Goal: Task Accomplishment & Management: Manage account settings

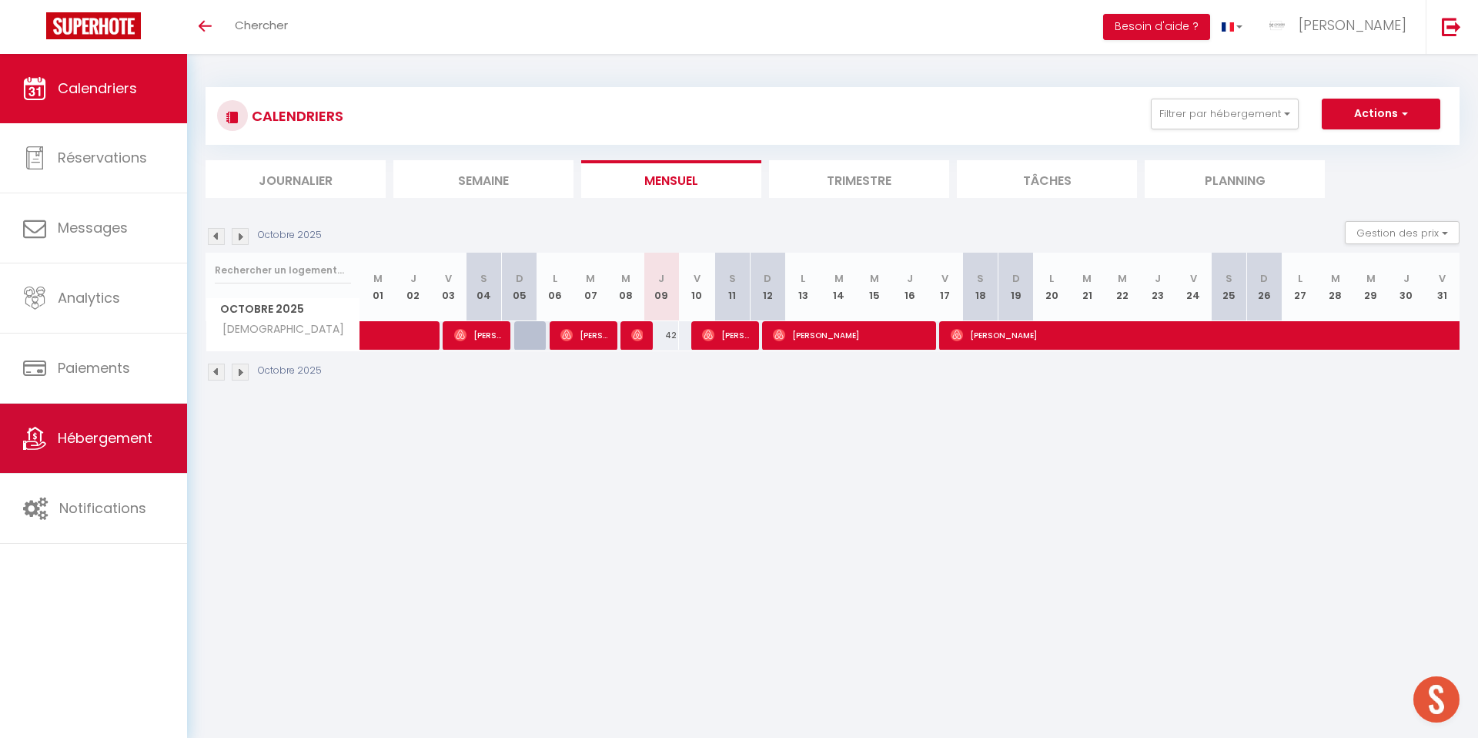
click at [85, 453] on link "Hébergement" at bounding box center [93, 437] width 187 height 69
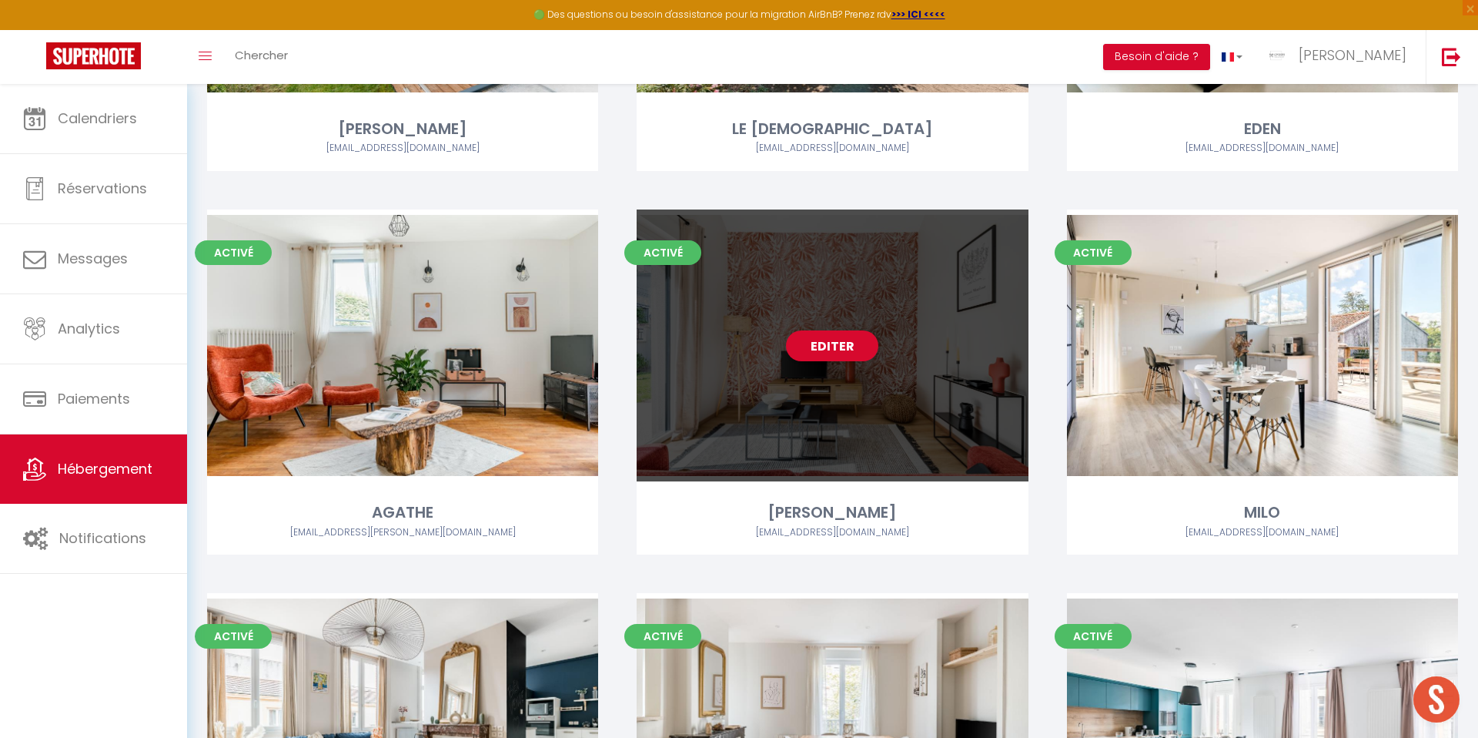
scroll to position [380, 0]
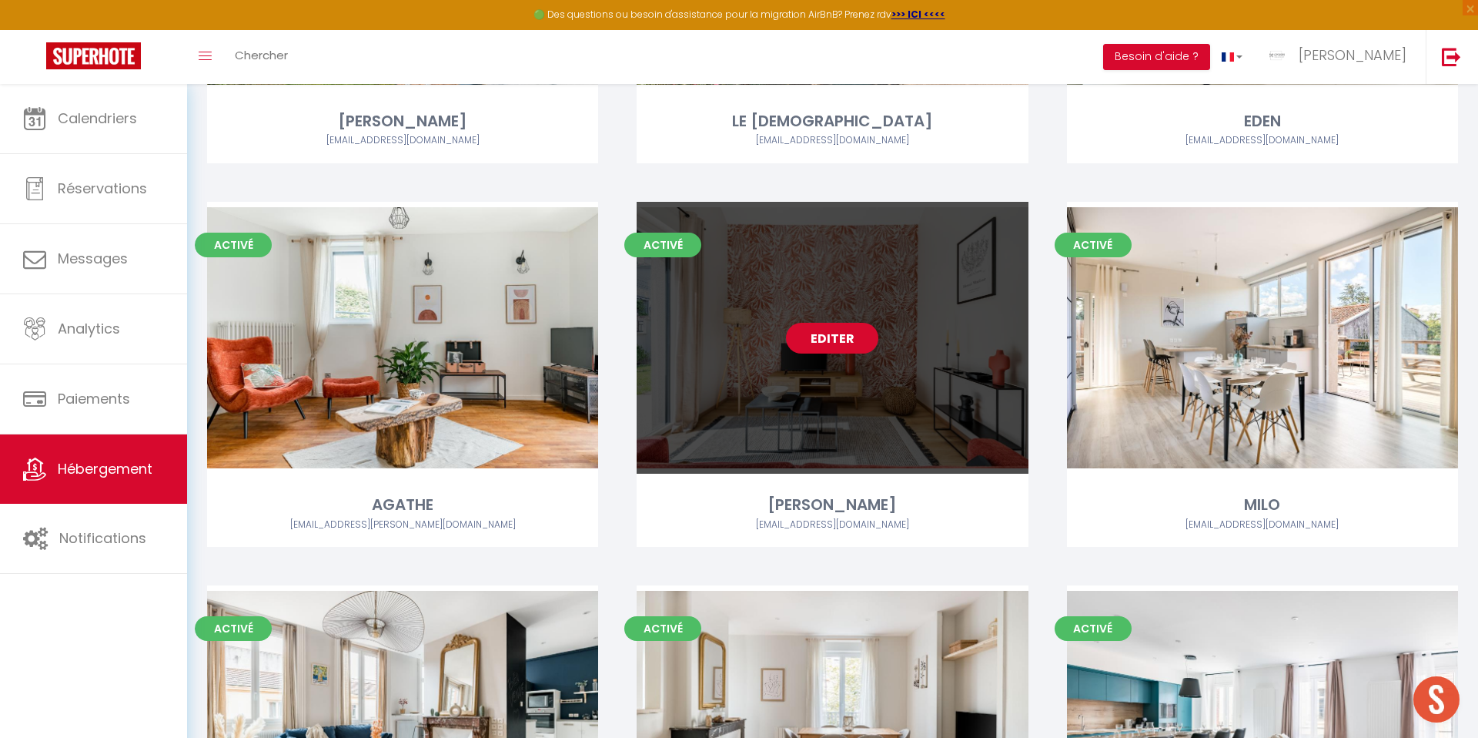
click at [841, 334] on link "Editer" at bounding box center [832, 338] width 92 height 31
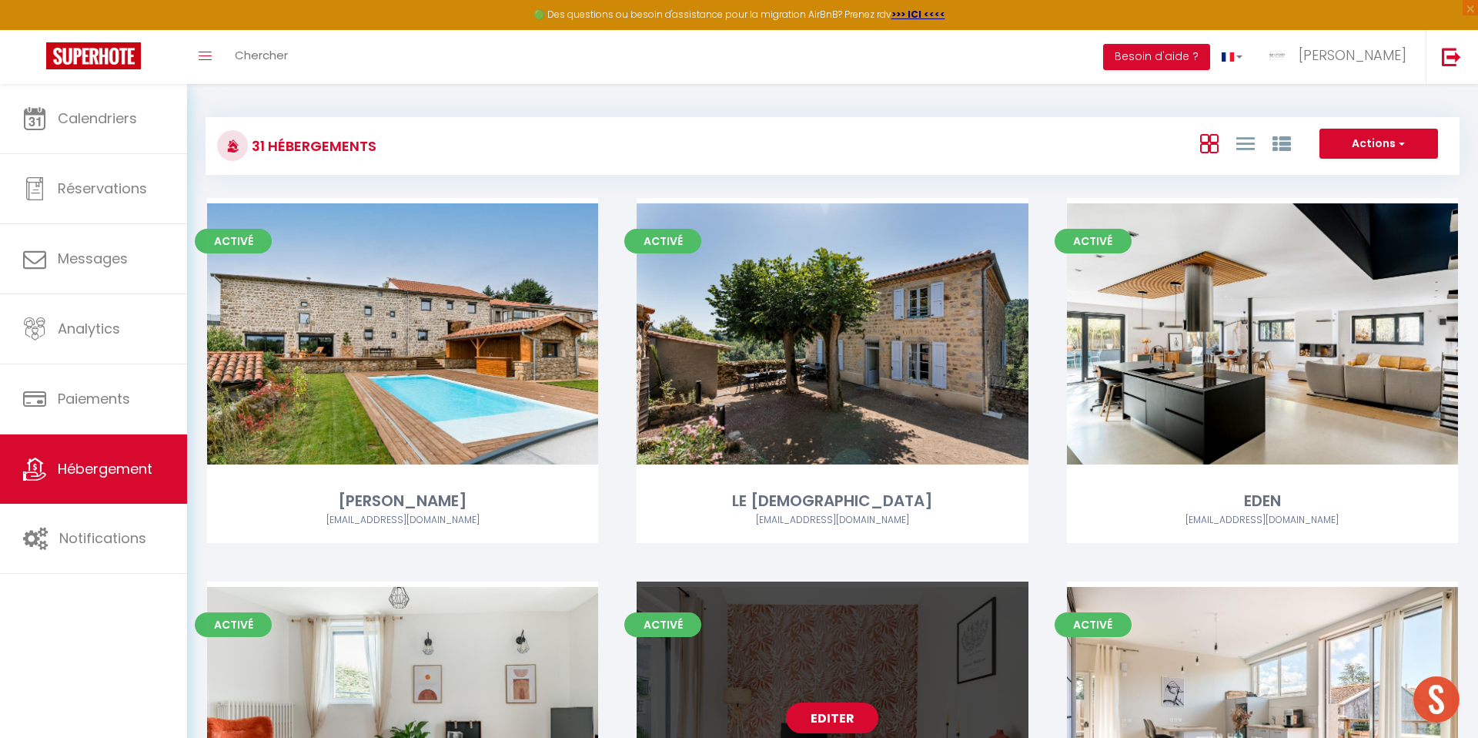
select select "3"
select select "2"
select select "1"
select select
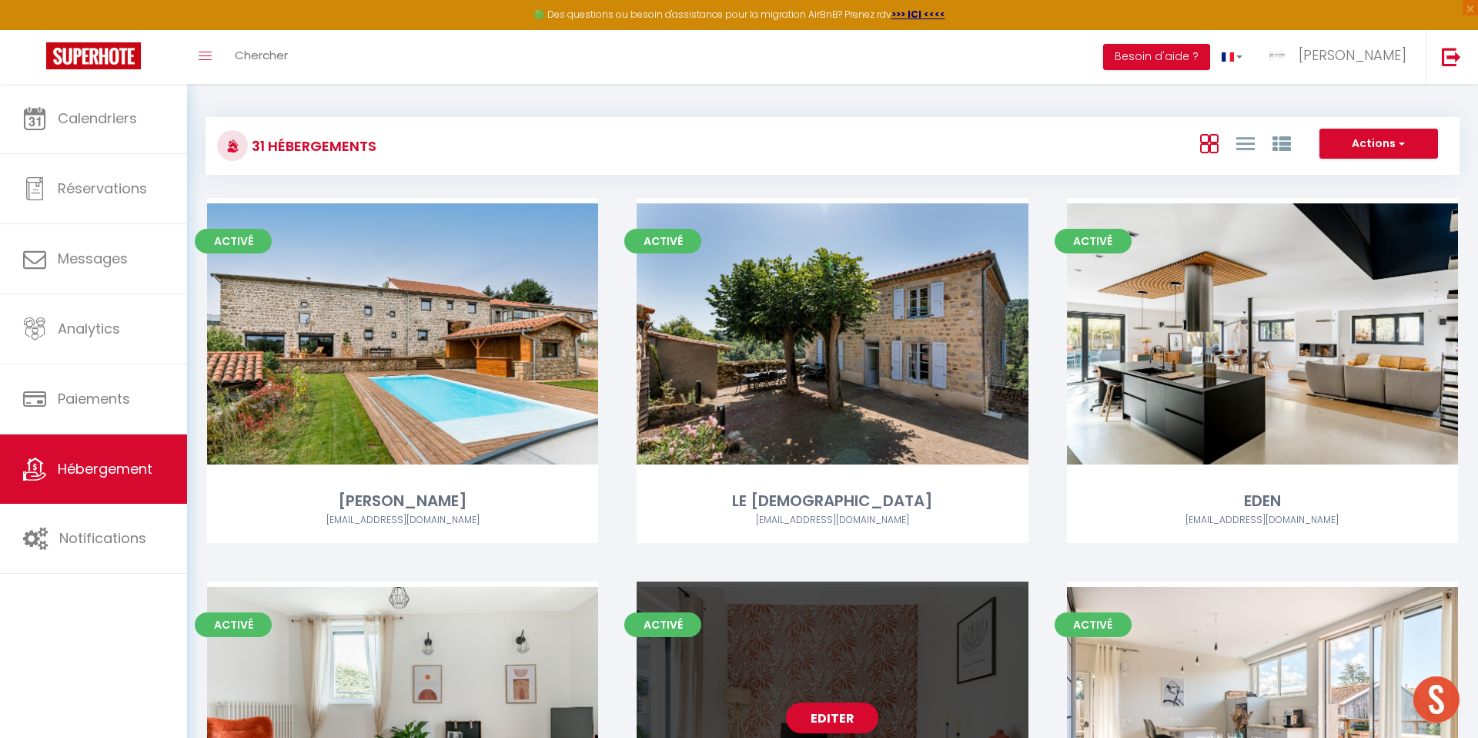
select select "28"
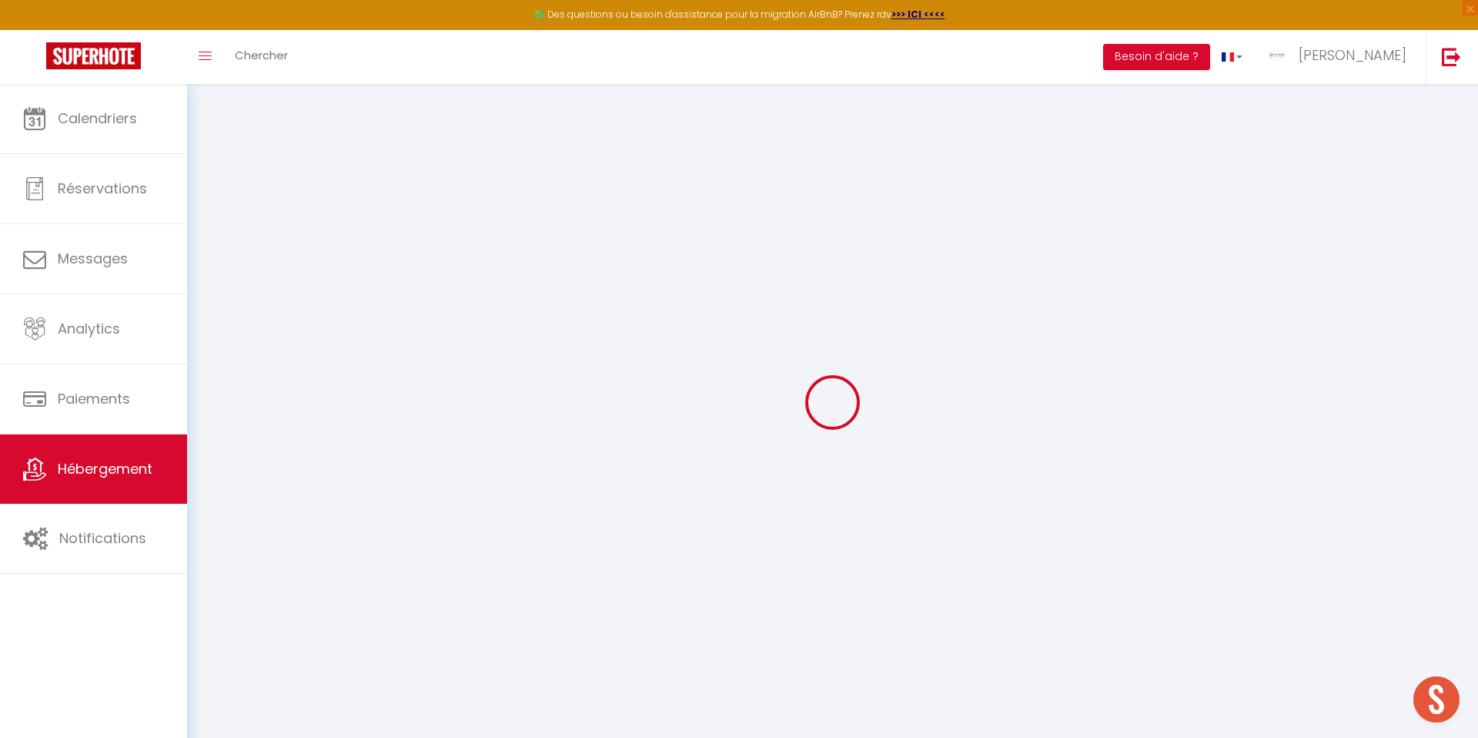
select select
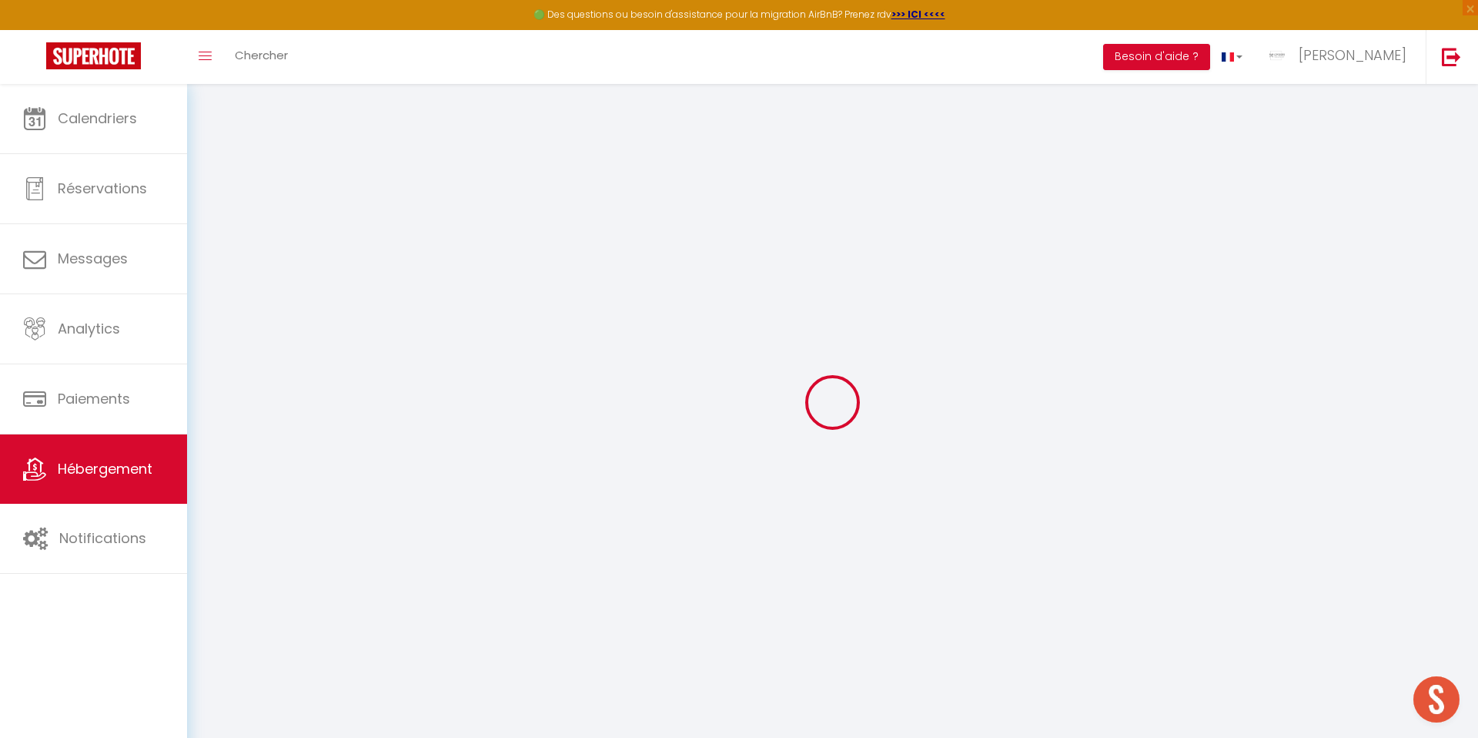
select select
checkbox input "false"
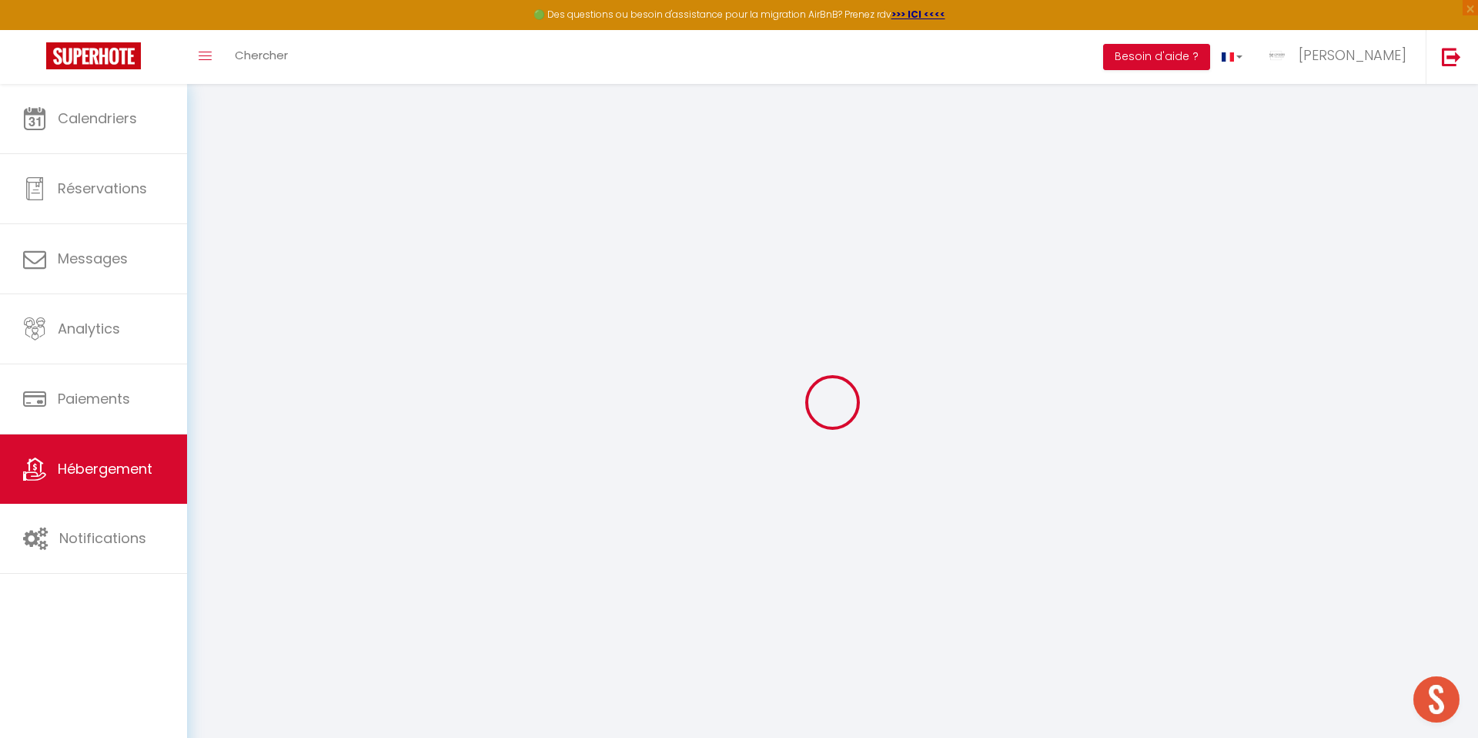
select select
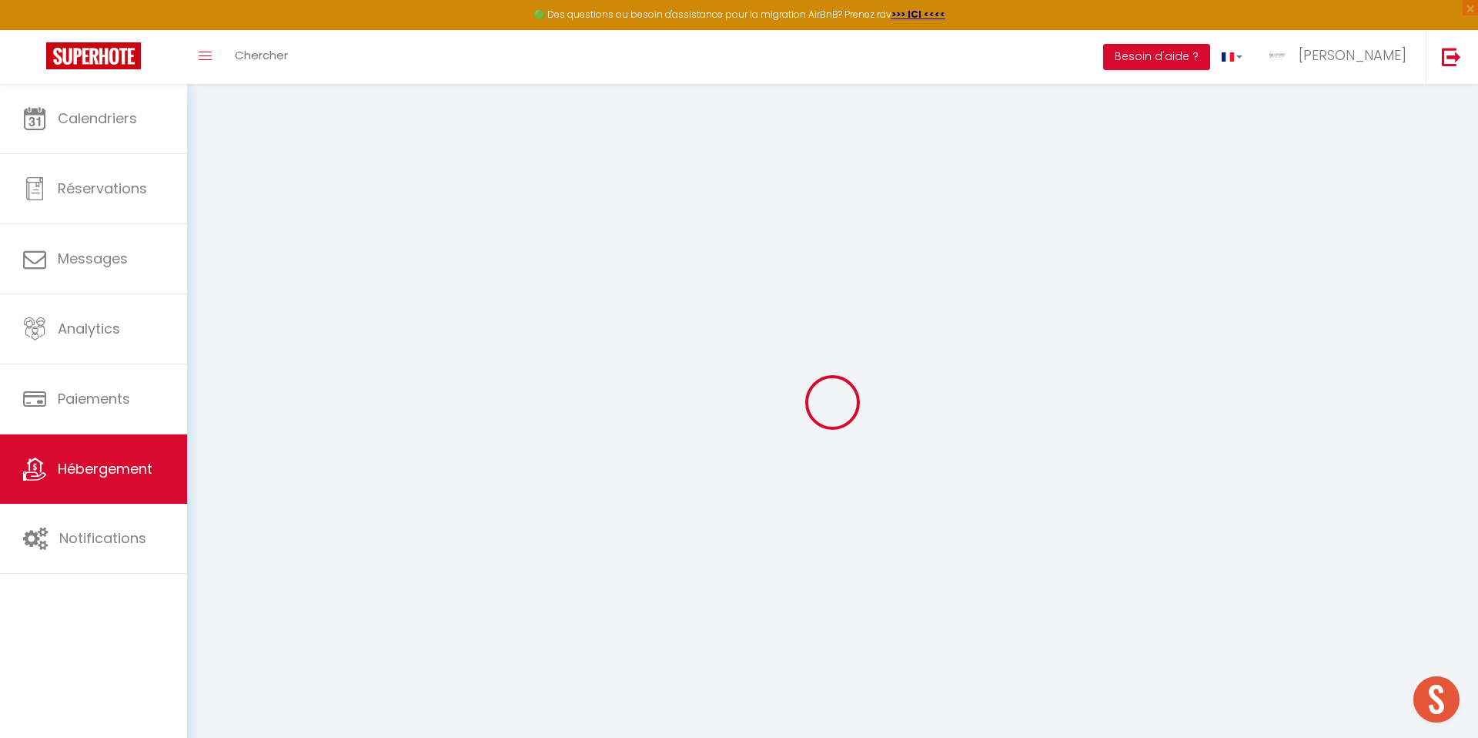
select select
checkbox input "false"
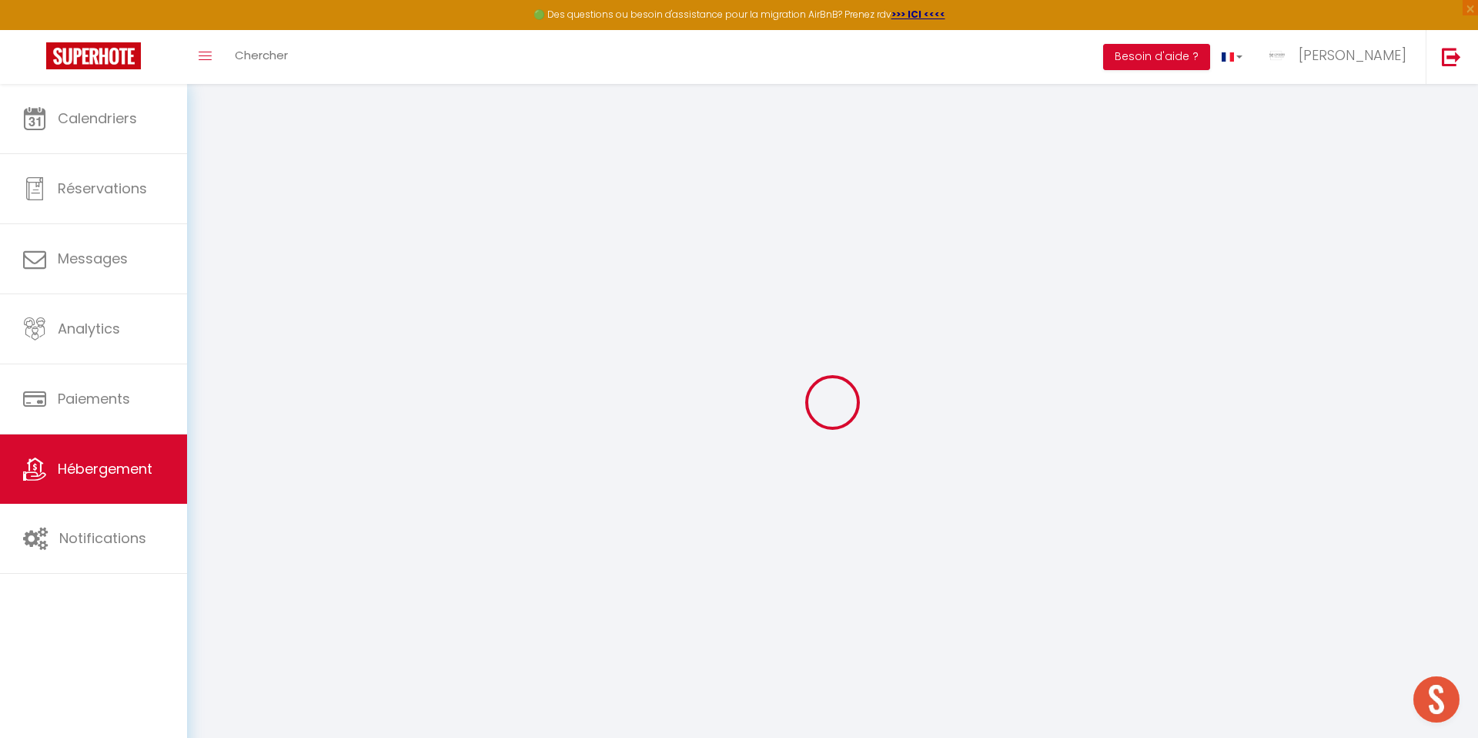
checkbox input "false"
select select
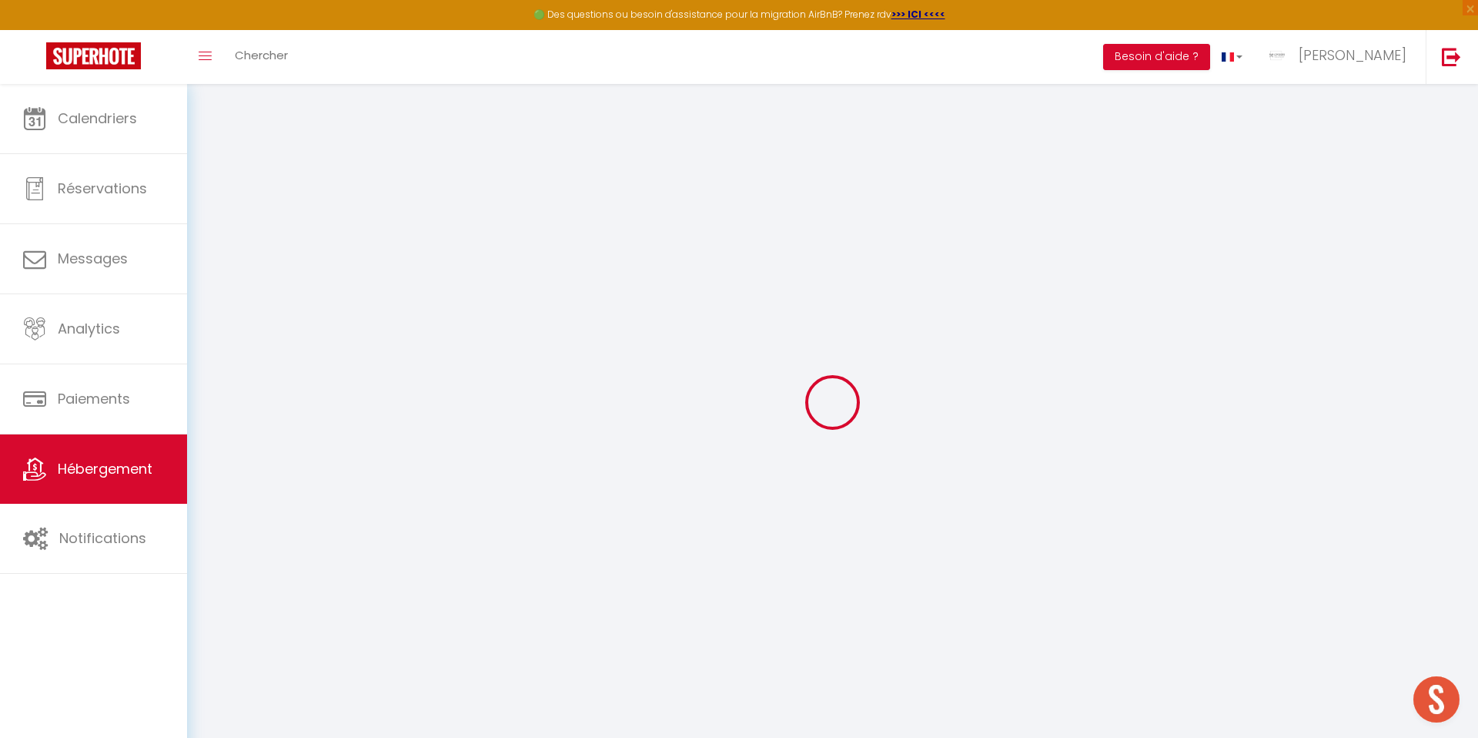
select select
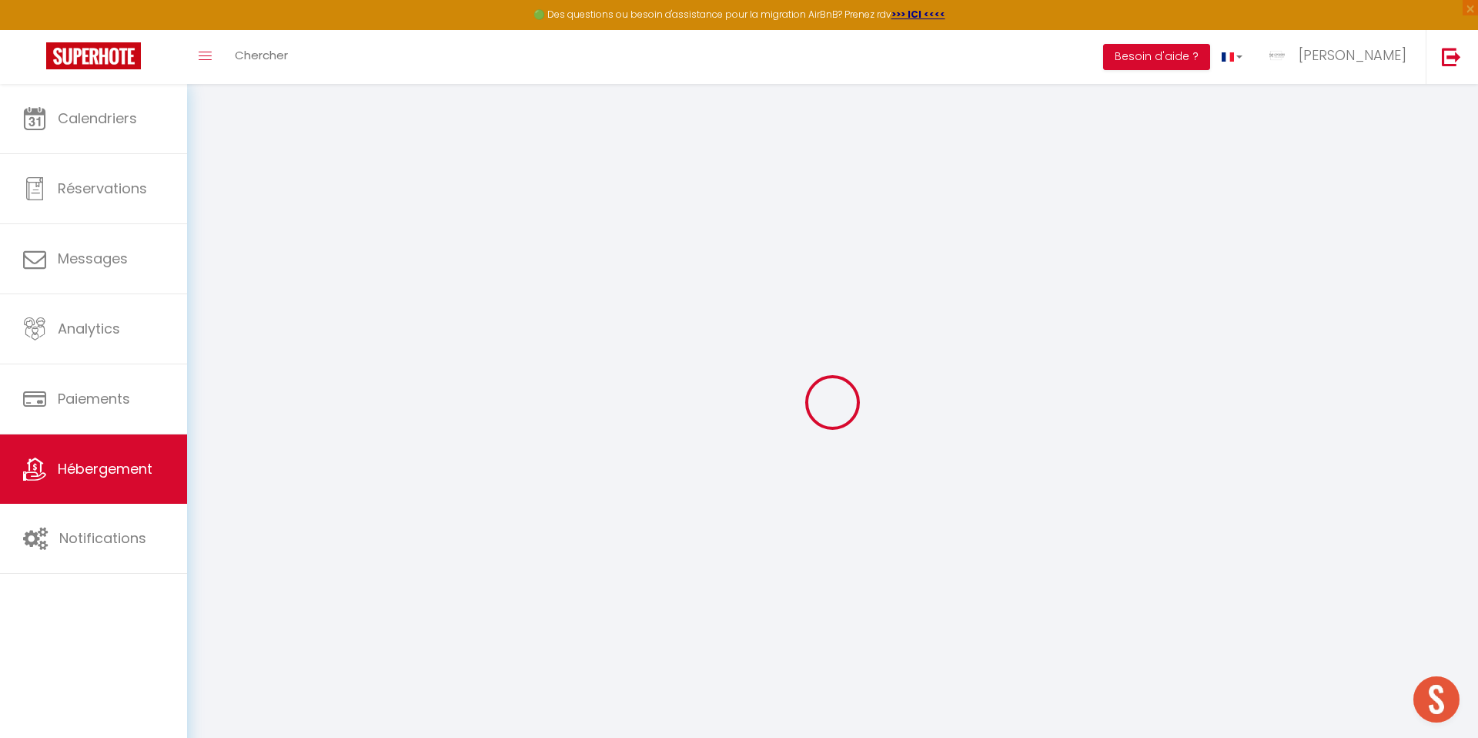
checkbox input "false"
select select
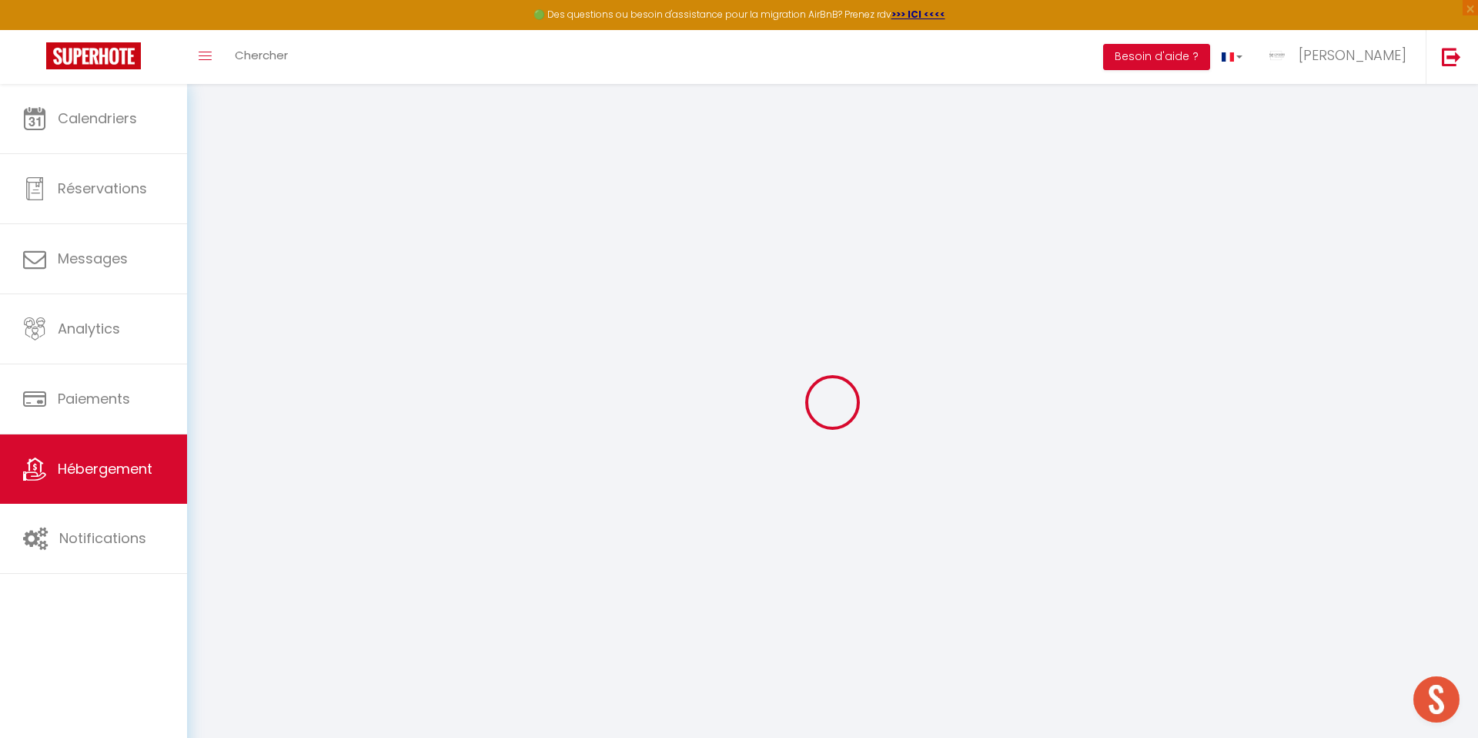
select select
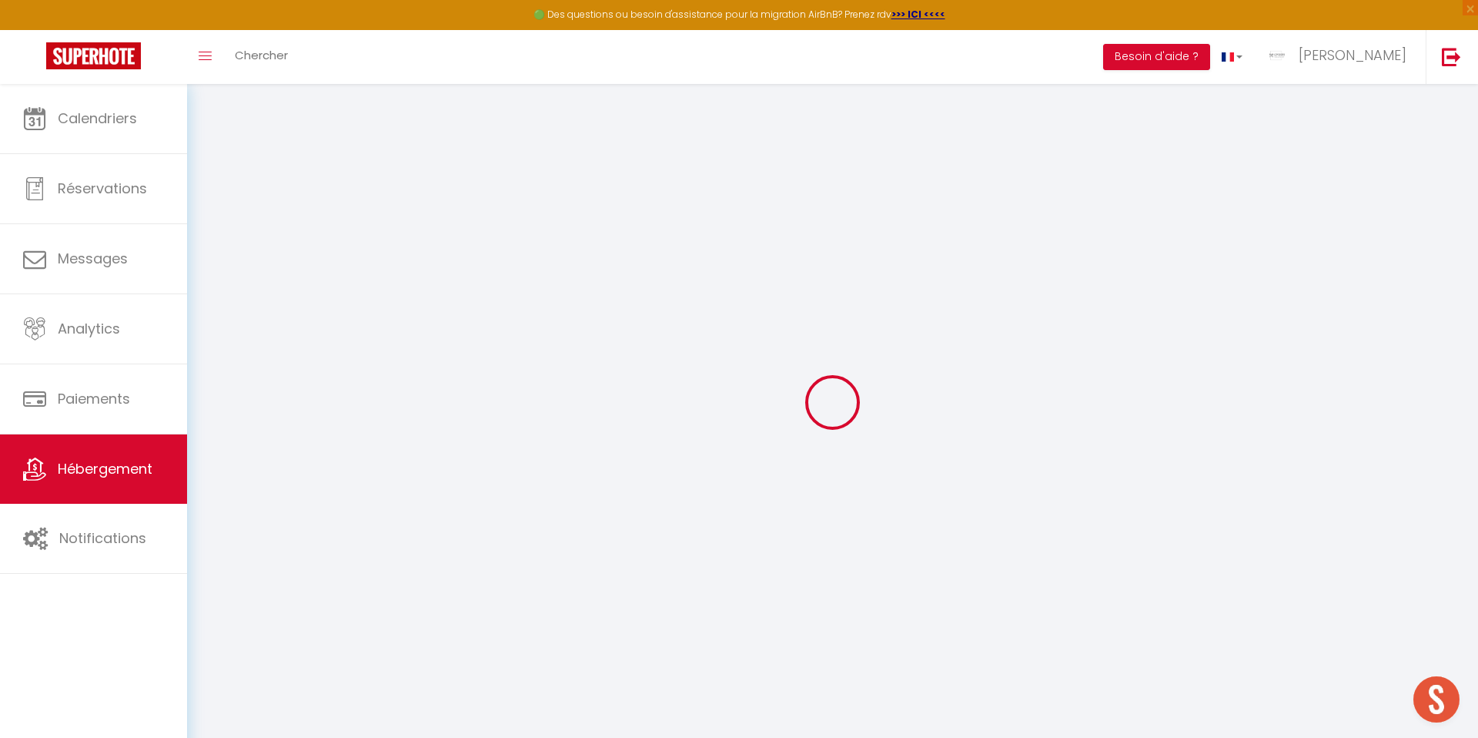
select select
checkbox input "false"
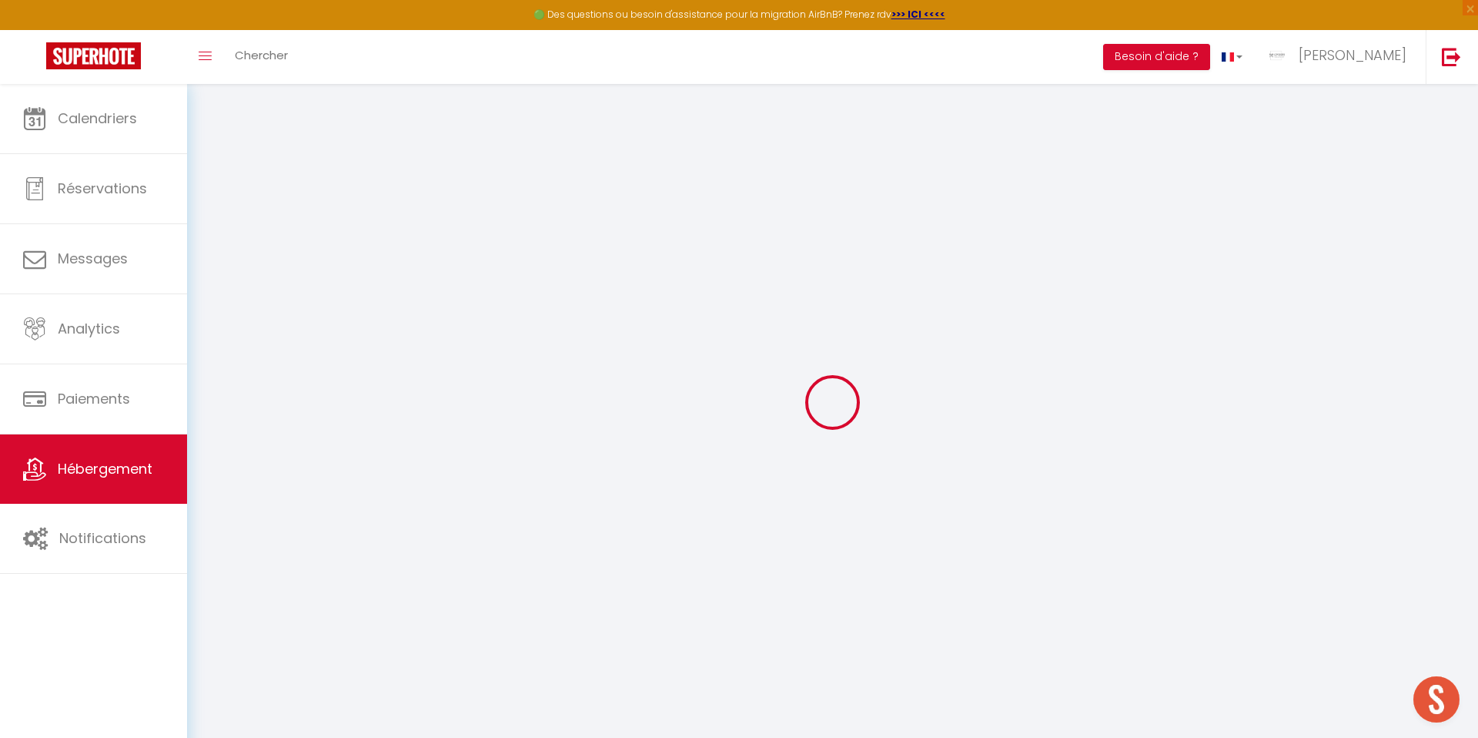
checkbox input "false"
select select
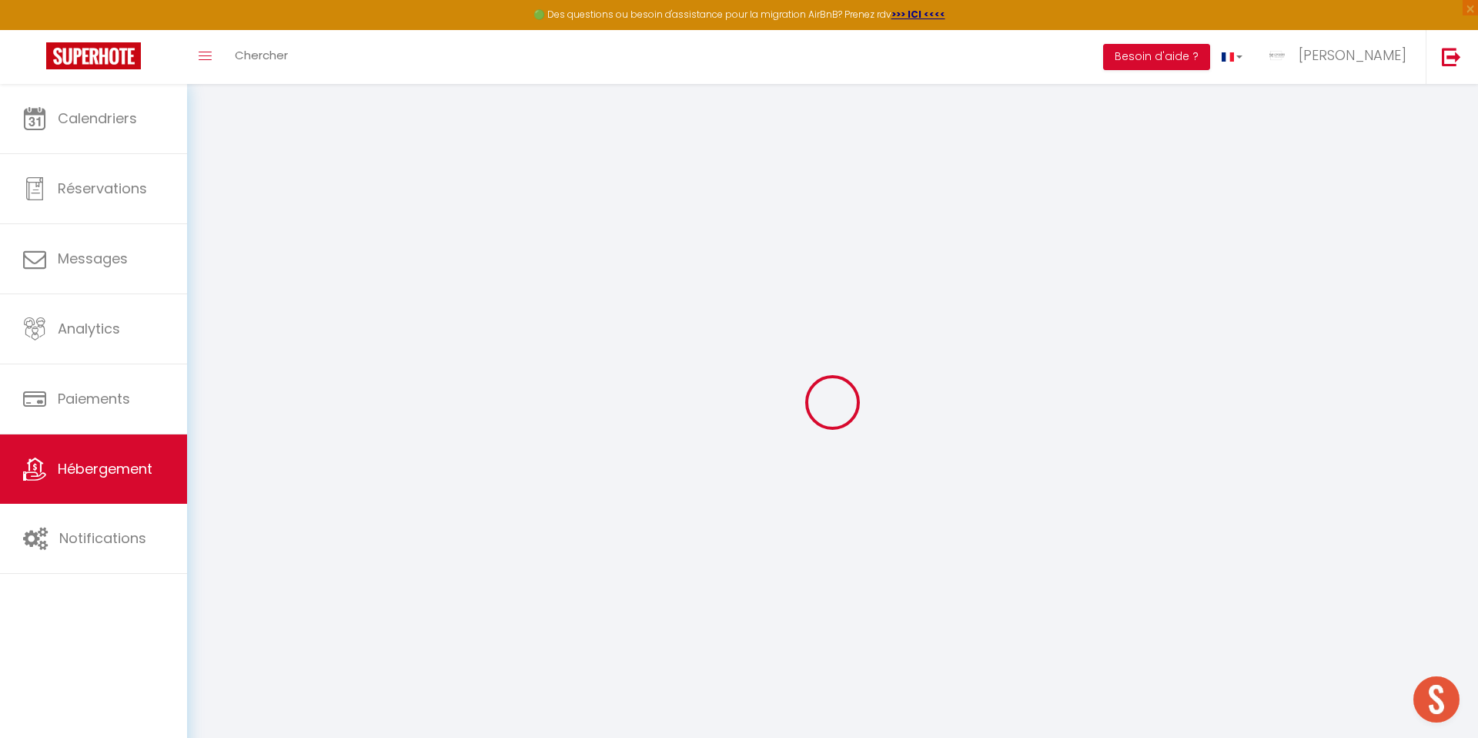
select select
checkbox input "false"
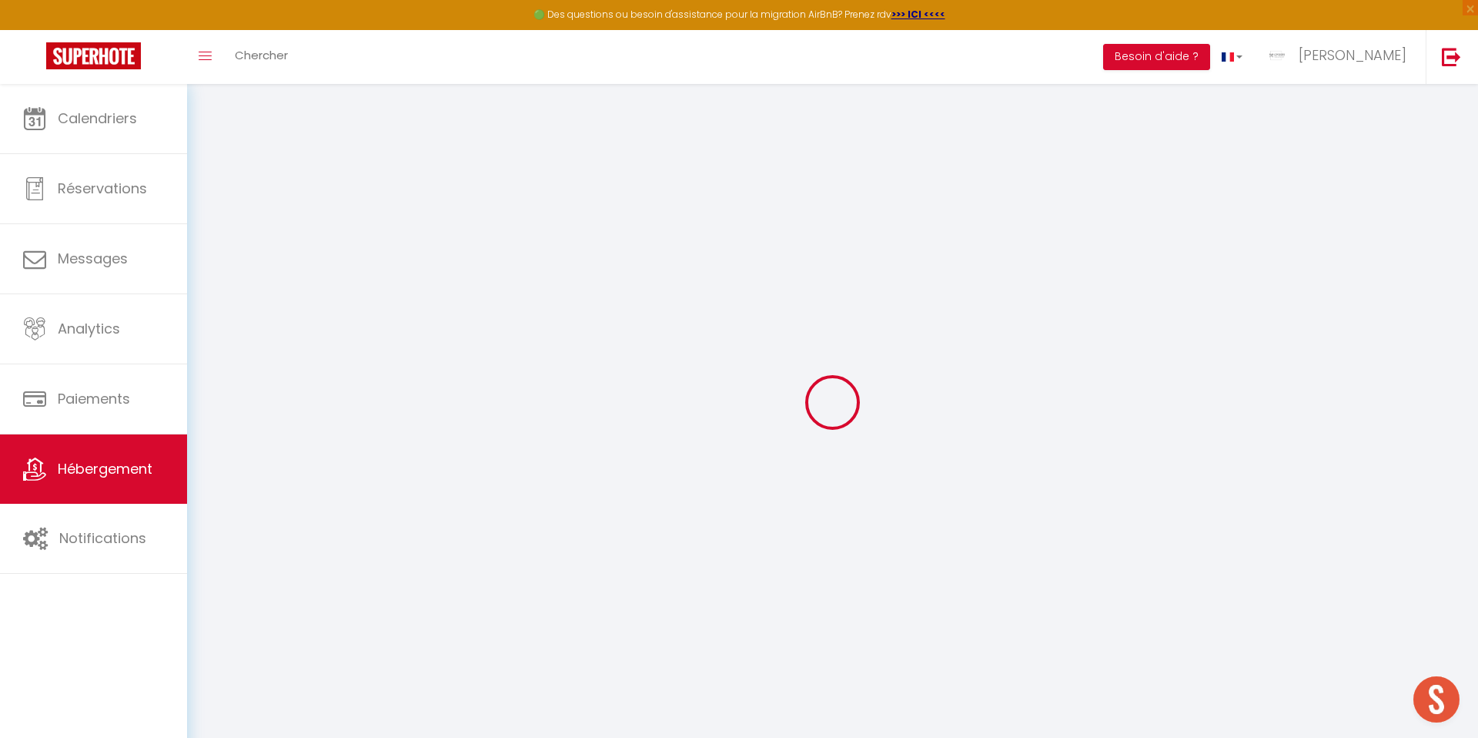
checkbox input "false"
select select
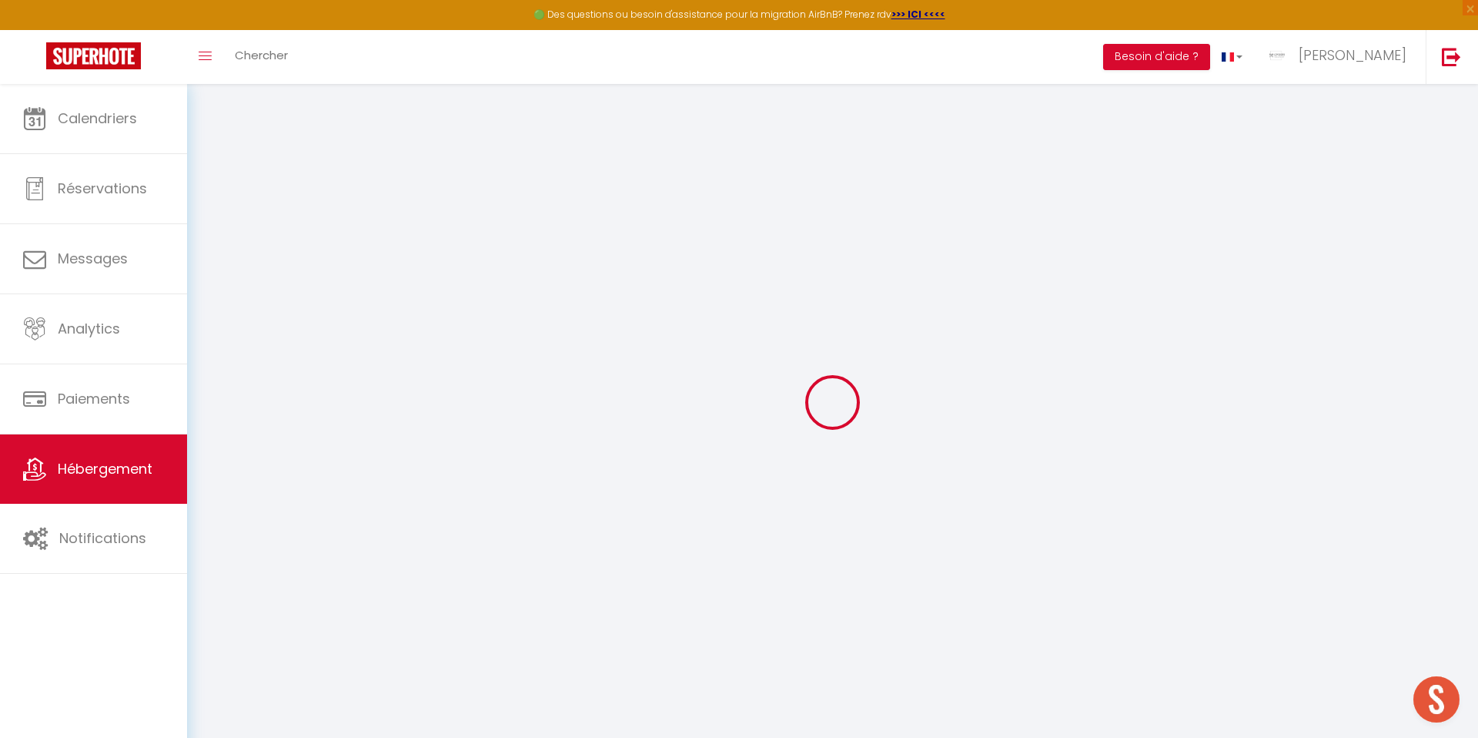
type input "[PERSON_NAME]"
type input "LACHEZE"
type input "[STREET_ADDRESS][PERSON_NAME]"
type input "42000"
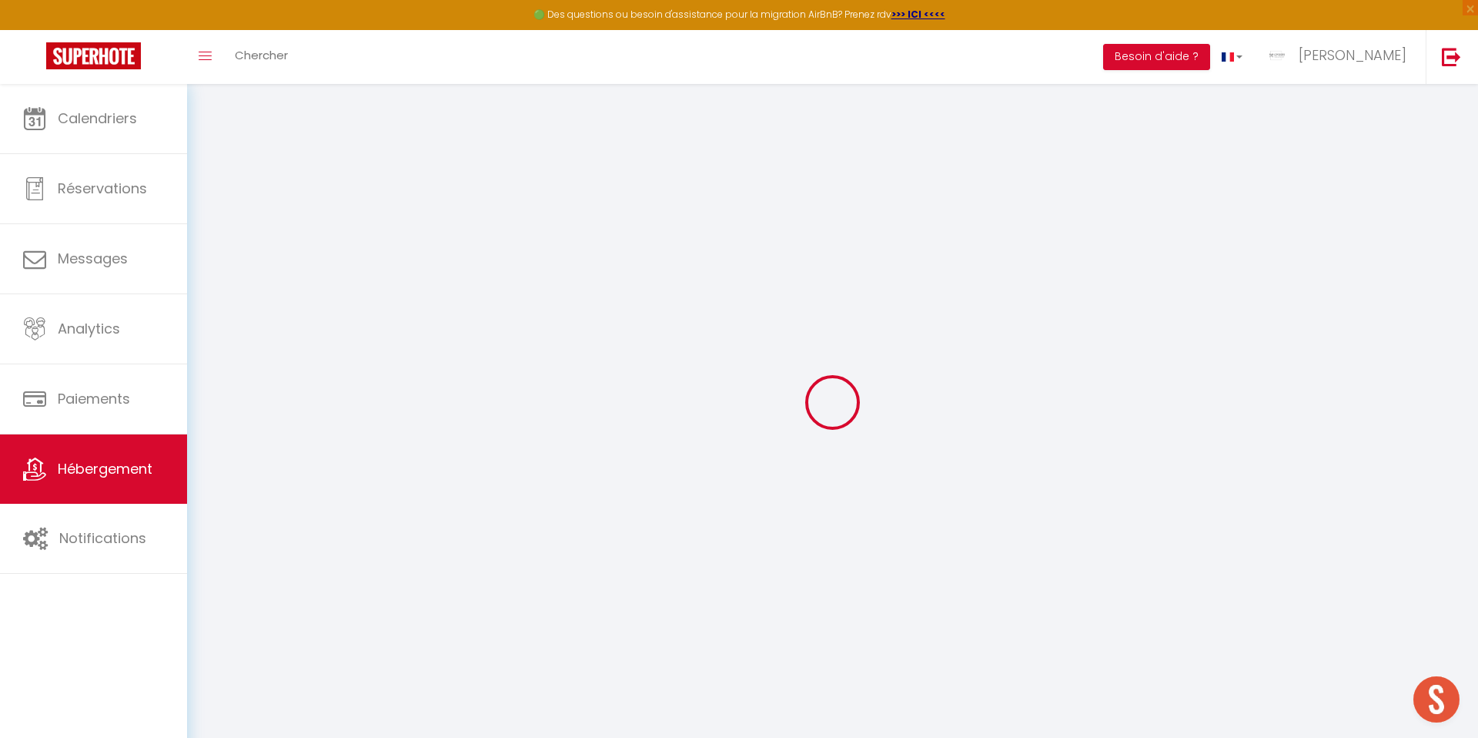
type input "ST ETIENNE"
select select "2"
type input "70"
type input "60"
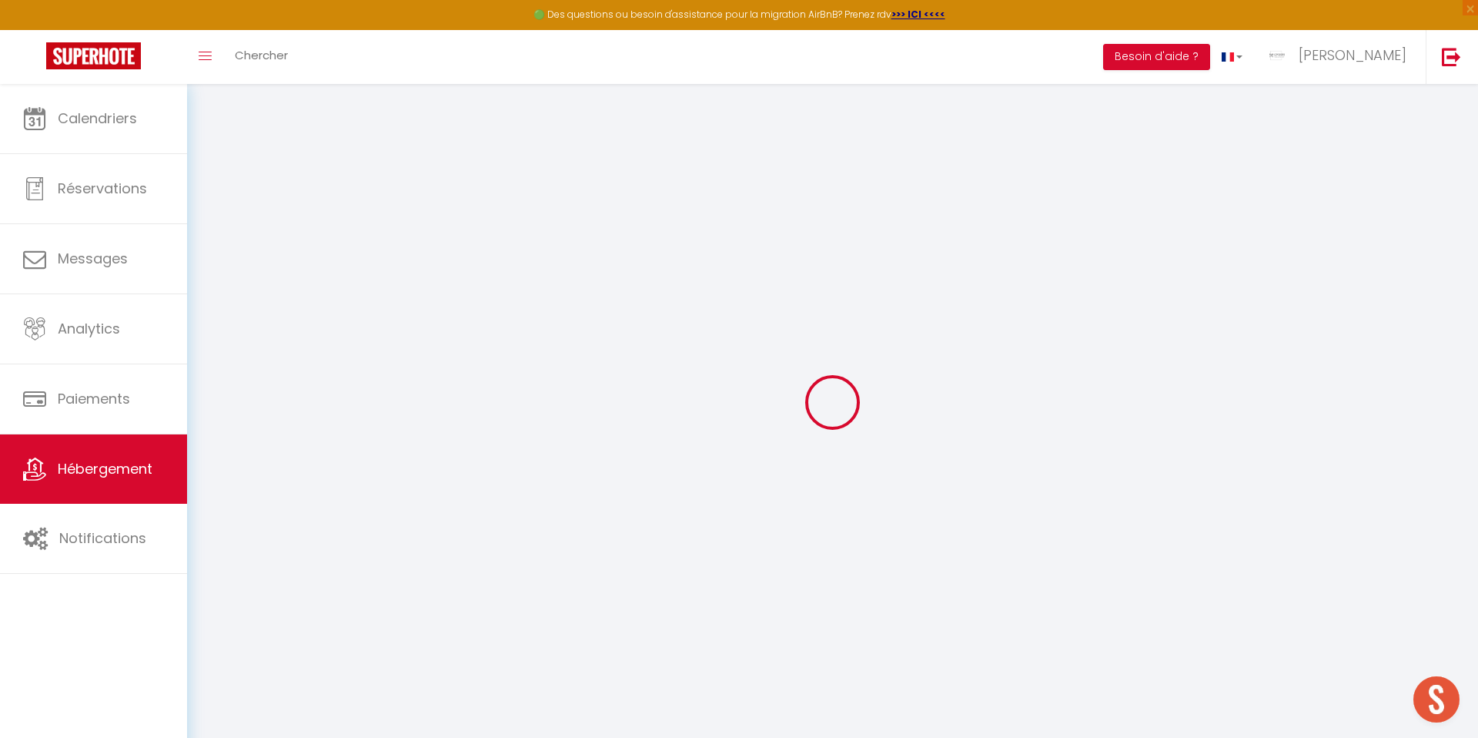
type input "6.00"
type input "500"
select select
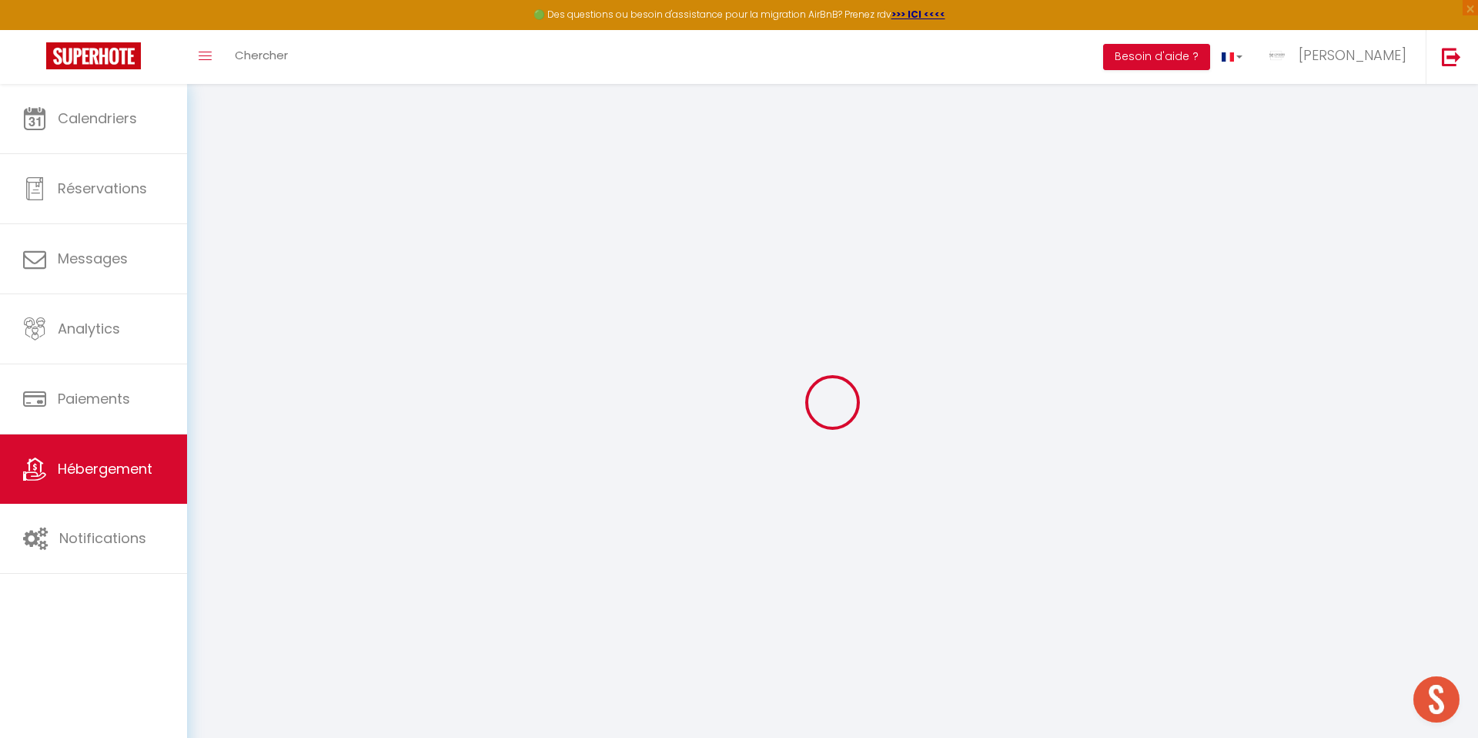
select select
type input "[STREET_ADDRESS][PERSON_NAME]"
type input "42000"
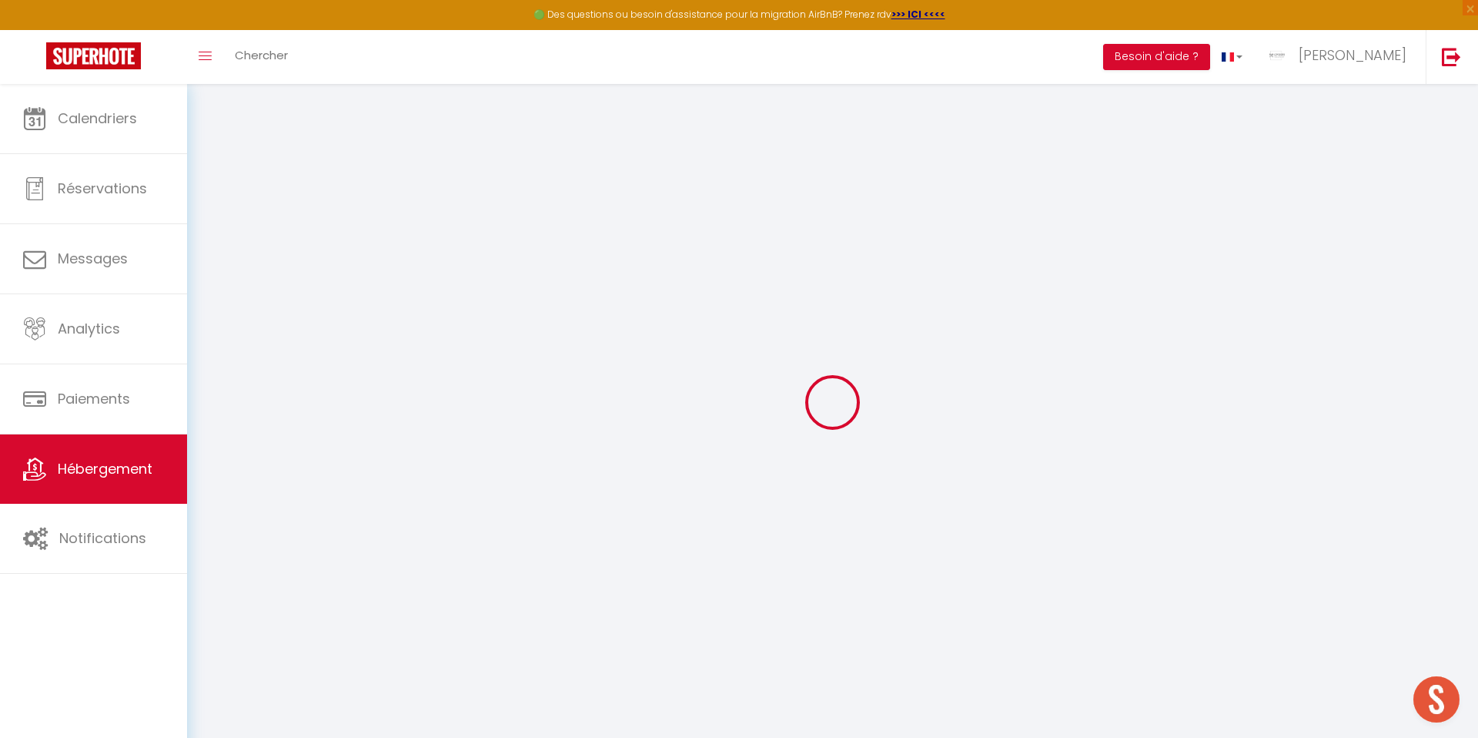
type input "ST ETIENNE"
type input "[EMAIL_ADDRESS][DOMAIN_NAME]"
select select
checkbox input "false"
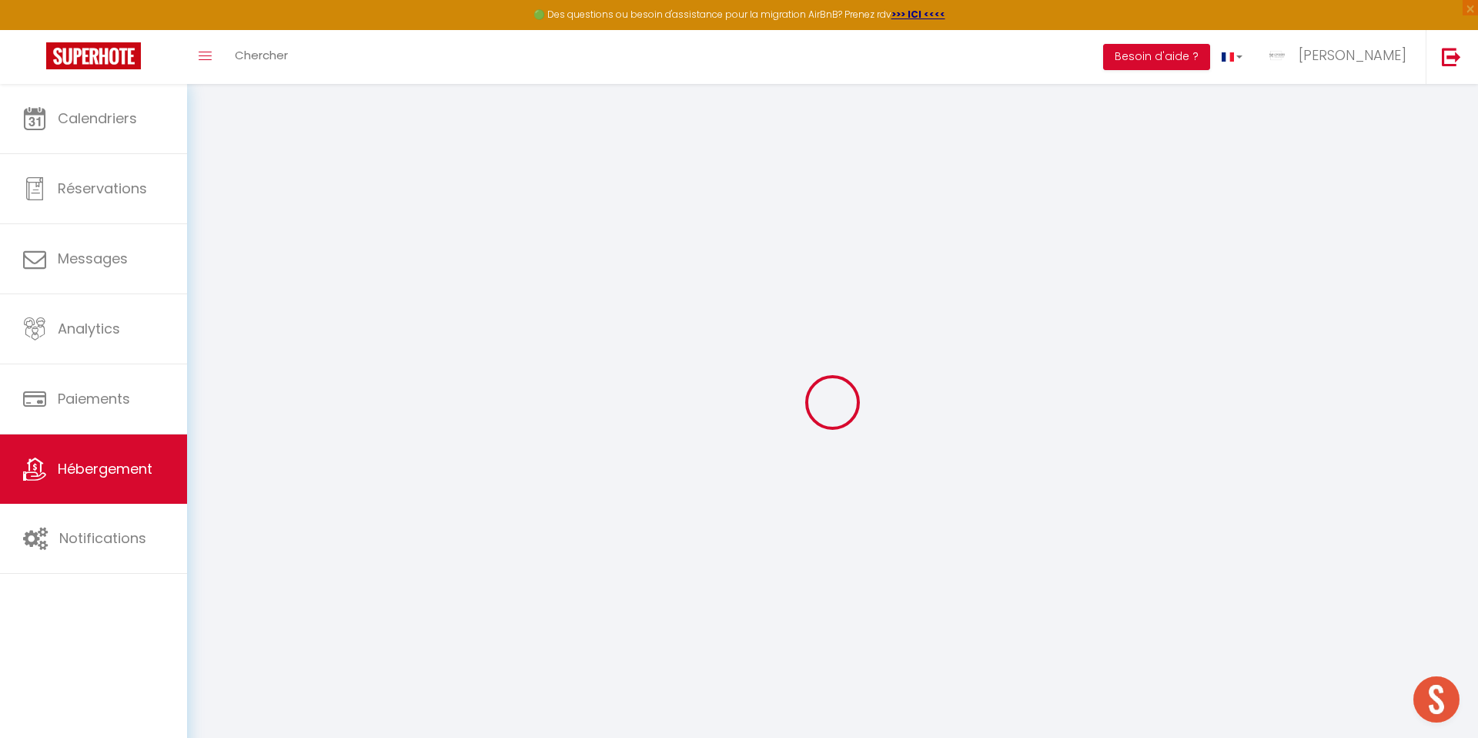
checkbox input "false"
type input "22"
type input "60"
type input "0"
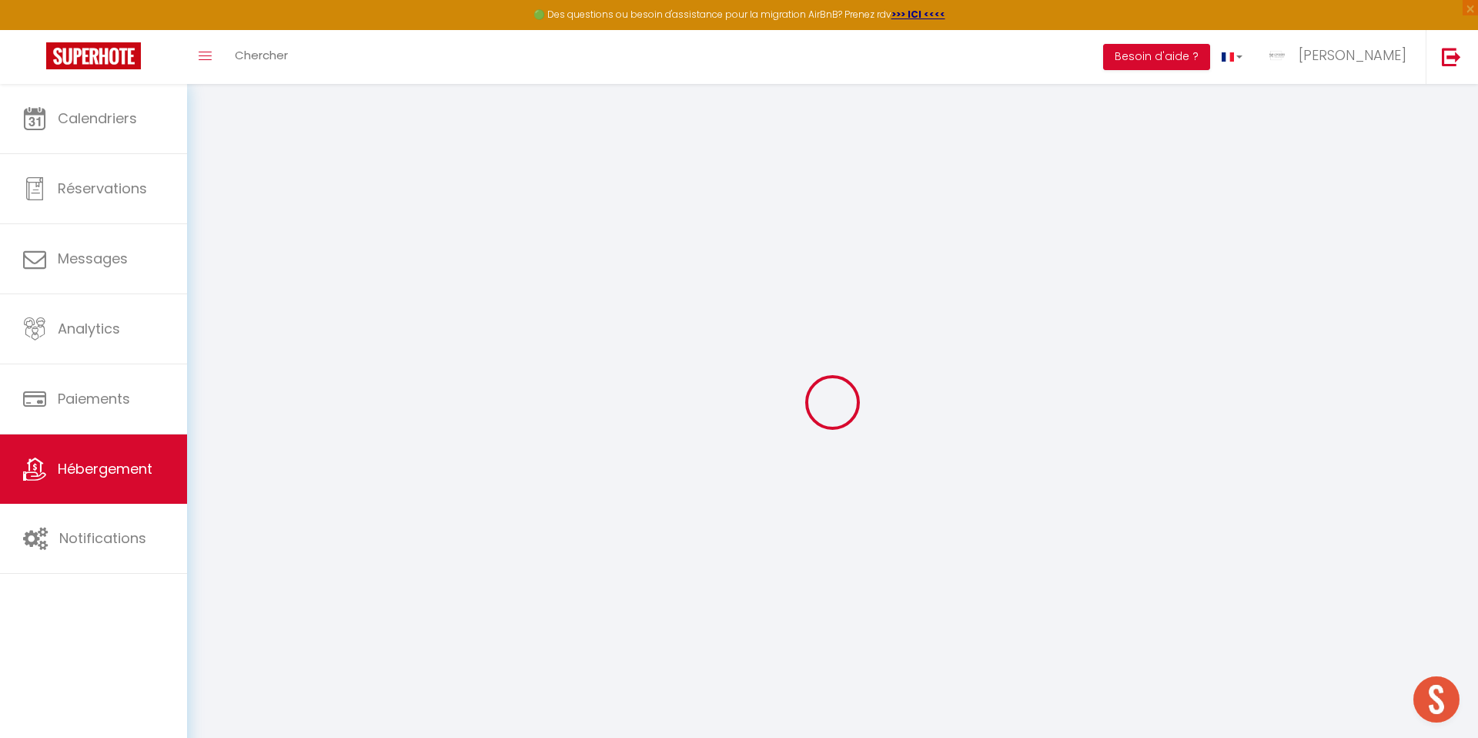
type input "0"
select select
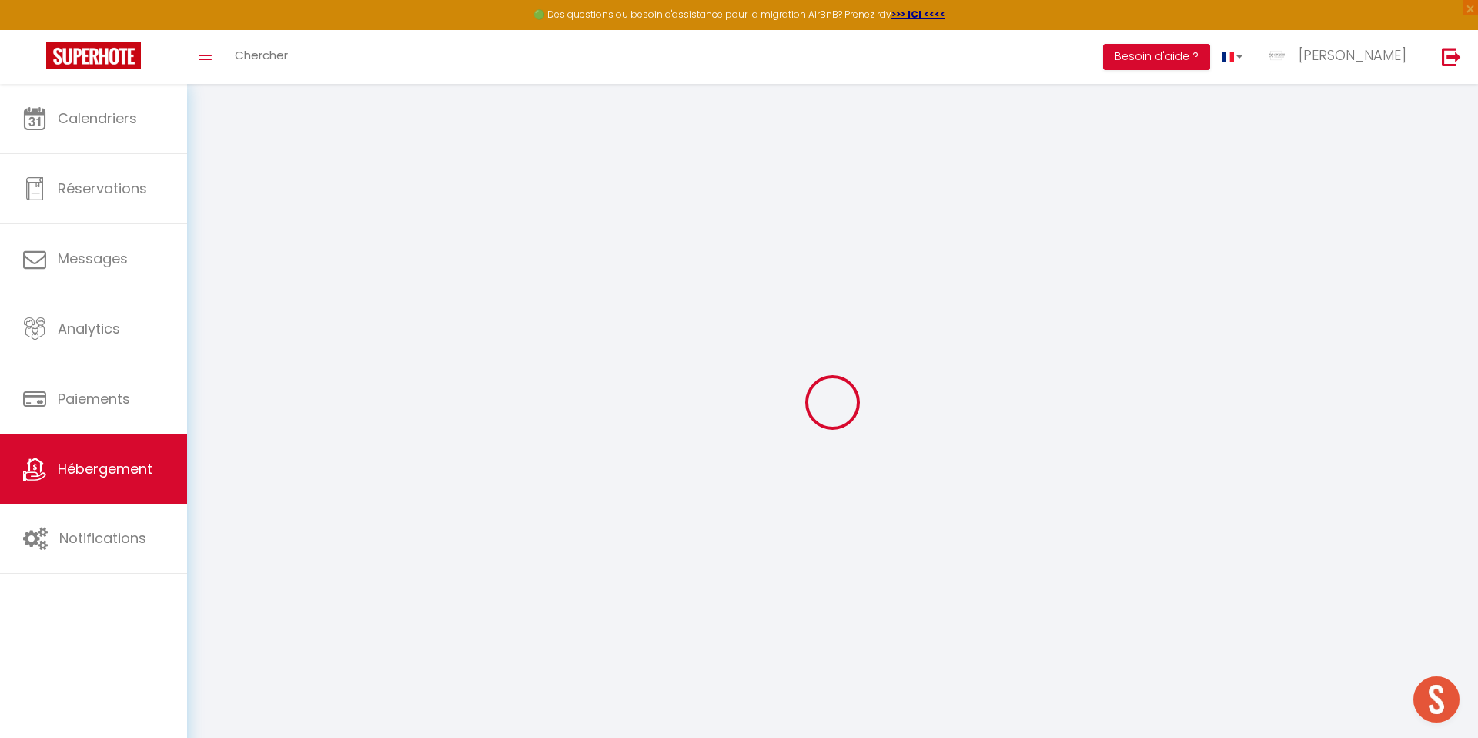
select select
checkbox input "false"
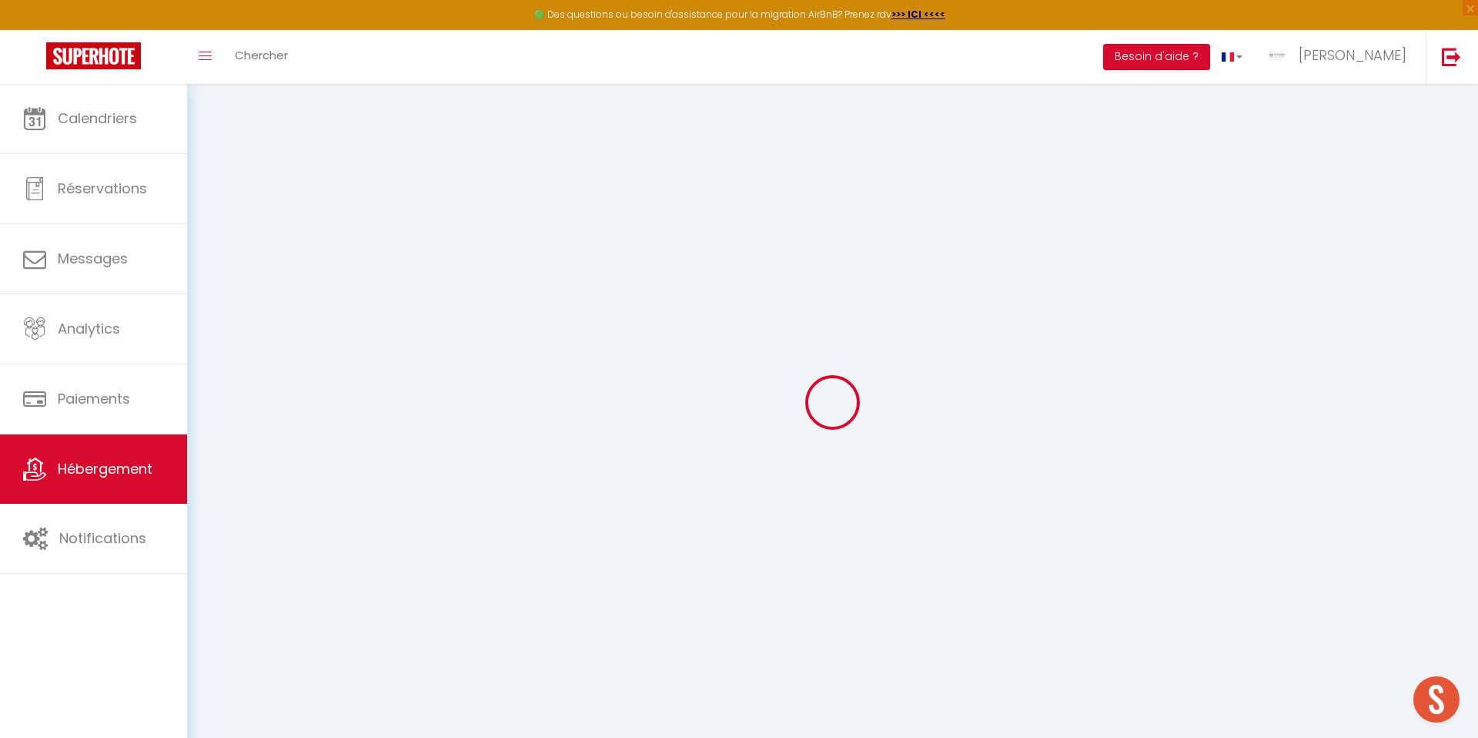
checkbox input "false"
select select "+ 15 %"
select select
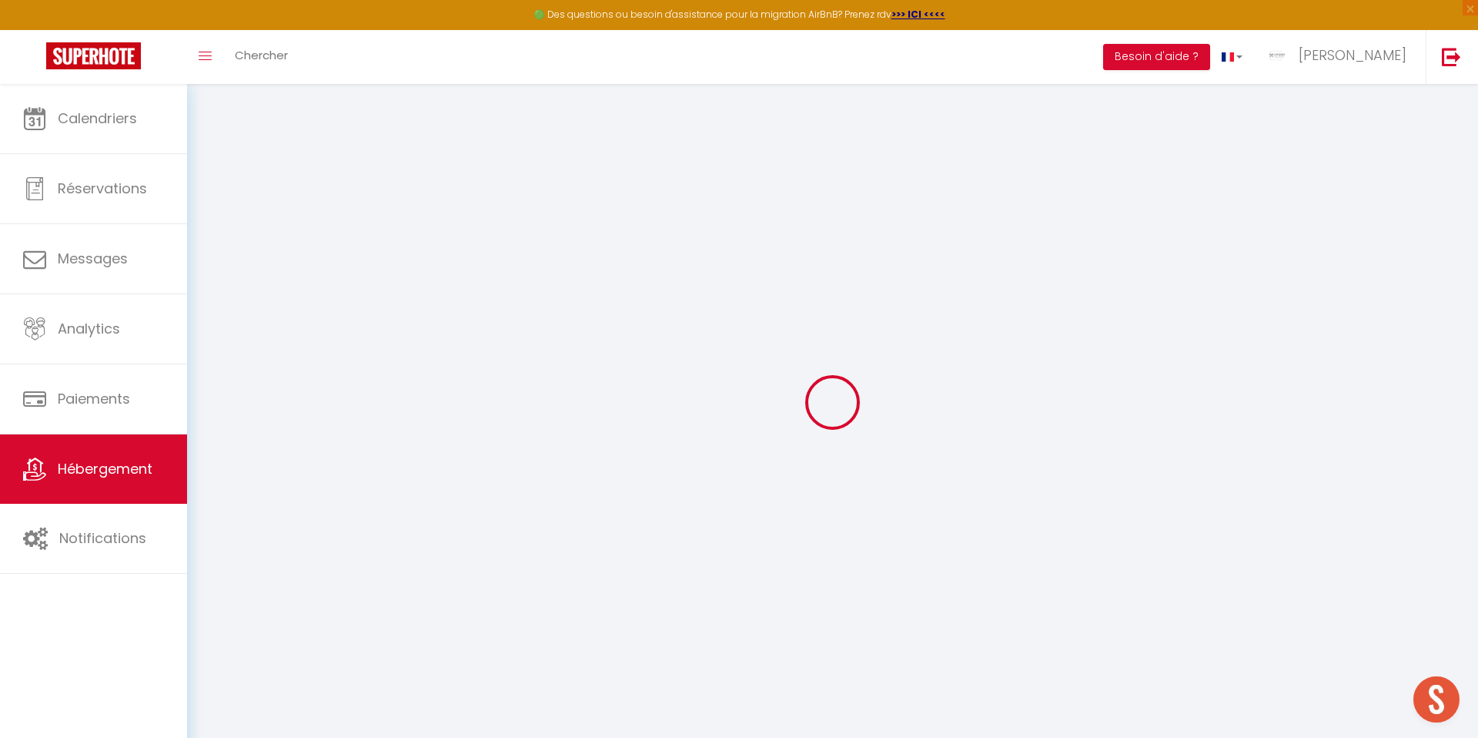
checkbox input "false"
select select
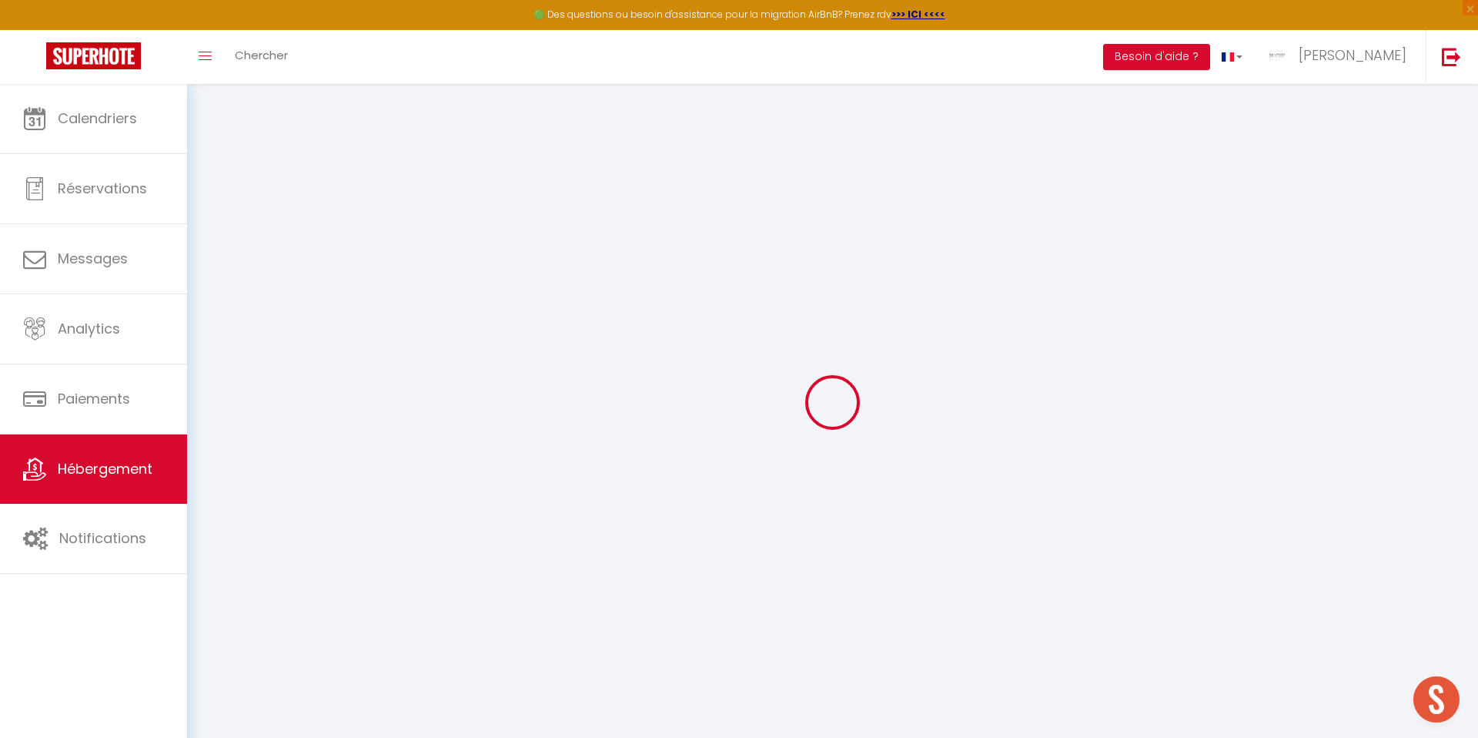
checkbox input "false"
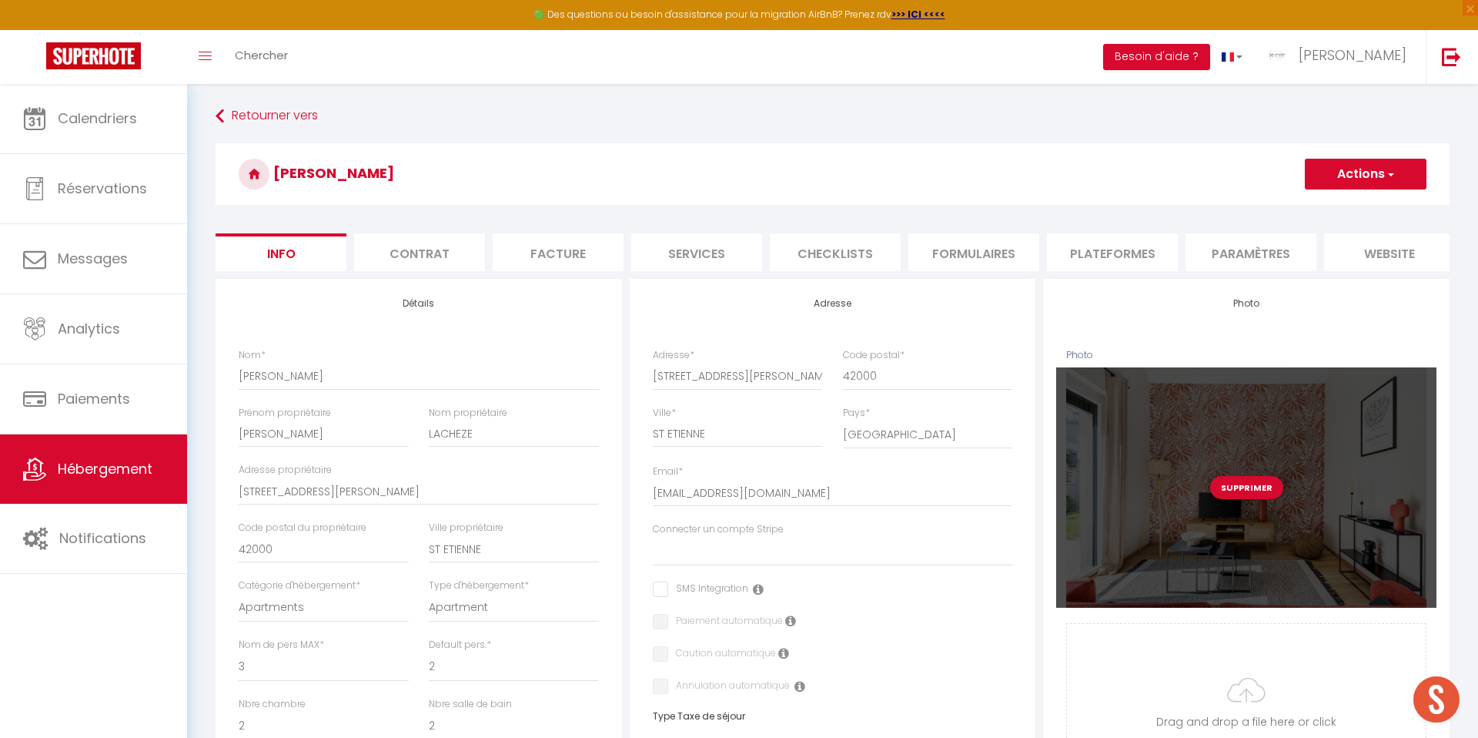
select select
checkbox input "false"
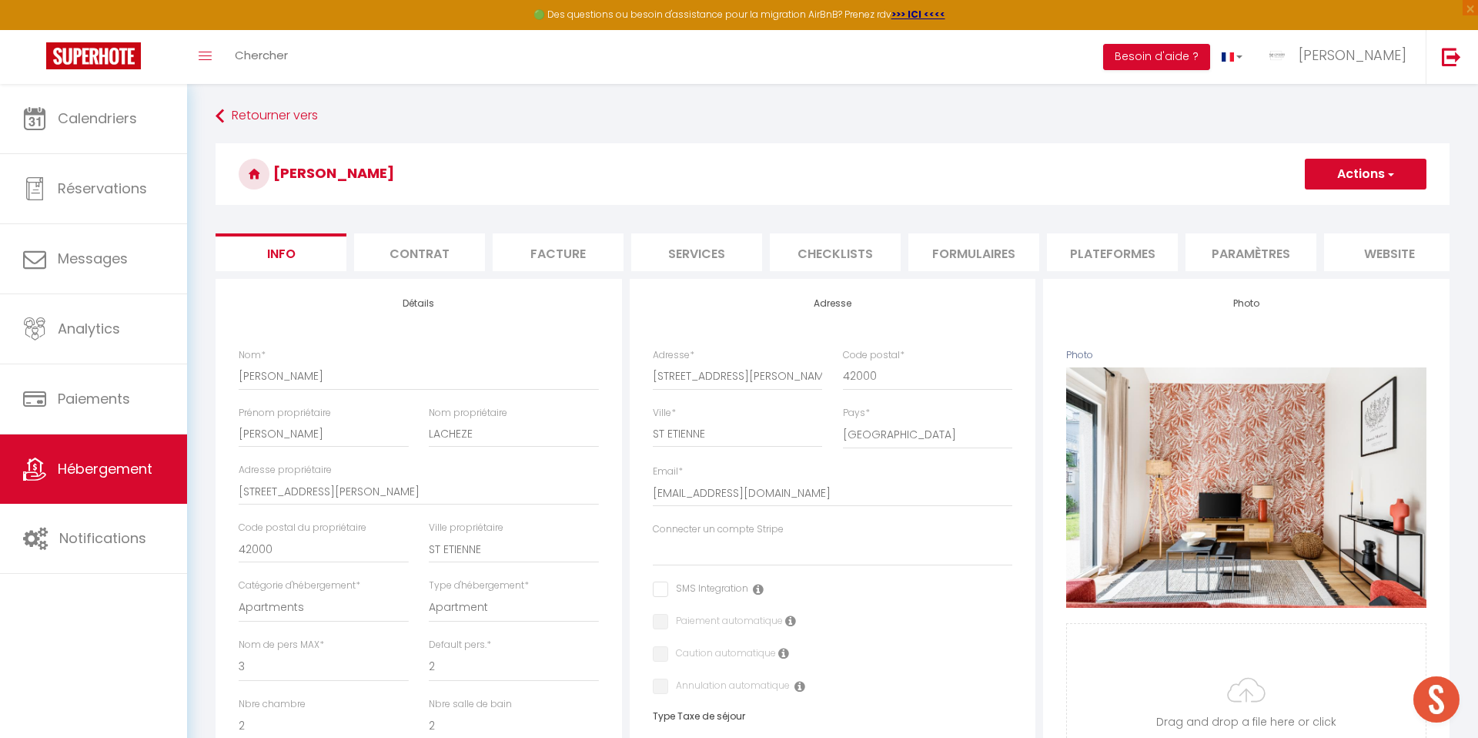
click at [1231, 253] on li "Paramètres" at bounding box center [1251, 252] width 131 height 38
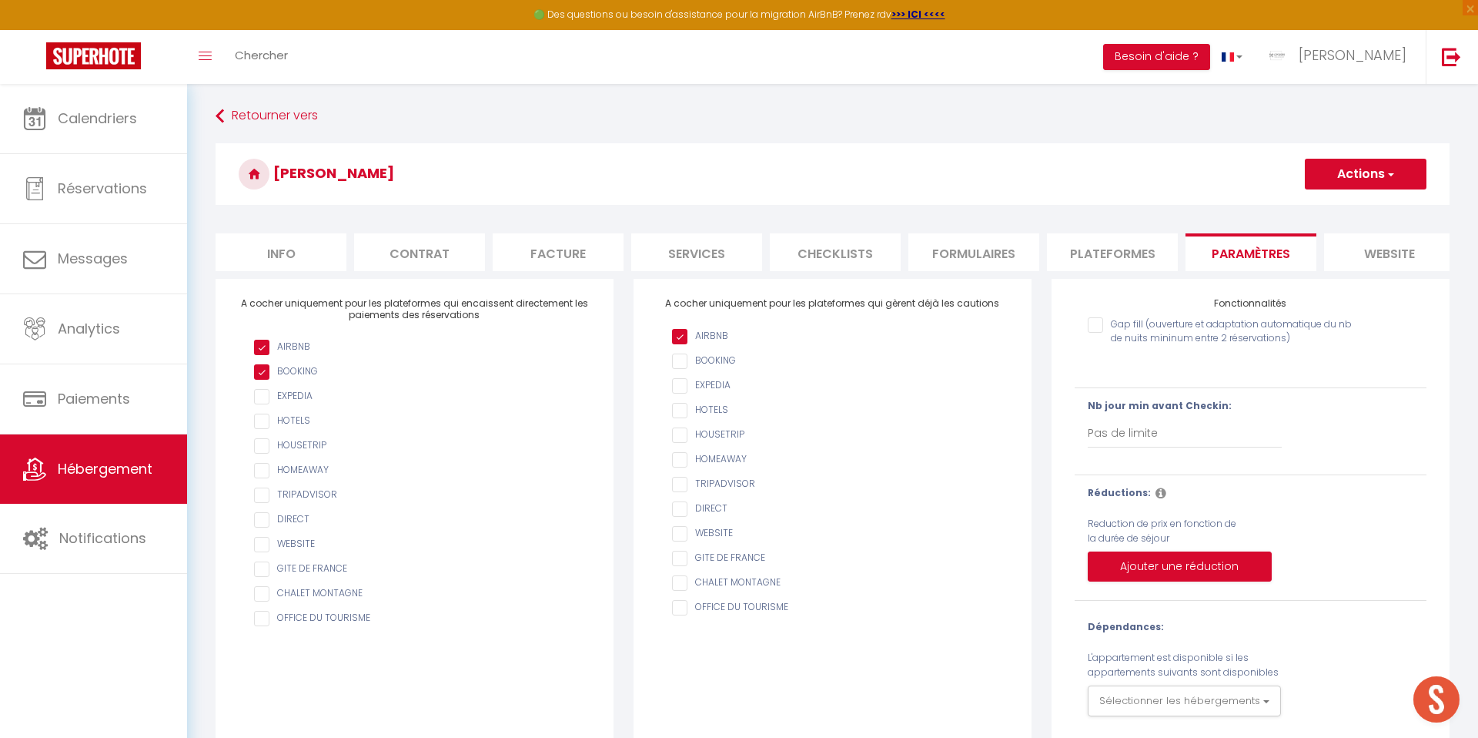
click at [1095, 253] on li "Plateformes" at bounding box center [1112, 252] width 131 height 38
select select
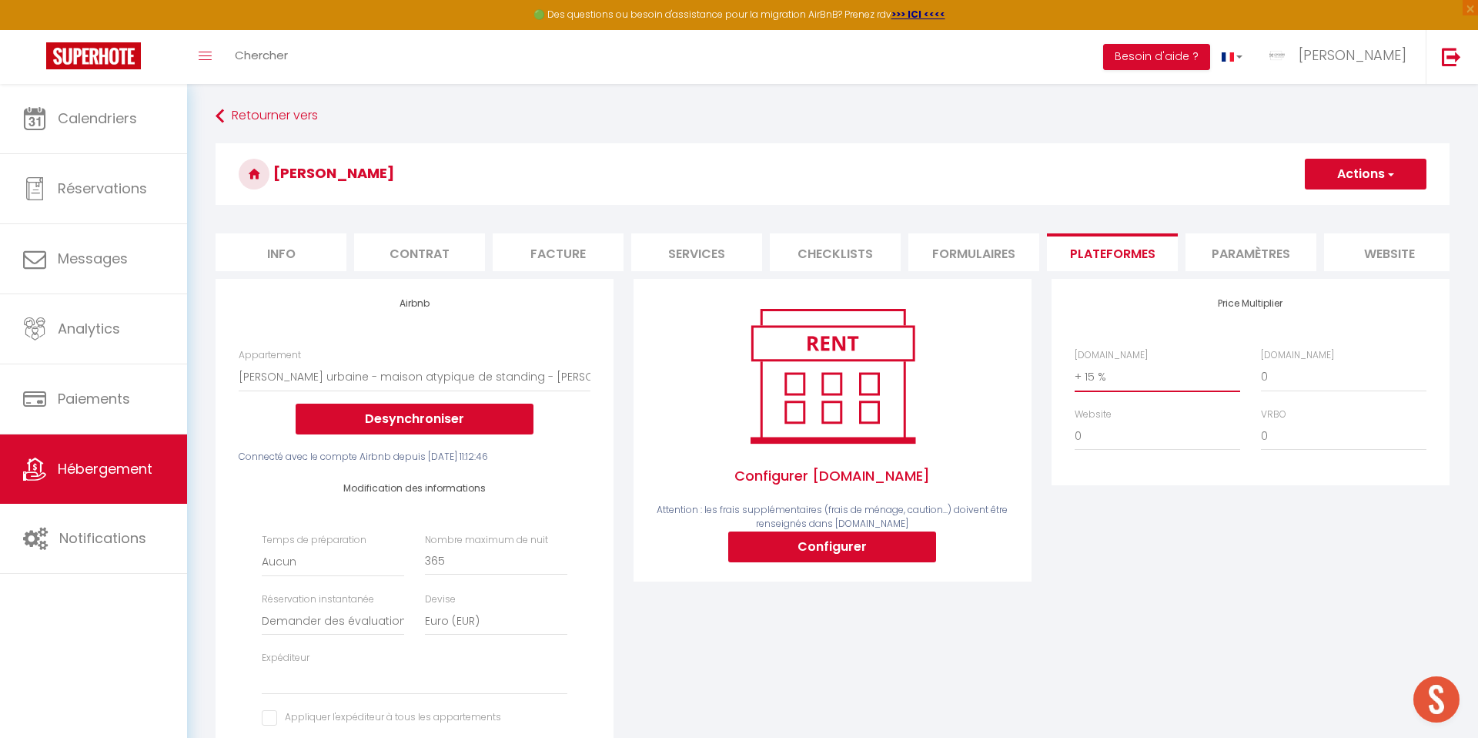
click at [1090, 377] on select "0 + 1 % + 2 % + 3 % + 4 % + 5 % + 6 % + 7 % + 8 % + 9 %" at bounding box center [1158, 376] width 166 height 29
select select "+ 20 %"
click at [1075, 362] on select "0 + 1 % + 2 % + 3 % + 4 % + 5 % + 6 % + 7 % + 8 % + 9 %" at bounding box center [1158, 376] width 166 height 29
select select
click at [1320, 183] on button "Actions" at bounding box center [1366, 174] width 122 height 31
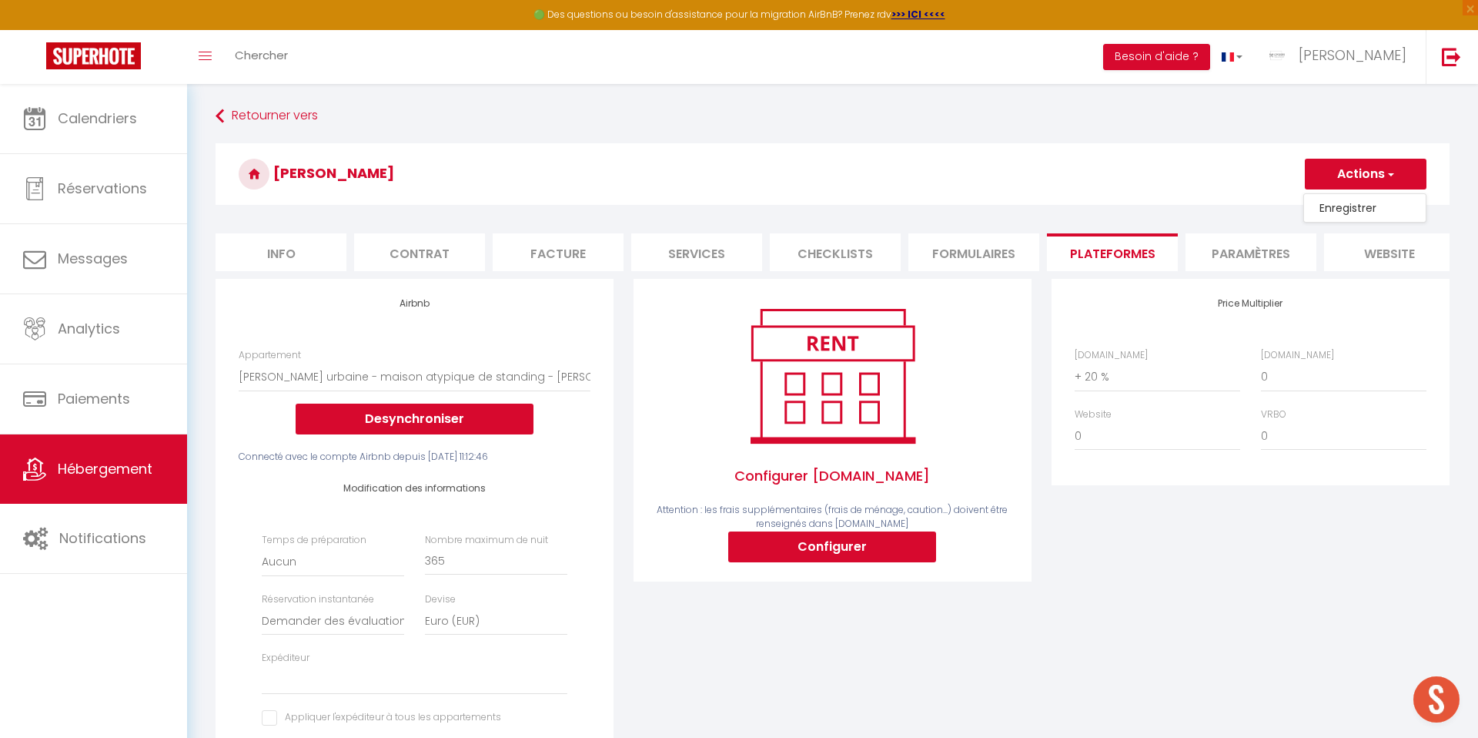
drag, startPoint x: 1341, startPoint y: 209, endPoint x: 1322, endPoint y: 209, distance: 19.3
click at [1339, 209] on link "Enregistrer" at bounding box center [1365, 208] width 122 height 20
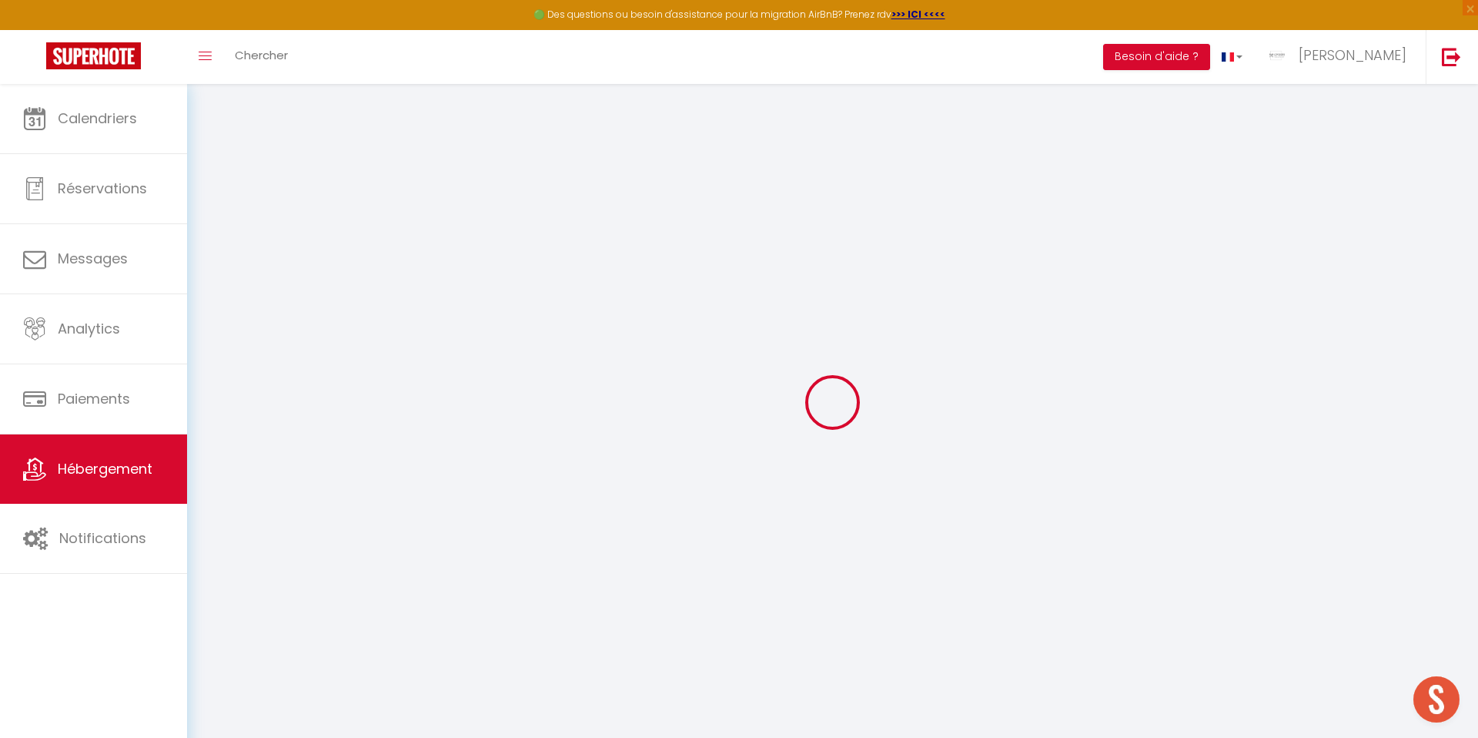
select select "well_reviewed_guests"
select select "EUR"
select select
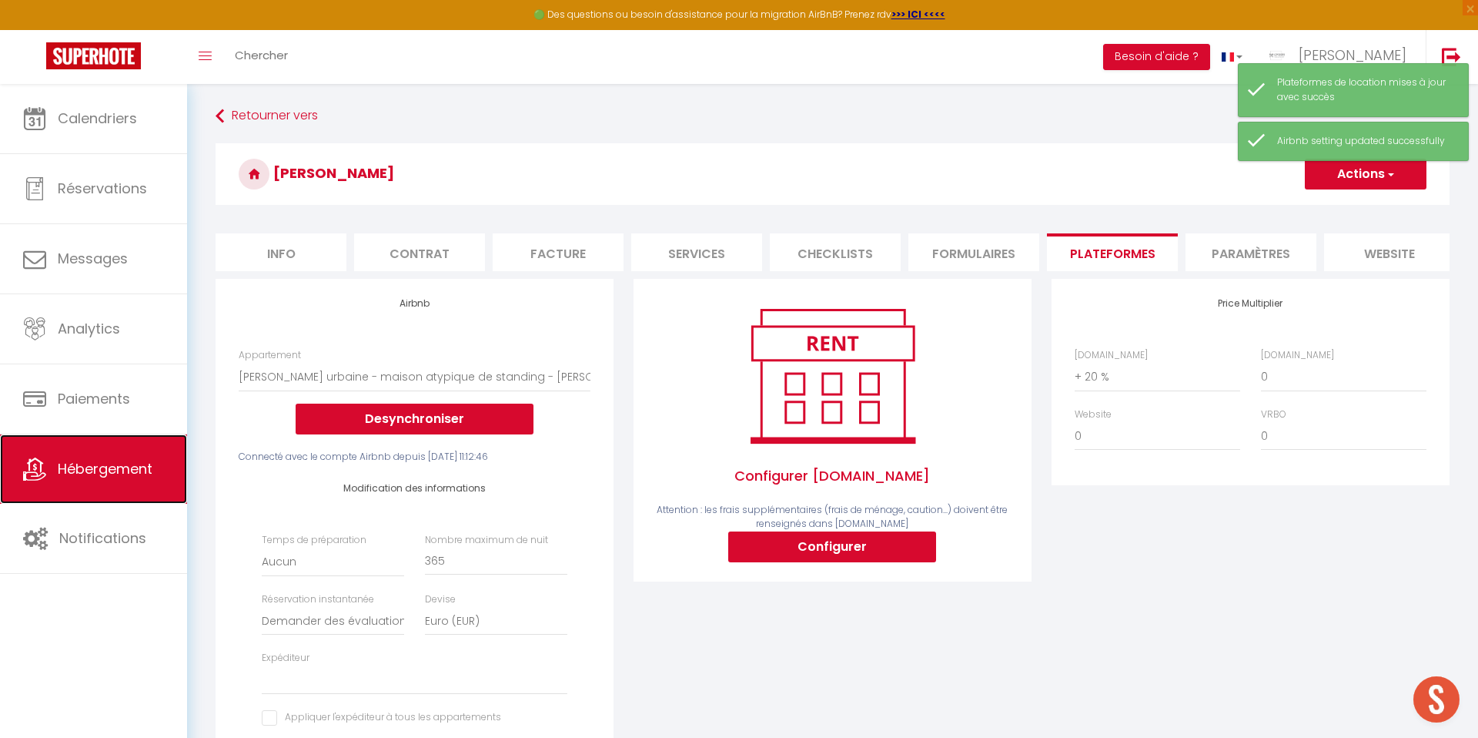
click at [97, 480] on link "Hébergement" at bounding box center [93, 468] width 187 height 69
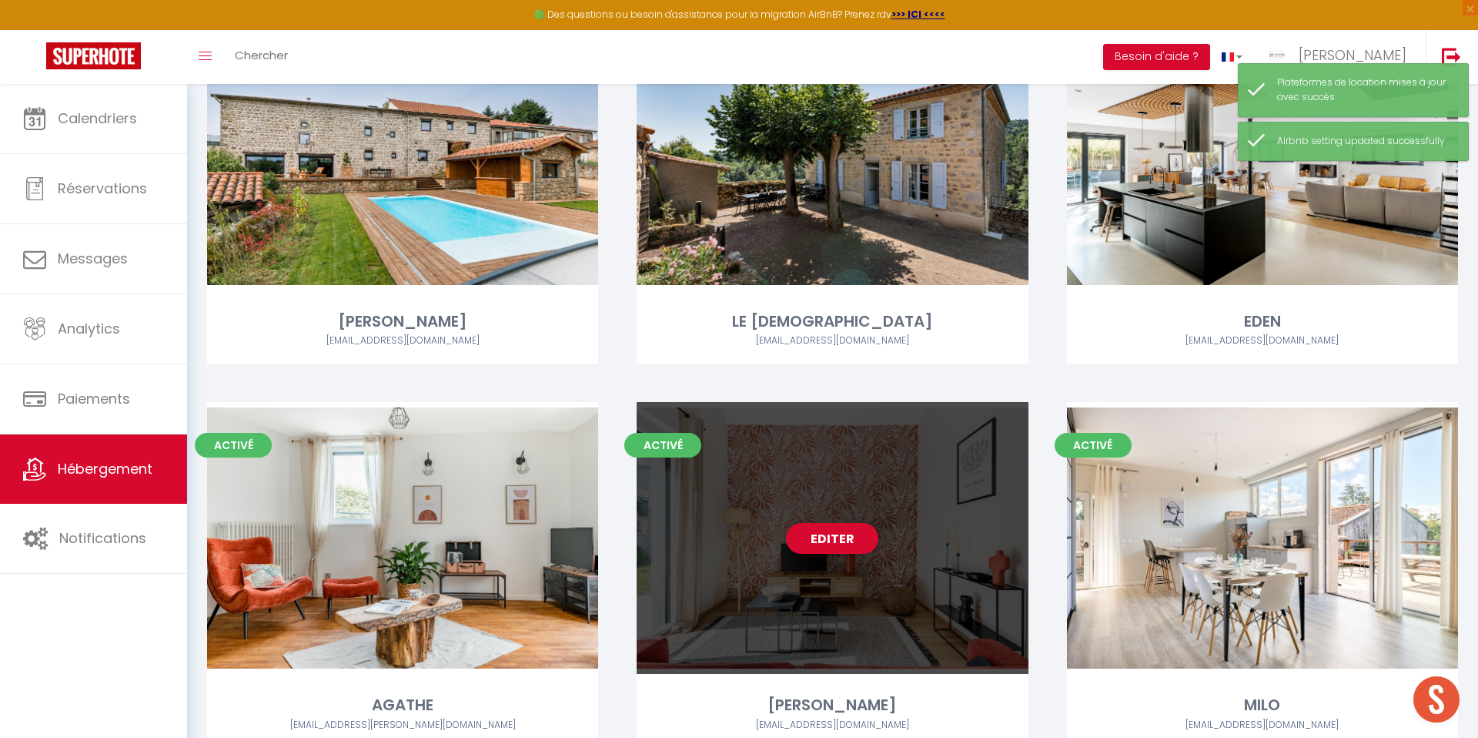
scroll to position [303, 0]
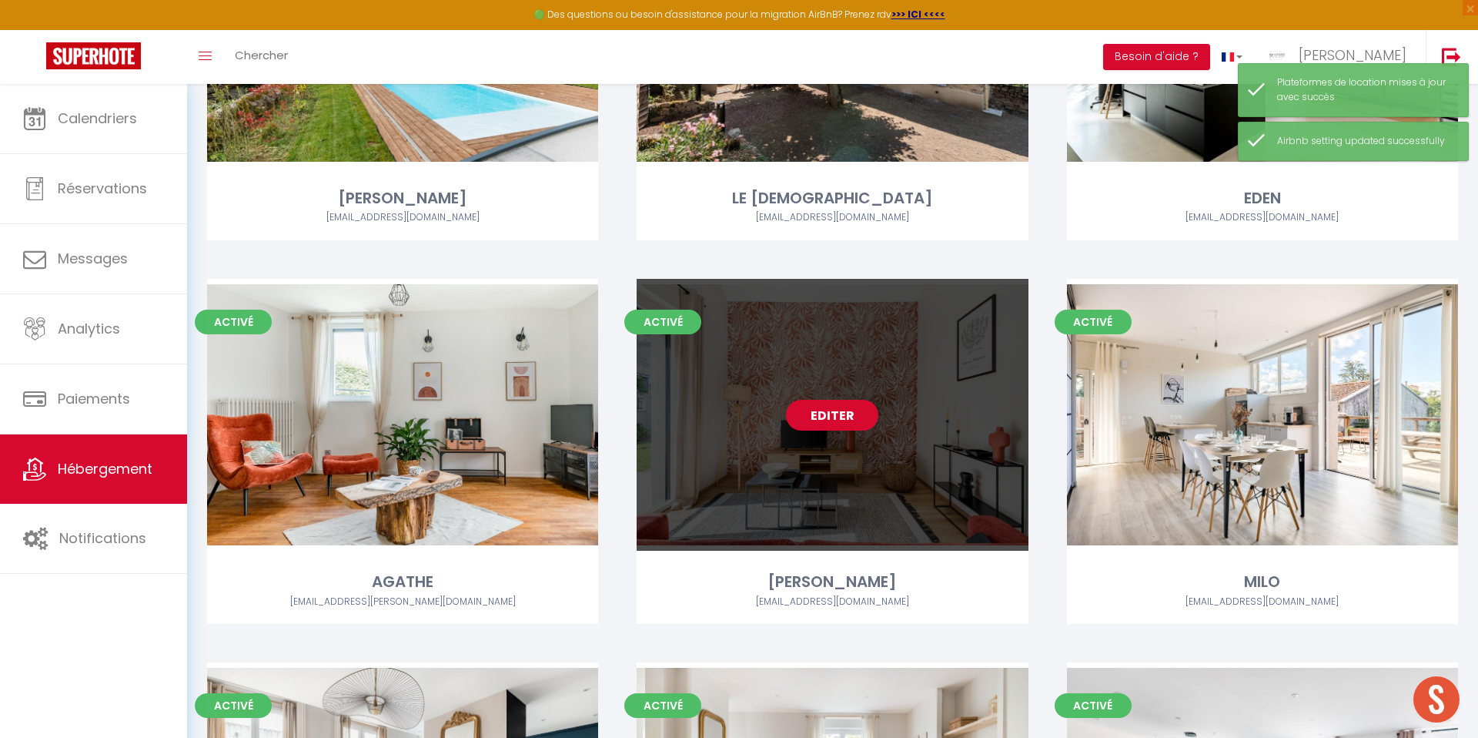
click at [822, 420] on link "Editer" at bounding box center [832, 415] width 92 height 31
select select "3"
select select "2"
select select "1"
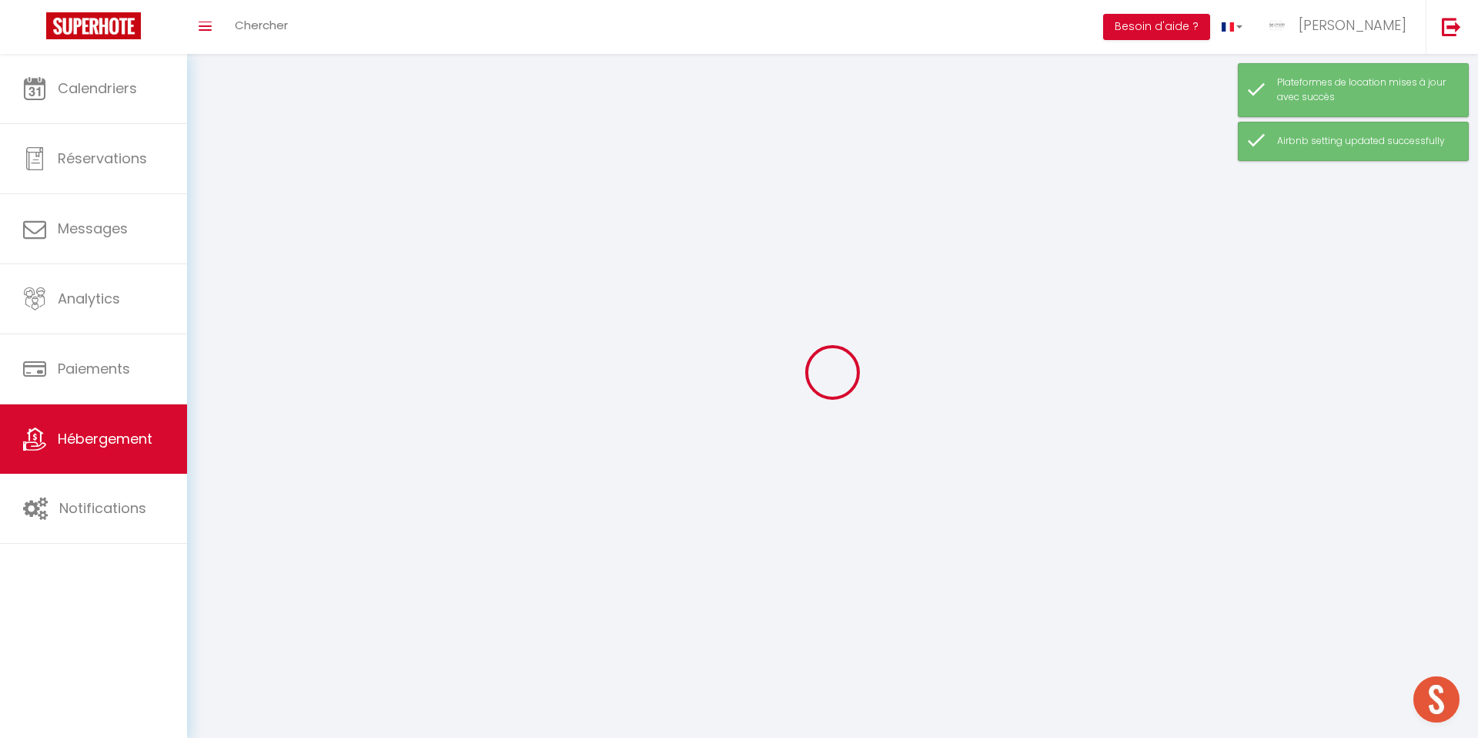
select select
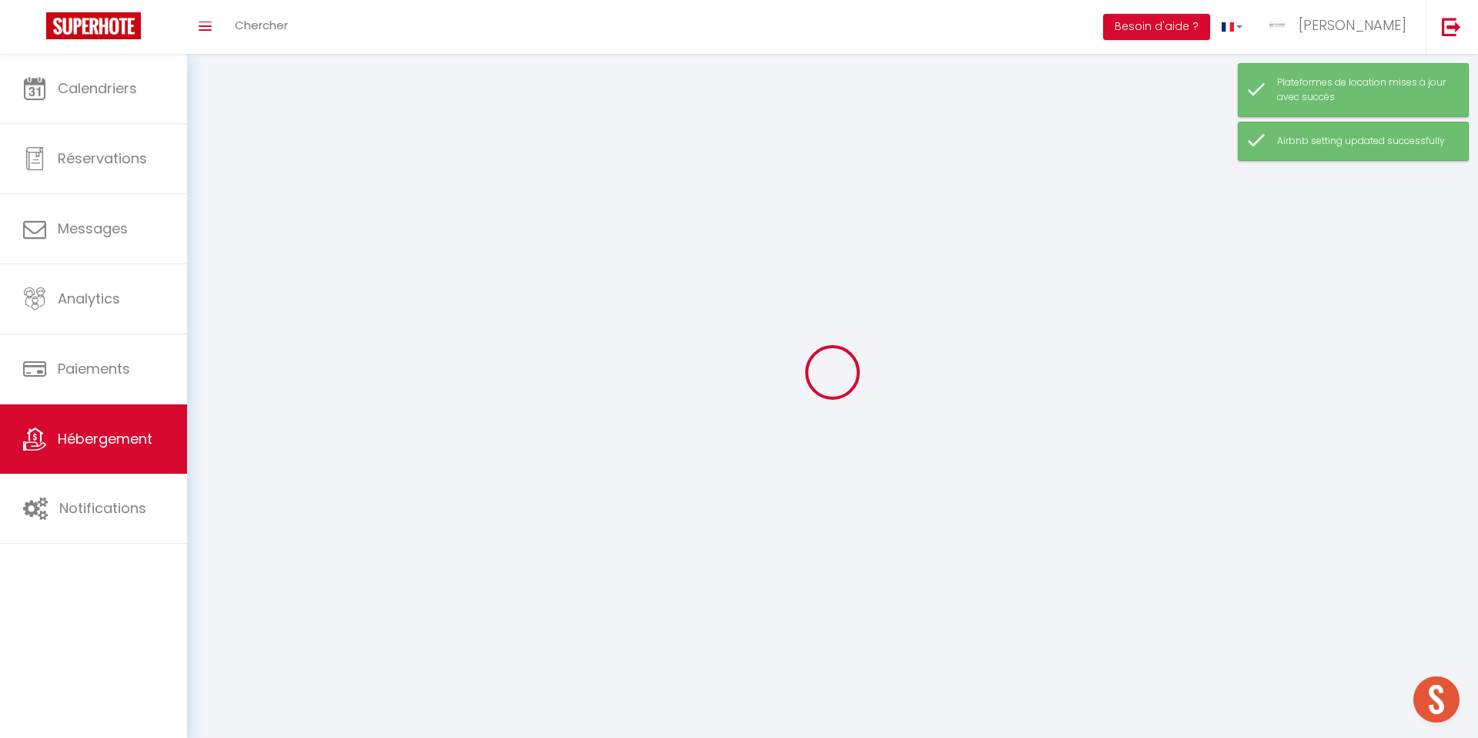
select select
checkbox input "false"
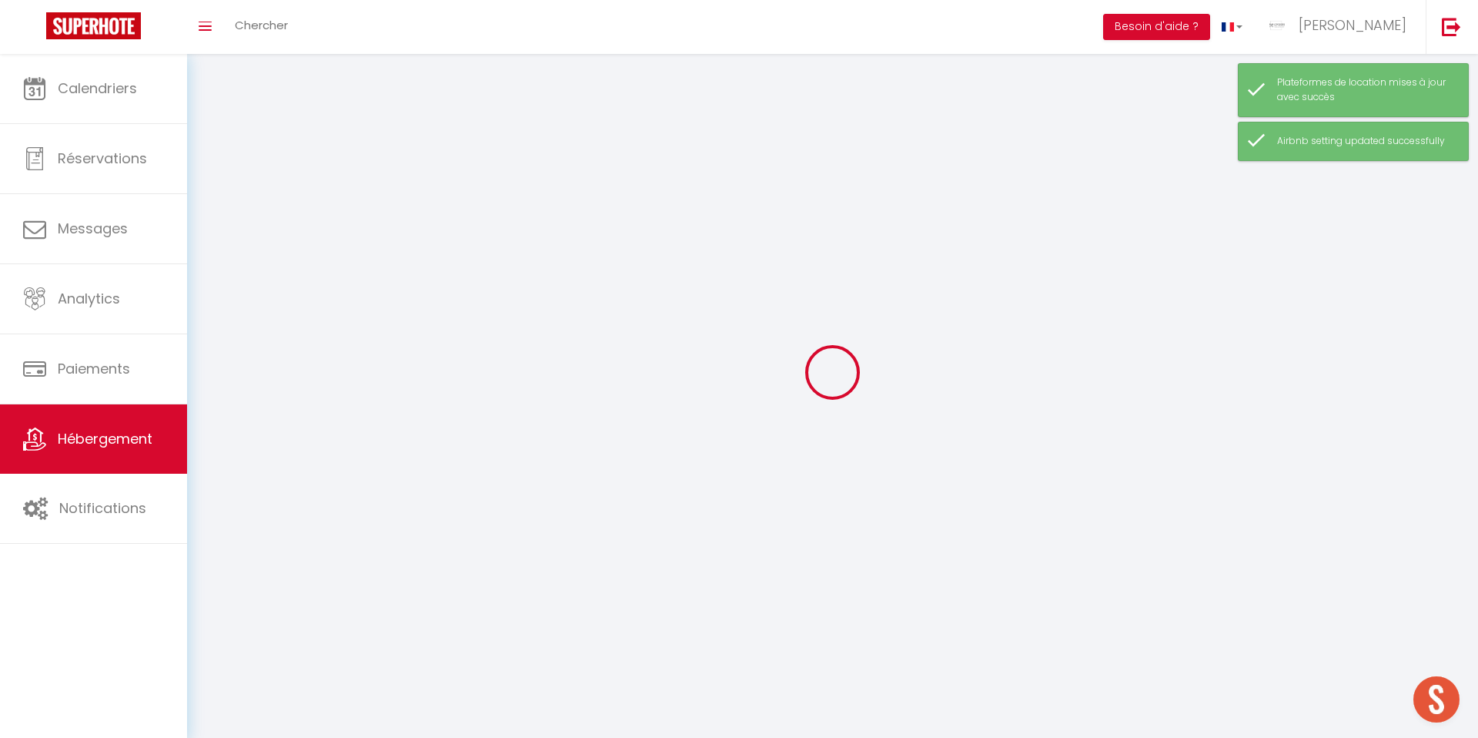
checkbox input "false"
select select
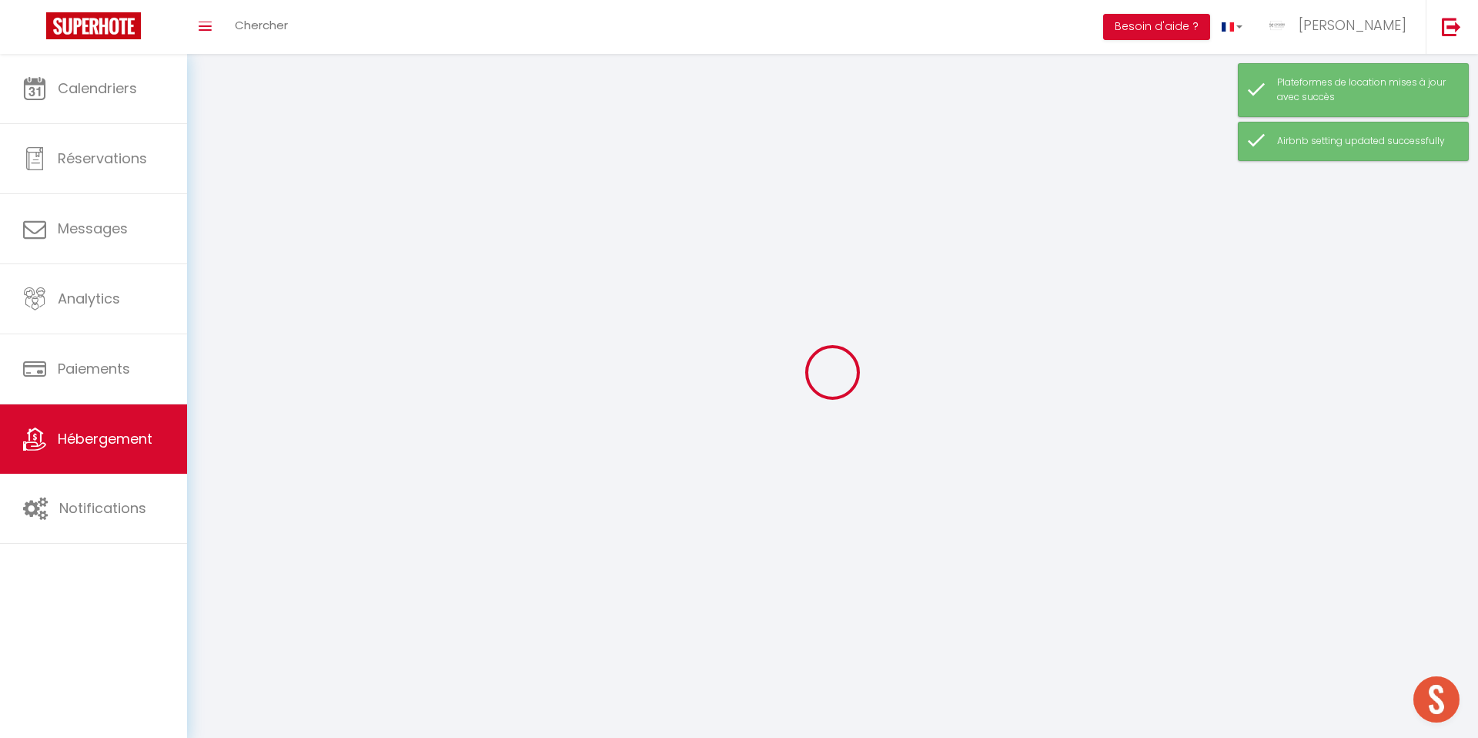
select select
checkbox input "false"
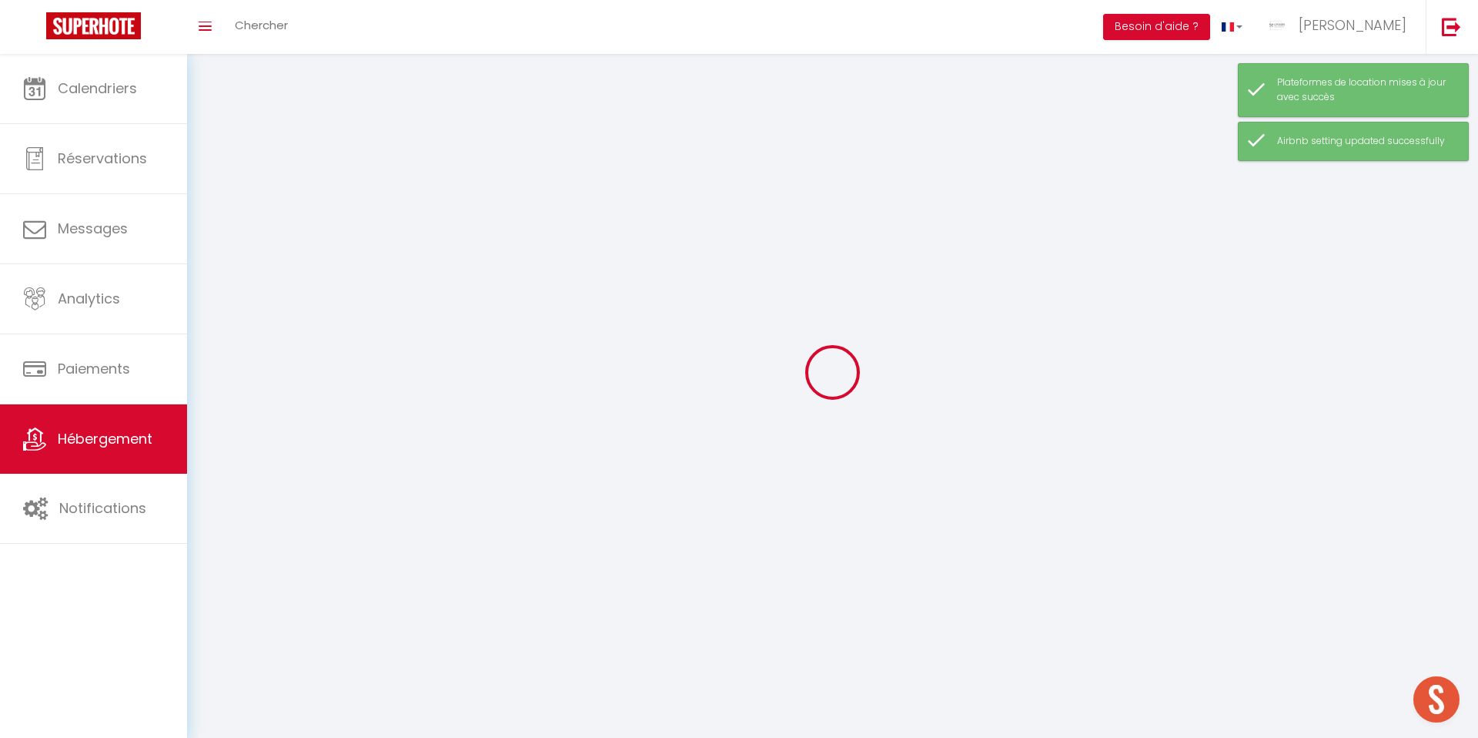
checkbox input "false"
select select
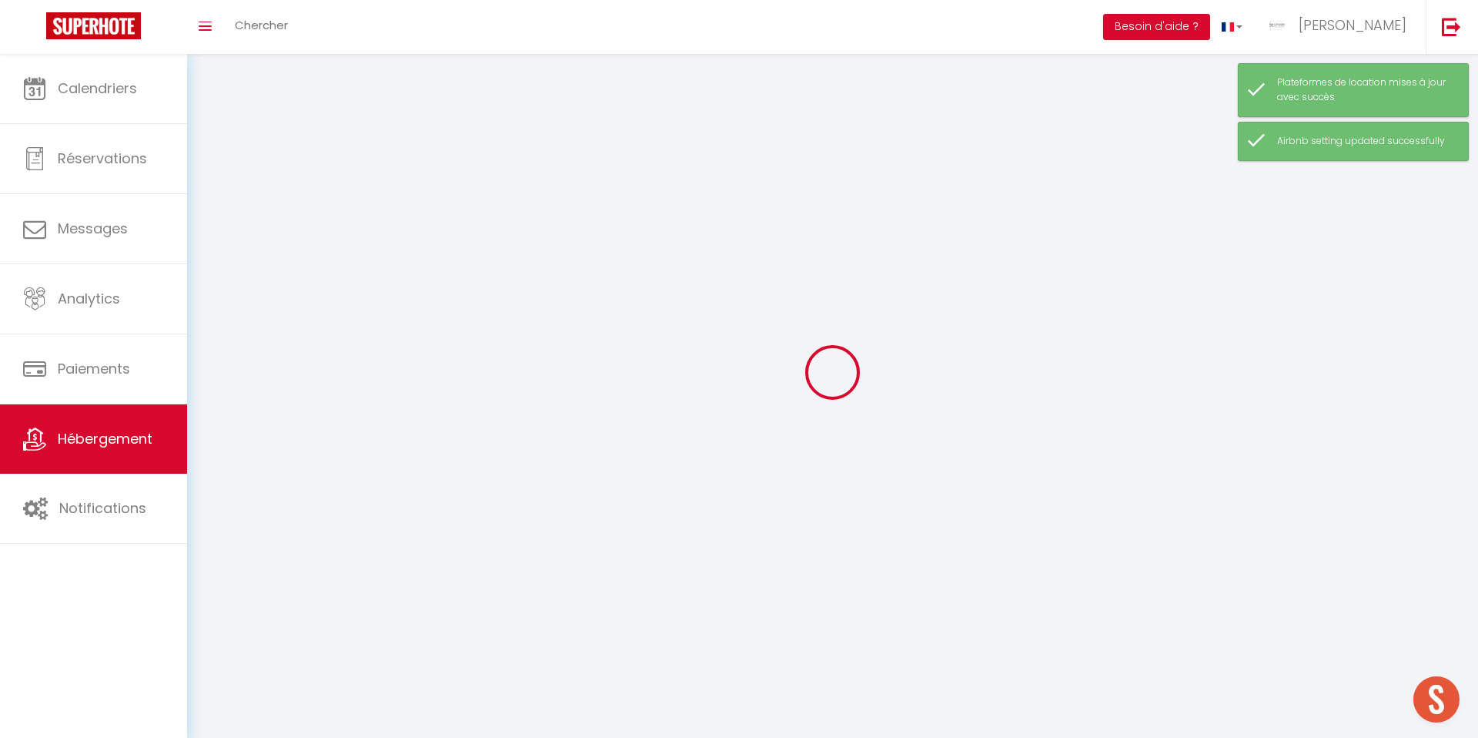
select select
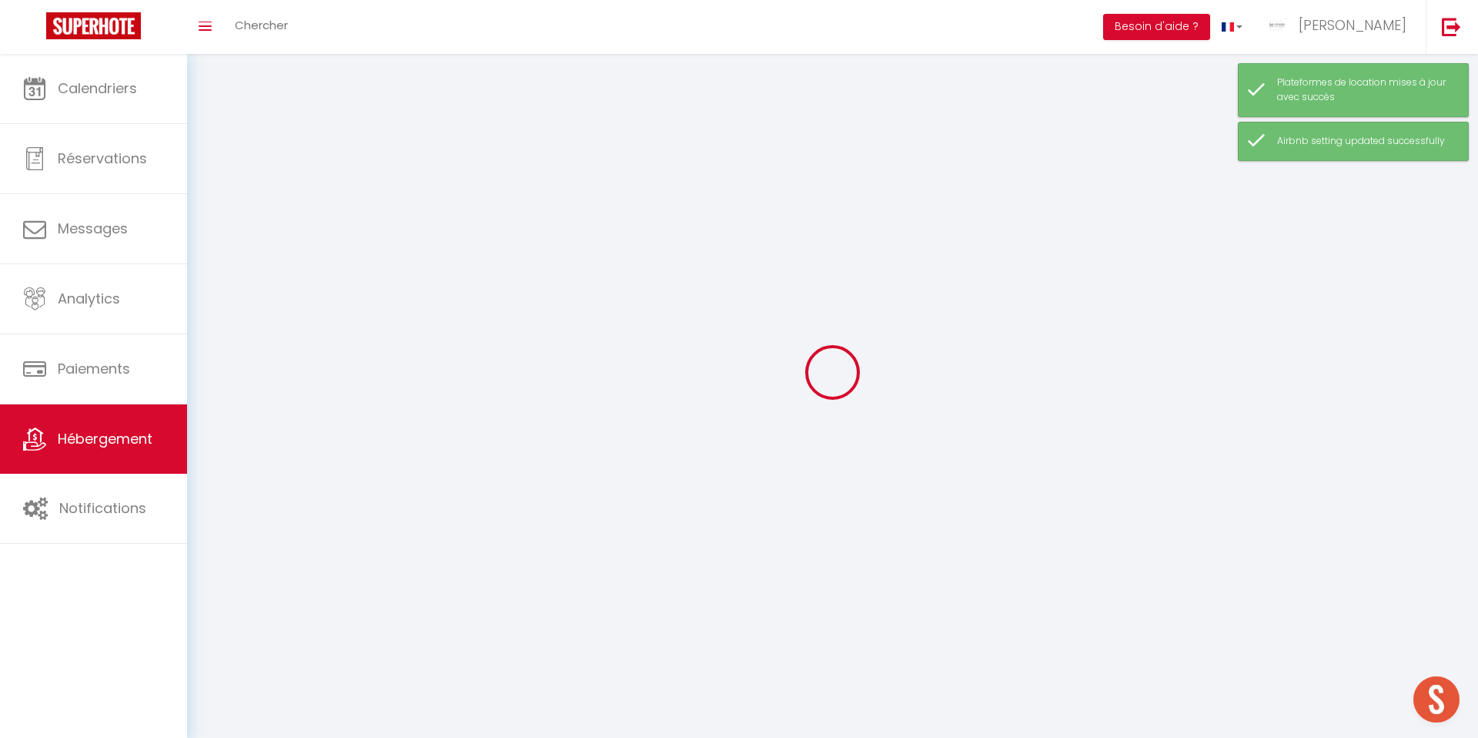
checkbox input "false"
select select
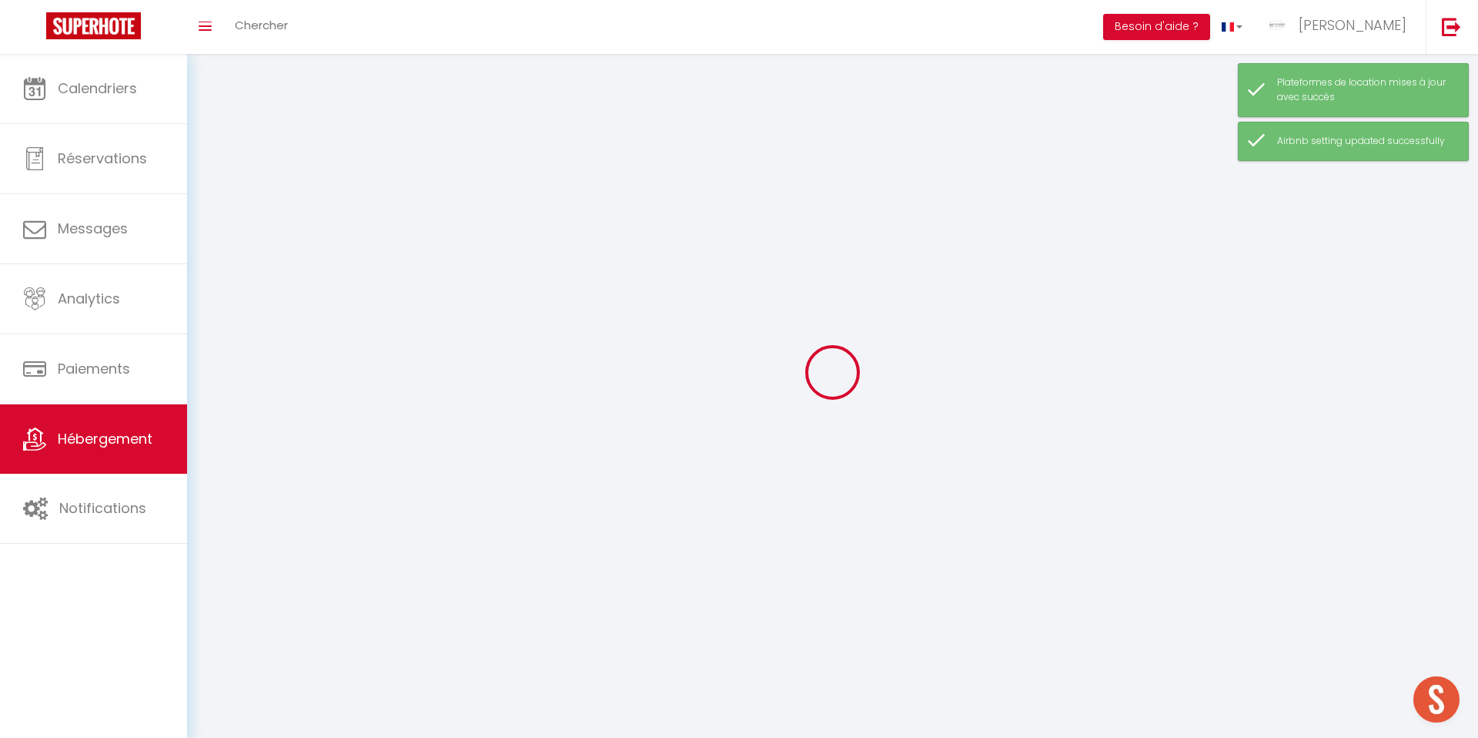
select select
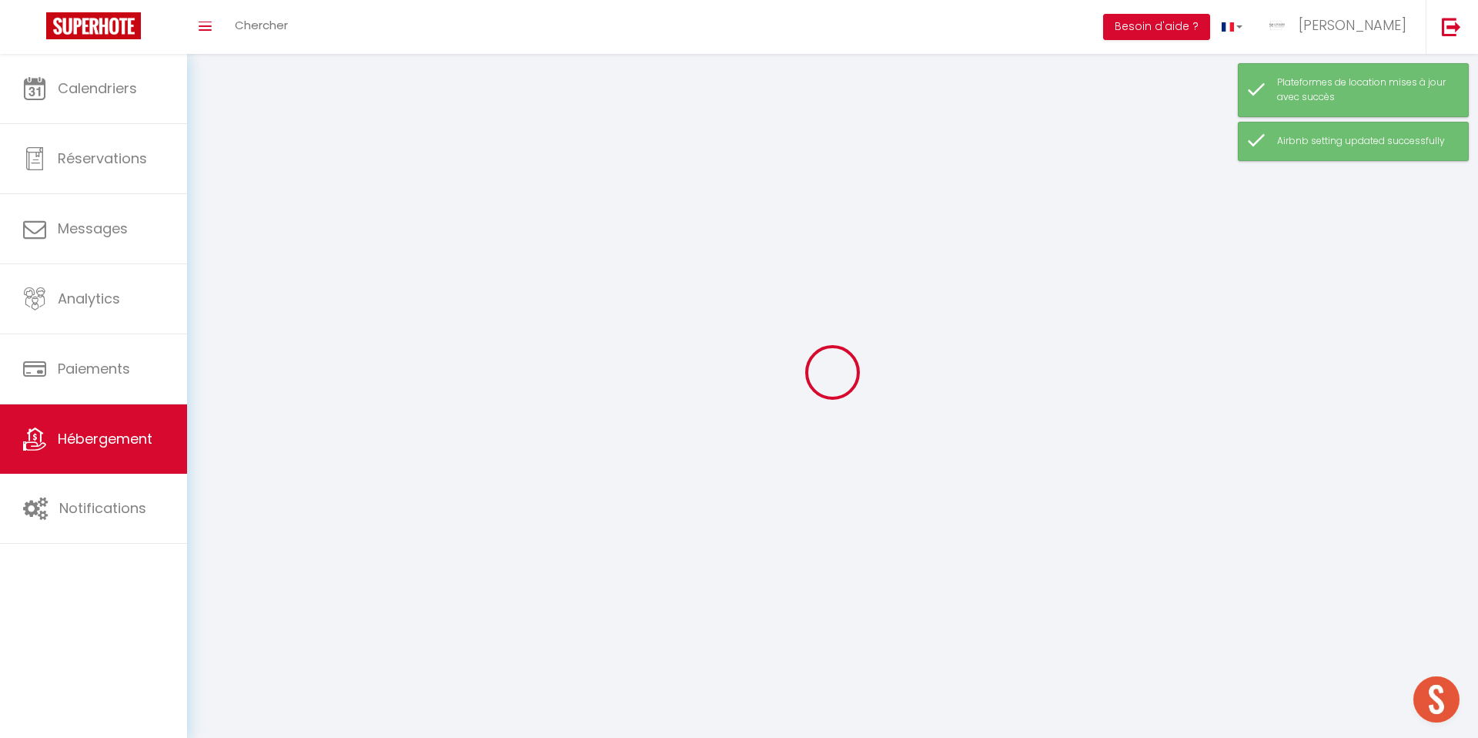
select select
checkbox input "false"
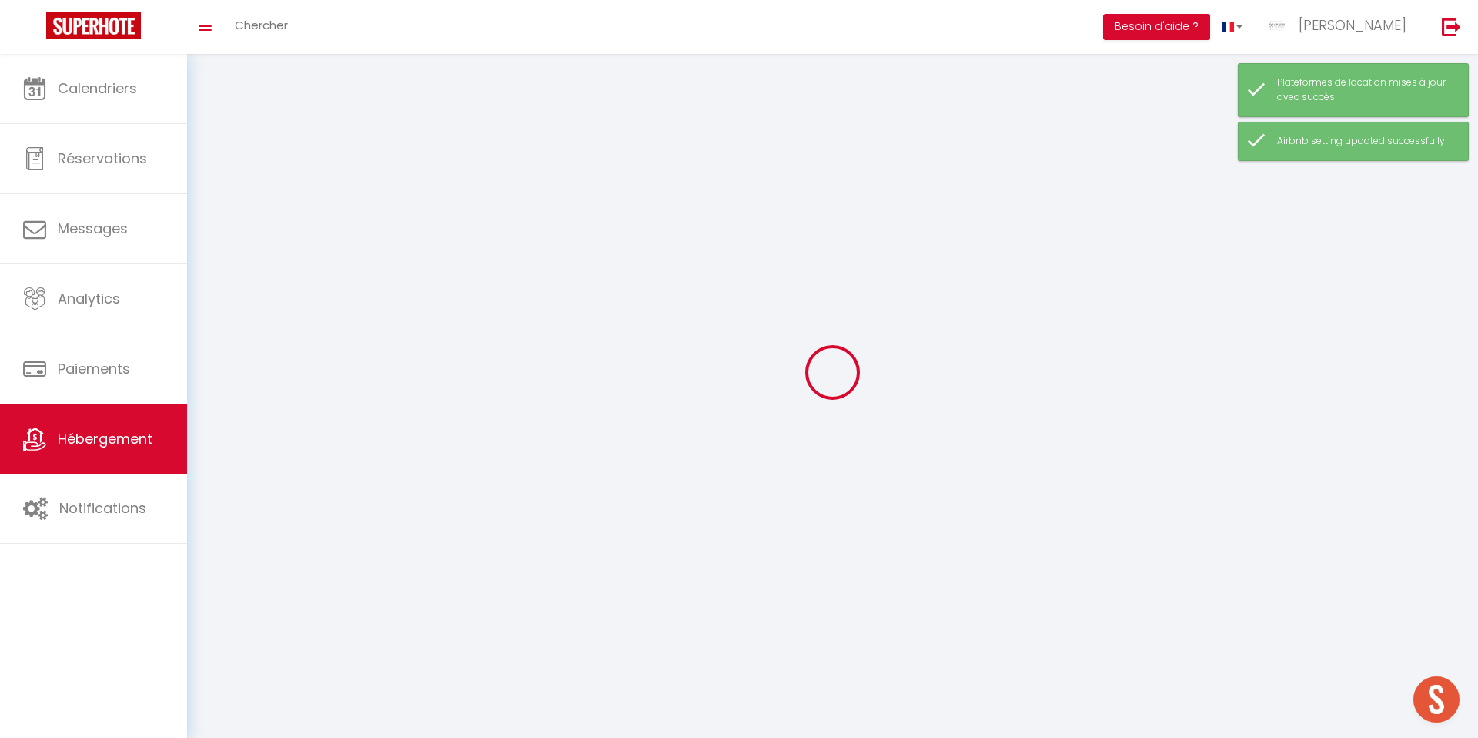
select select
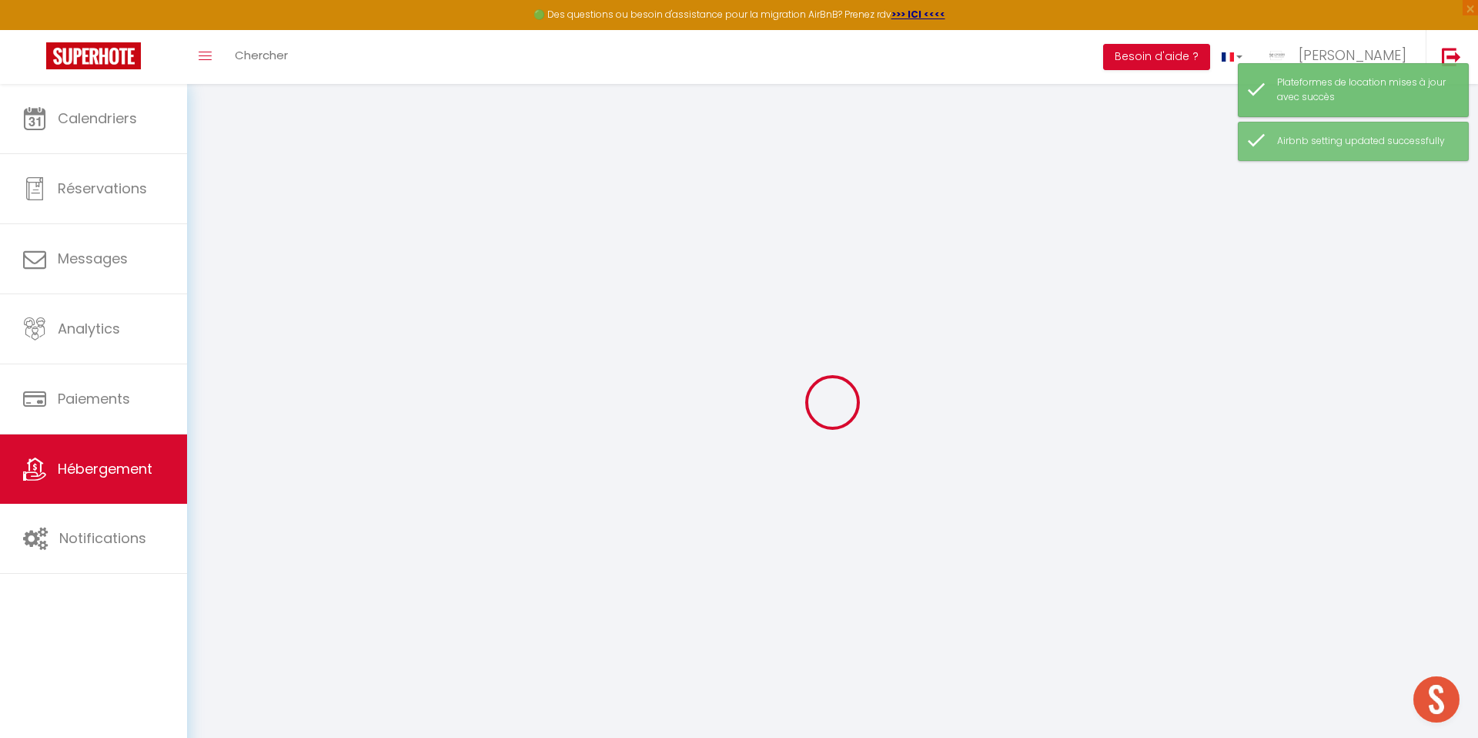
select select
checkbox input "false"
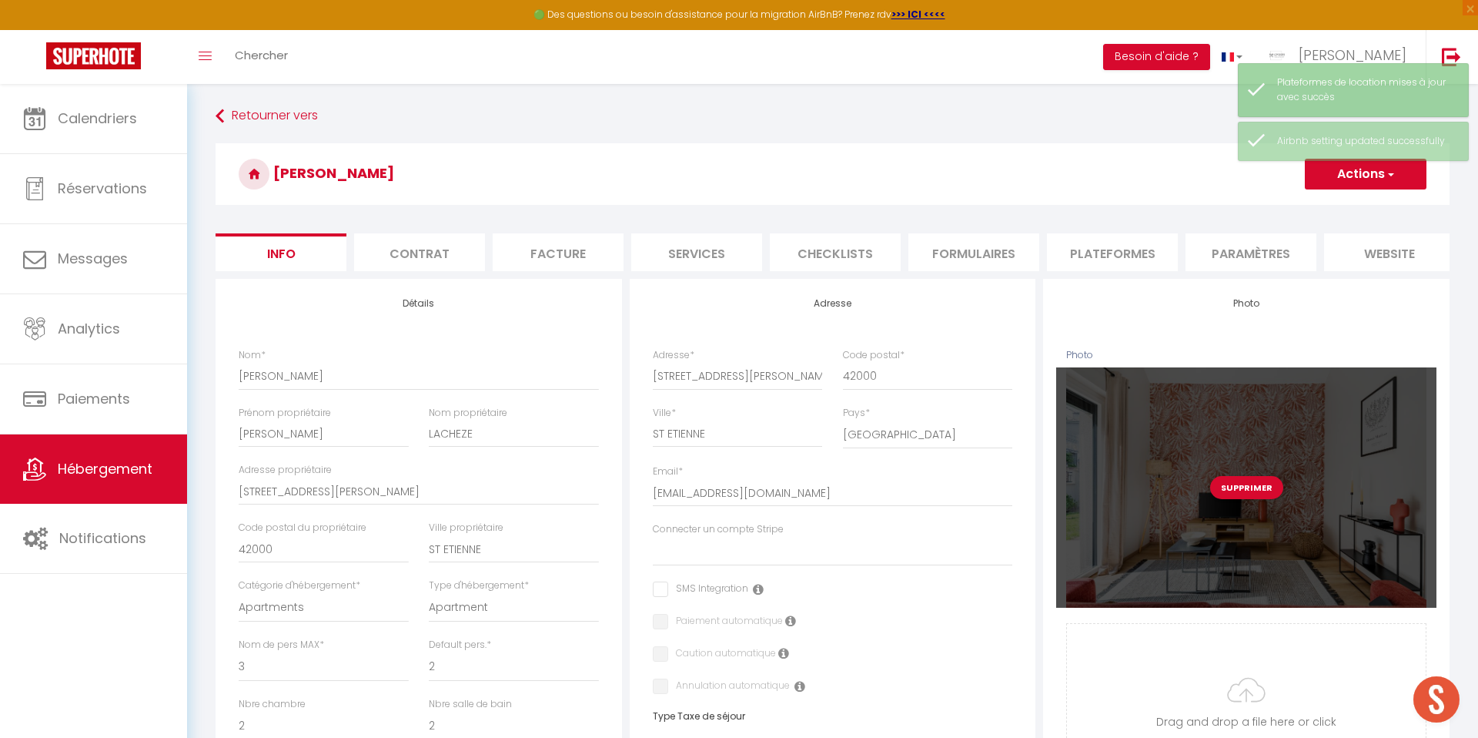
select select
checkbox input "false"
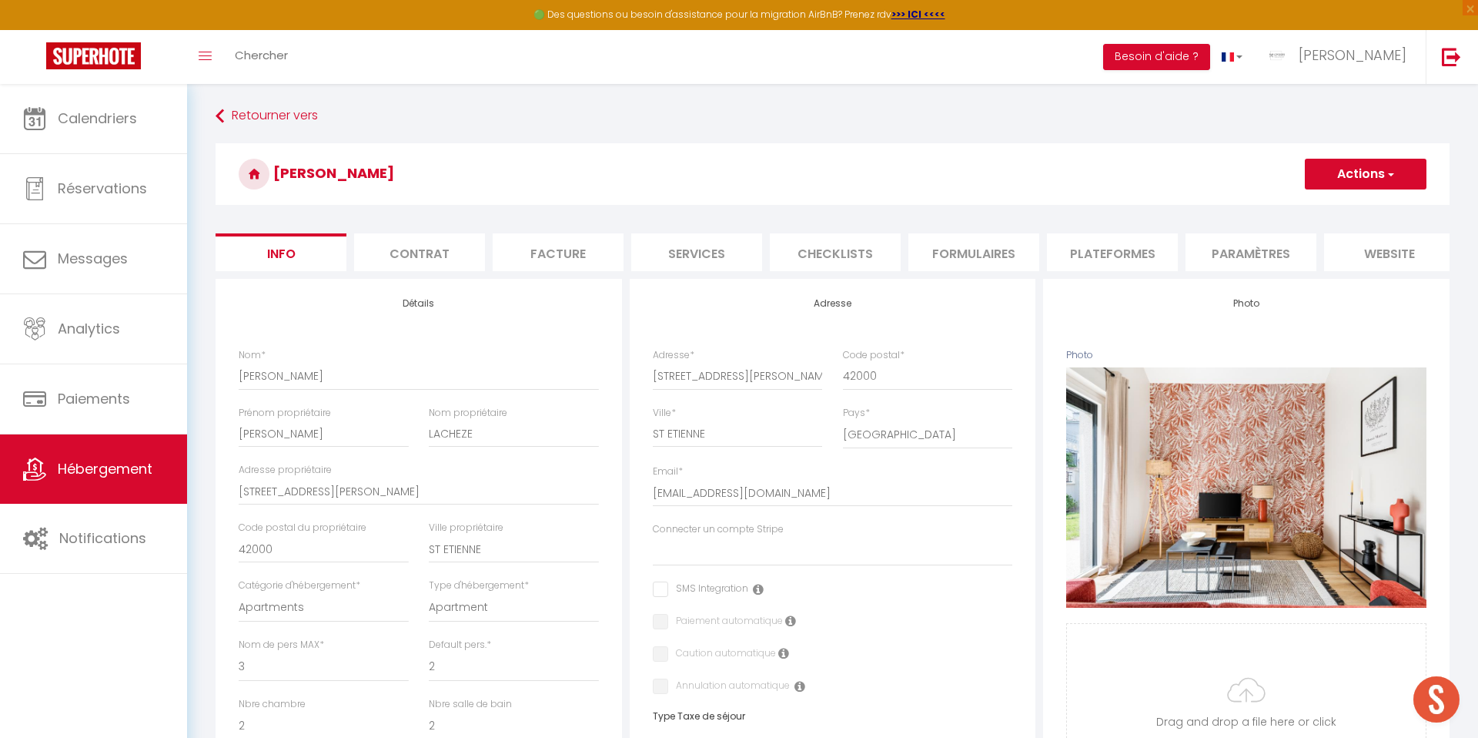
click at [1103, 253] on li "Plateformes" at bounding box center [1112, 252] width 131 height 38
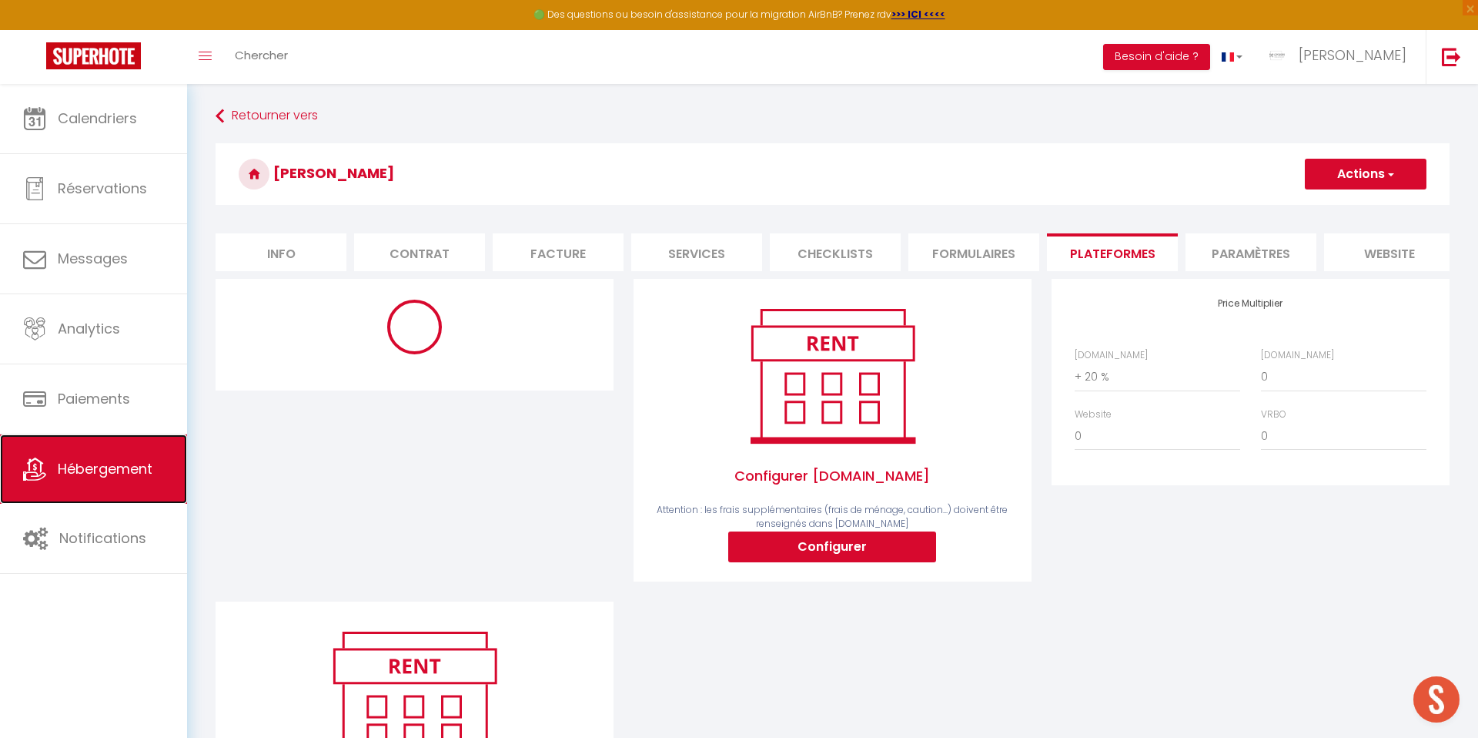
click at [133, 462] on span "Hébergement" at bounding box center [105, 468] width 95 height 19
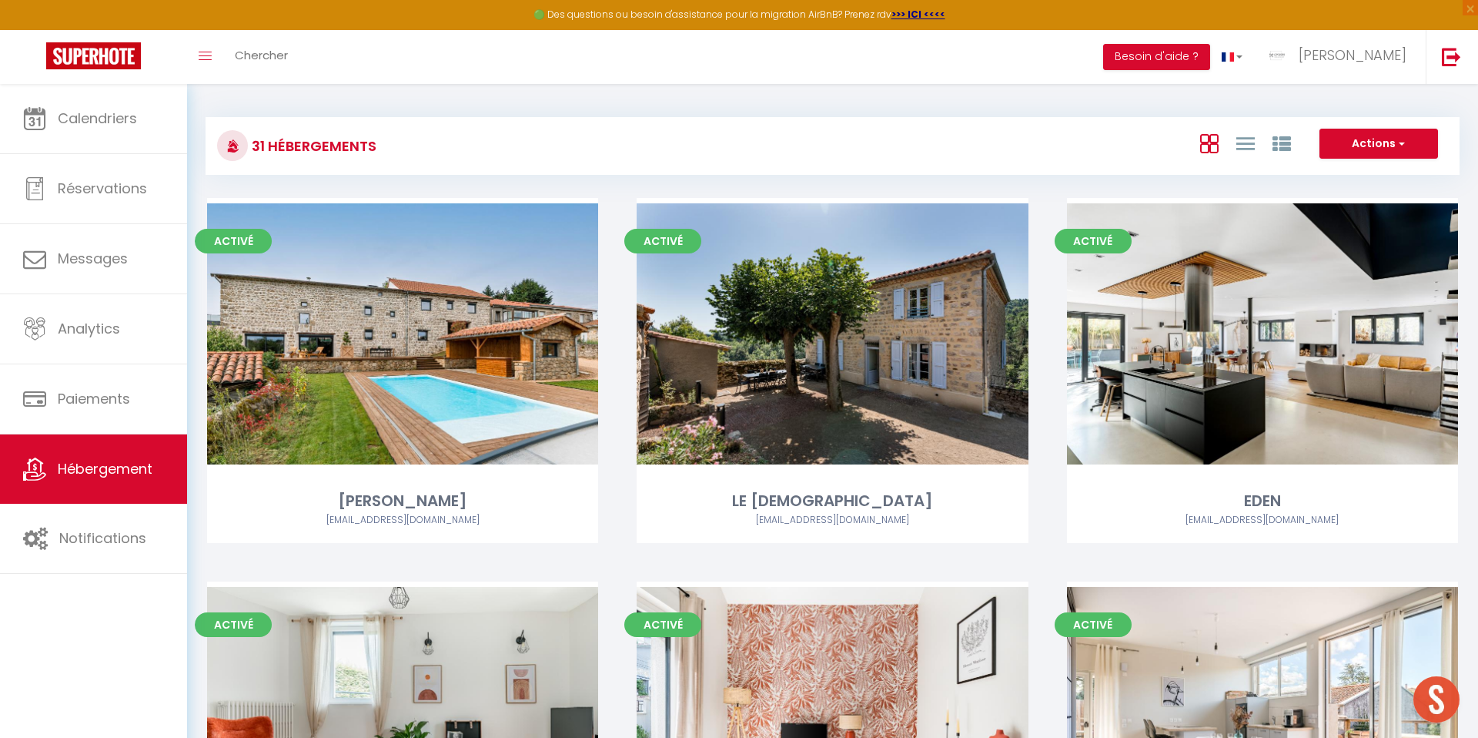
scroll to position [300, 0]
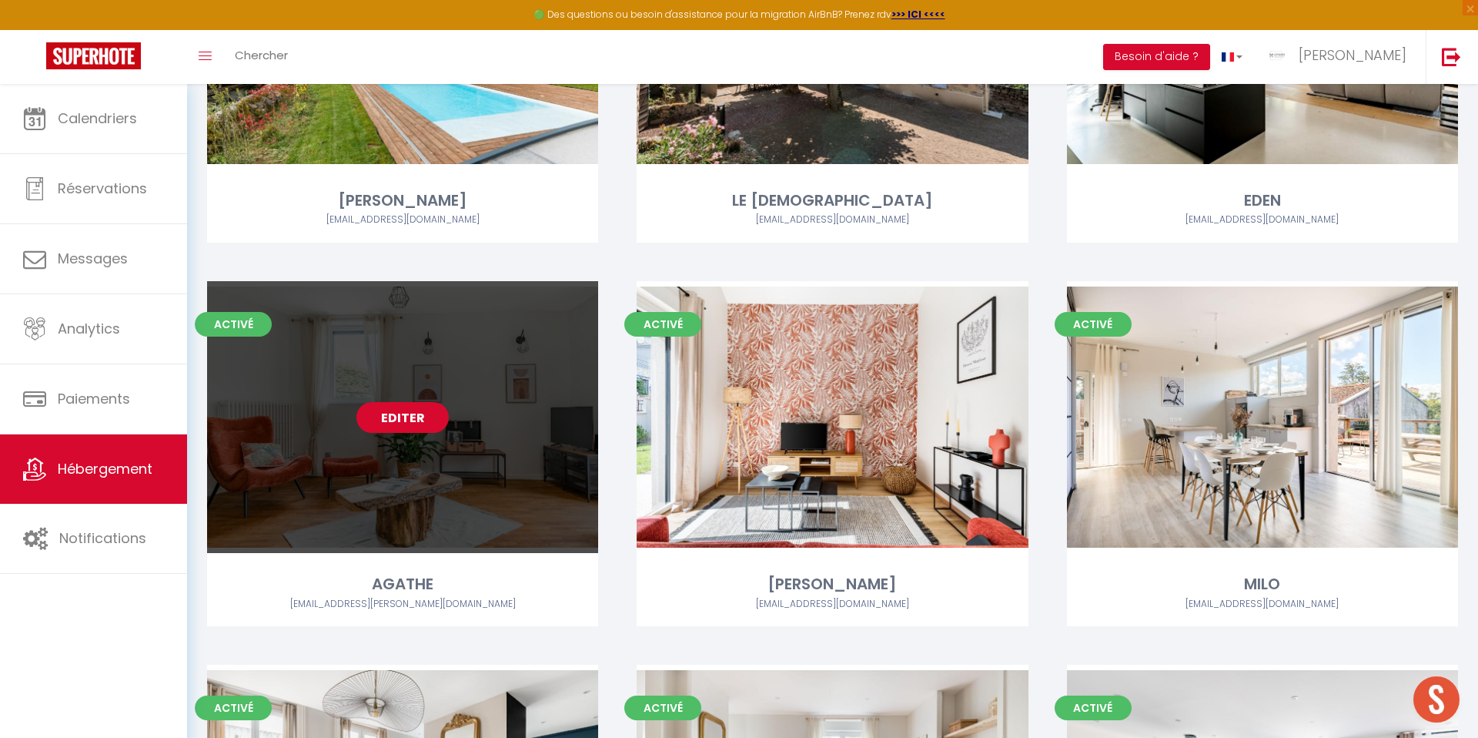
click at [408, 413] on link "Editer" at bounding box center [402, 417] width 92 height 31
click at [400, 417] on link "Editer" at bounding box center [402, 417] width 92 height 31
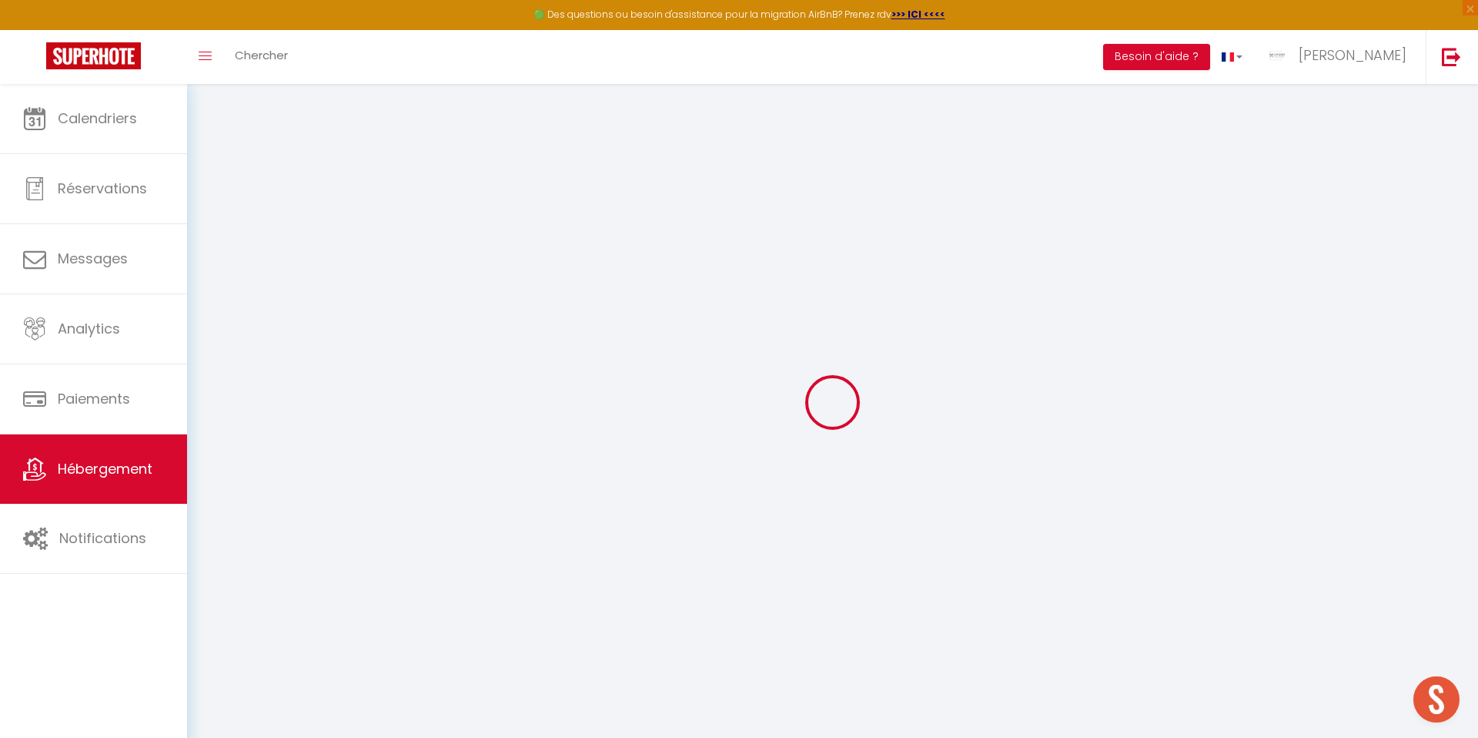
checkbox input "false"
checkbox input "true"
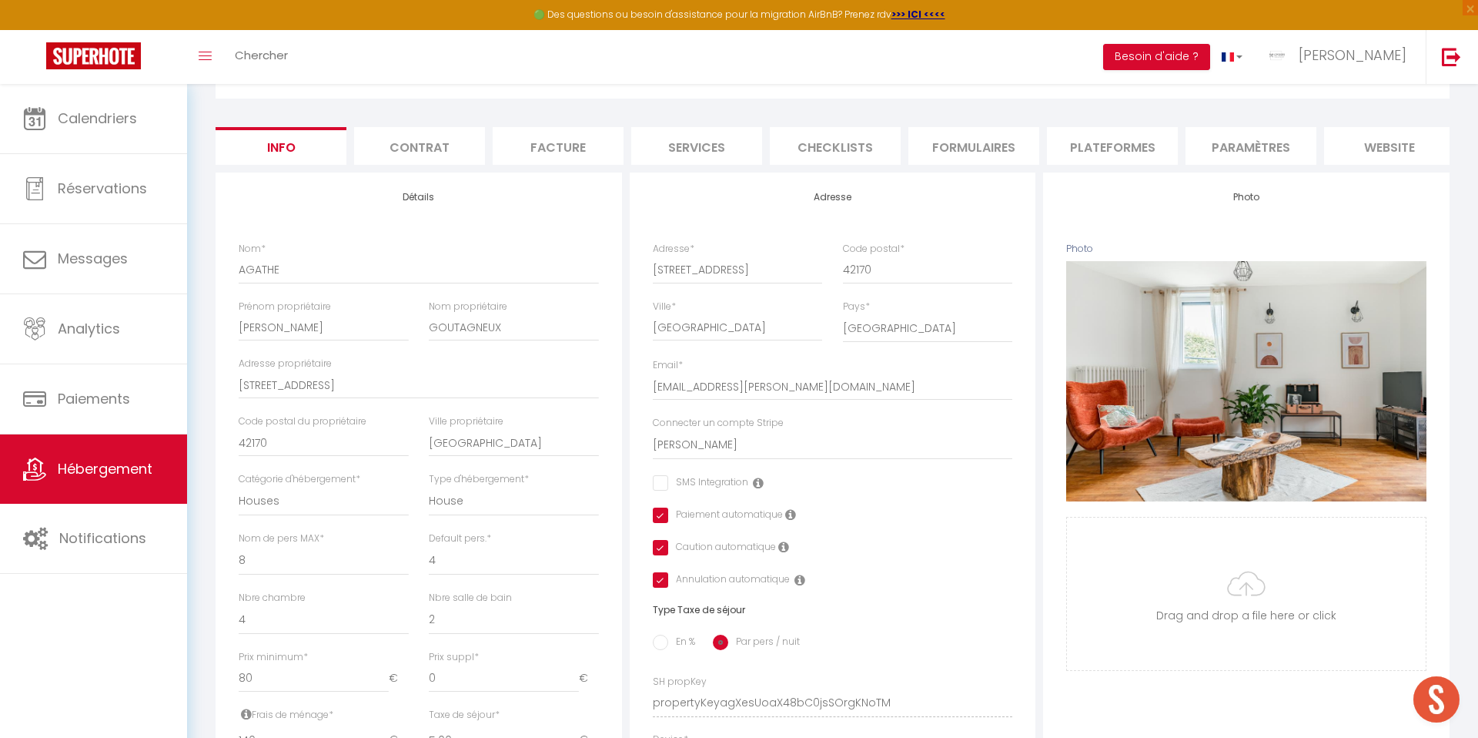
scroll to position [113, 0]
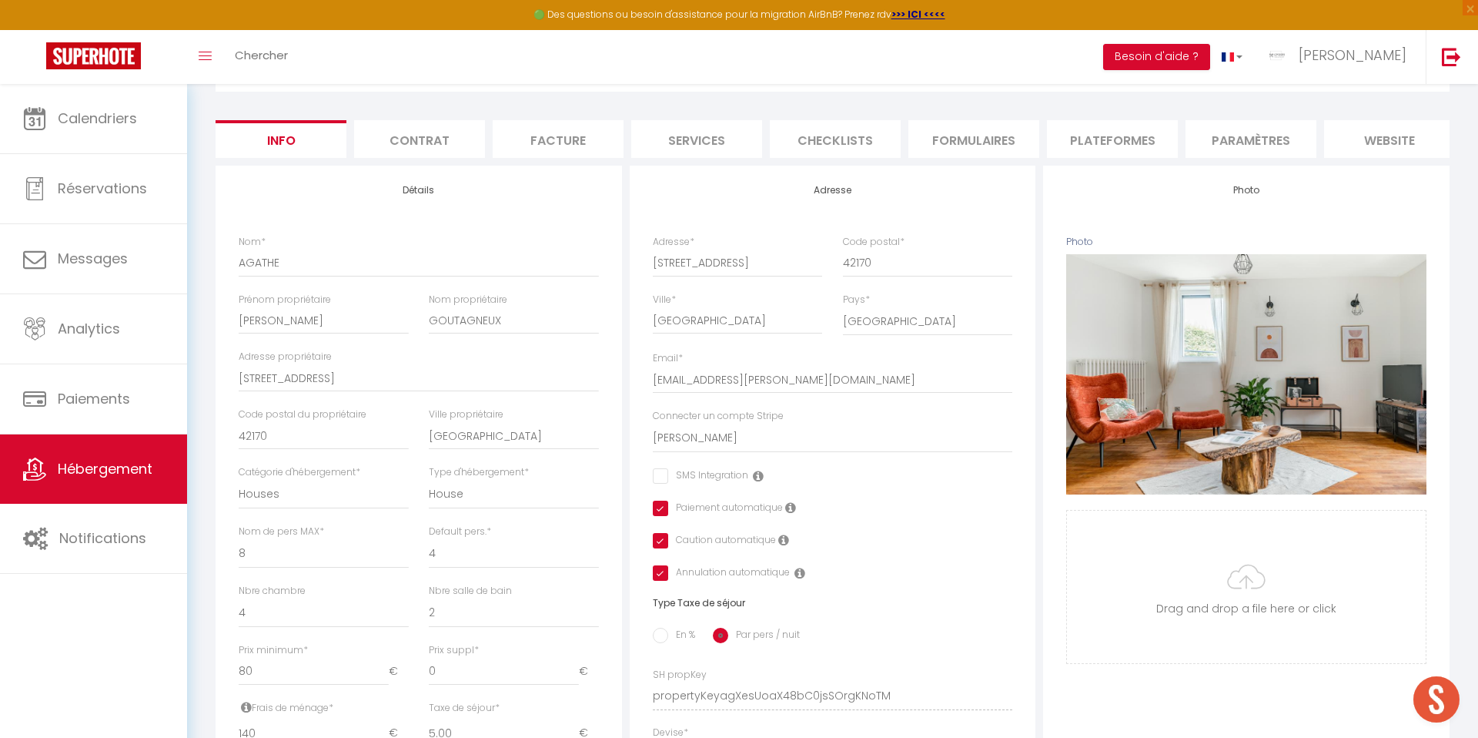
click at [959, 145] on li "Formulaires" at bounding box center [973, 139] width 131 height 38
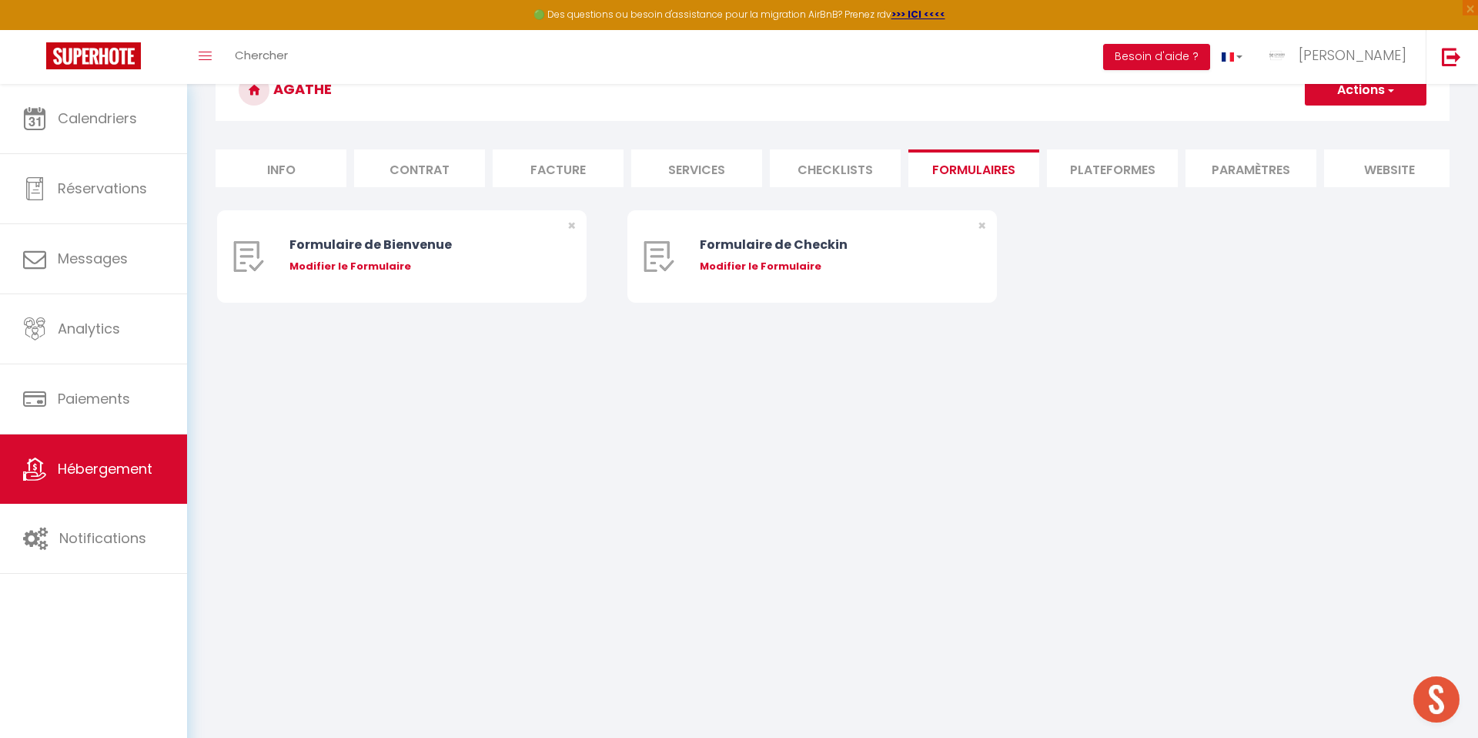
click at [1088, 166] on li "Plateformes" at bounding box center [1112, 168] width 131 height 38
select select
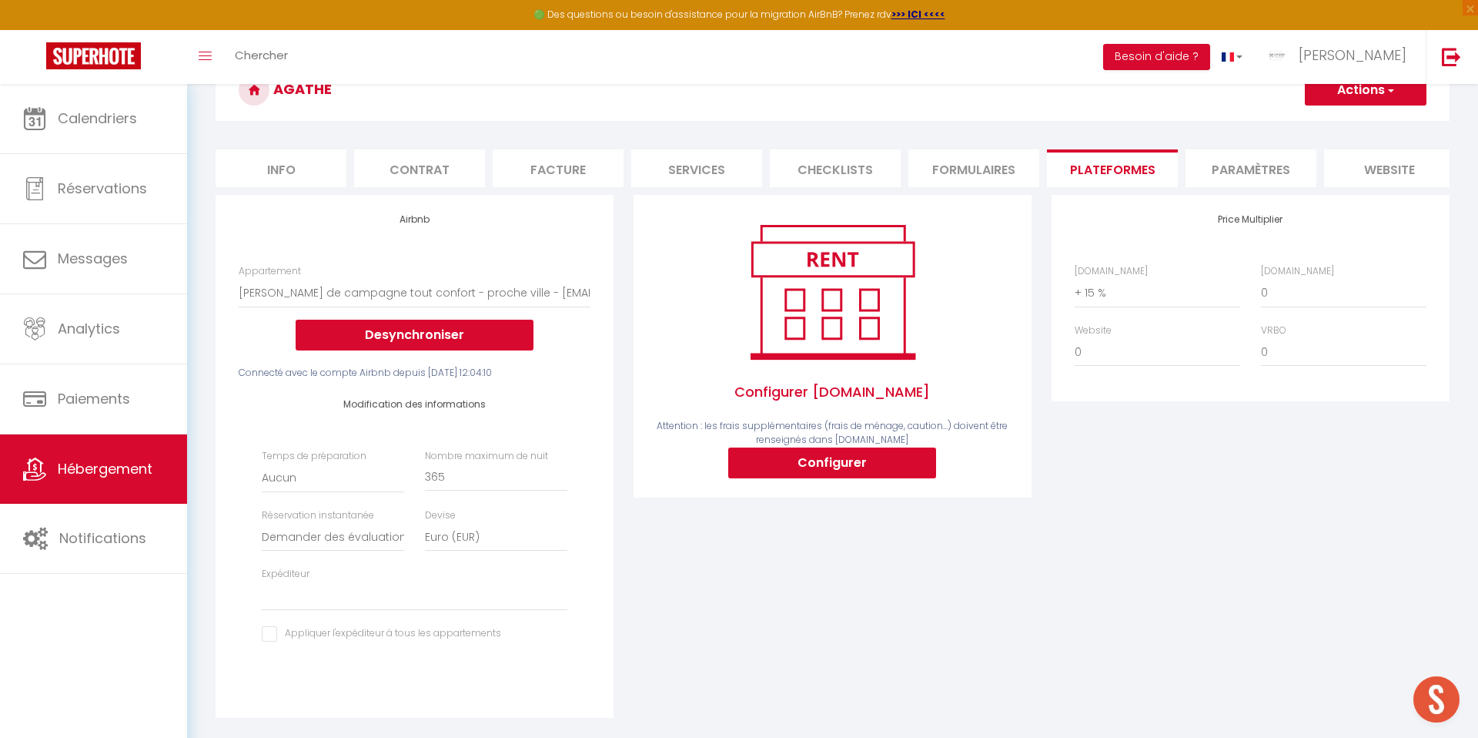
scroll to position [113, 0]
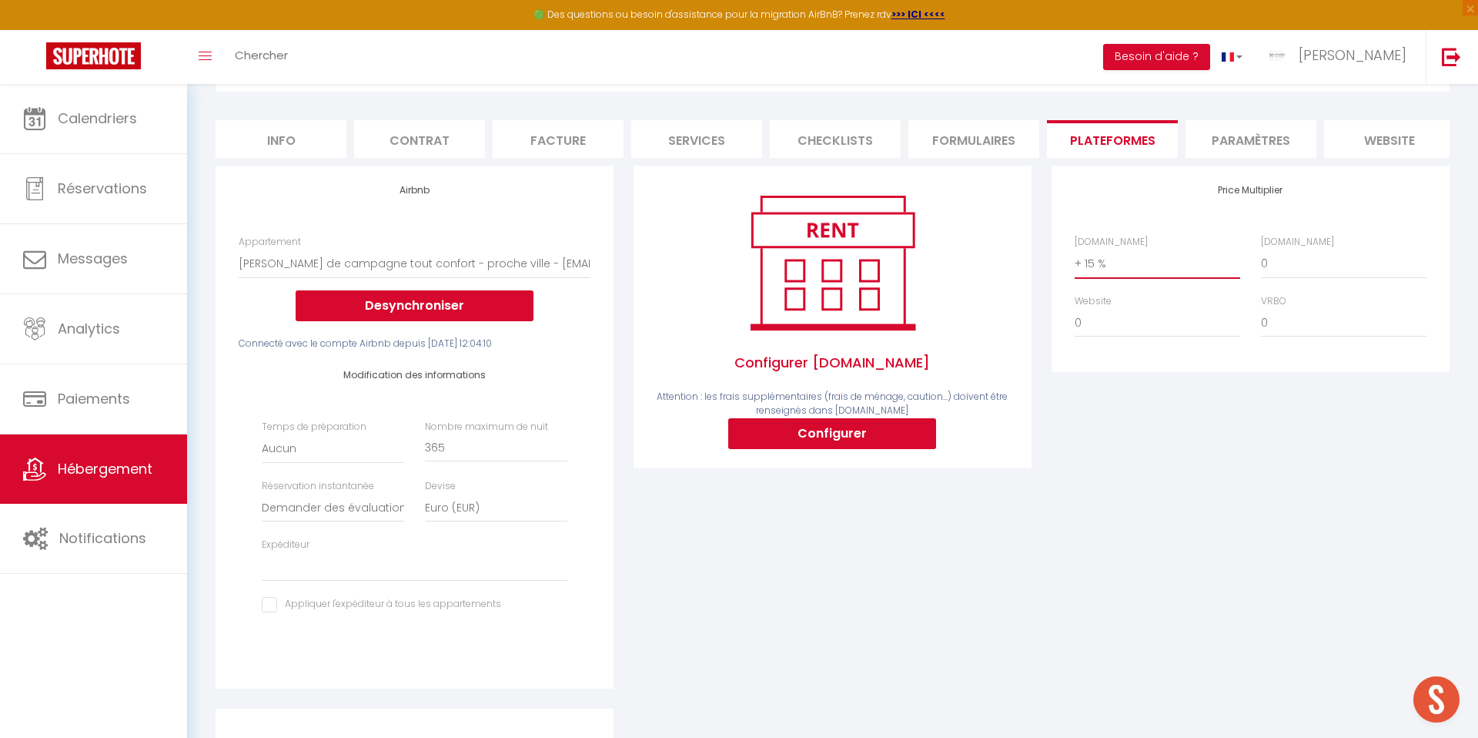
click at [1098, 263] on select "0 + 1 % + 2 % + 3 % + 4 % + 5 % + 6 % + 7 % + 8 % + 9 %" at bounding box center [1158, 263] width 166 height 29
select select "+ 20 %"
click at [1075, 249] on select "0 + 1 % + 2 % + 3 % + 4 % + 5 % + 6 % + 7 % + 8 % + 9 %" at bounding box center [1158, 263] width 166 height 29
select select
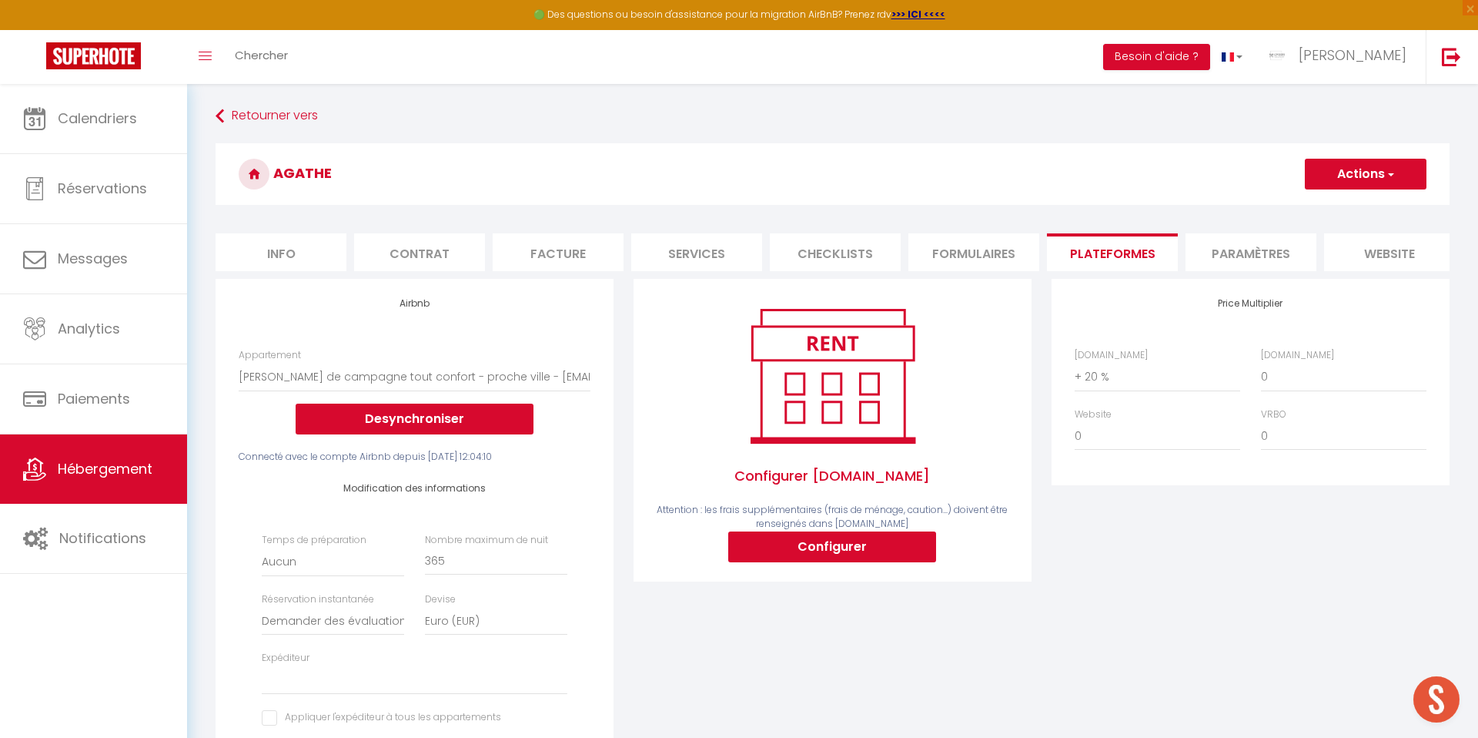
click at [1343, 169] on button "Actions" at bounding box center [1366, 174] width 122 height 31
click at [1338, 207] on link "Enregistrer" at bounding box center [1365, 208] width 122 height 20
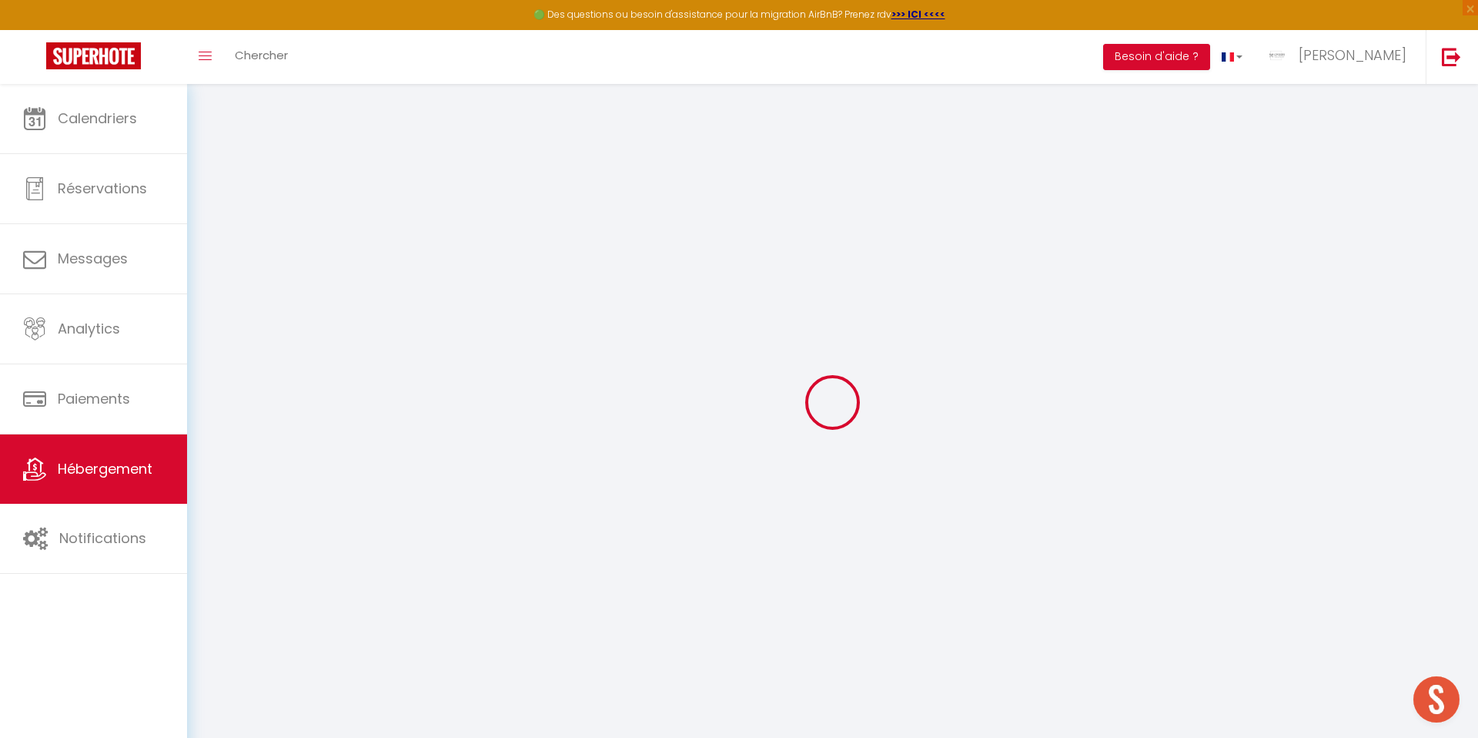
select select "well_reviewed_guests"
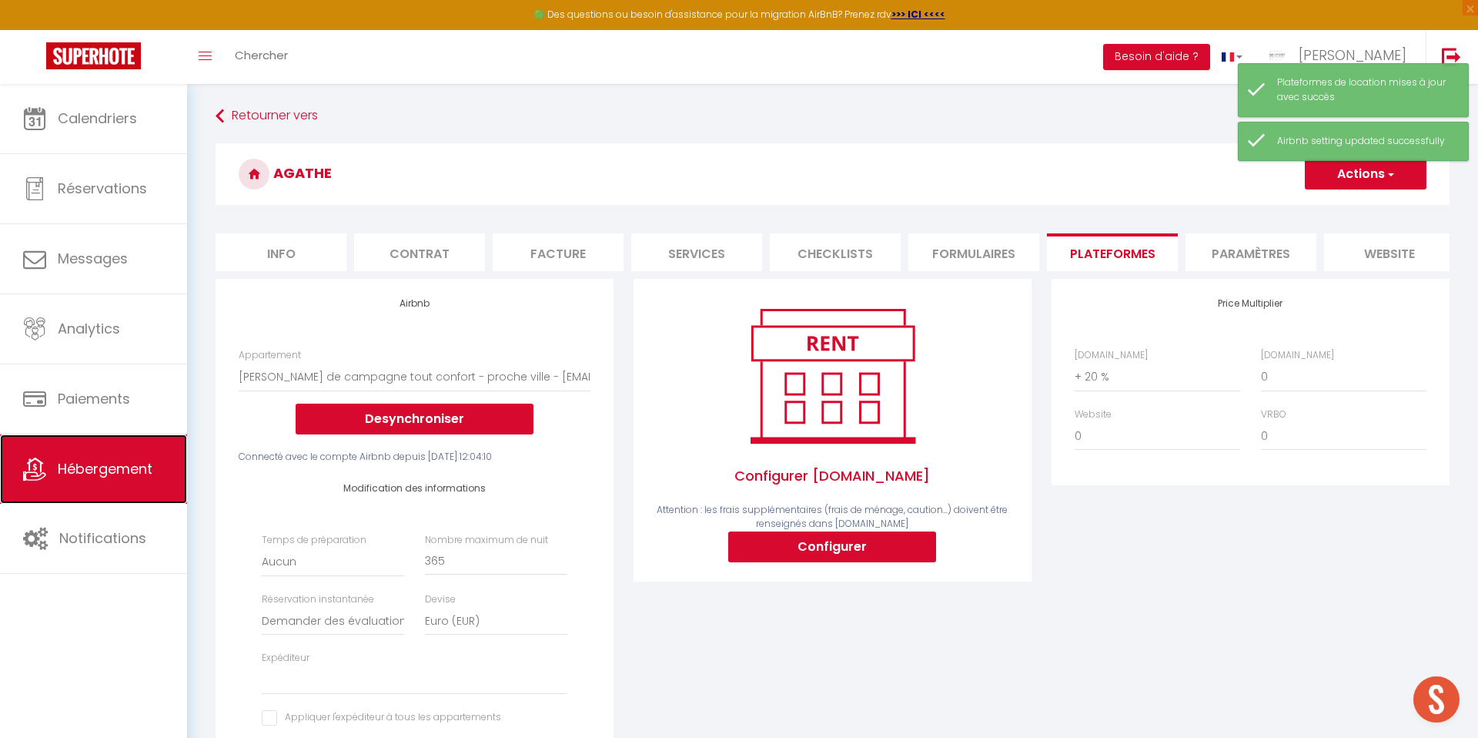
click at [91, 476] on span "Hébergement" at bounding box center [105, 468] width 95 height 19
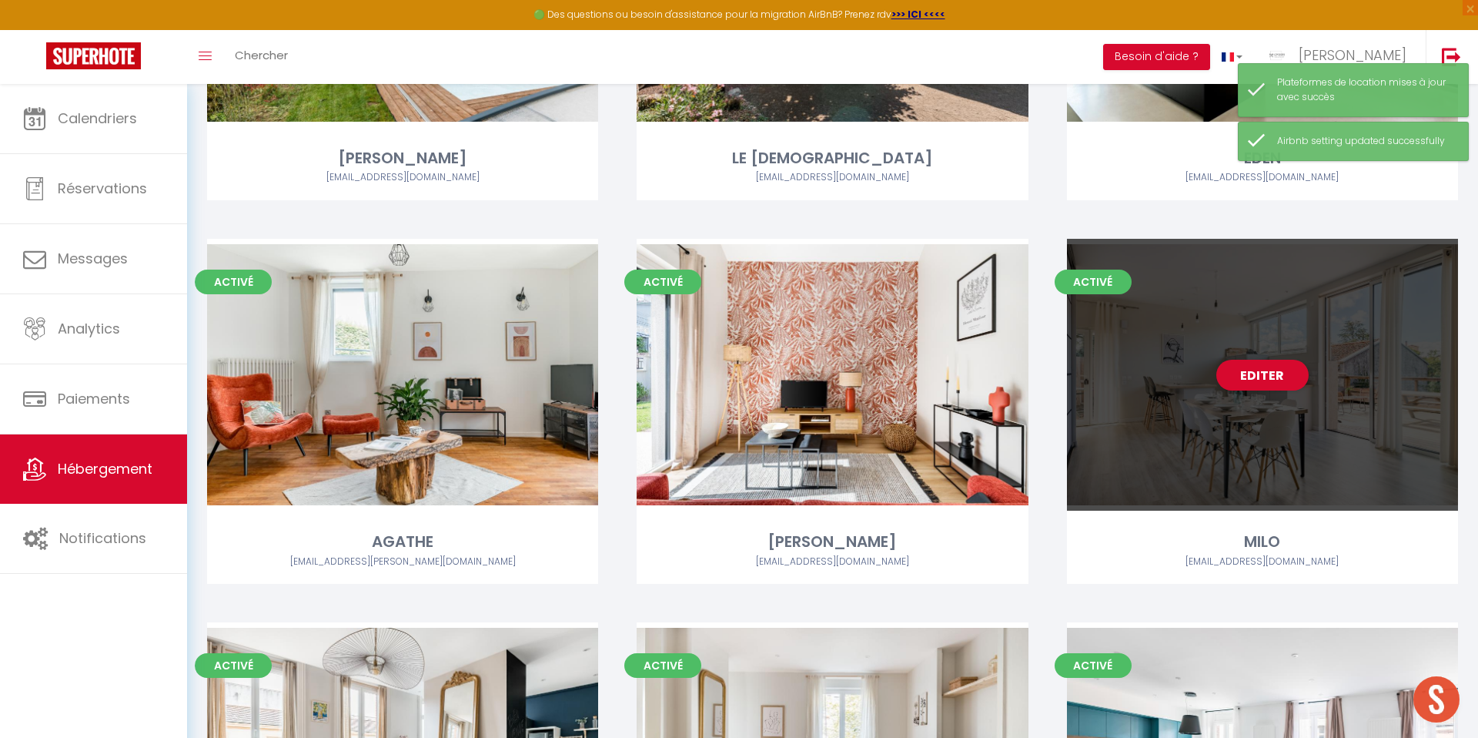
scroll to position [346, 0]
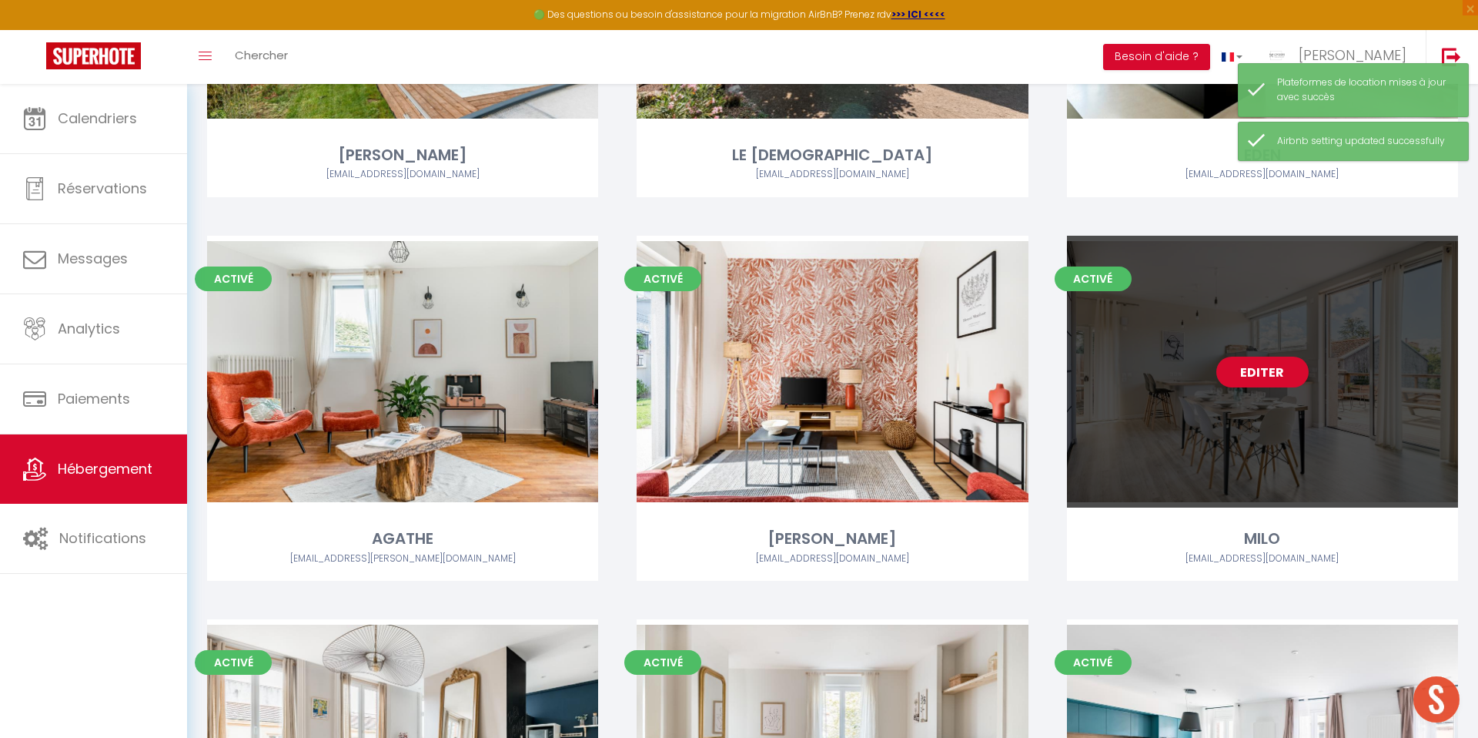
click at [1265, 375] on link "Editer" at bounding box center [1262, 371] width 92 height 31
click at [1261, 371] on link "Editer" at bounding box center [1262, 371] width 92 height 31
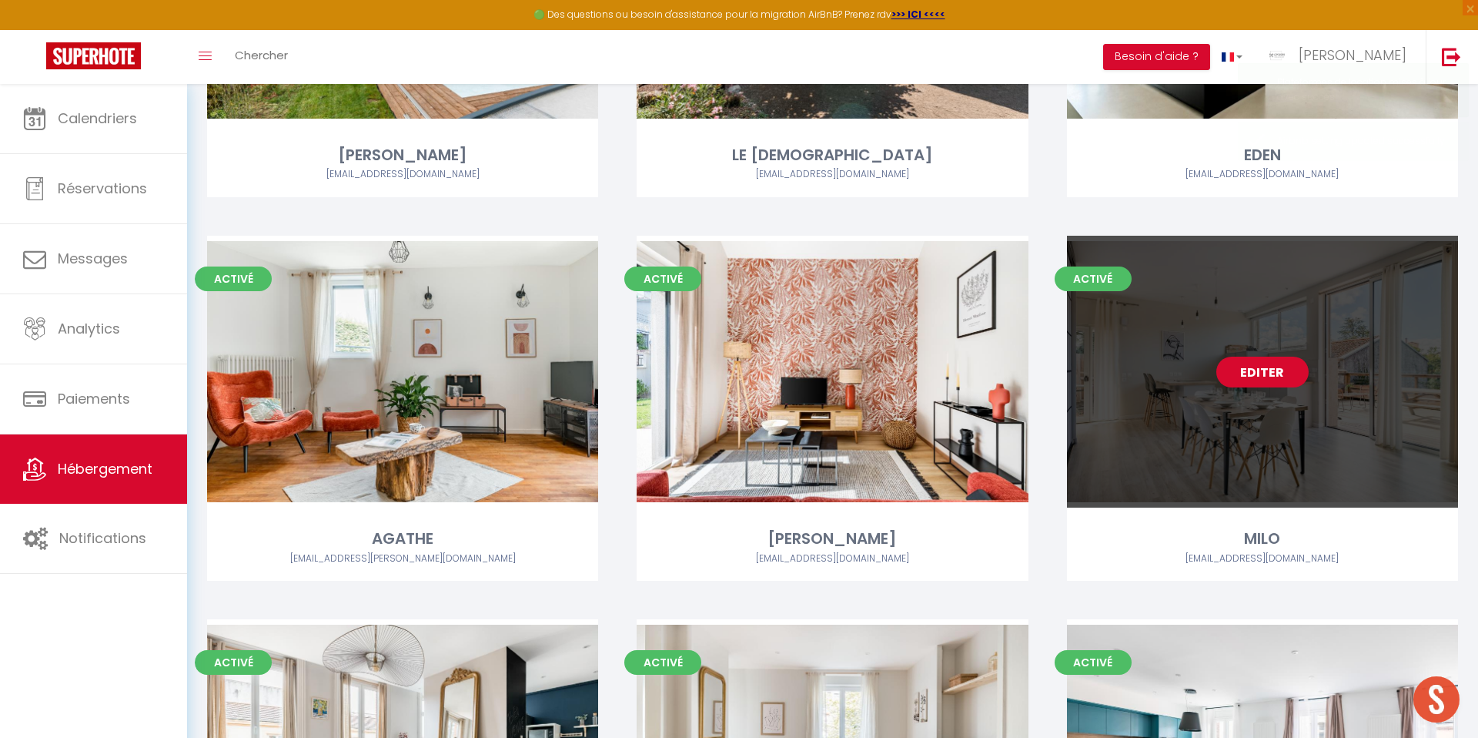
click at [1261, 371] on link "Editer" at bounding box center [1262, 371] width 92 height 31
click at [1260, 370] on link "Editer" at bounding box center [1262, 371] width 92 height 31
click at [1262, 373] on link "Editer" at bounding box center [1262, 371] width 92 height 31
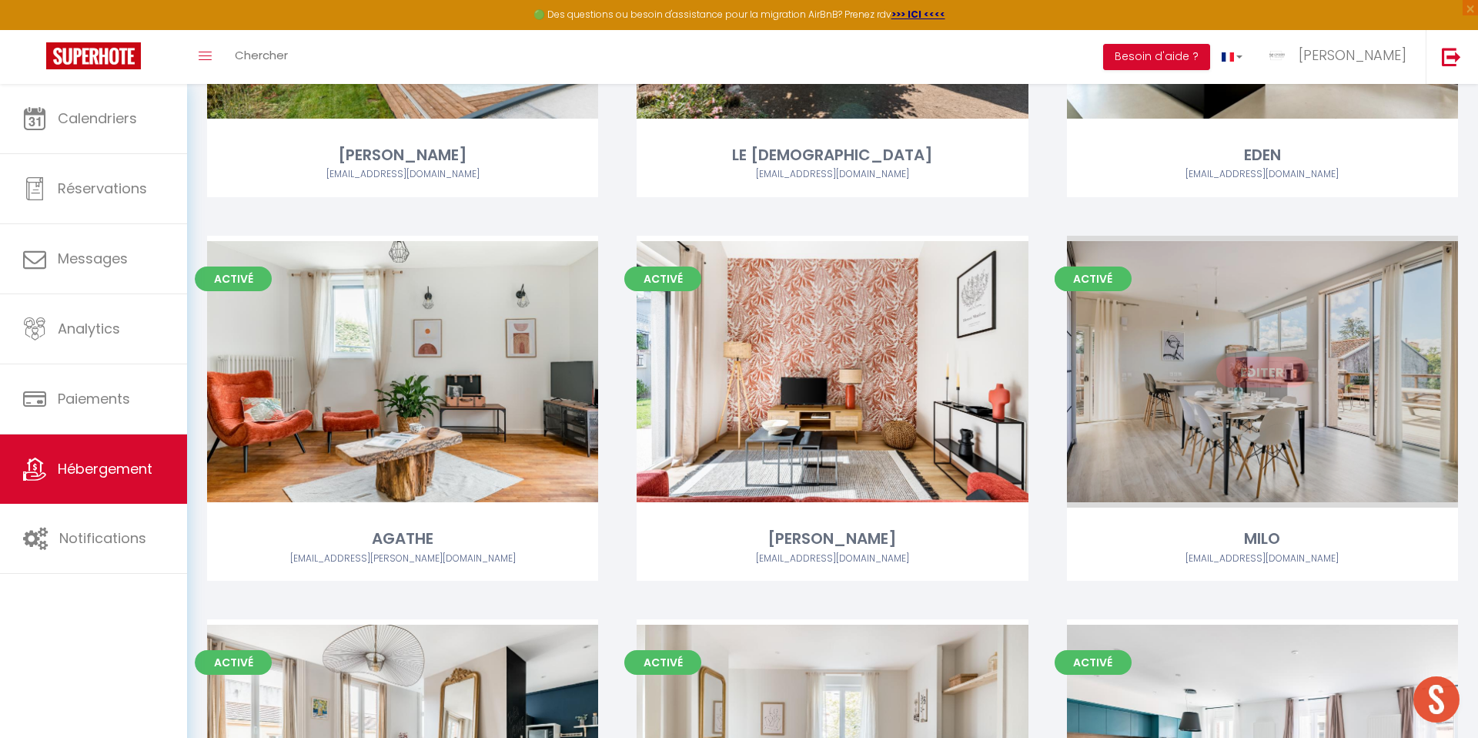
click at [1259, 373] on link "Editer" at bounding box center [1262, 371] width 92 height 31
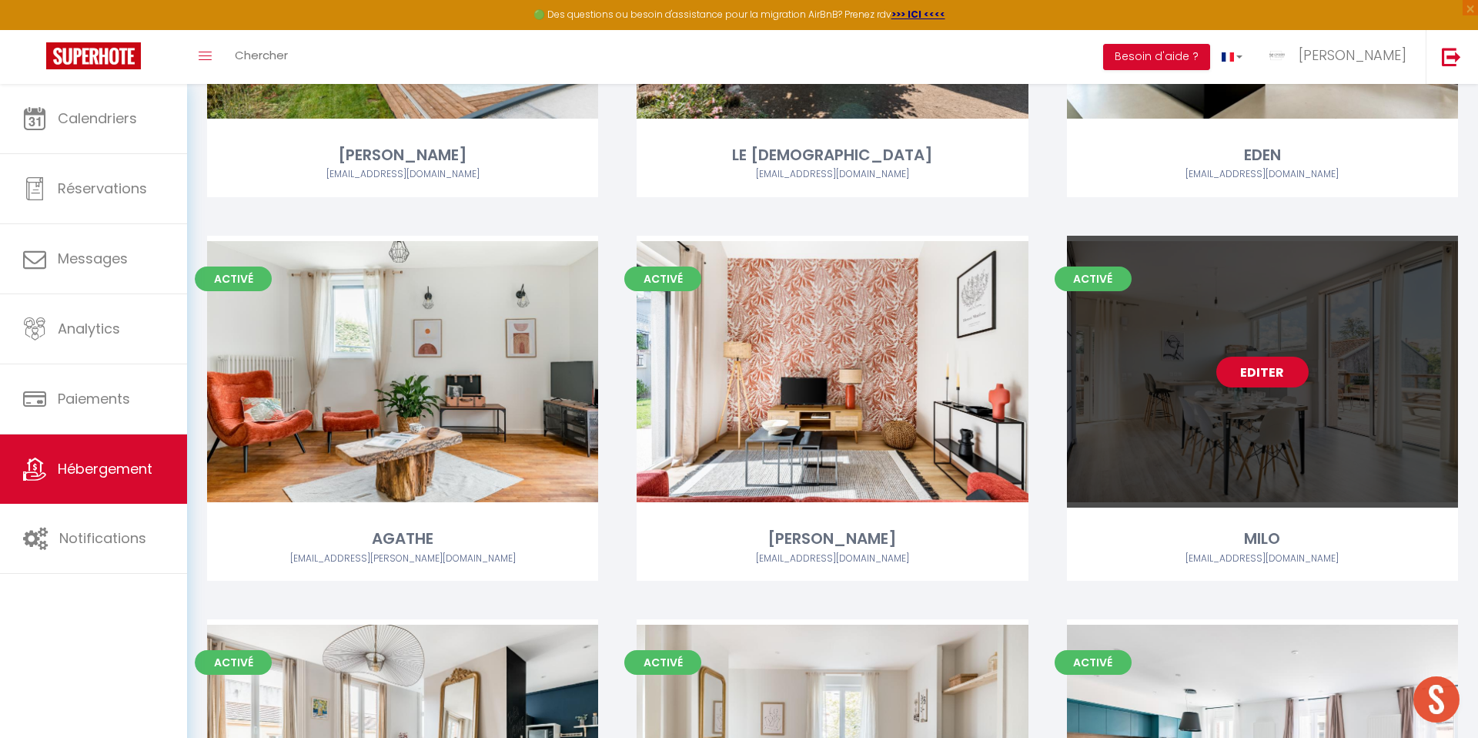
click at [1262, 371] on link "Editer" at bounding box center [1262, 371] width 92 height 31
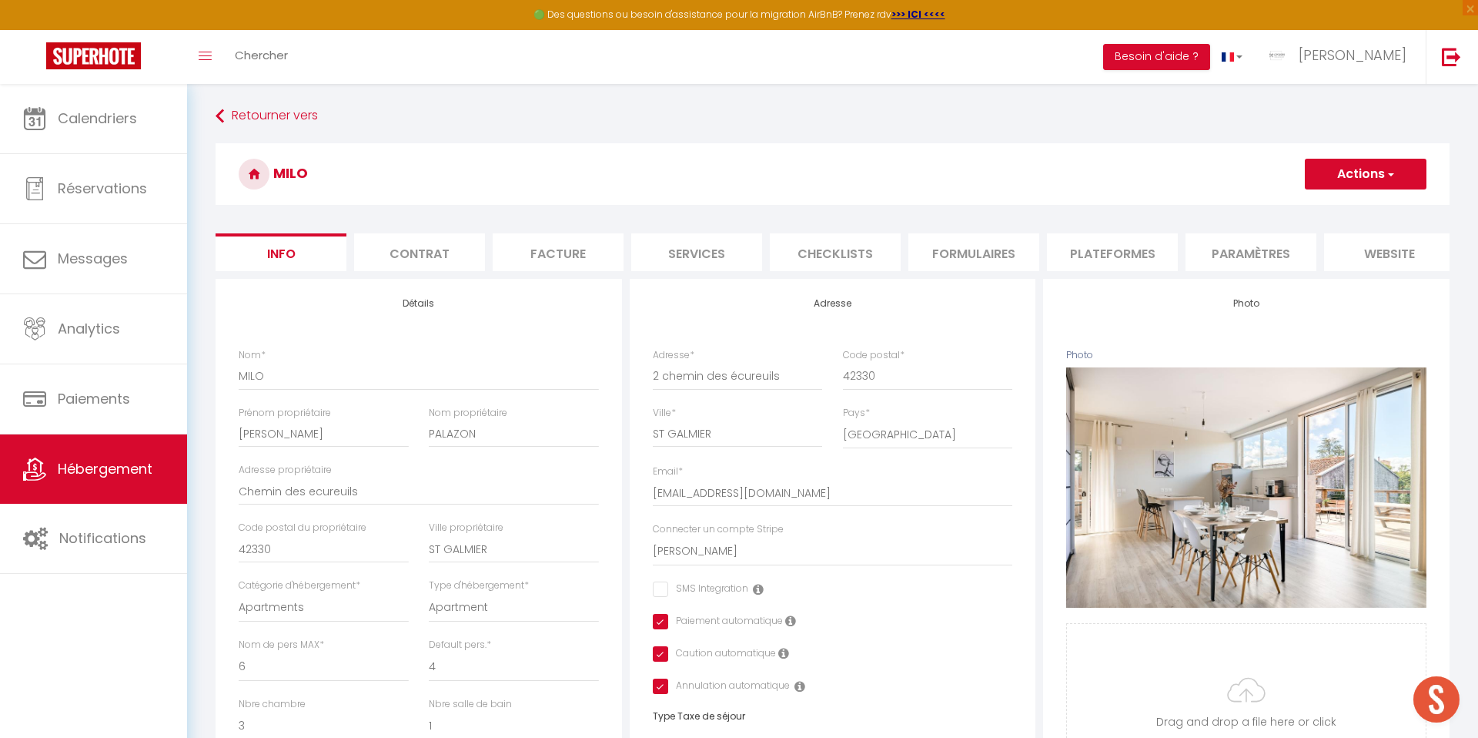
click at [1119, 245] on li "Plateformes" at bounding box center [1112, 252] width 131 height 38
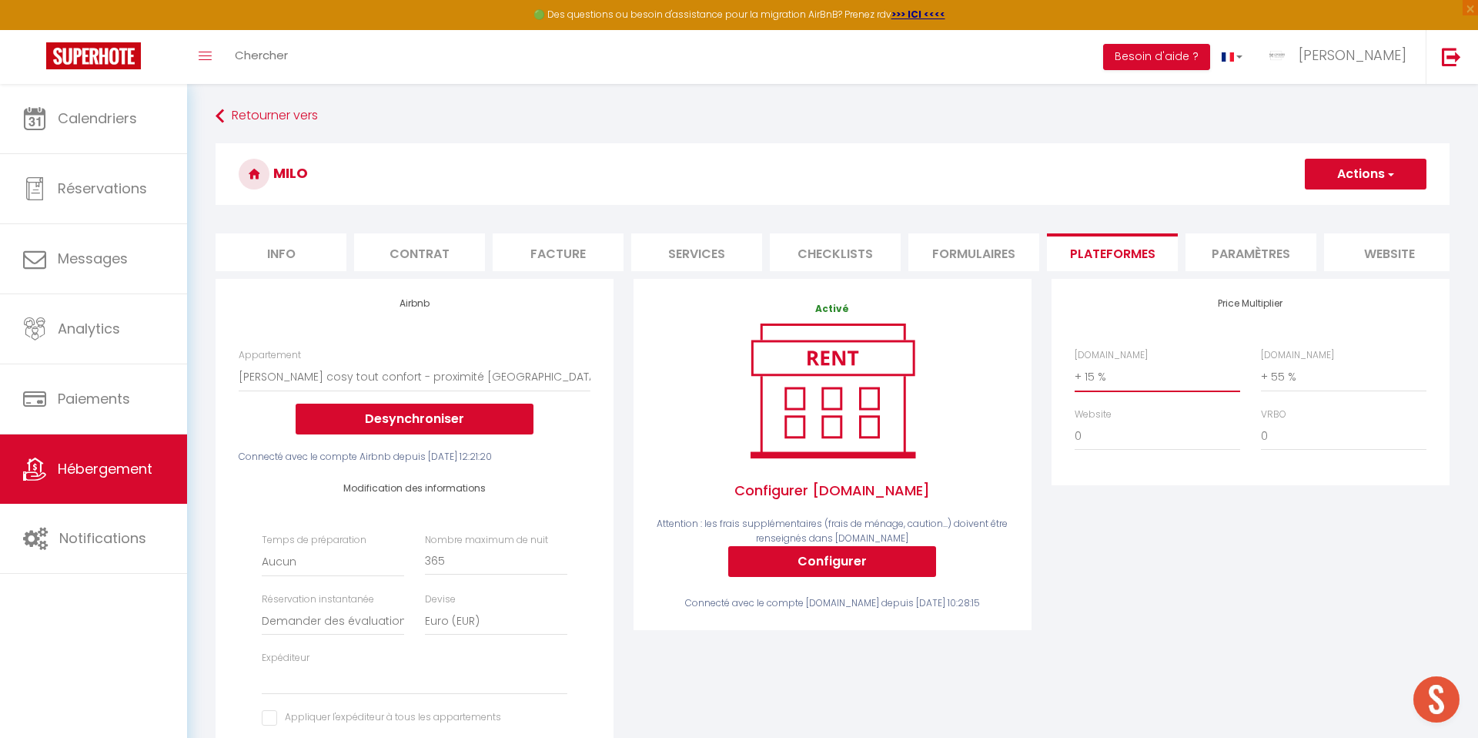
click at [1129, 373] on select "0 + 1 % + 2 % + 3 % + 4 % + 5 % + 6 % + 7 % + 8 % + 9 %" at bounding box center [1158, 376] width 166 height 29
click at [1075, 362] on select "0 + 1 % + 2 % + 3 % + 4 % + 5 % + 6 % + 7 % + 8 % + 9 %" at bounding box center [1158, 376] width 166 height 29
click at [1350, 181] on button "Actions" at bounding box center [1366, 174] width 122 height 31
click at [1324, 206] on link "Enregistrer" at bounding box center [1365, 208] width 122 height 20
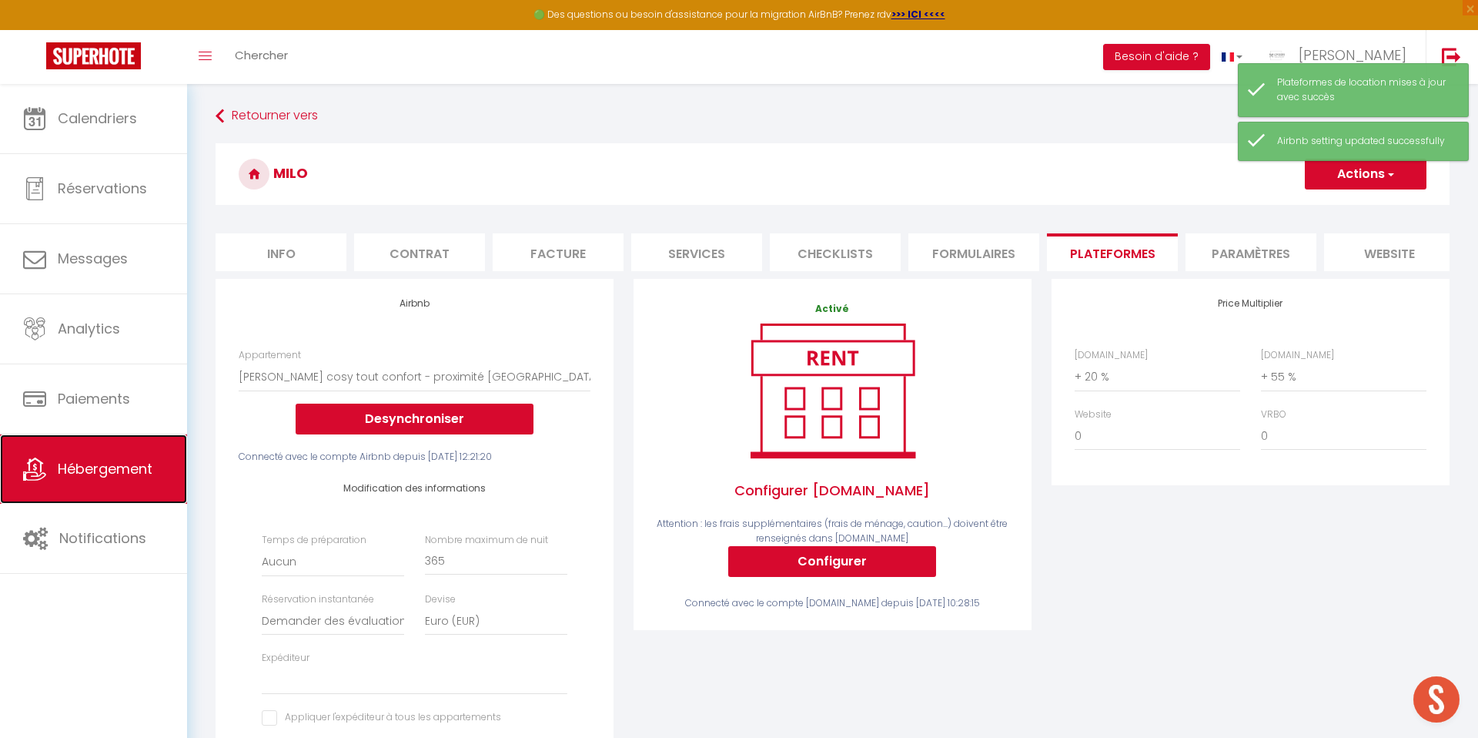
click at [103, 464] on span "Hébergement" at bounding box center [105, 468] width 95 height 19
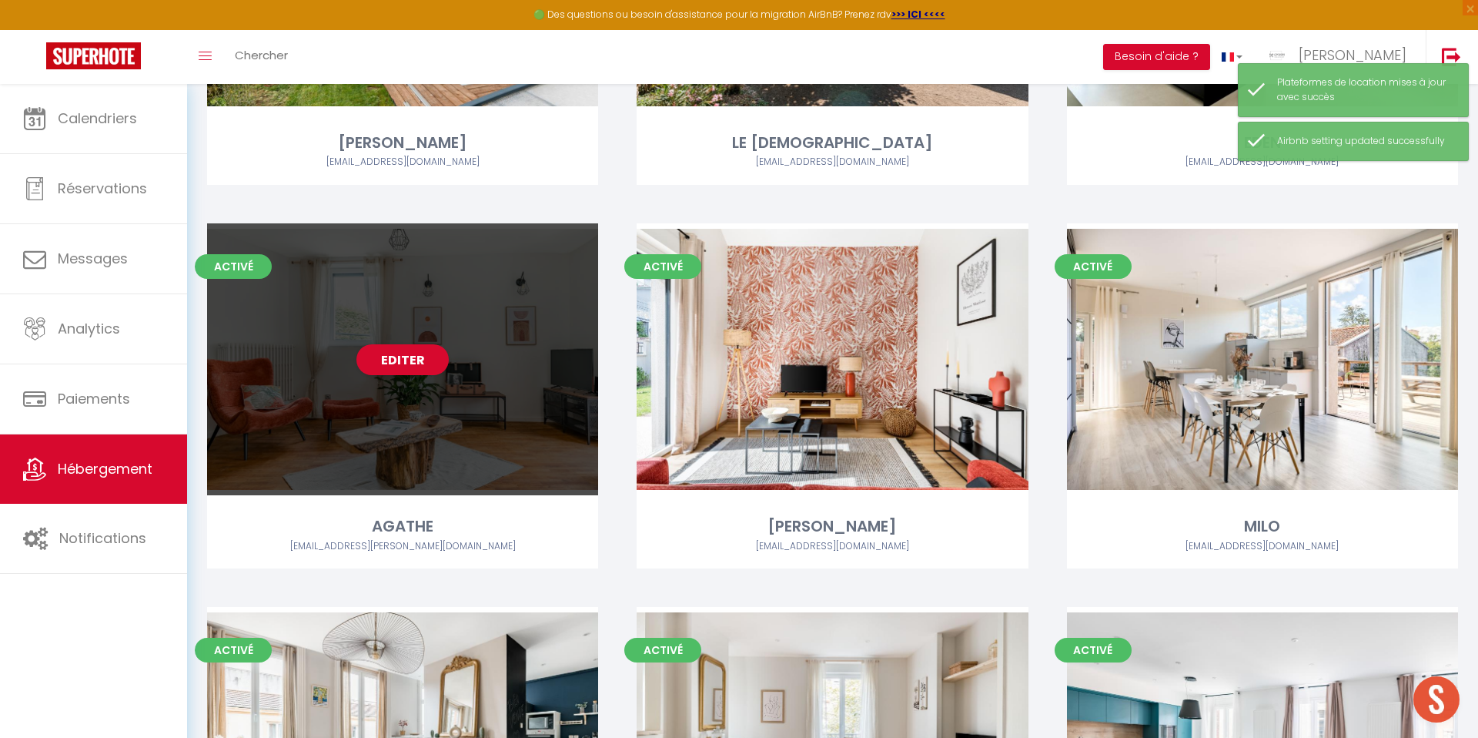
scroll to position [745, 0]
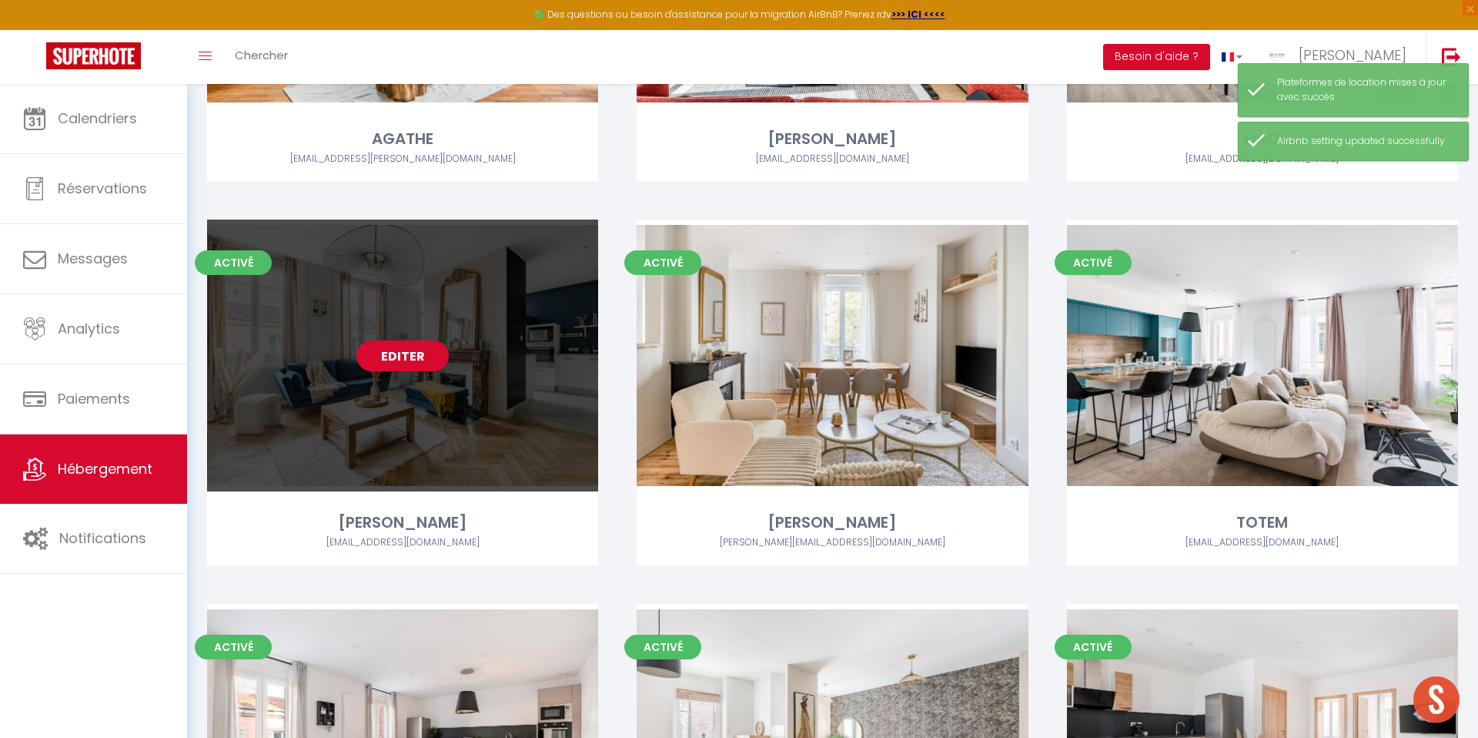
click at [399, 350] on link "Editer" at bounding box center [402, 355] width 92 height 31
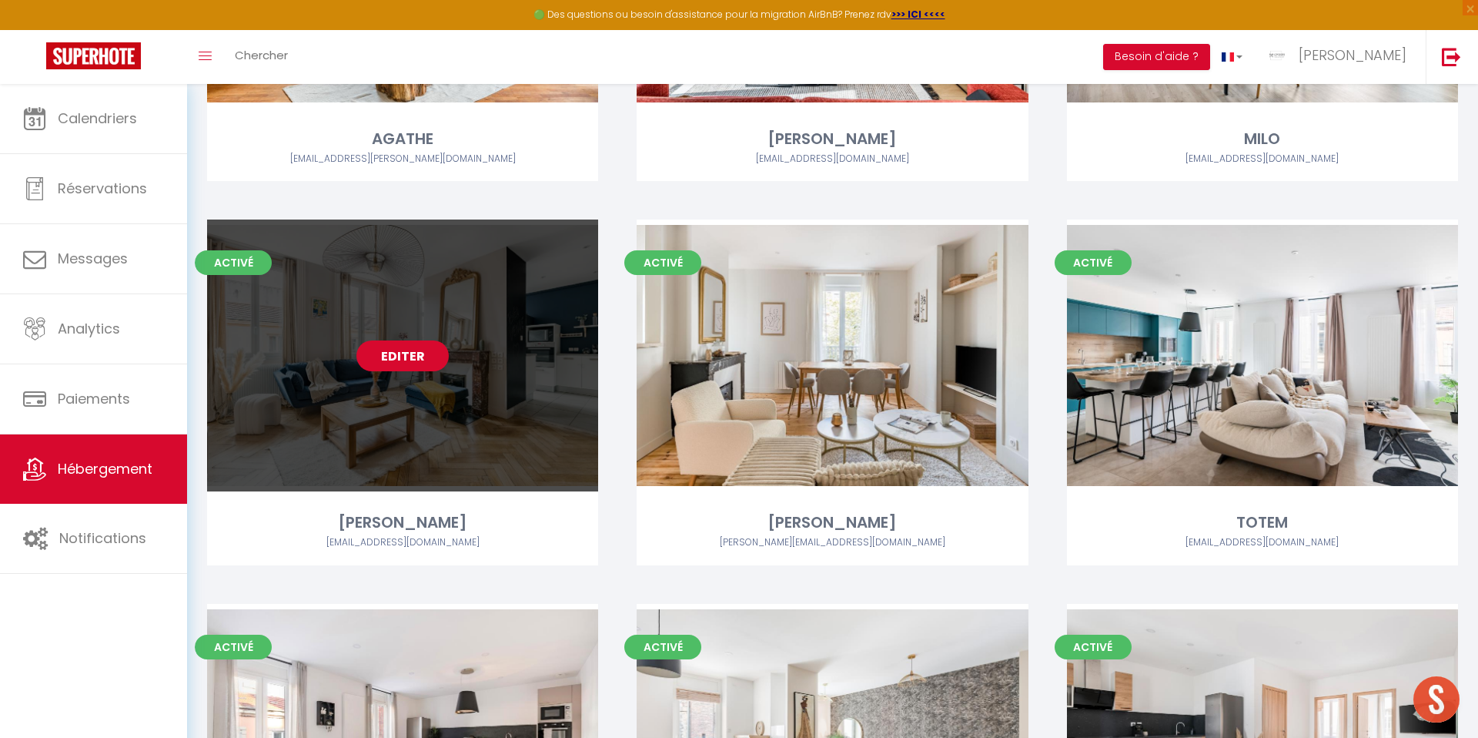
click at [393, 357] on link "Editer" at bounding box center [402, 355] width 92 height 31
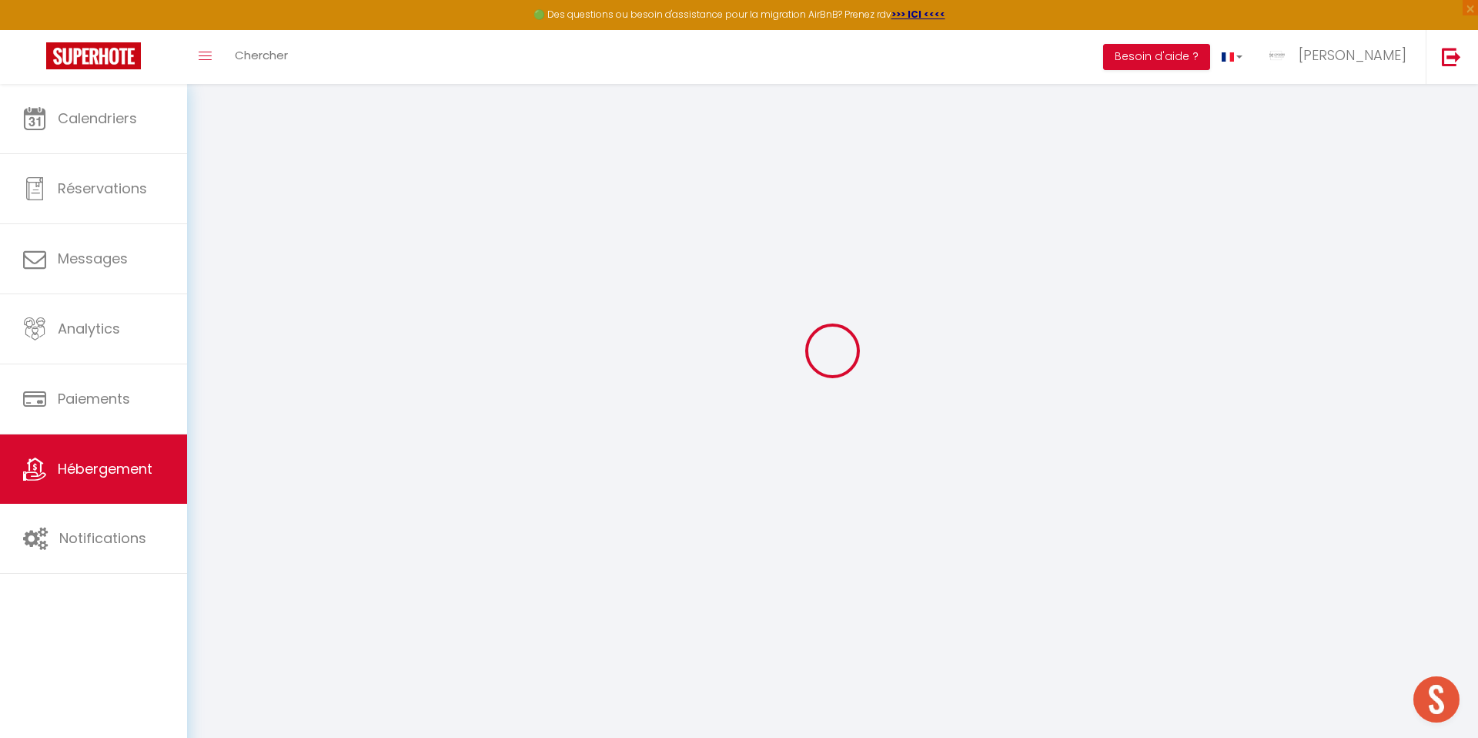
scroll to position [55, 0]
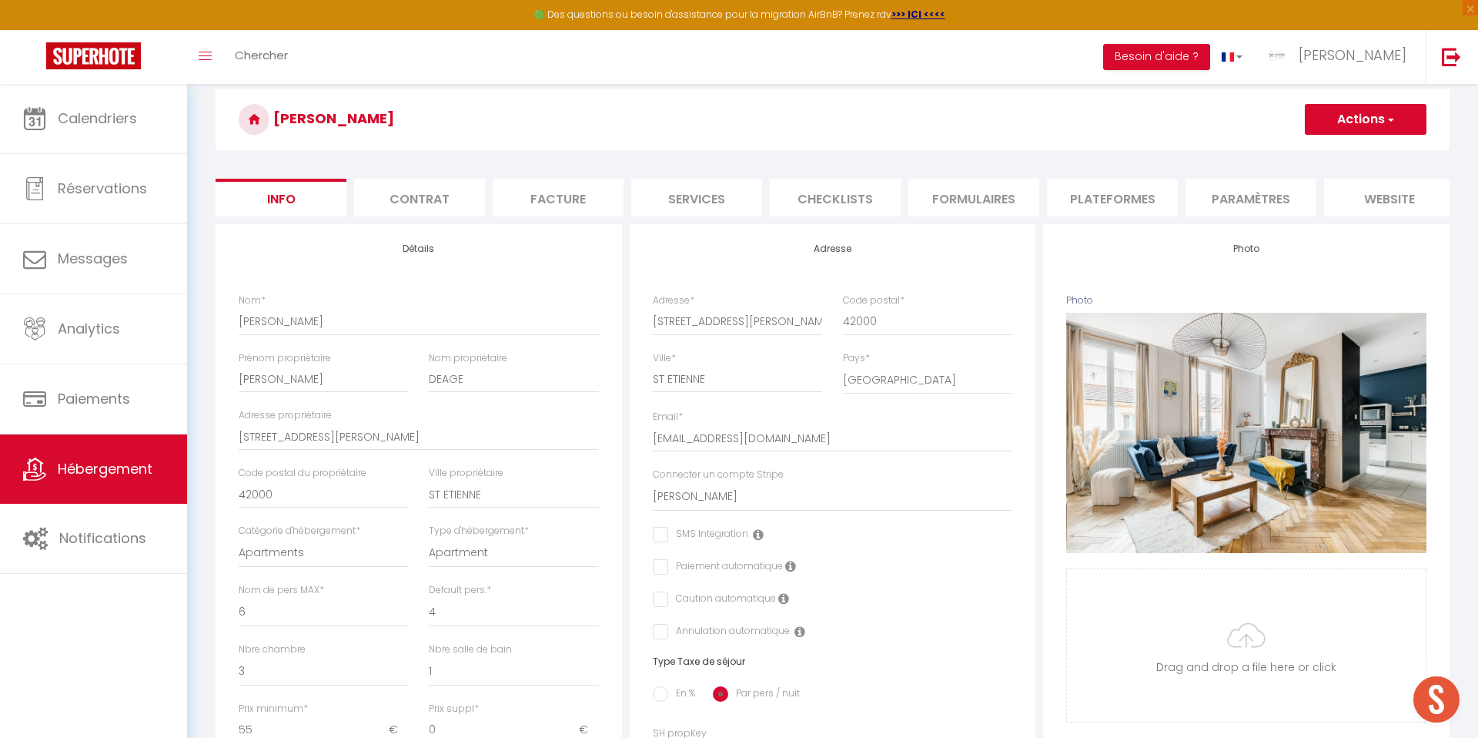
click at [1102, 194] on li "Plateformes" at bounding box center [1112, 198] width 131 height 38
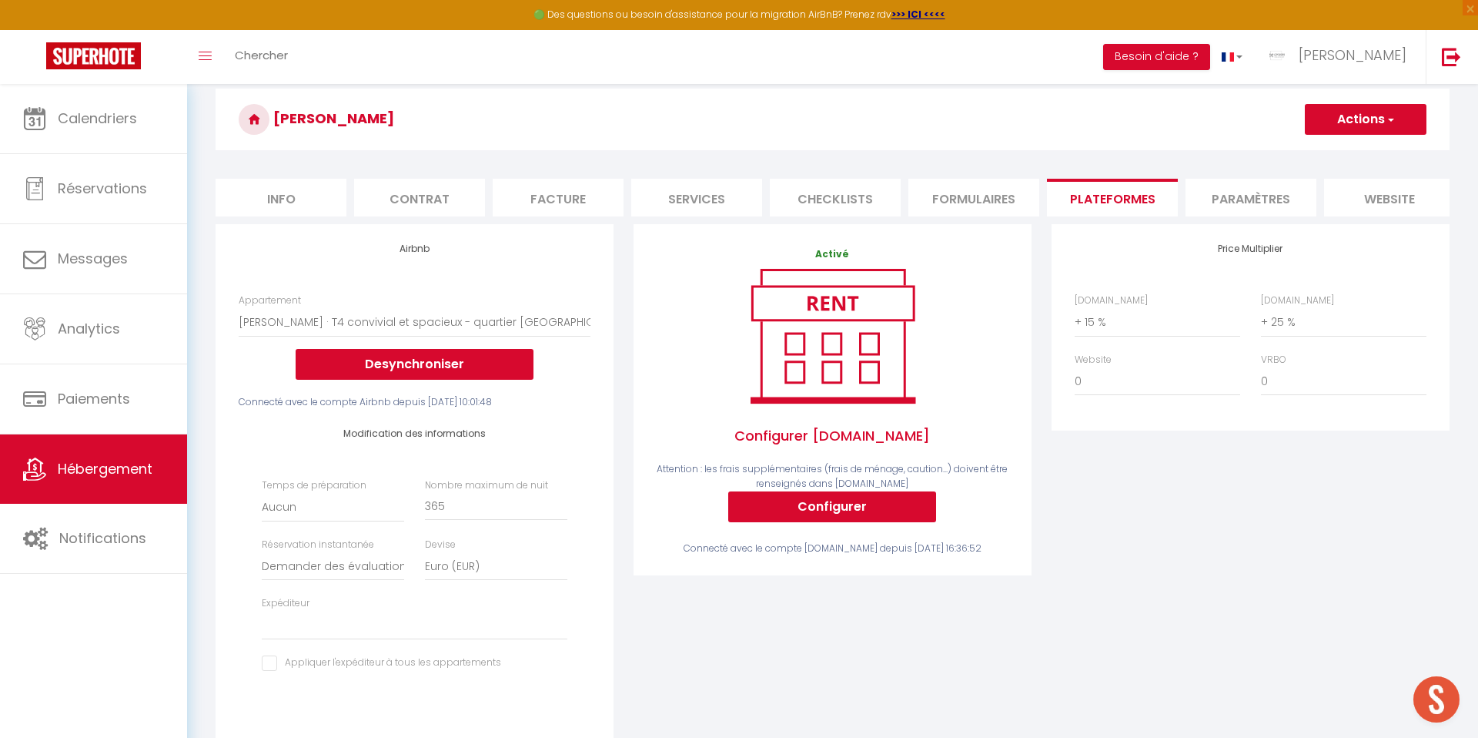
drag, startPoint x: 1118, startPoint y: 306, endPoint x: 1116, endPoint y: 319, distance: 13.3
click at [1118, 306] on label "[DOMAIN_NAME]" at bounding box center [1111, 300] width 73 height 15
click at [1118, 307] on select "0 + 1 % + 2 % + 3 % + 4 % + 5 % + 6 % + 7 % + 8 % + 9 %" at bounding box center [1158, 321] width 166 height 29
click at [1116, 319] on select "0 + 1 % + 2 % + 3 % + 4 % + 5 % + 6 % + 7 % + 8 % + 9 %" at bounding box center [1158, 321] width 166 height 29
click at [1075, 307] on select "0 + 1 % + 2 % + 3 % + 4 % + 5 % + 6 % + 7 % + 8 % + 9 %" at bounding box center [1158, 321] width 166 height 29
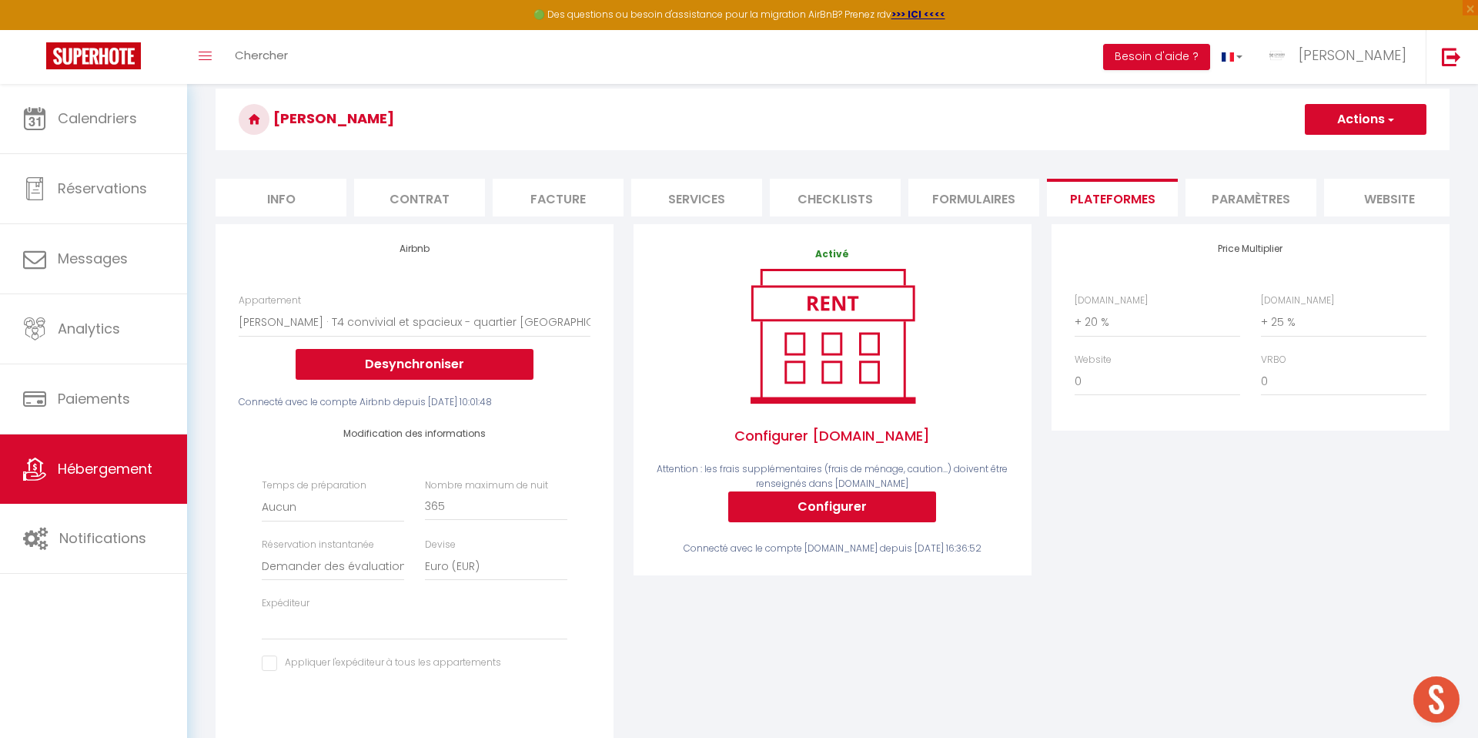
click at [1350, 130] on button "Actions" at bounding box center [1366, 119] width 122 height 31
click at [1328, 155] on link "Enregistrer" at bounding box center [1365, 153] width 122 height 20
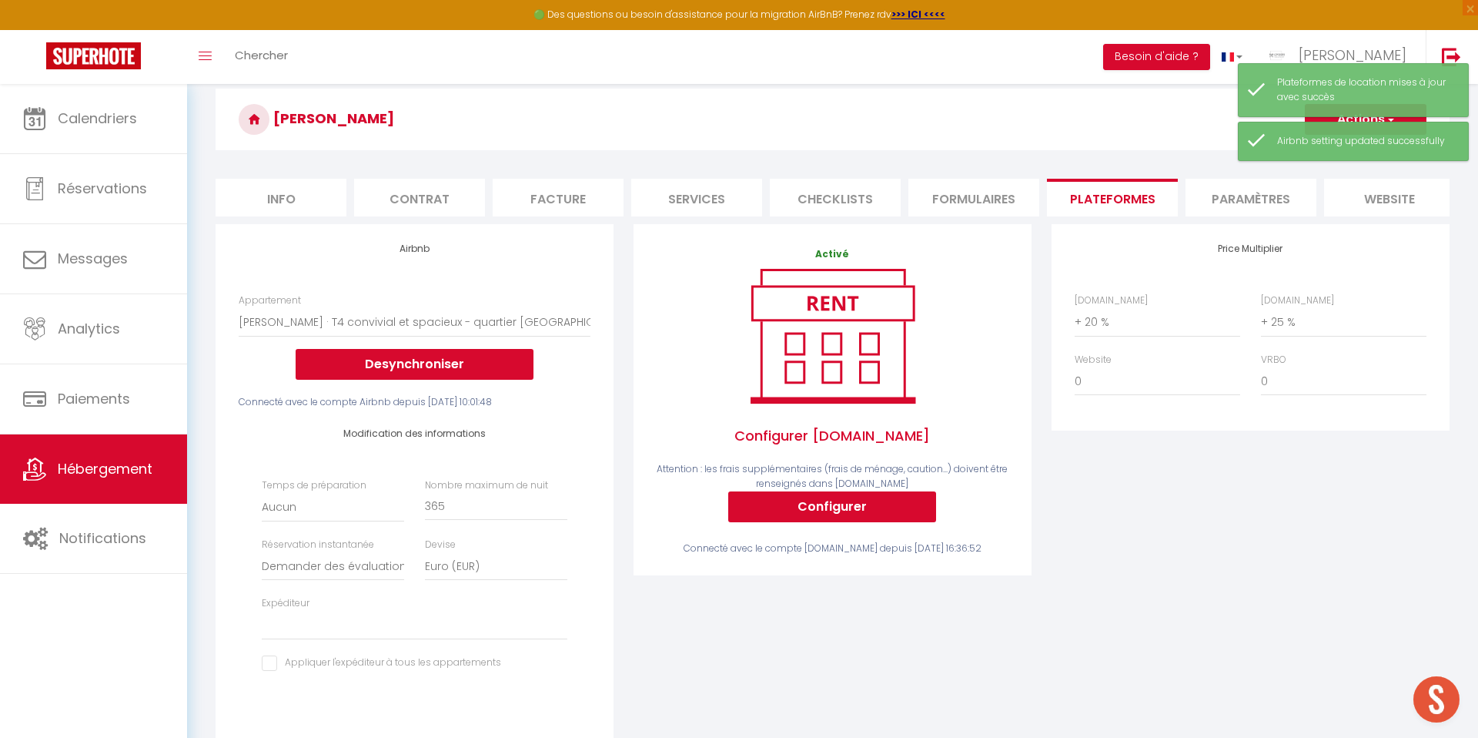
scroll to position [55, 0]
click at [103, 463] on span "Hébergement" at bounding box center [105, 468] width 95 height 19
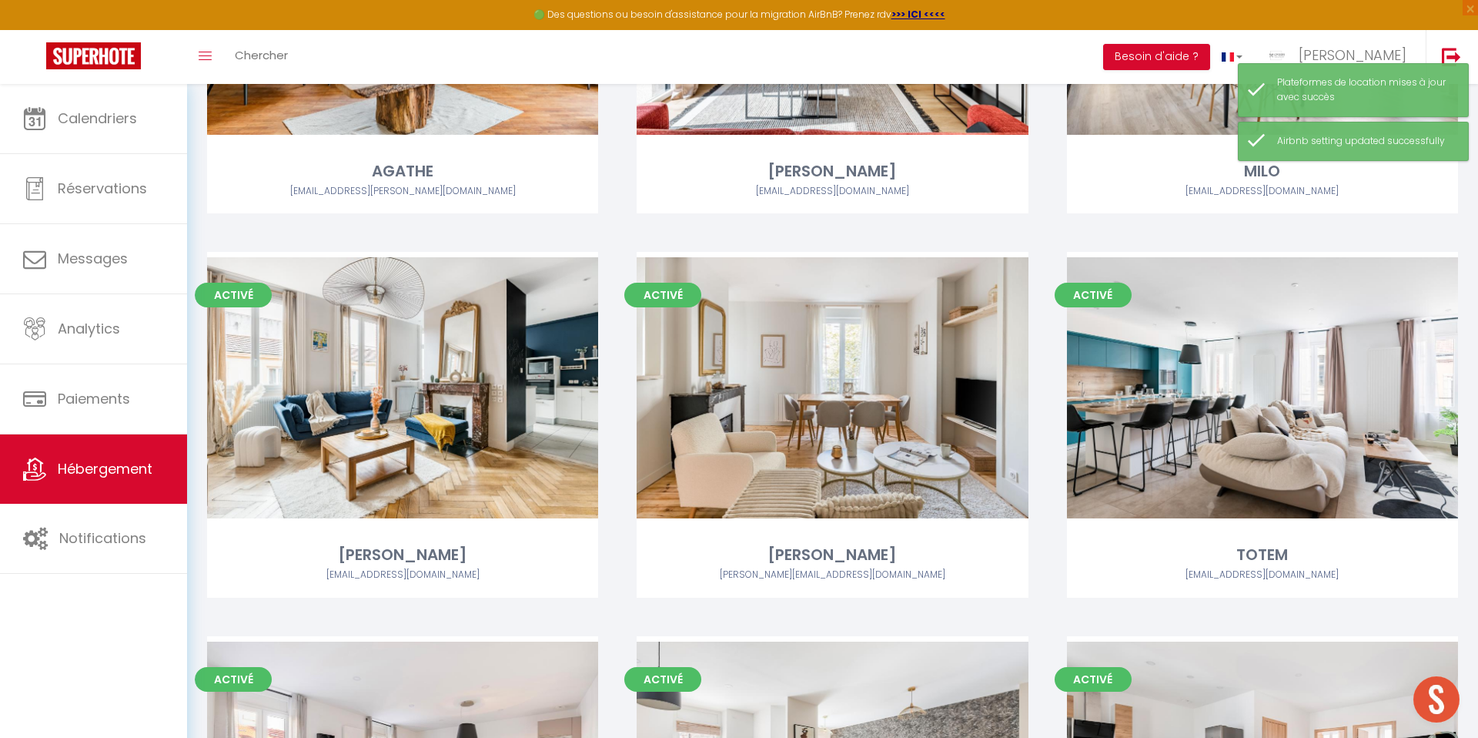
scroll to position [775, 0]
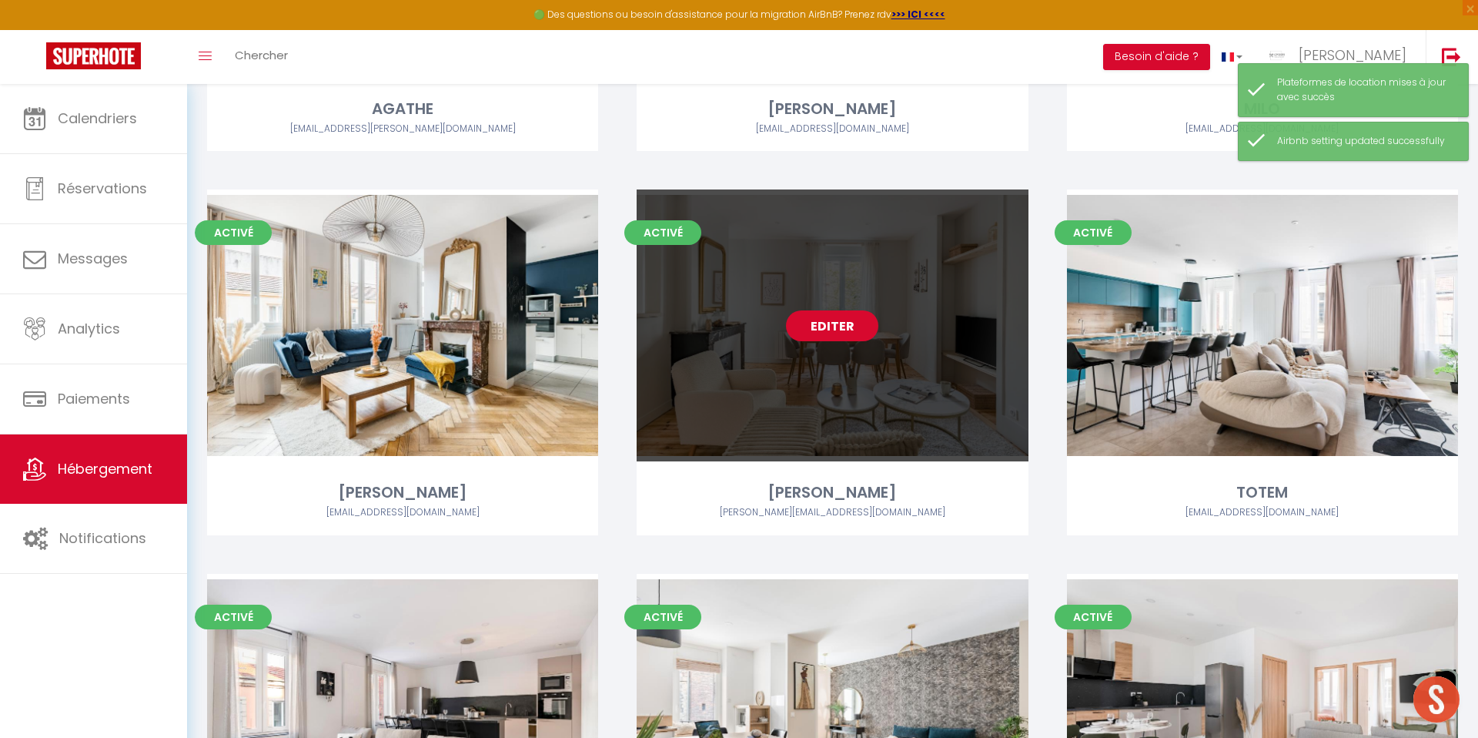
click at [827, 326] on link "Editer" at bounding box center [832, 325] width 92 height 31
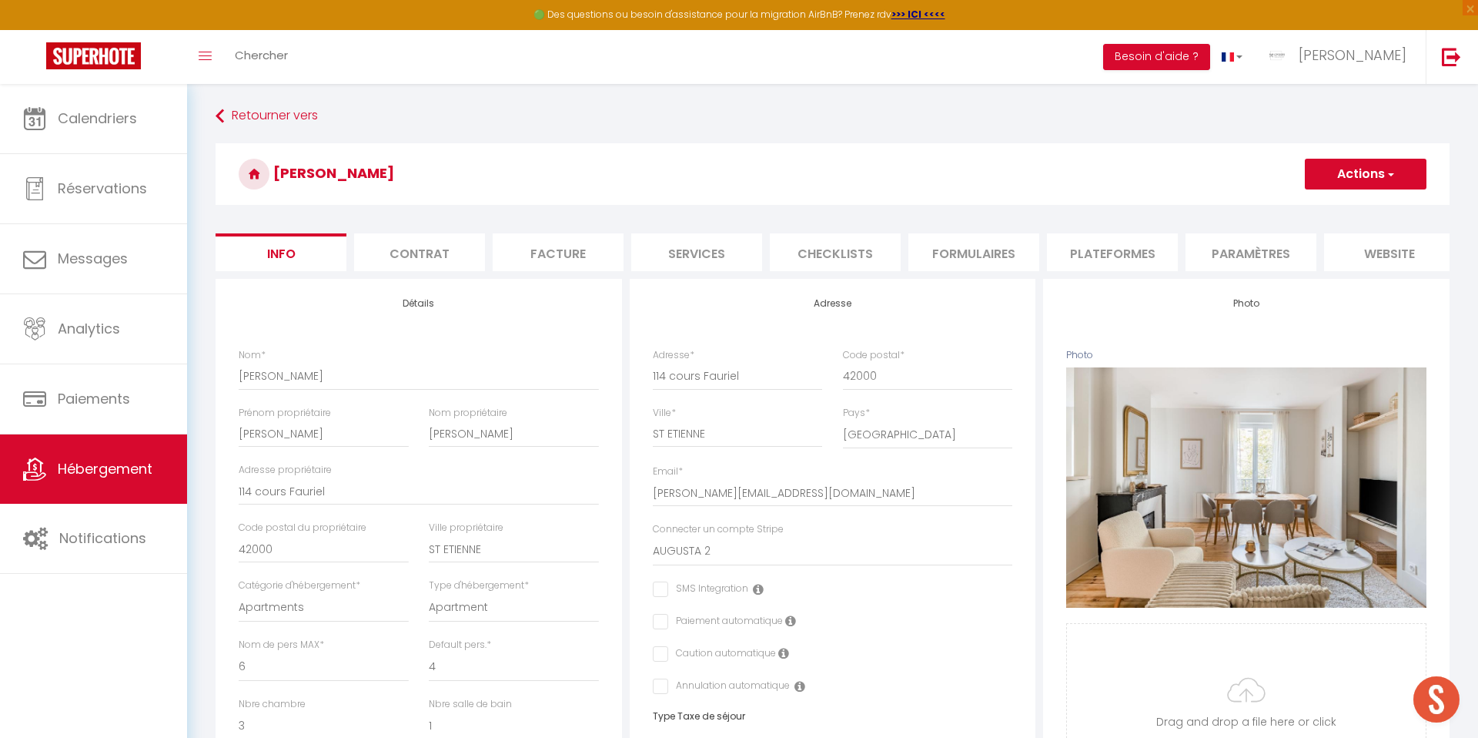
click at [1151, 253] on li "Plateformes" at bounding box center [1112, 252] width 131 height 38
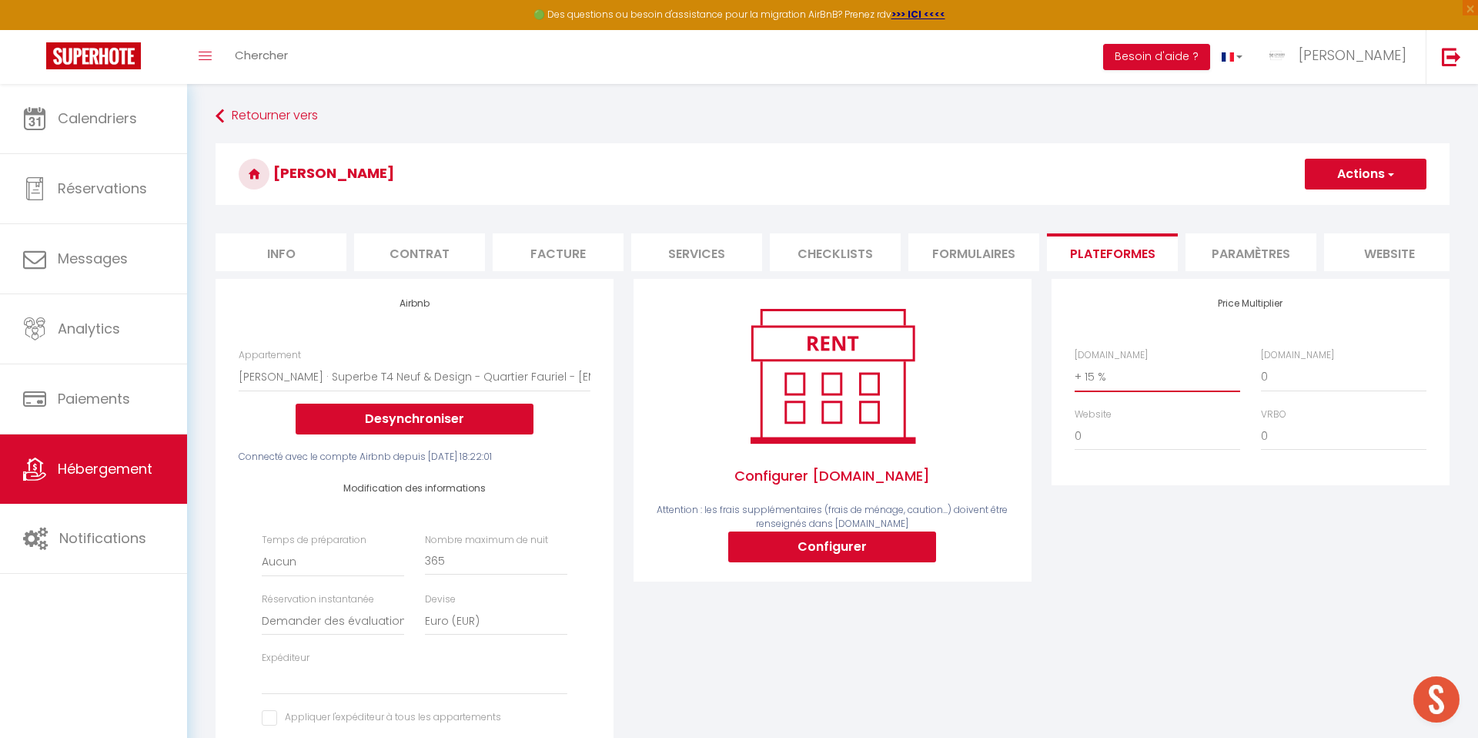
click at [1098, 373] on select "0 + 1 % + 2 % + 3 % + 4 % + 5 % + 6 % + 7 % + 8 % + 9 %" at bounding box center [1158, 376] width 166 height 29
click at [1075, 362] on select "0 + 1 % + 2 % + 3 % + 4 % + 5 % + 6 % + 7 % + 8 % + 9 %" at bounding box center [1158, 376] width 166 height 29
click at [1363, 169] on button "Actions" at bounding box center [1366, 174] width 122 height 31
click at [1329, 212] on link "Enregistrer" at bounding box center [1365, 208] width 122 height 20
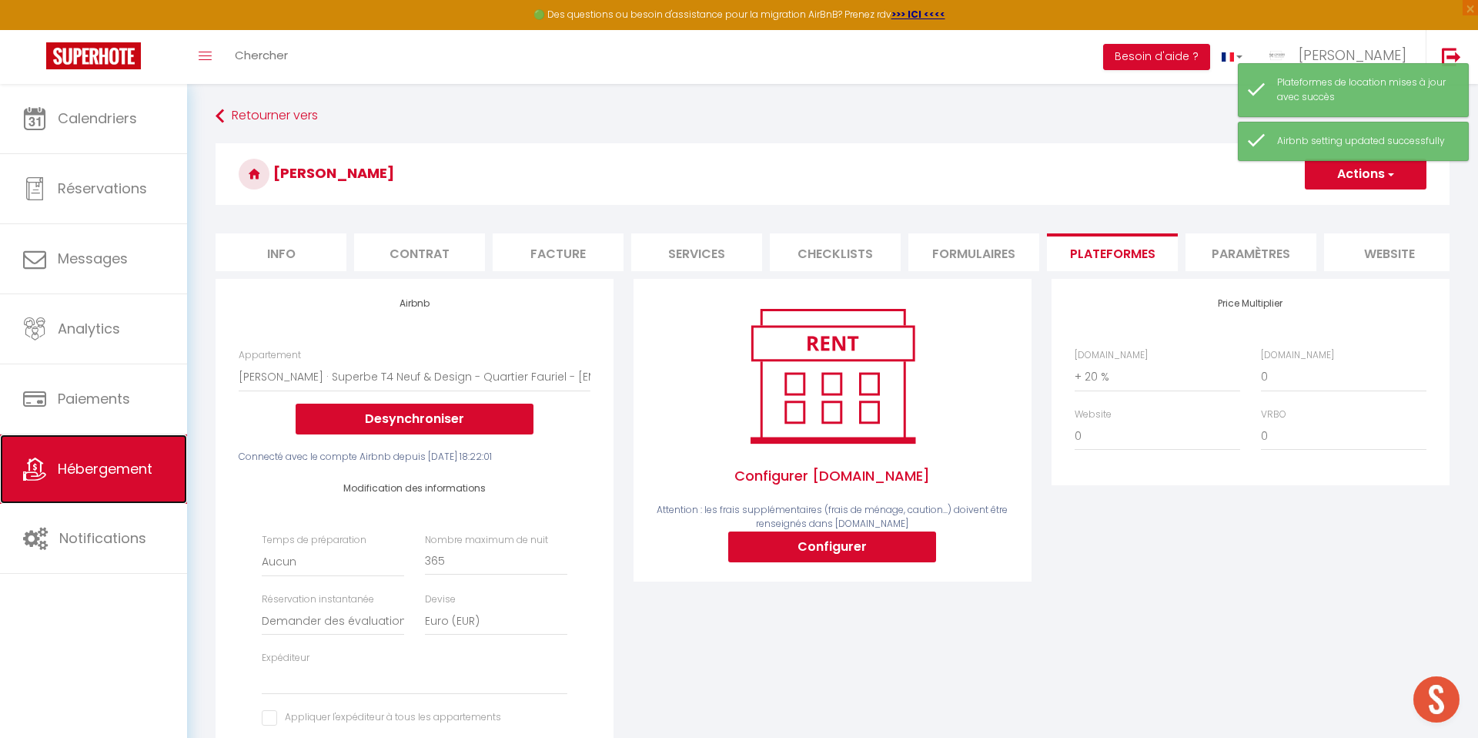
click at [82, 467] on span "Hébergement" at bounding box center [105, 468] width 95 height 19
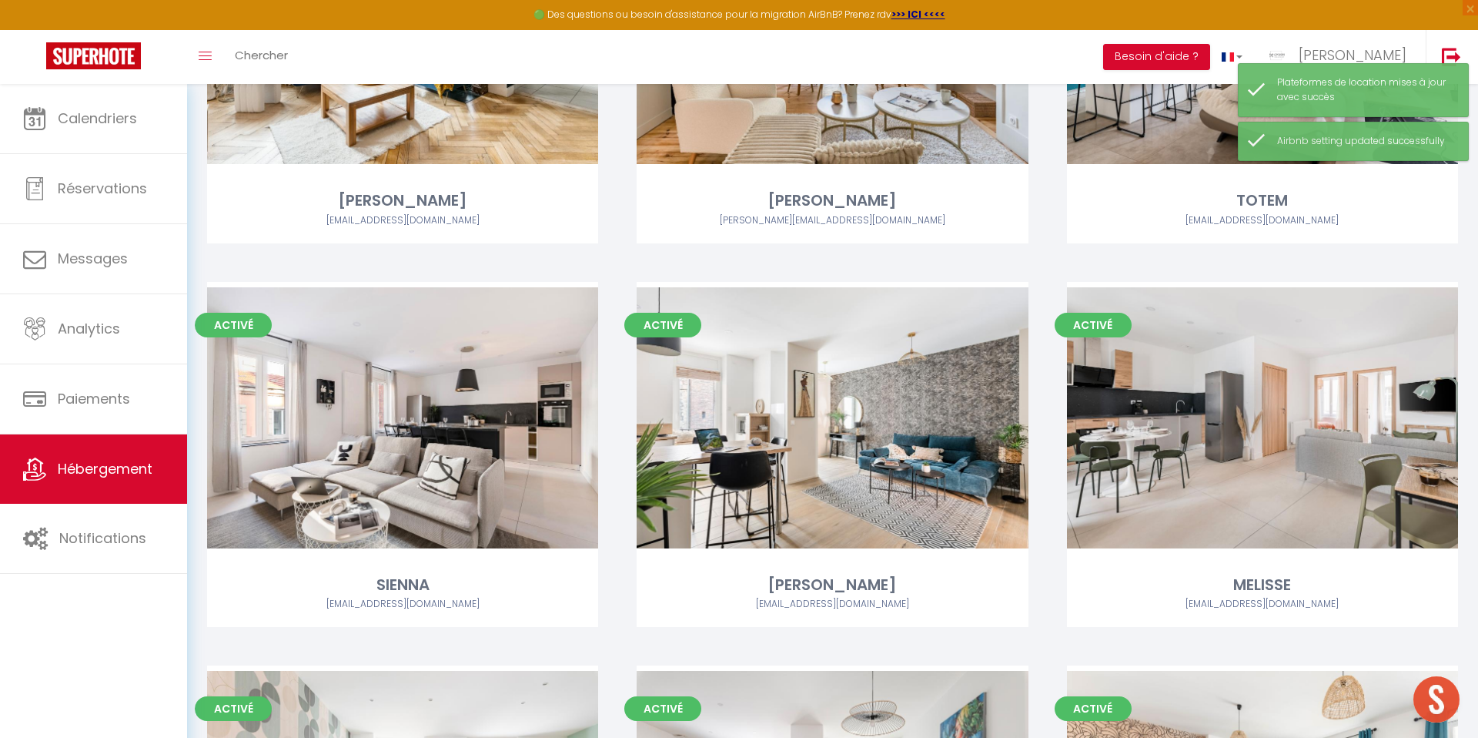
scroll to position [1528, 0]
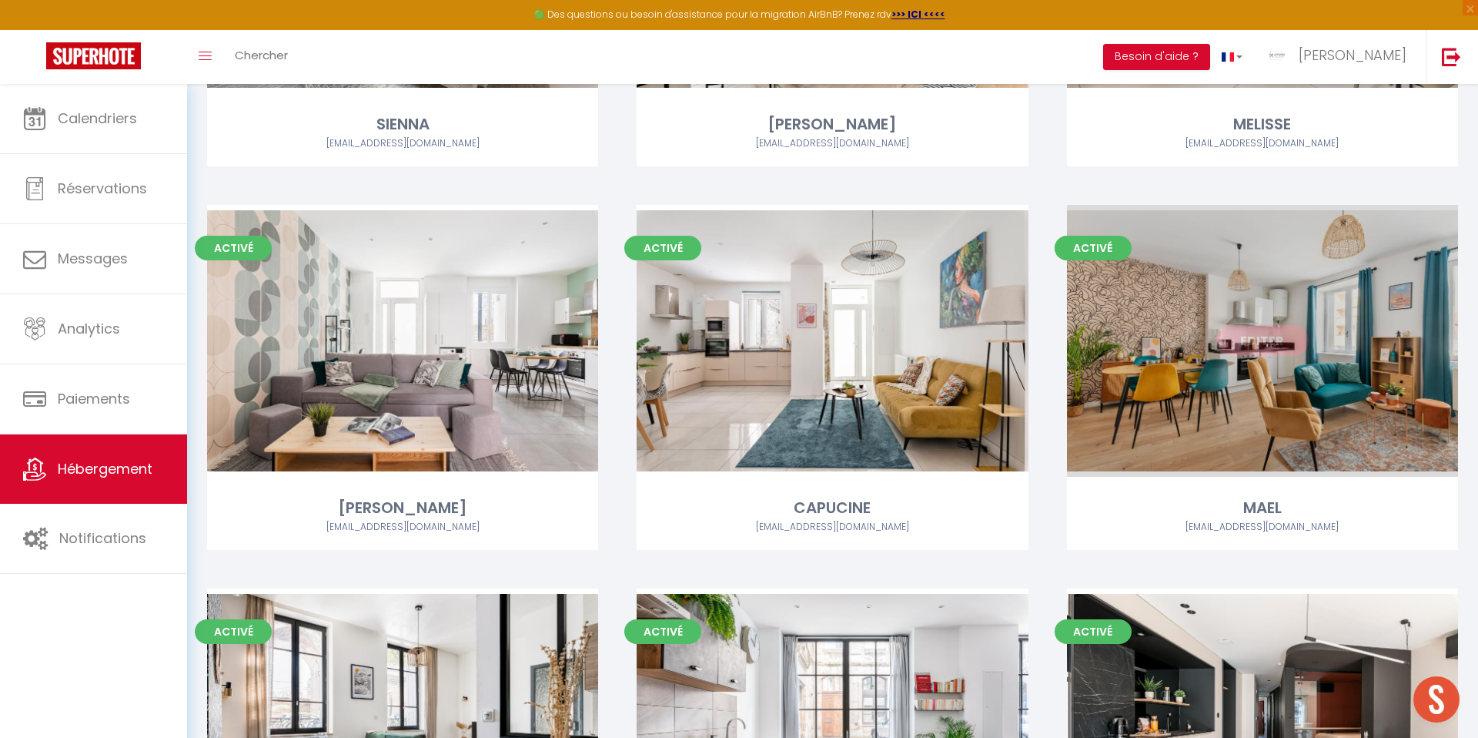
click at [1250, 341] on link "Editer" at bounding box center [1262, 340] width 92 height 31
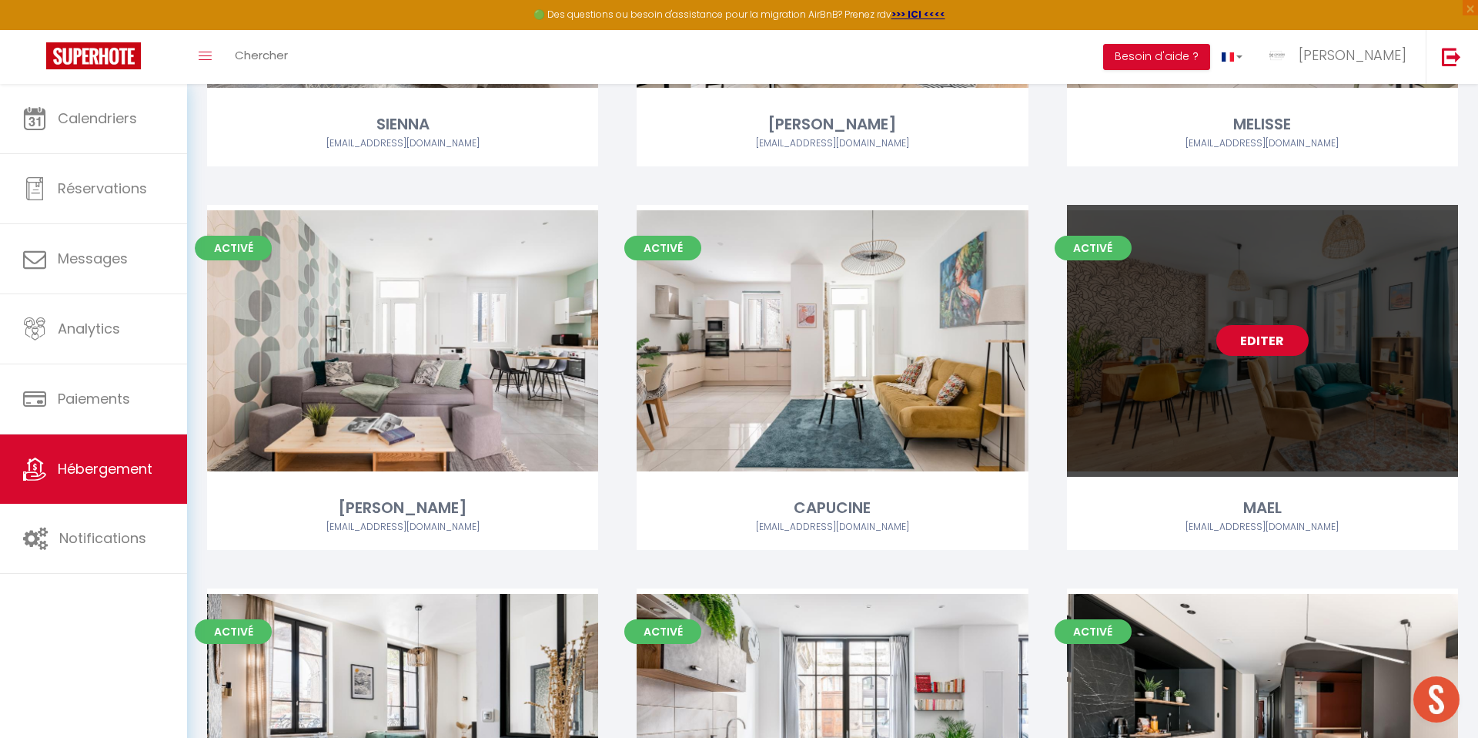
click at [1253, 341] on link "Editer" at bounding box center [1262, 340] width 92 height 31
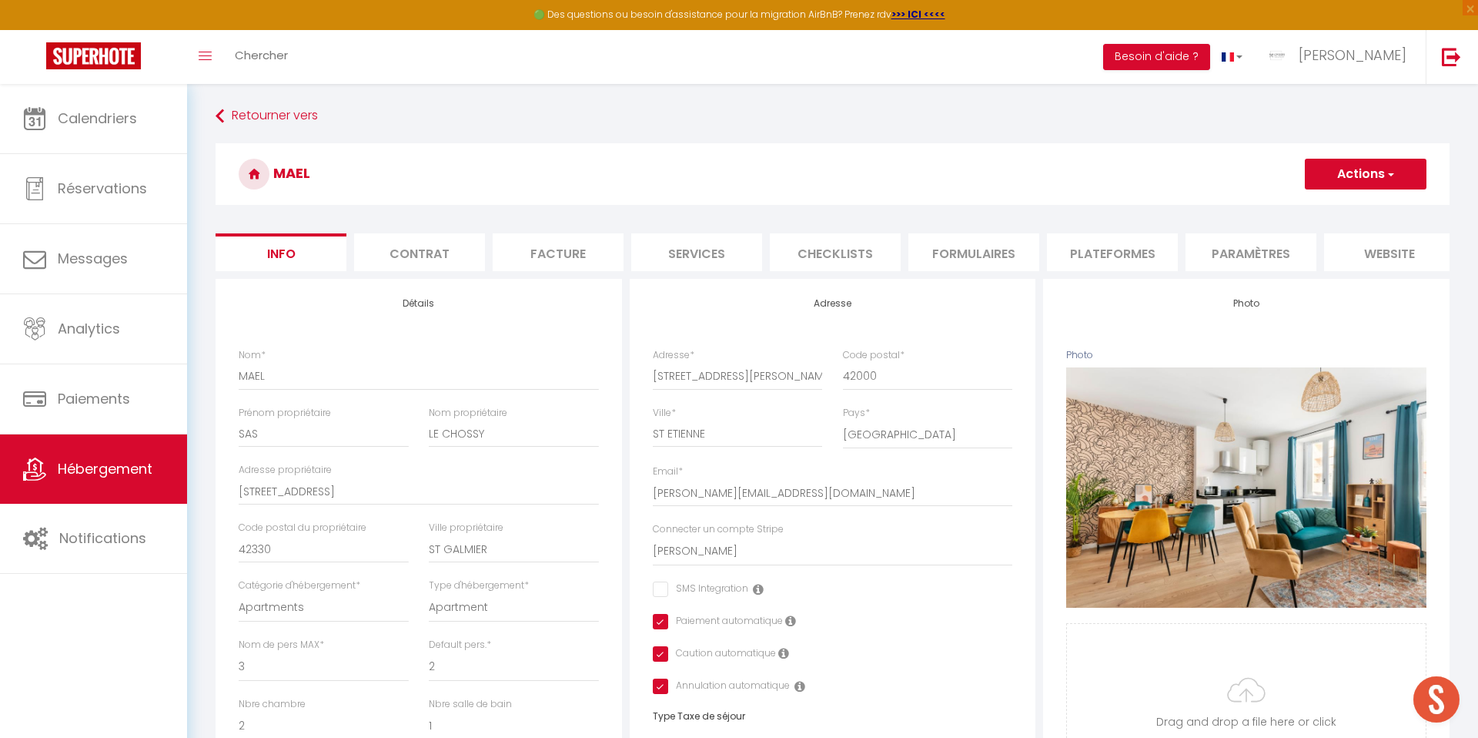
scroll to position [2, 0]
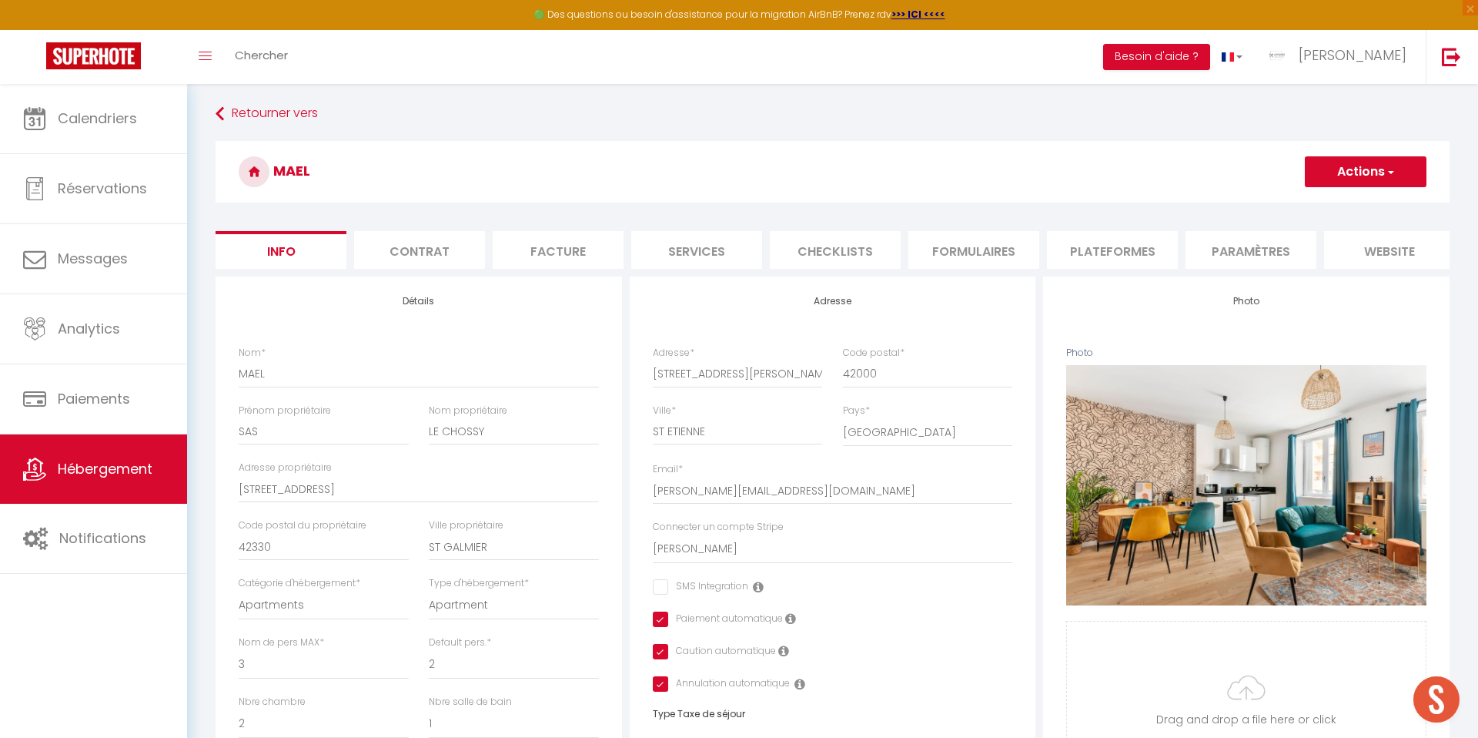
click at [1230, 250] on li "Paramètres" at bounding box center [1251, 250] width 131 height 38
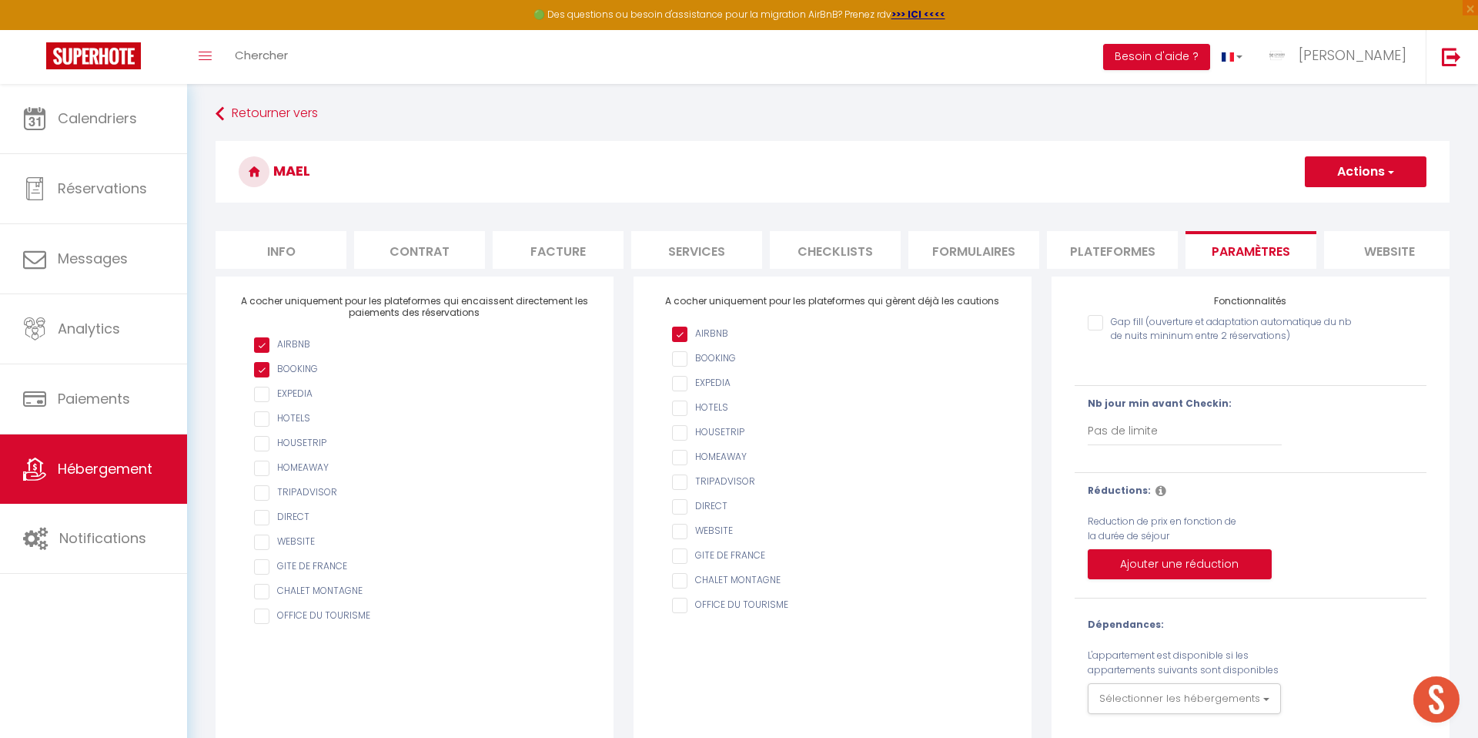
click at [1089, 247] on li "Plateformes" at bounding box center [1112, 250] width 131 height 38
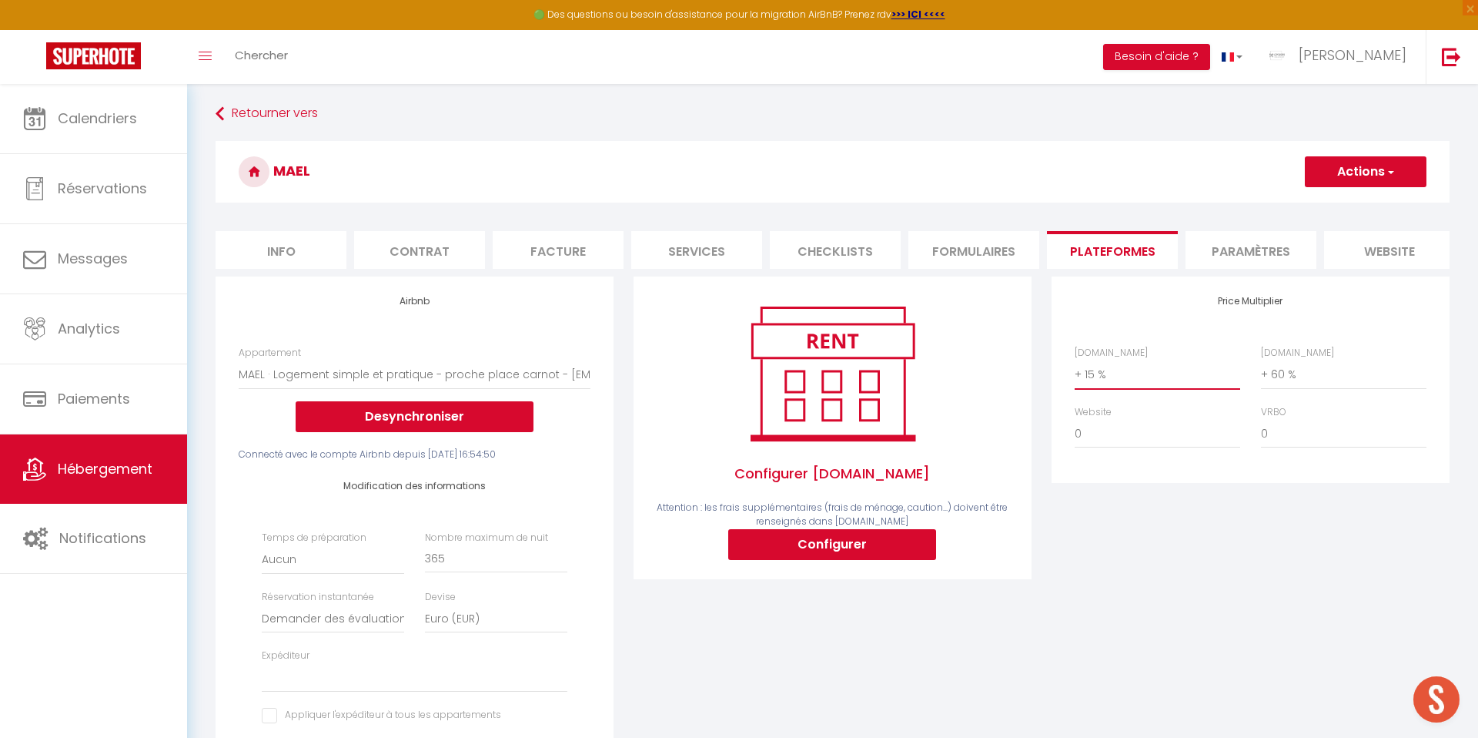
click at [1103, 373] on select "0 + 1 % + 2 % + 3 % + 4 % + 5 % + 6 % + 7 % + 8 % + 9 %" at bounding box center [1158, 374] width 166 height 29
click at [1075, 360] on select "0 + 1 % + 2 % + 3 % + 4 % + 5 % + 6 % + 7 % + 8 % + 9 %" at bounding box center [1158, 374] width 166 height 29
click at [1345, 166] on button "Actions" at bounding box center [1366, 171] width 122 height 31
click at [1338, 202] on link "Enregistrer" at bounding box center [1365, 206] width 122 height 20
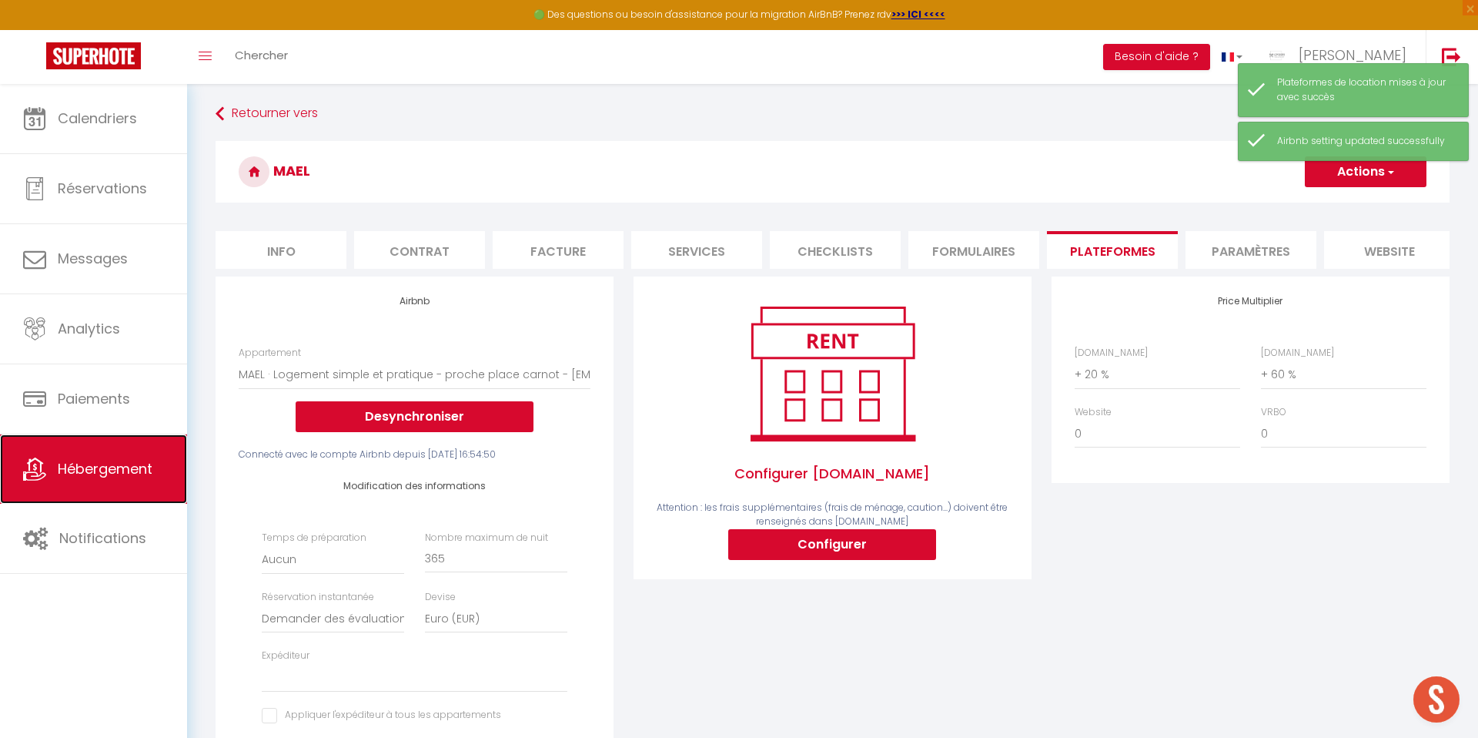
click at [95, 470] on span "Hébergement" at bounding box center [105, 468] width 95 height 19
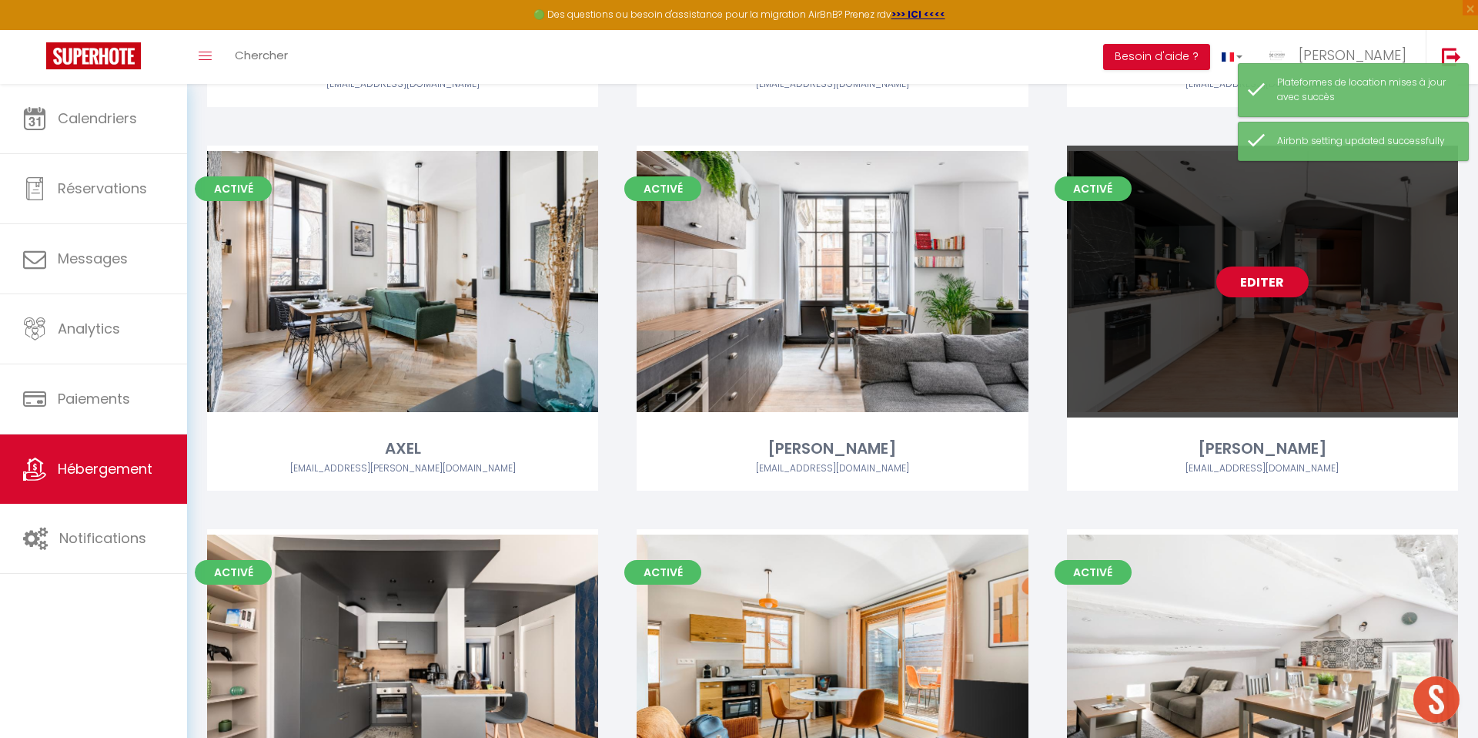
scroll to position [1967, 0]
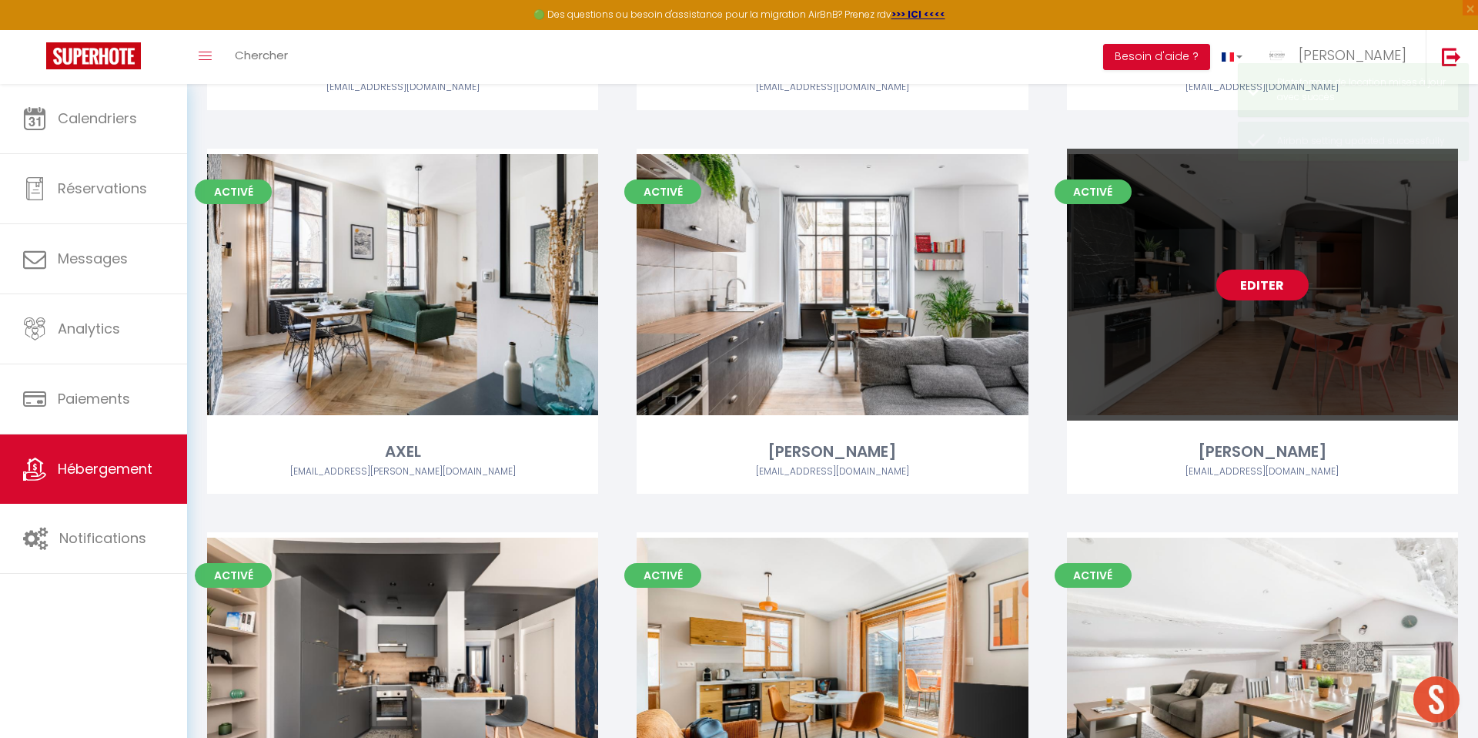
click at [1242, 289] on link "Editer" at bounding box center [1262, 284] width 92 height 31
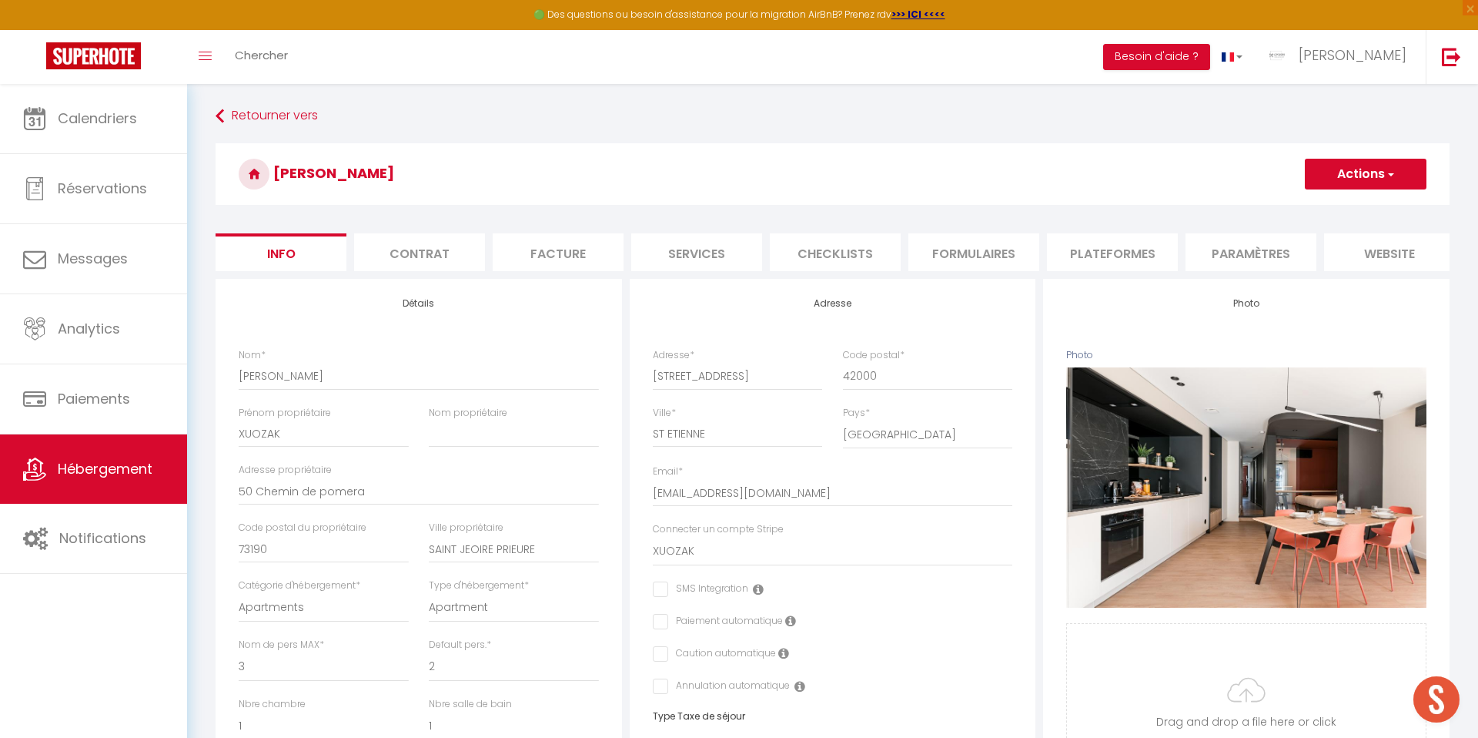
click at [1076, 243] on li "Plateformes" at bounding box center [1112, 252] width 131 height 38
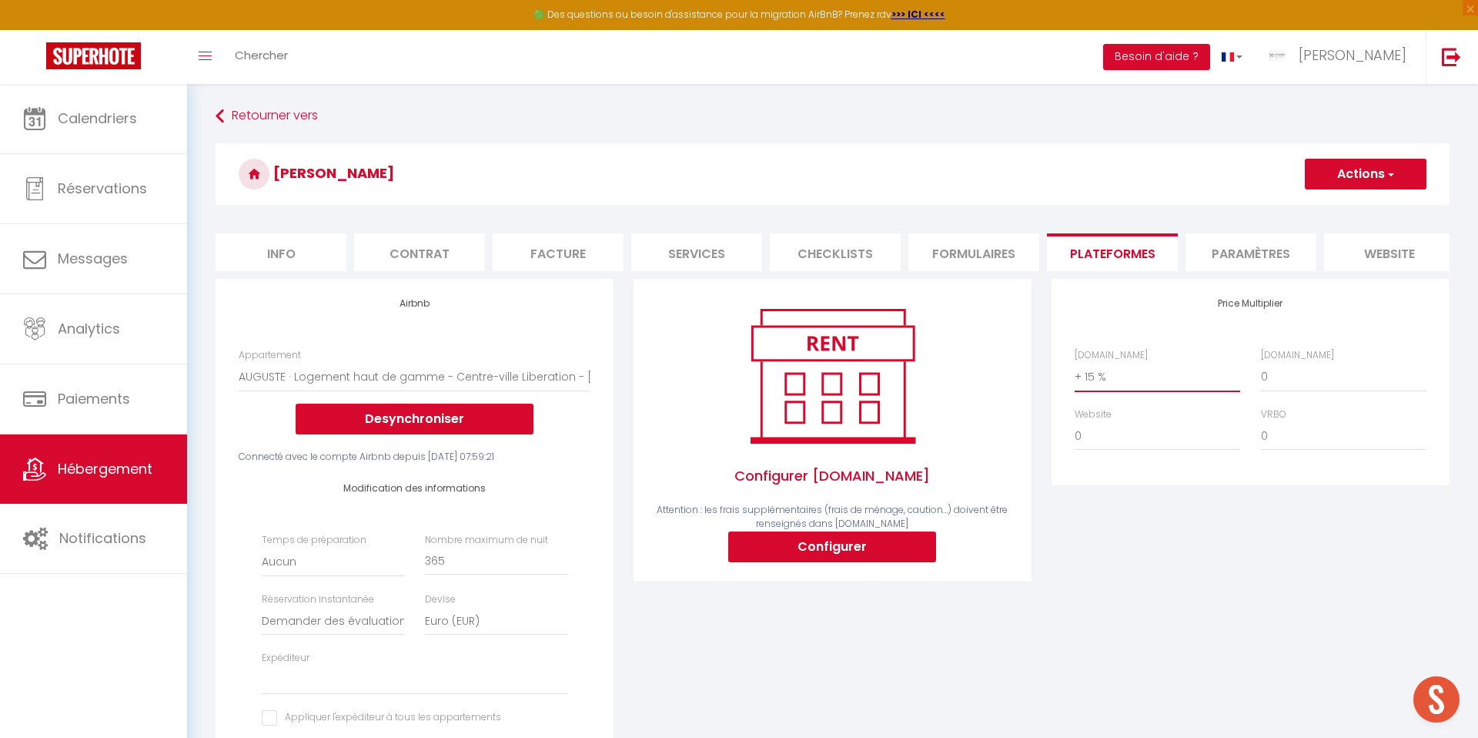
click at [1075, 367] on select "0 + 1 % + 2 % + 3 % + 4 % + 5 % + 6 % + 7 % + 8 % + 9 %" at bounding box center [1158, 376] width 166 height 29
click at [1075, 362] on select "0 + 1 % + 2 % + 3 % + 4 % + 5 % + 6 % + 7 % + 8 % + 9 %" at bounding box center [1158, 376] width 166 height 29
click at [1374, 171] on button "Actions" at bounding box center [1366, 174] width 122 height 31
drag, startPoint x: 1345, startPoint y: 209, endPoint x: 1329, endPoint y: 210, distance: 16.2
click at [1345, 209] on link "Enregistrer" at bounding box center [1365, 208] width 122 height 20
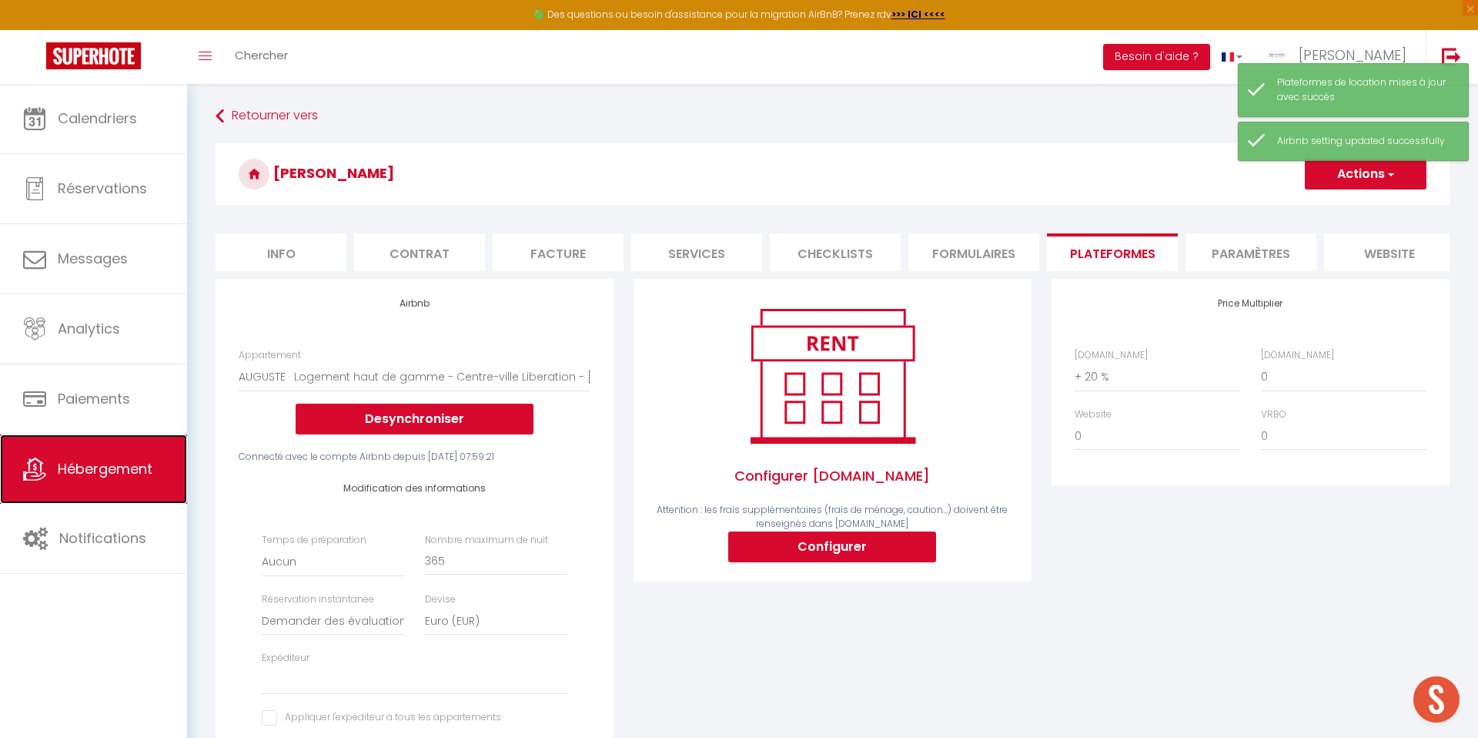
click at [95, 479] on link "Hébergement" at bounding box center [93, 468] width 187 height 69
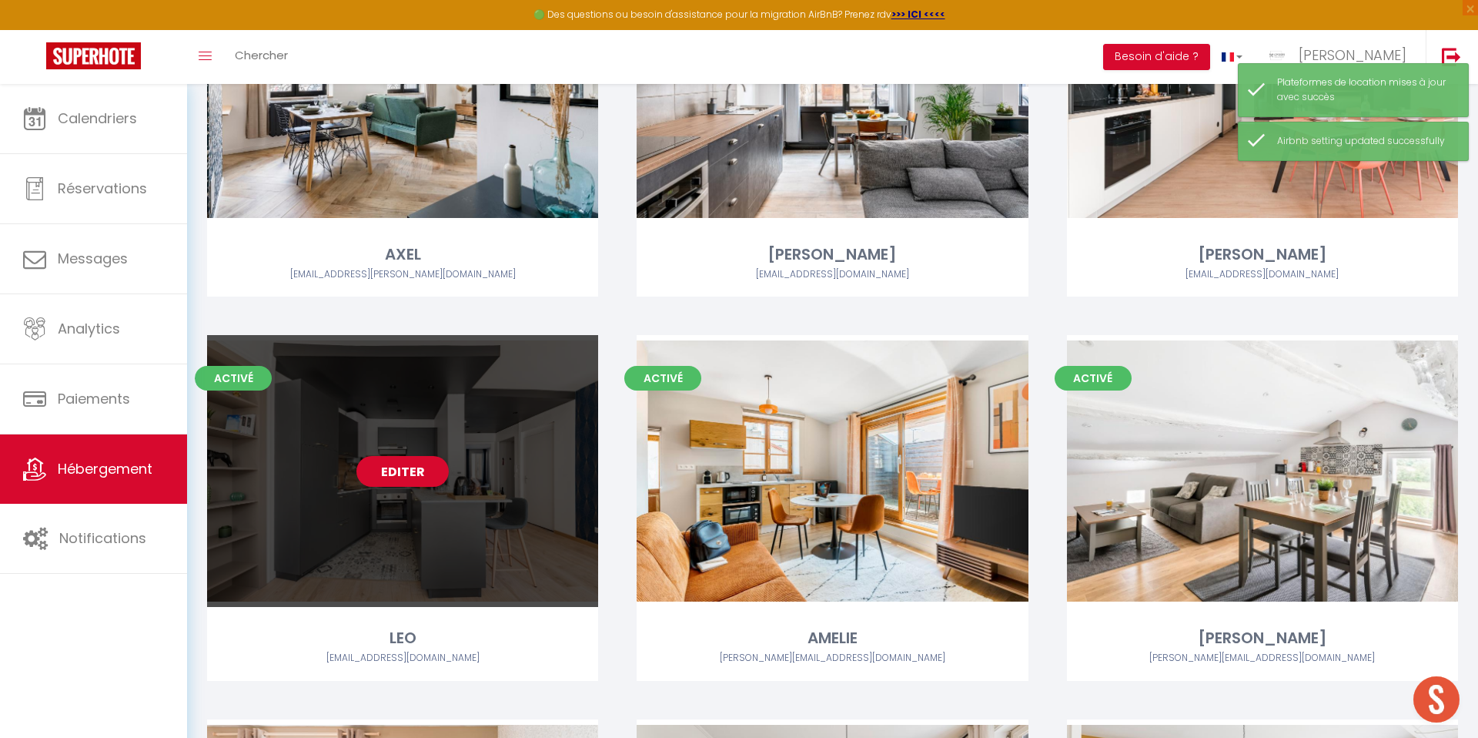
scroll to position [2187, 0]
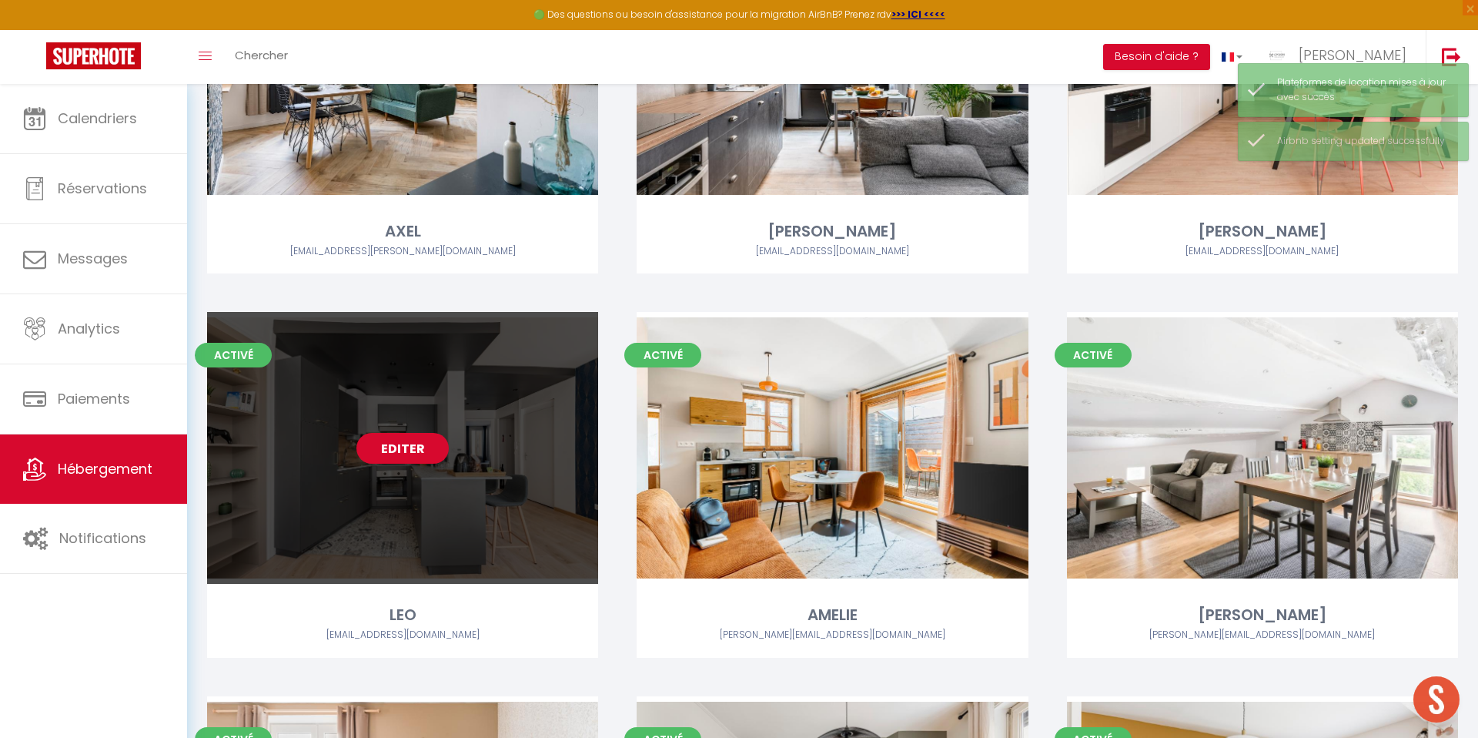
click at [396, 449] on link "Editer" at bounding box center [402, 448] width 92 height 31
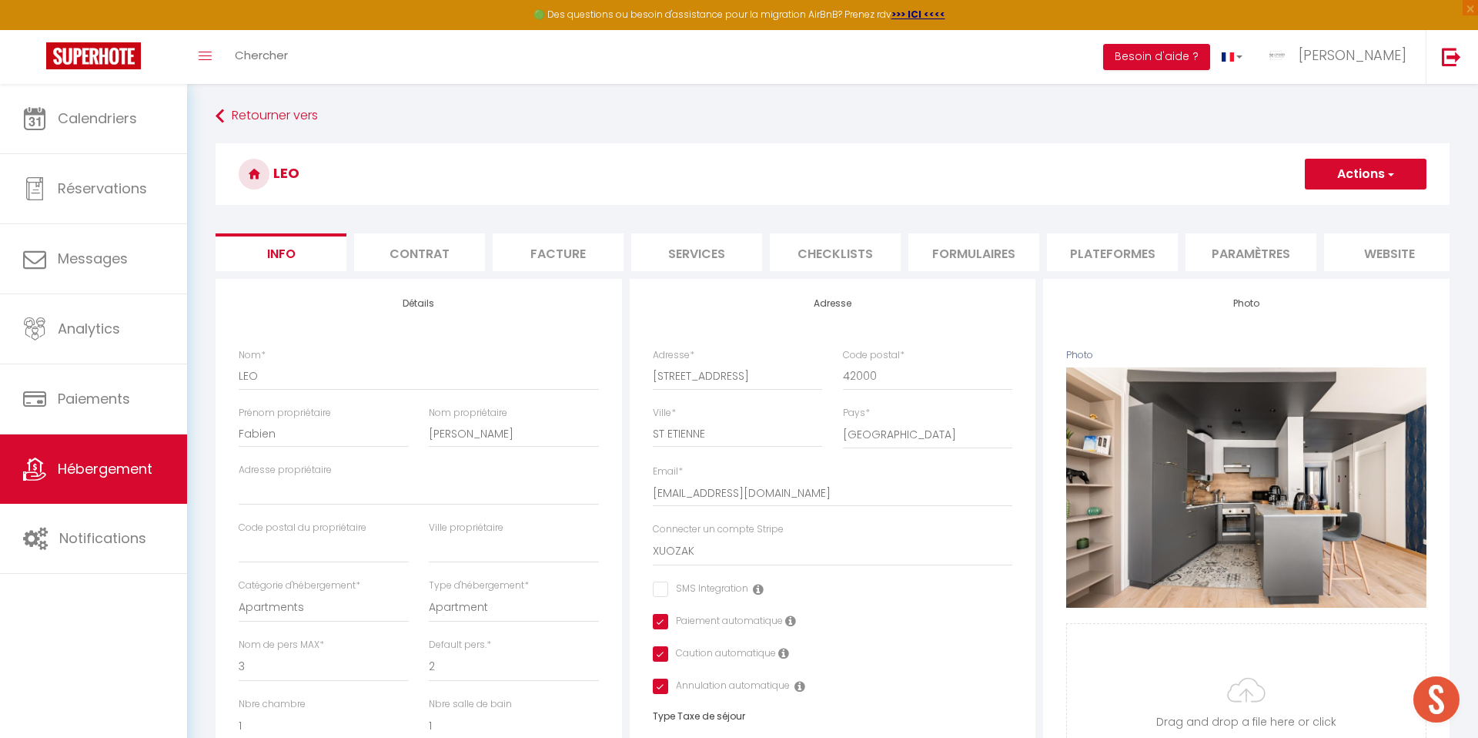
click at [1153, 258] on li "Plateformes" at bounding box center [1112, 252] width 131 height 38
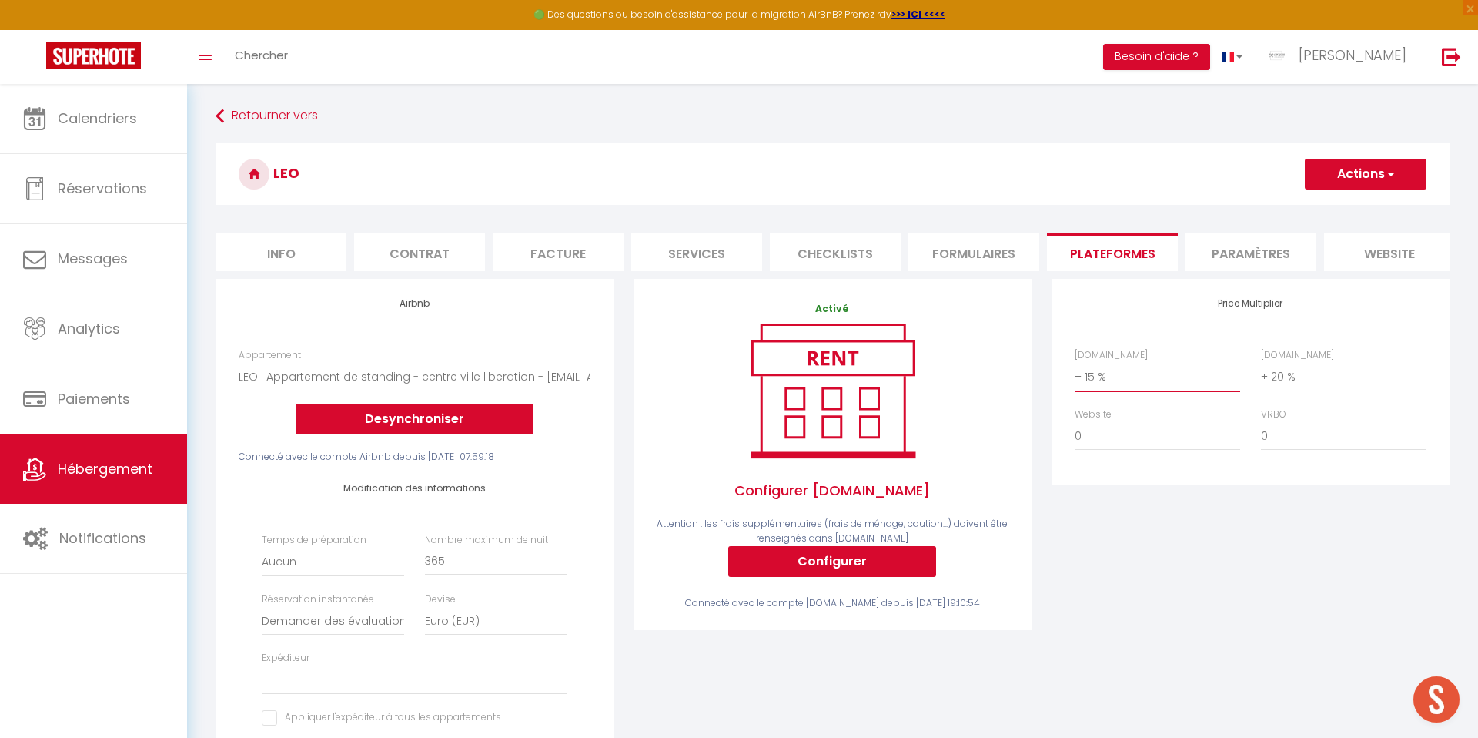
click at [1082, 382] on select "0 + 1 % + 2 % + 3 % + 4 % + 5 % + 6 % + 7 % + 8 % + 9 %" at bounding box center [1158, 376] width 166 height 29
click at [1075, 362] on select "0 + 1 % + 2 % + 3 % + 4 % + 5 % + 6 % + 7 % + 8 % + 9 %" at bounding box center [1158, 376] width 166 height 29
drag, startPoint x: 1352, startPoint y: 165, endPoint x: 1332, endPoint y: 190, distance: 32.3
click at [1352, 165] on button "Actions" at bounding box center [1366, 174] width 122 height 31
click at [1329, 208] on link "Enregistrer" at bounding box center [1365, 208] width 122 height 20
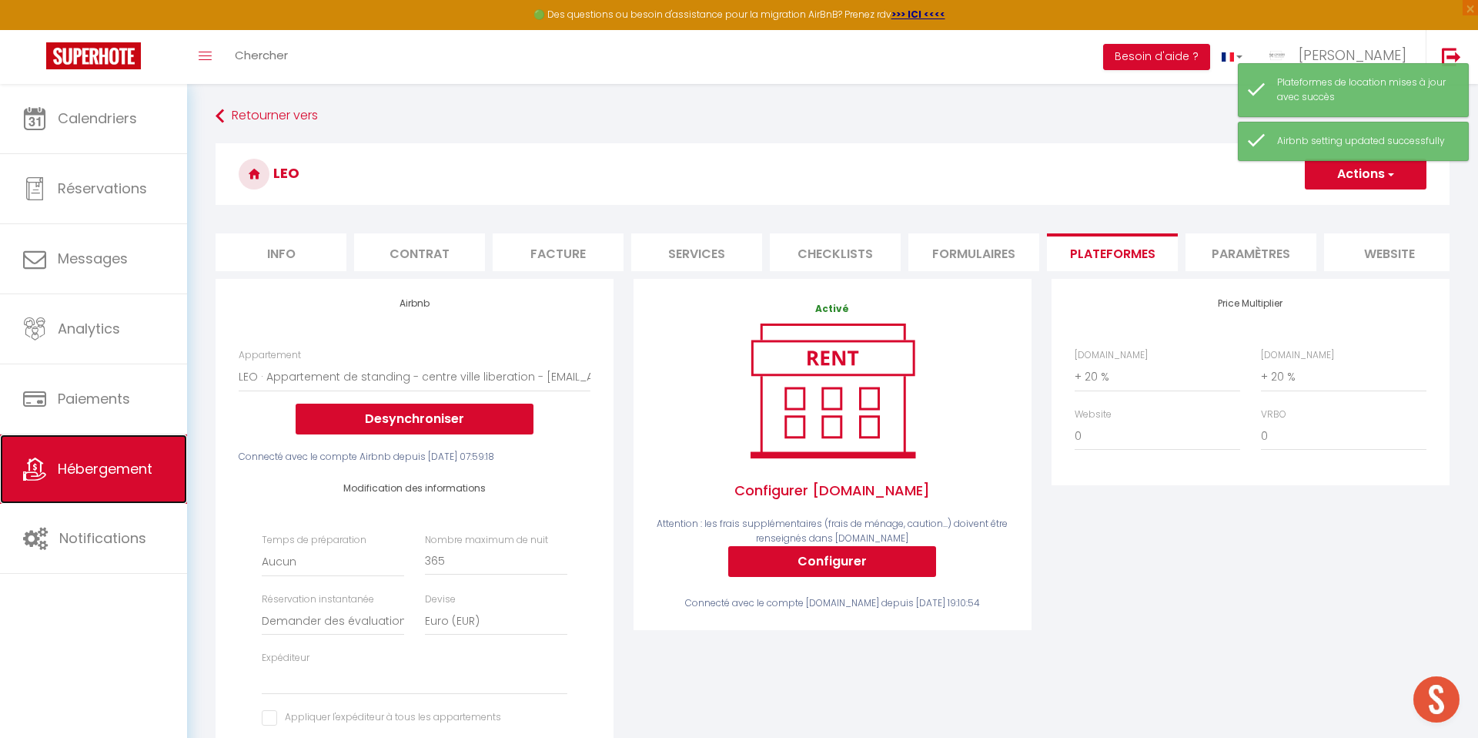
click at [107, 457] on link "Hébergement" at bounding box center [93, 468] width 187 height 69
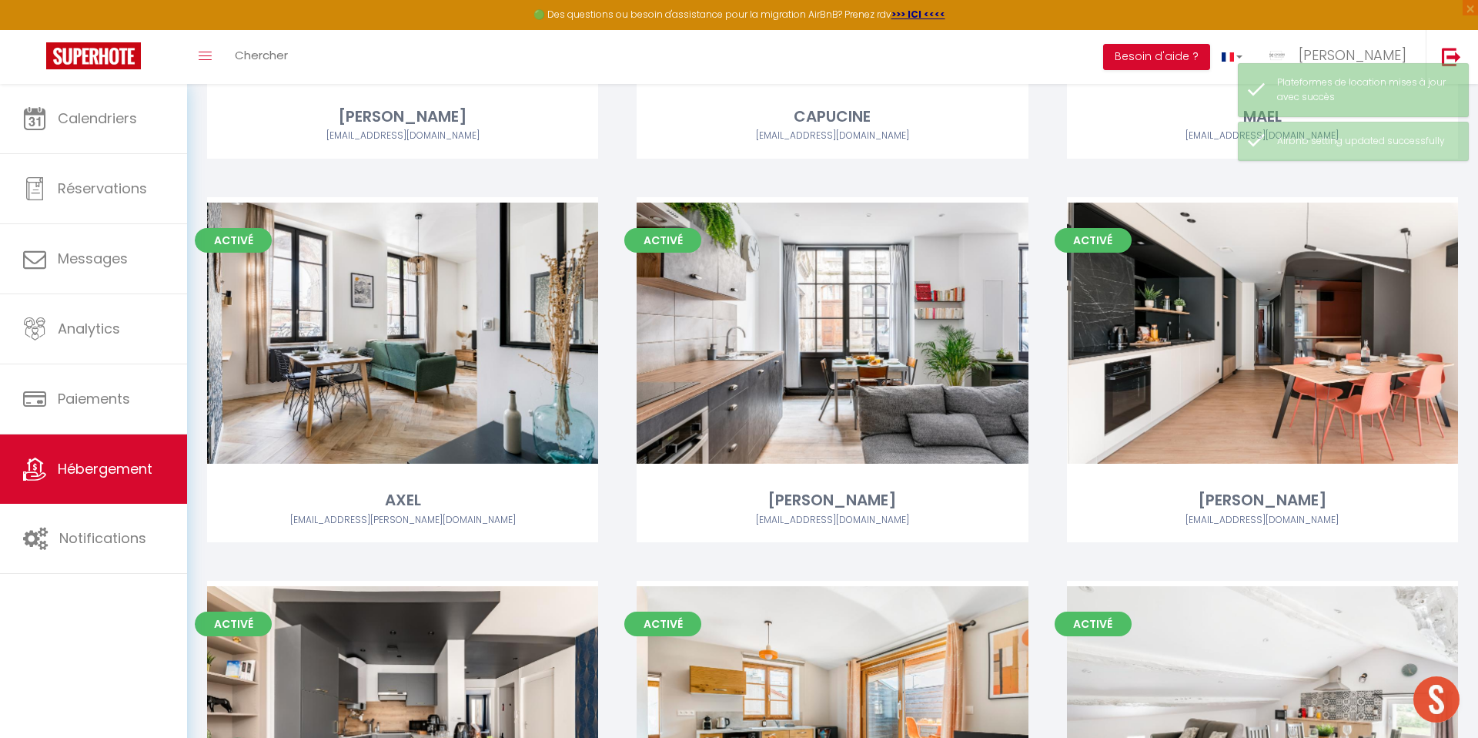
scroll to position [1947, 0]
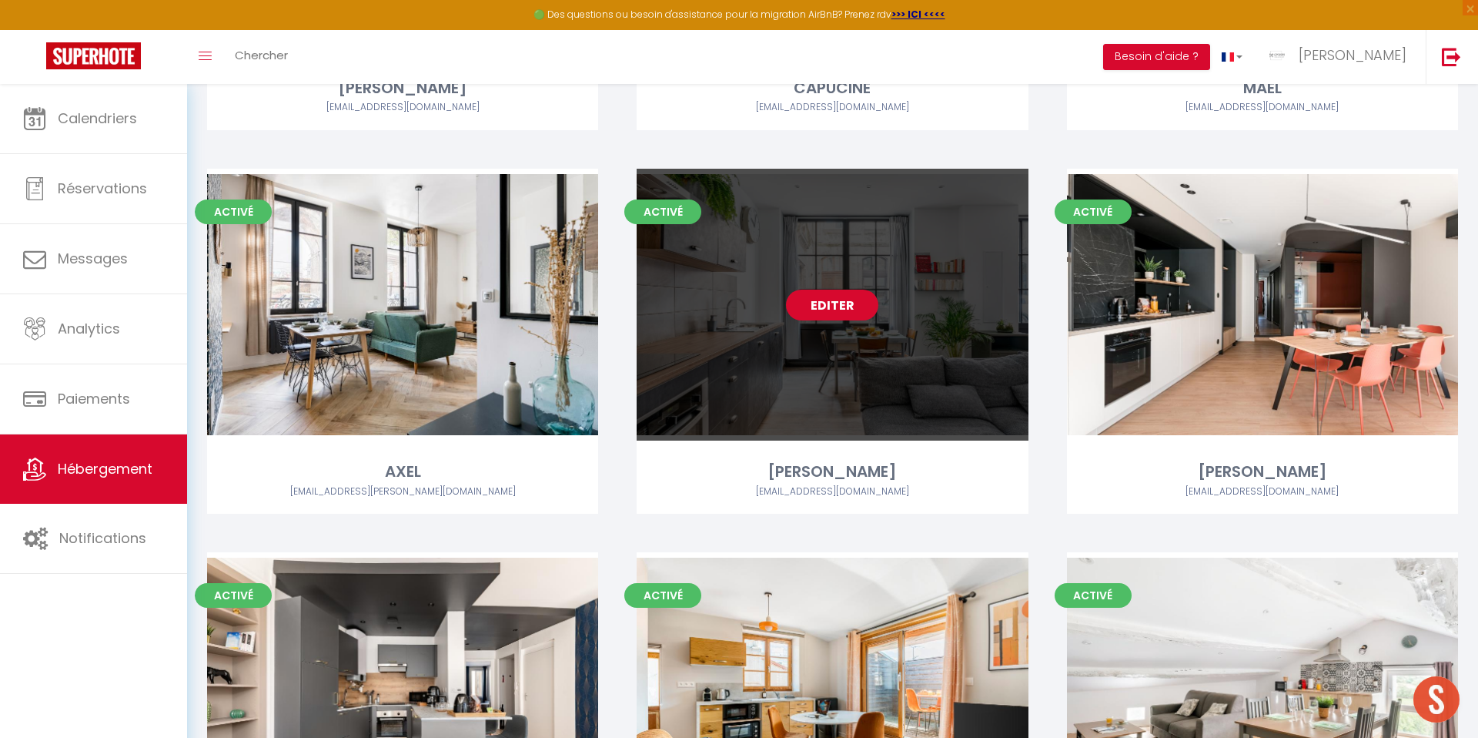
click at [824, 303] on link "Editer" at bounding box center [832, 304] width 92 height 31
click at [828, 306] on link "Editer" at bounding box center [832, 304] width 92 height 31
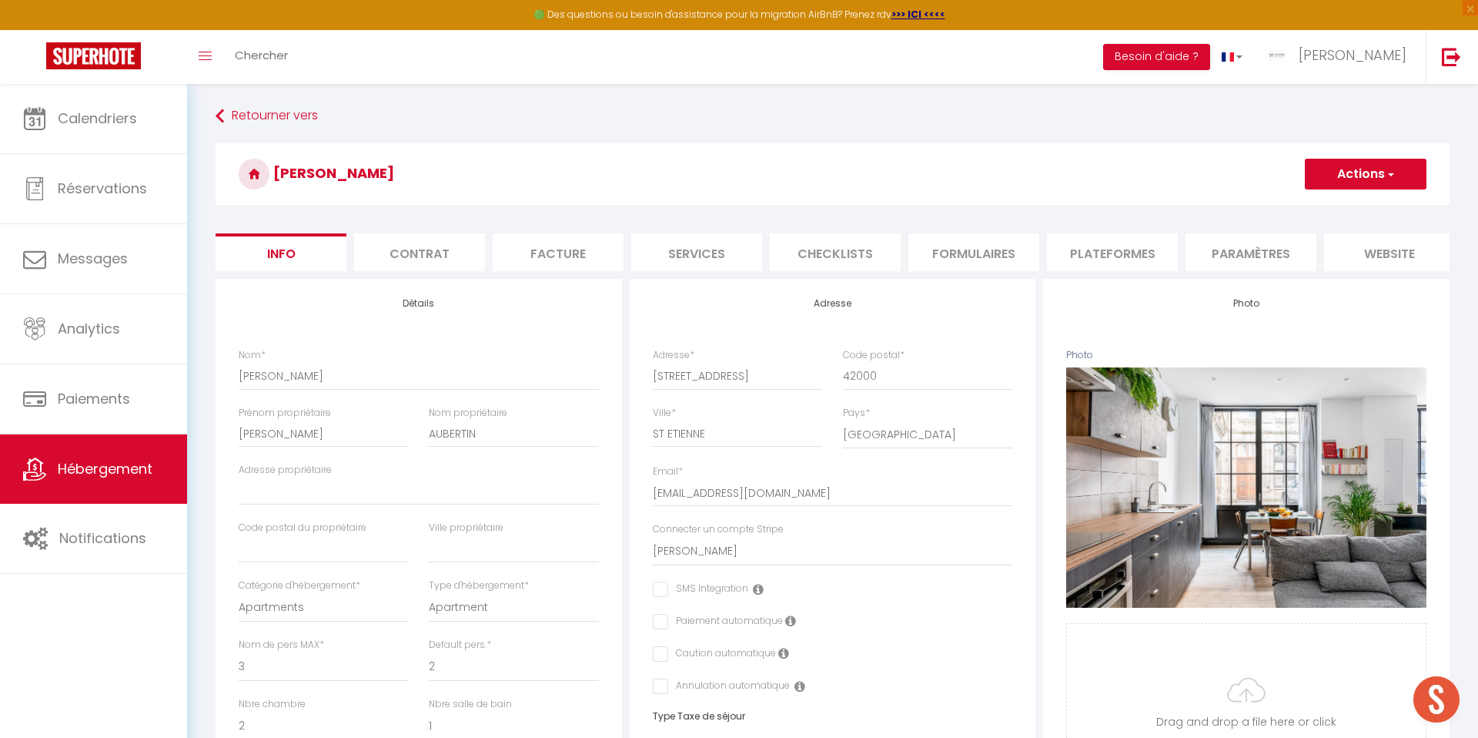
click at [1116, 247] on li "Plateformes" at bounding box center [1112, 252] width 131 height 38
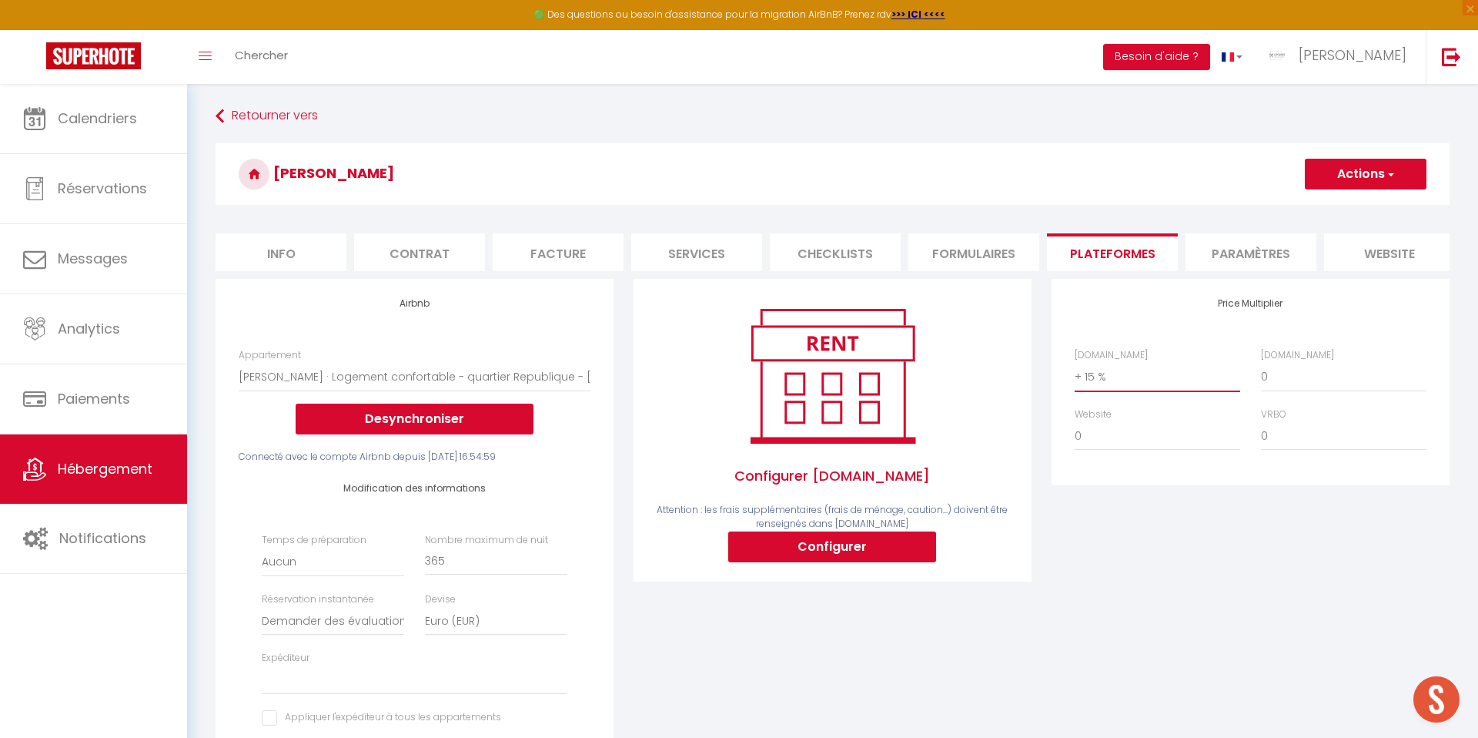
click at [1086, 380] on select "0 + 1 % + 2 % + 3 % + 4 % + 5 % + 6 % + 7 % + 8 % + 9 %" at bounding box center [1158, 376] width 166 height 29
click at [1075, 362] on select "0 + 1 % + 2 % + 3 % + 4 % + 5 % + 6 % + 7 % + 8 % + 9 %" at bounding box center [1158, 376] width 166 height 29
drag, startPoint x: 1326, startPoint y: 169, endPoint x: 1316, endPoint y: 196, distance: 28.7
click at [1326, 169] on button "Actions" at bounding box center [1366, 174] width 122 height 31
click at [1337, 209] on link "Enregistrer" at bounding box center [1365, 208] width 122 height 20
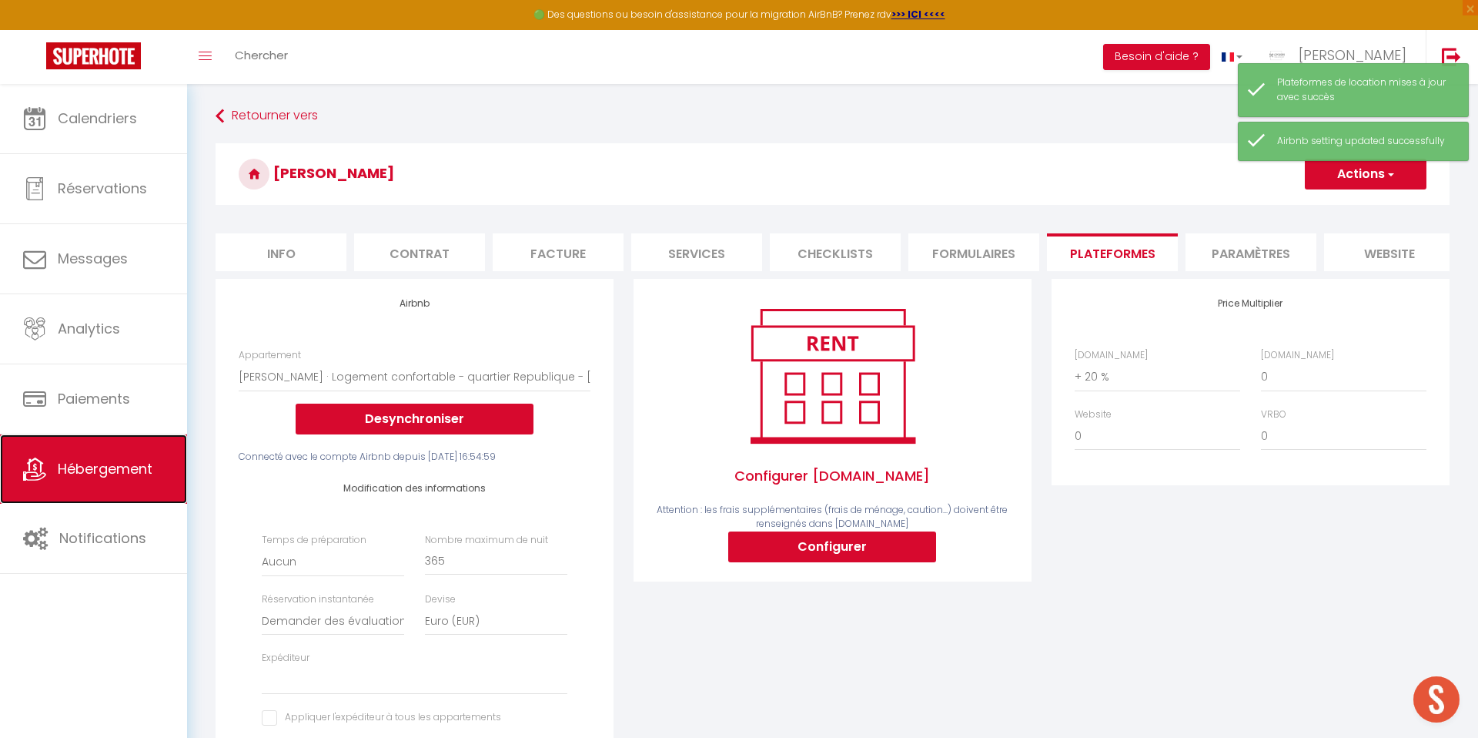
click at [72, 468] on span "Hébergement" at bounding box center [105, 468] width 95 height 19
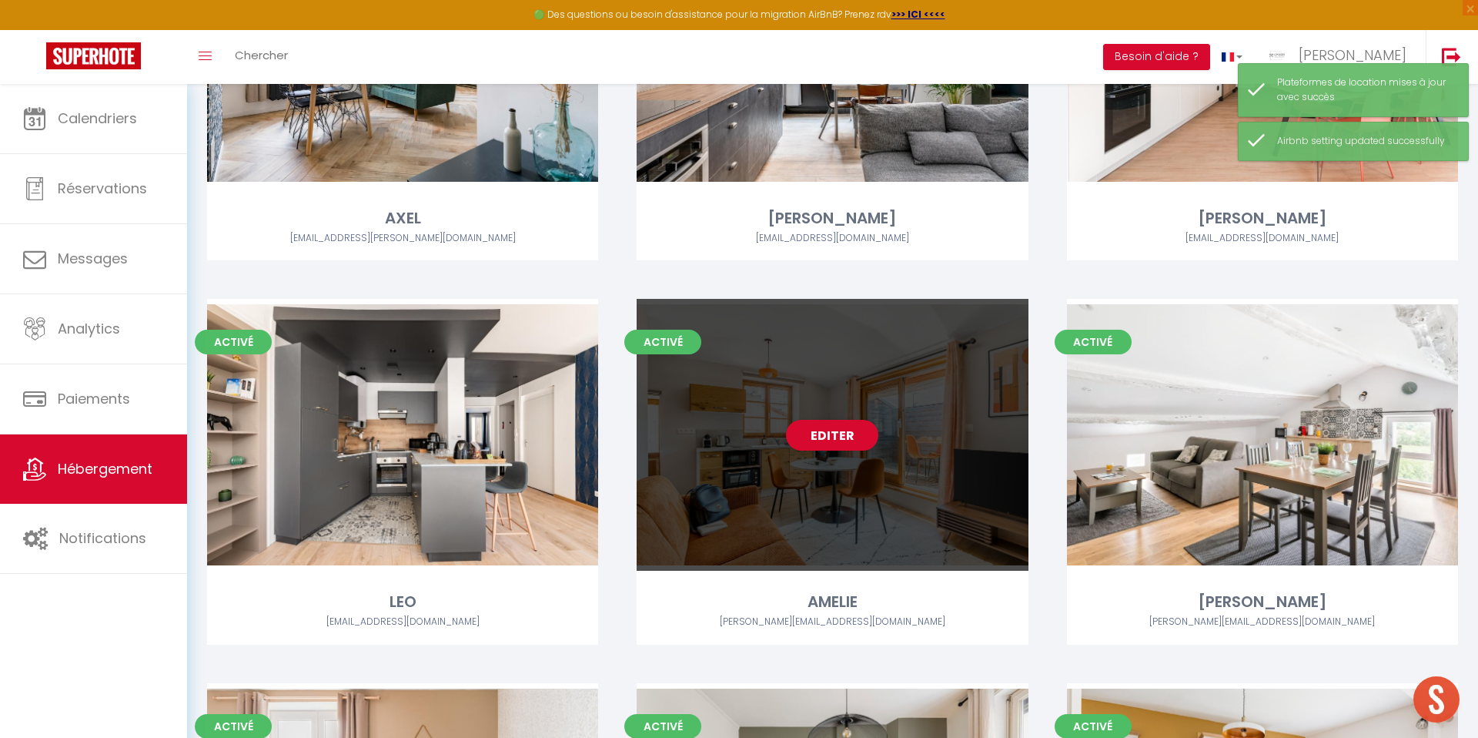
scroll to position [2202, 0]
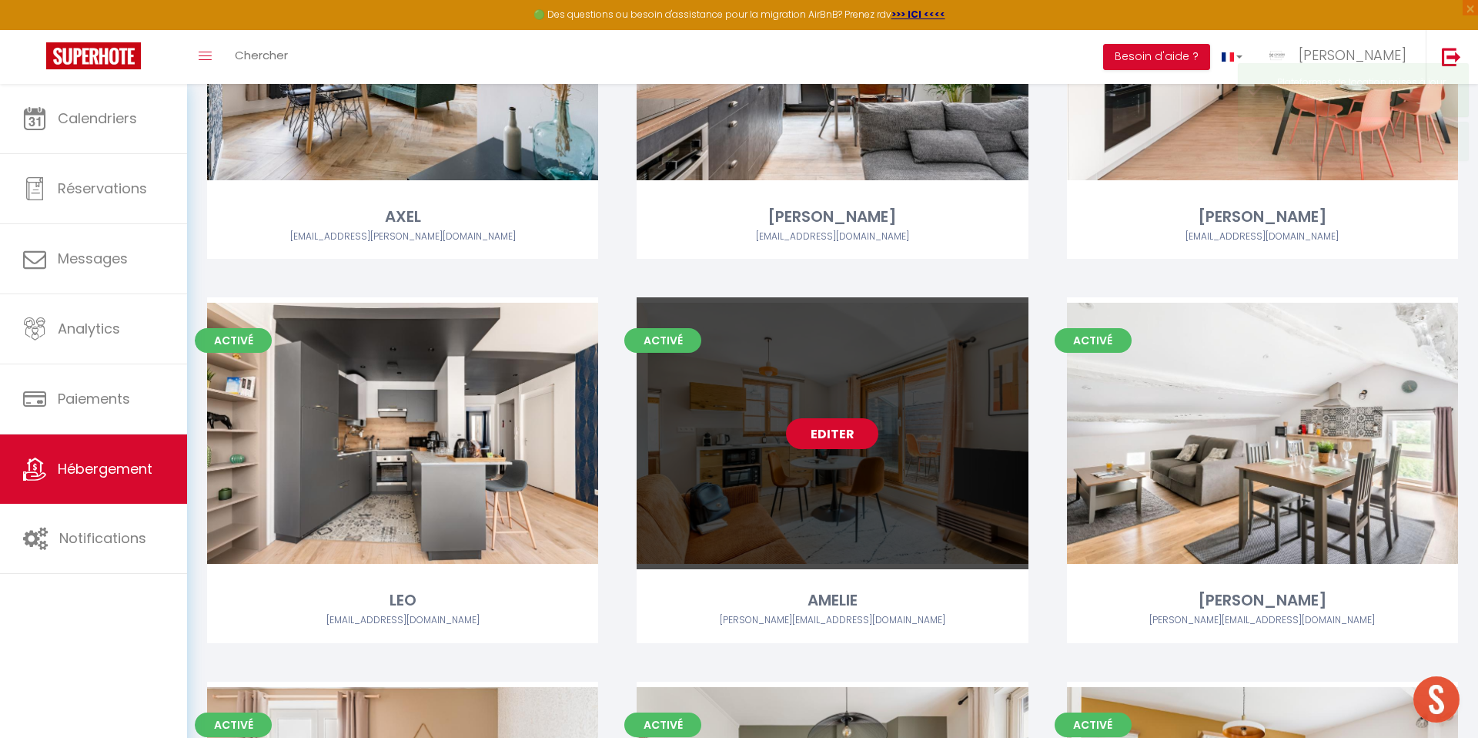
click at [842, 433] on link "Editer" at bounding box center [832, 433] width 92 height 31
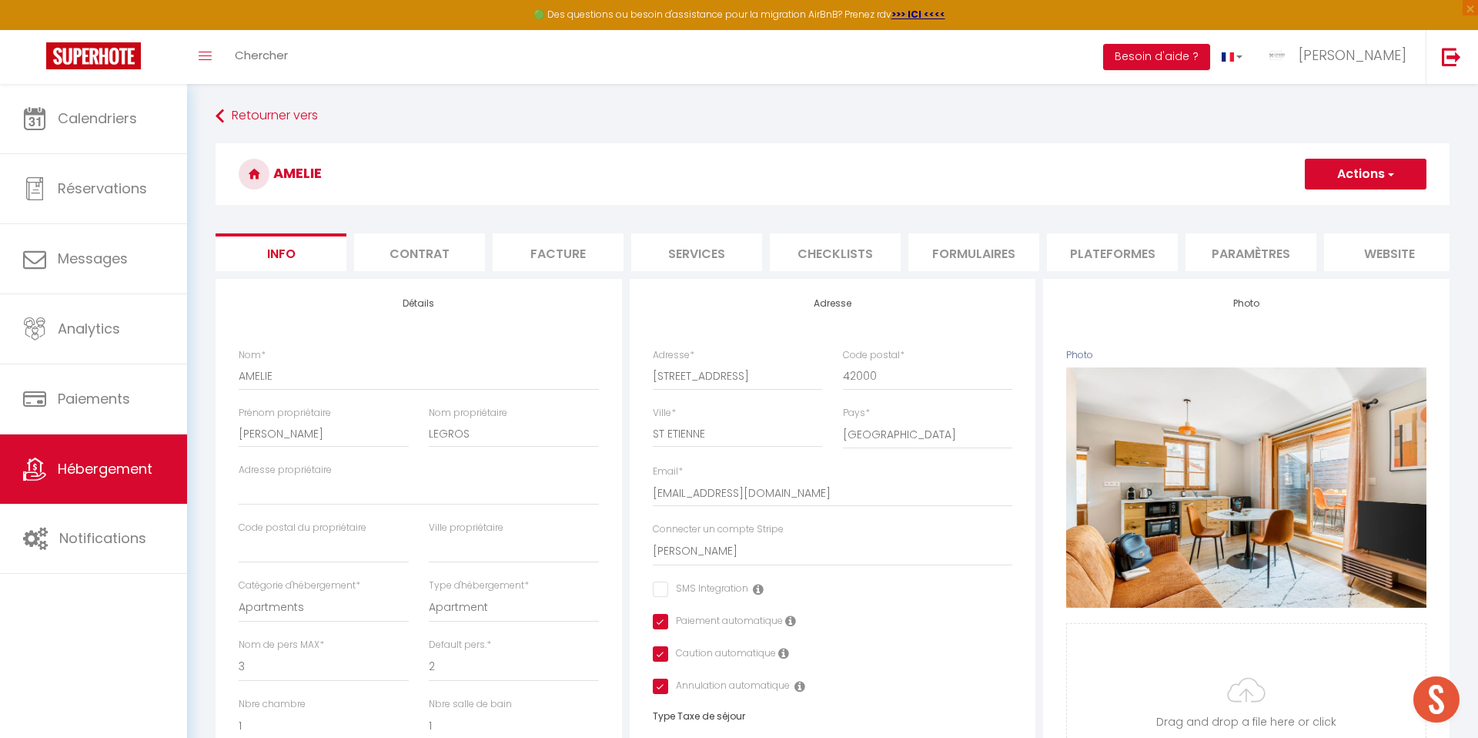
click at [1146, 246] on li "Plateformes" at bounding box center [1112, 252] width 131 height 38
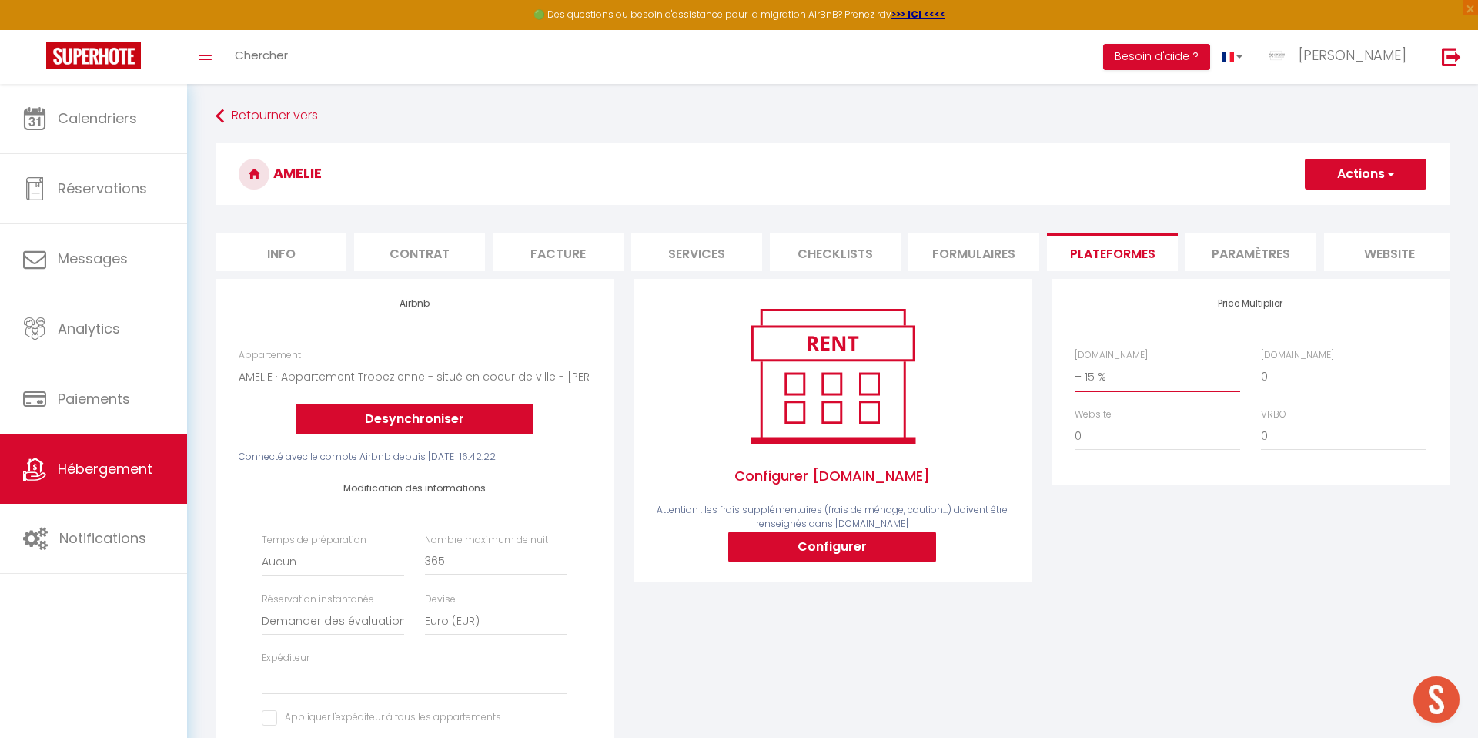
click at [1109, 367] on select "0 + 1 % + 2 % + 3 % + 4 % + 5 % + 6 % + 7 % + 8 % + 9 %" at bounding box center [1158, 376] width 166 height 29
click at [1075, 362] on select "0 + 1 % + 2 % + 3 % + 4 % + 5 % + 6 % + 7 % + 8 % + 9 %" at bounding box center [1158, 376] width 166 height 29
click at [1377, 176] on button "Actions" at bounding box center [1366, 174] width 122 height 31
click at [1343, 212] on link "Enregistrer" at bounding box center [1365, 208] width 122 height 20
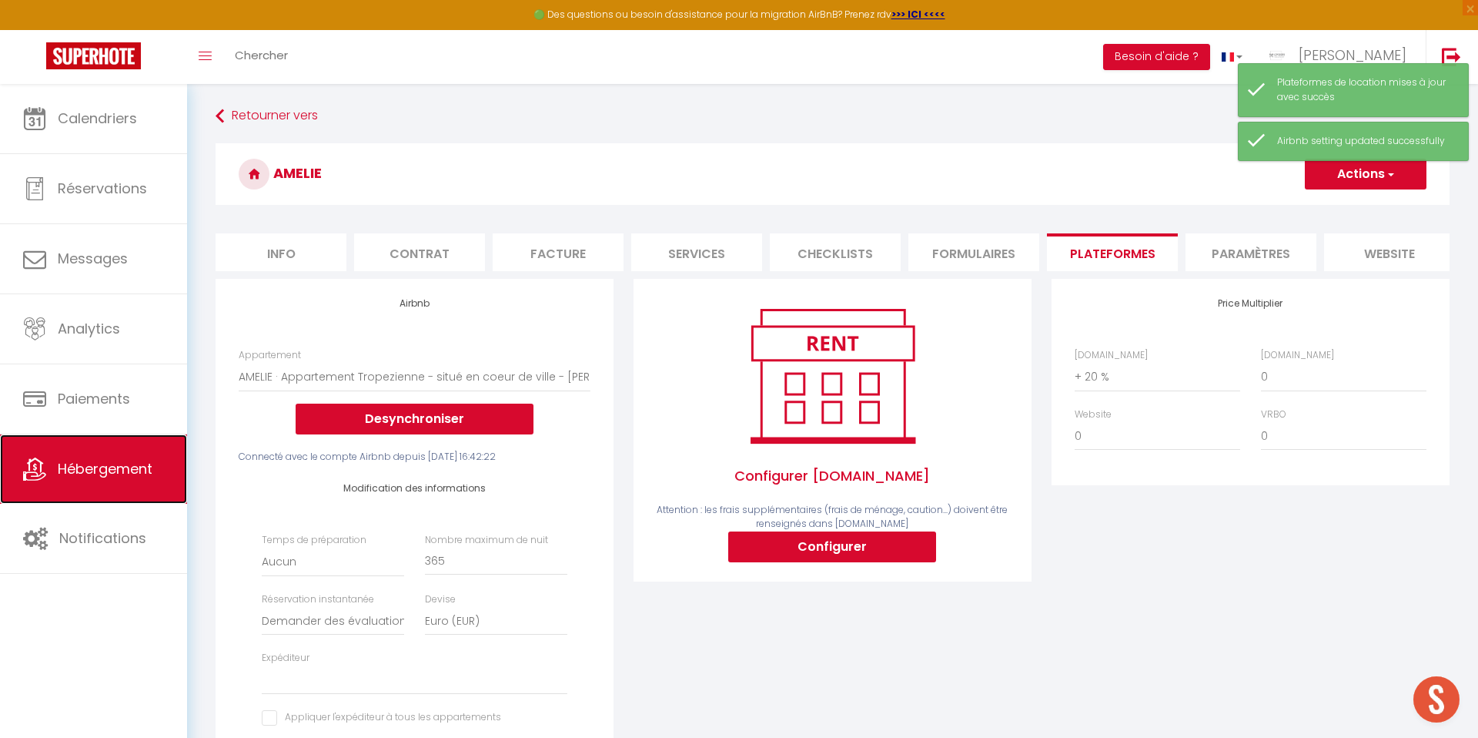
click at [96, 468] on span "Hébergement" at bounding box center [105, 468] width 95 height 19
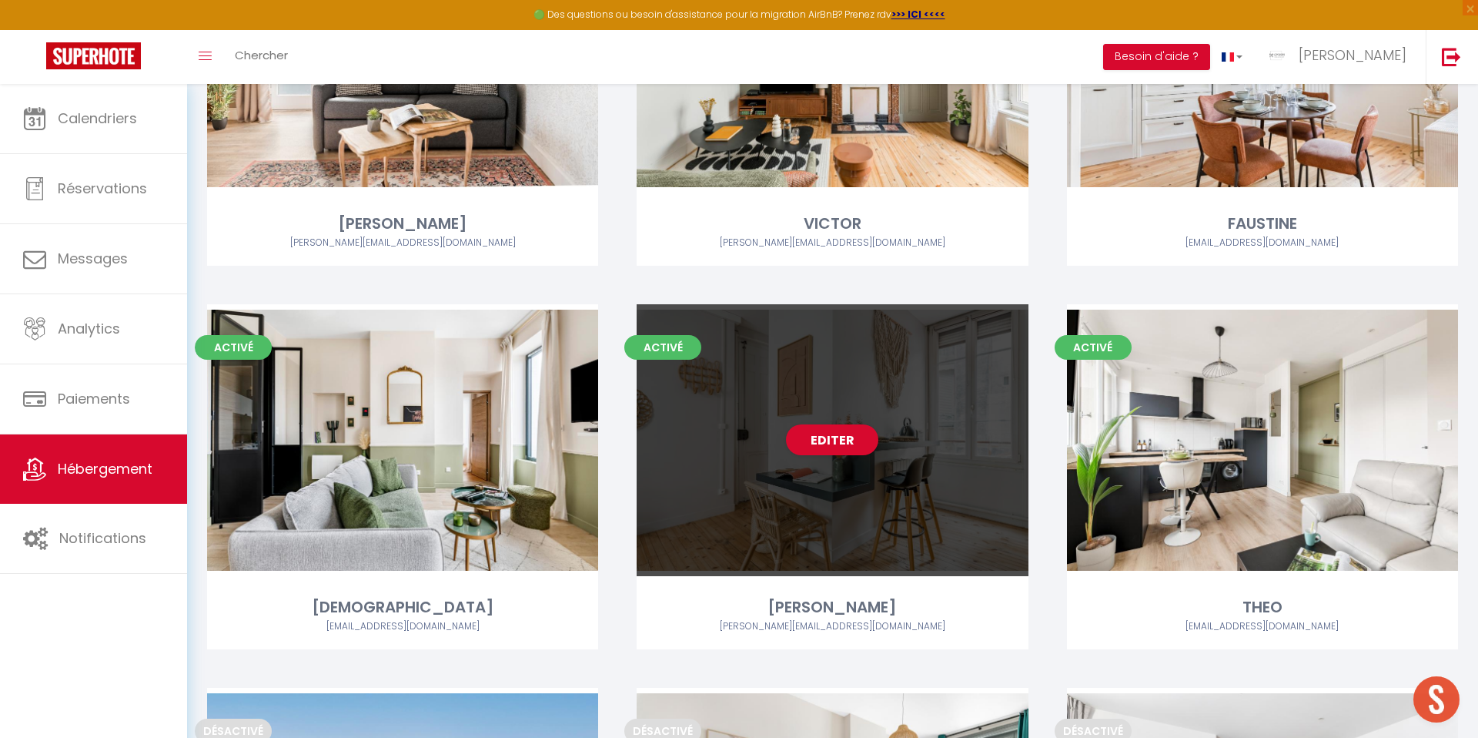
scroll to position [3083, 0]
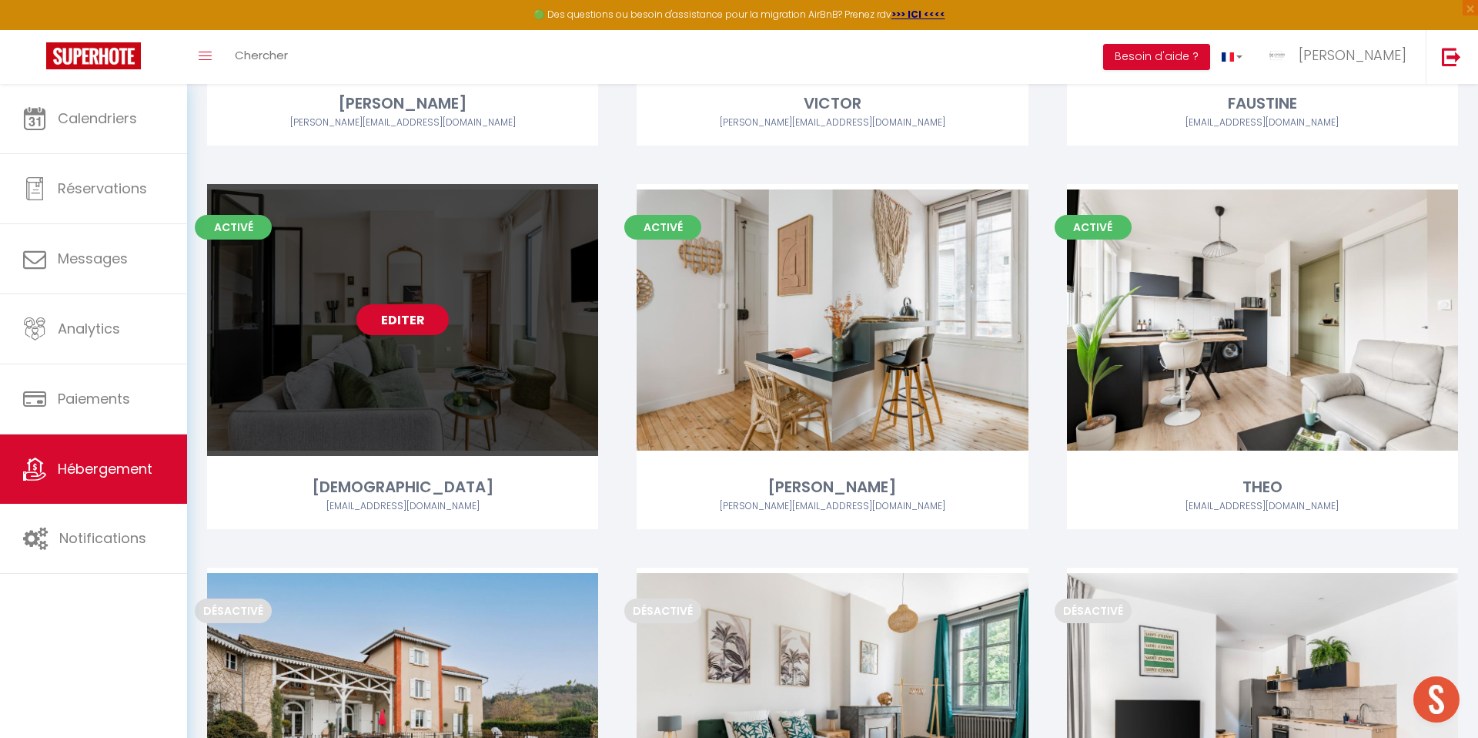
click at [407, 321] on link "Editer" at bounding box center [402, 319] width 92 height 31
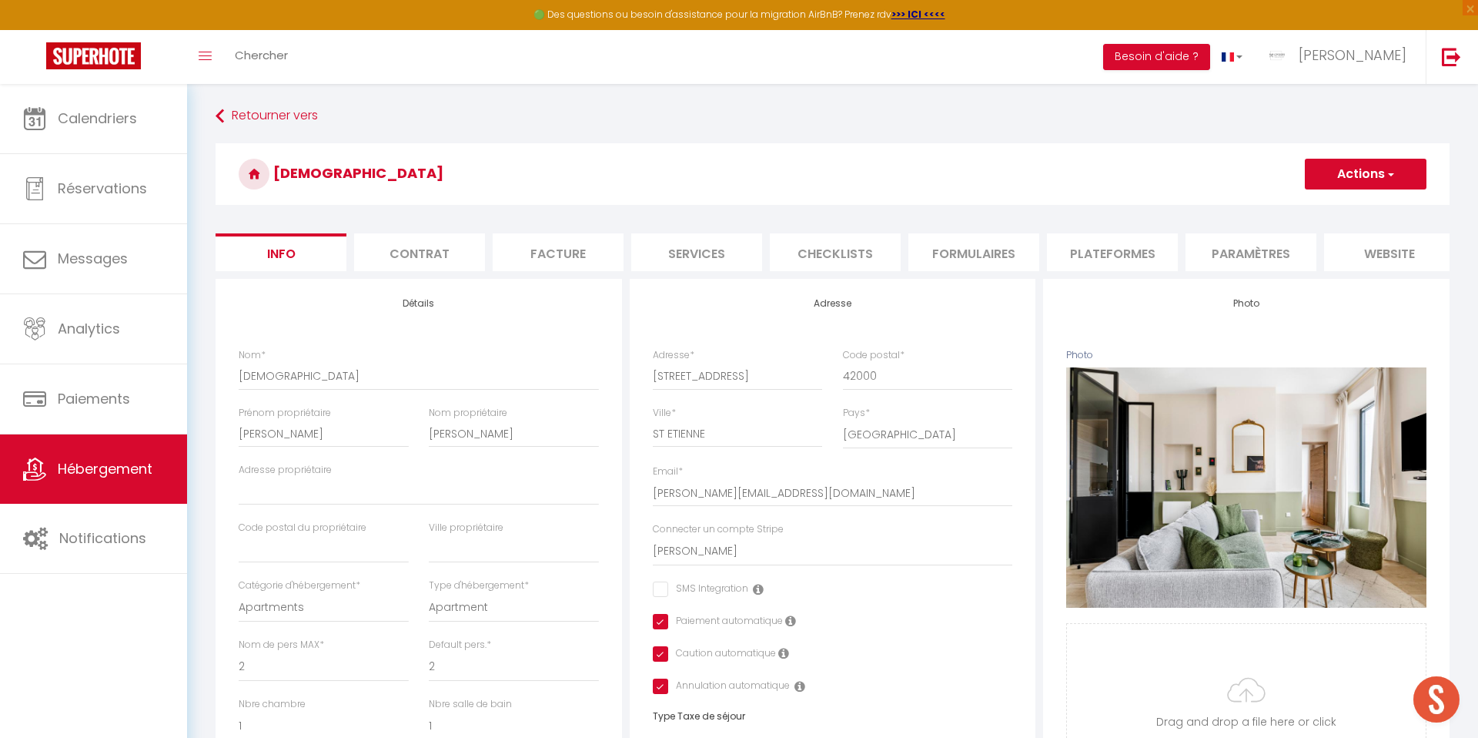
drag, startPoint x: 1118, startPoint y: 251, endPoint x: 1129, endPoint y: 253, distance: 10.9
click at [1118, 251] on li "Plateformes" at bounding box center [1112, 252] width 131 height 38
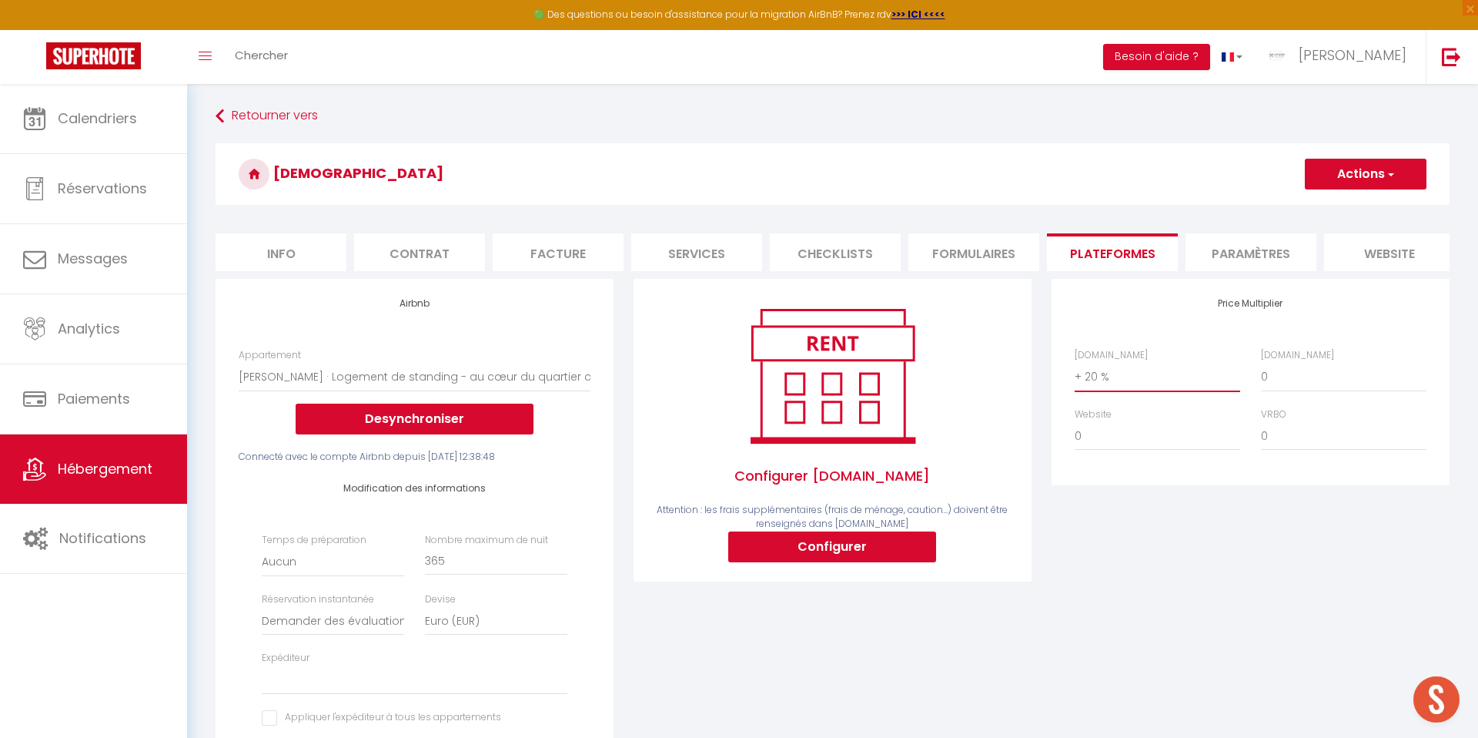
click at [1121, 376] on select "0 + 1 % + 2 % + 3 % + 4 % + 5 % + 6 % + 7 % + 8 % + 9 %" at bounding box center [1158, 376] width 166 height 29
click at [1075, 362] on select "0 + 1 % + 2 % + 3 % + 4 % + 5 % + 6 % + 7 % + 8 % + 9 %" at bounding box center [1158, 376] width 166 height 29
click at [1357, 160] on button "Actions" at bounding box center [1366, 174] width 122 height 31
click at [1341, 208] on link "Enregistrer" at bounding box center [1365, 208] width 122 height 20
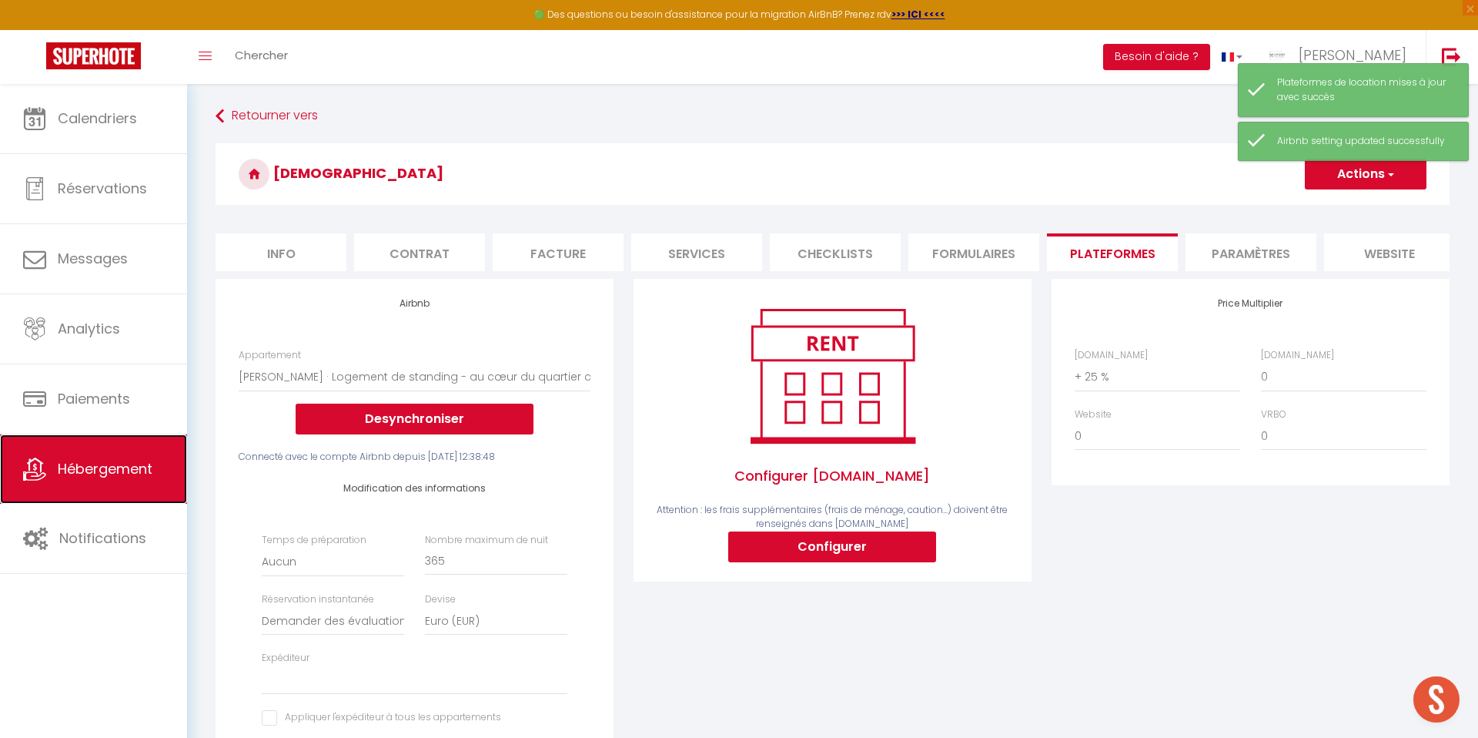
click at [100, 446] on link "Hébergement" at bounding box center [93, 468] width 187 height 69
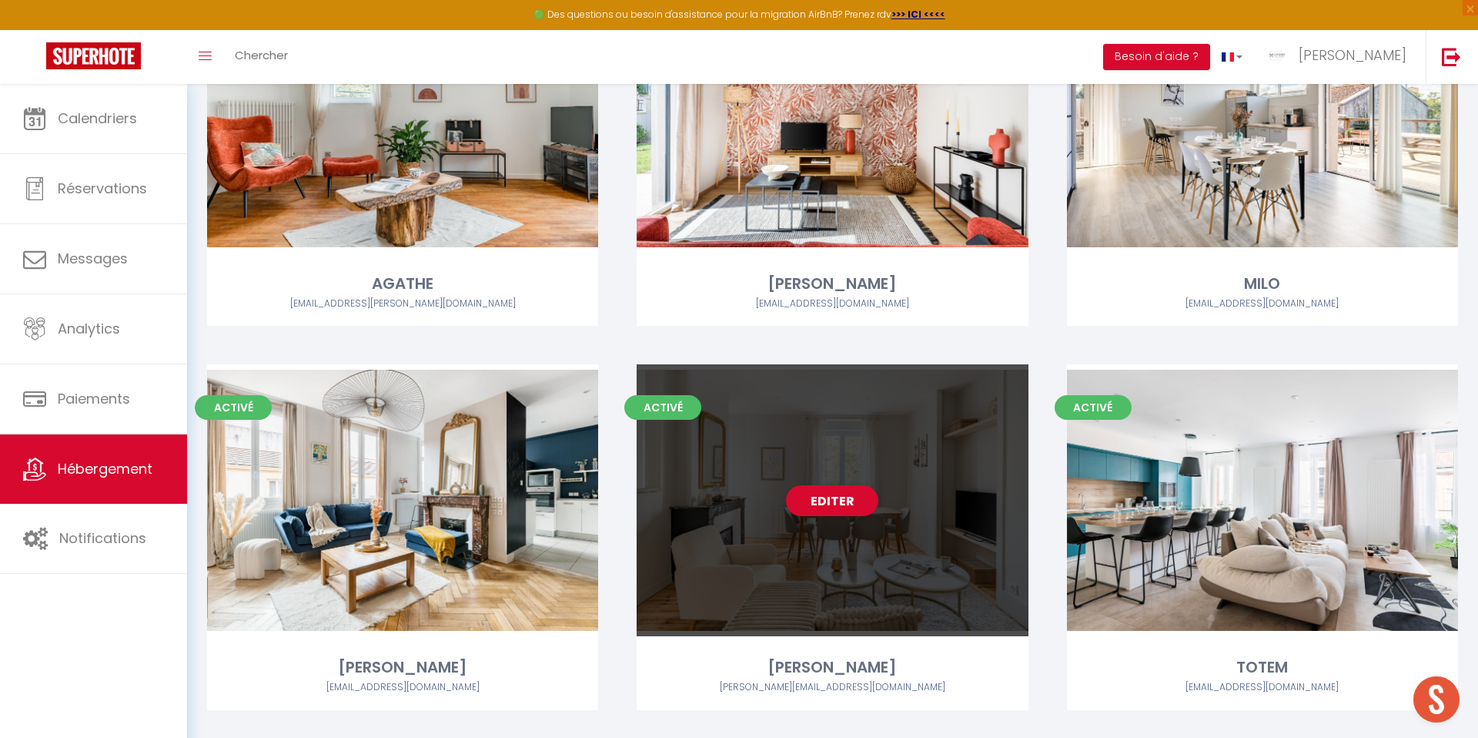
scroll to position [898, 0]
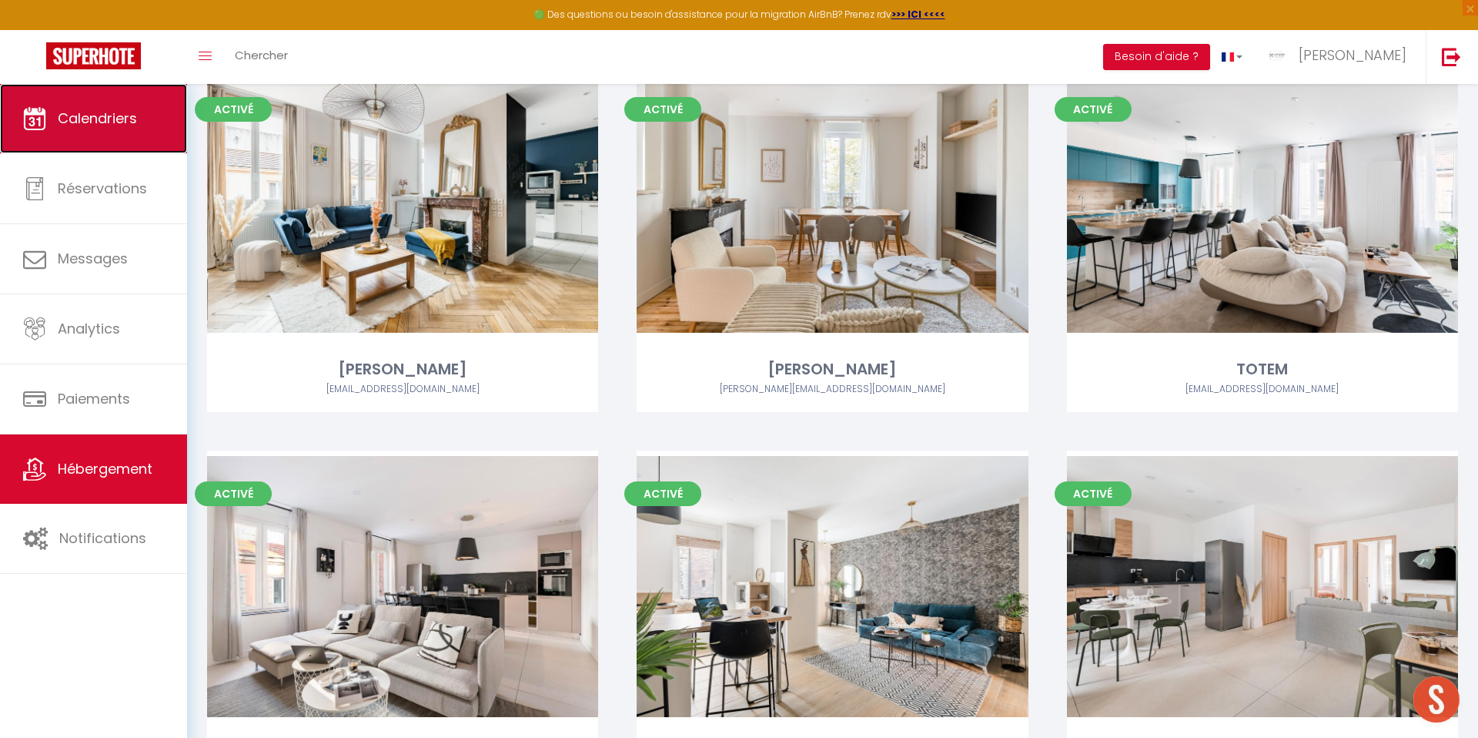
click at [70, 136] on link "Calendriers" at bounding box center [93, 118] width 187 height 69
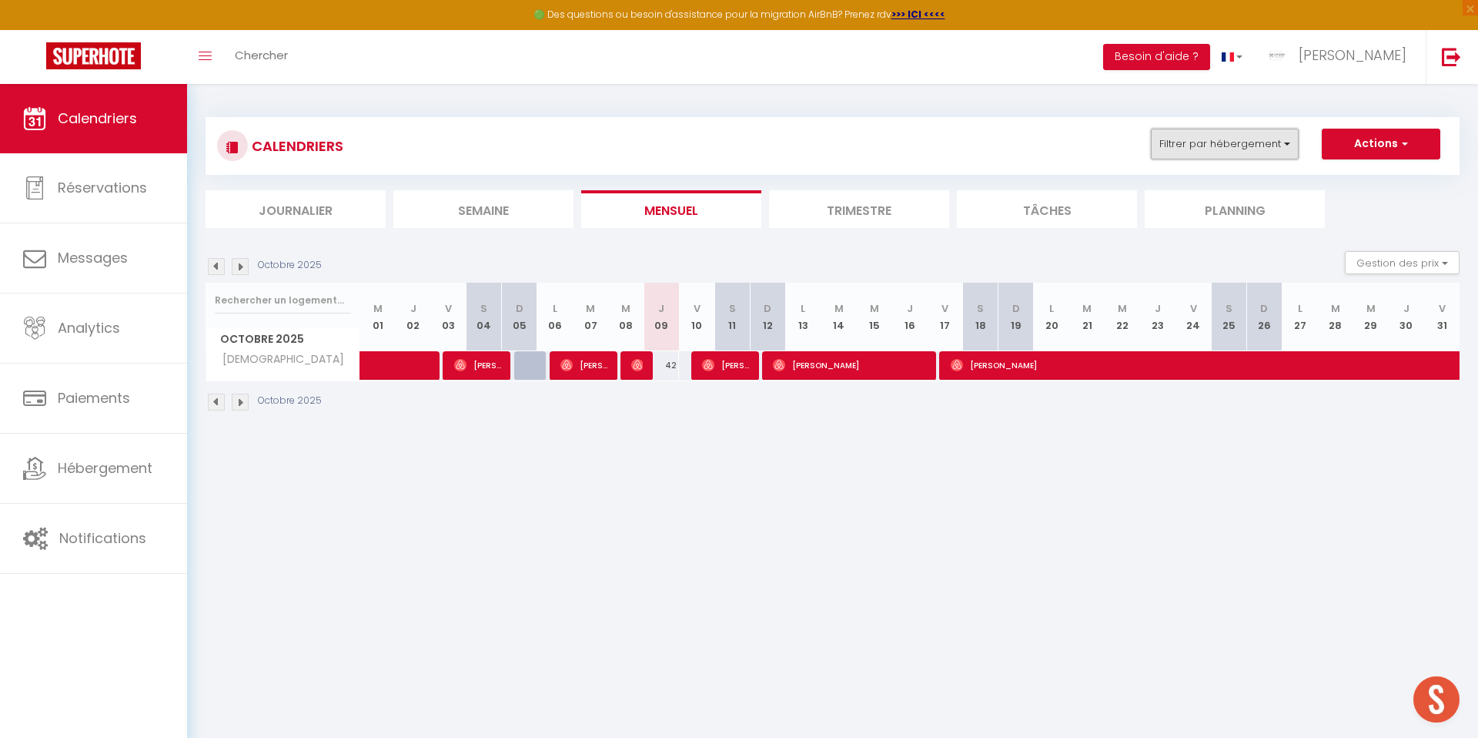
click at [1218, 157] on button "Filtrer par hébergement" at bounding box center [1225, 144] width 148 height 31
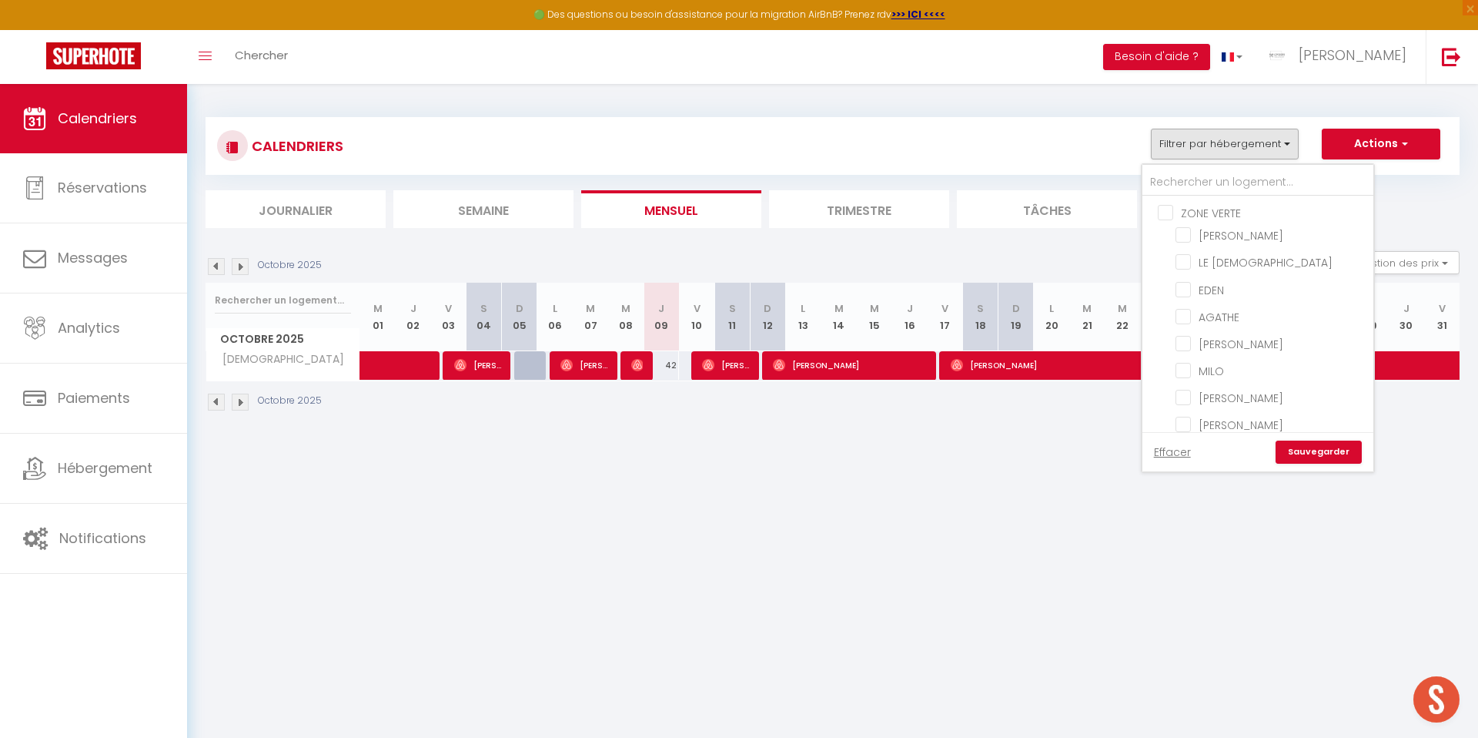
click at [1158, 453] on link "Effacer" at bounding box center [1172, 451] width 37 height 17
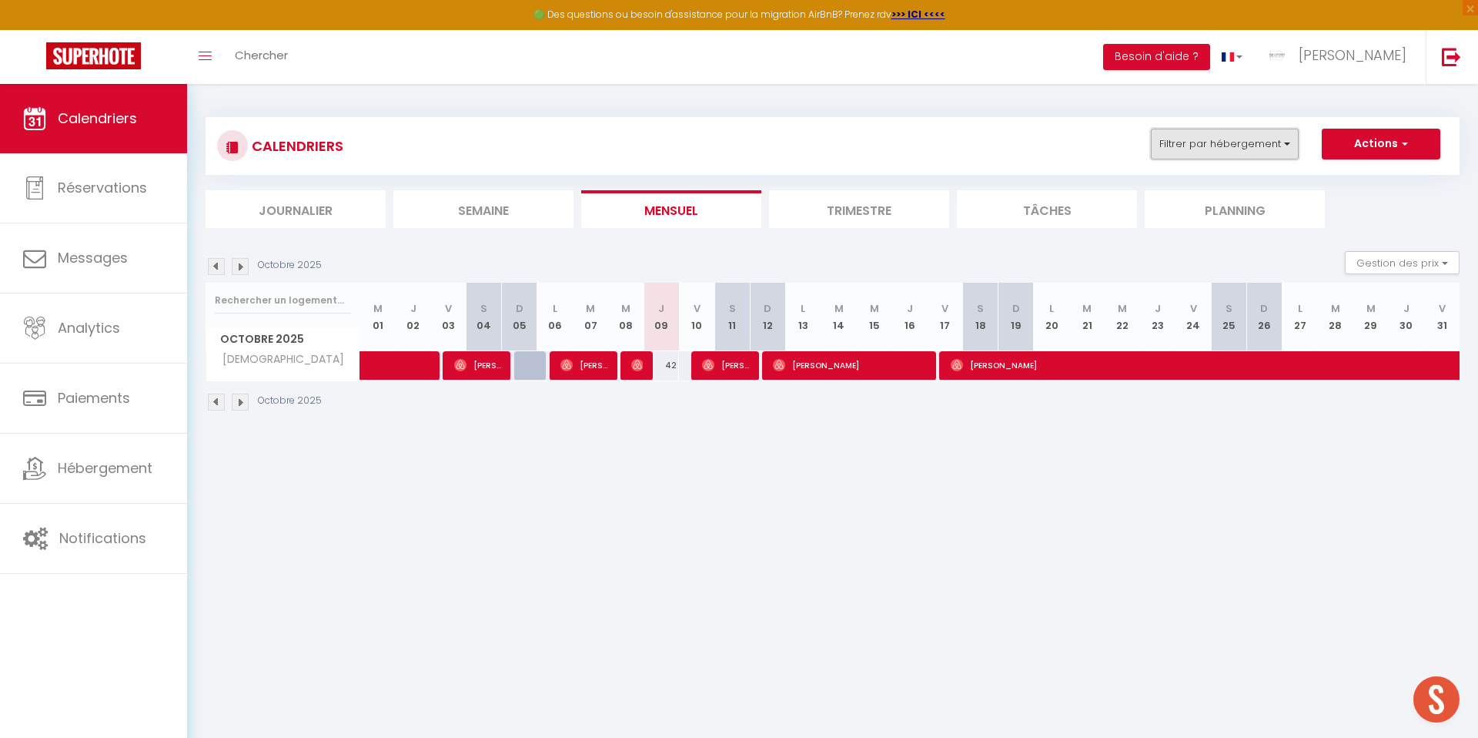
drag, startPoint x: 1220, startPoint y: 137, endPoint x: 1209, endPoint y: 146, distance: 14.8
click at [1220, 137] on button "Filtrer par hébergement" at bounding box center [1225, 144] width 148 height 31
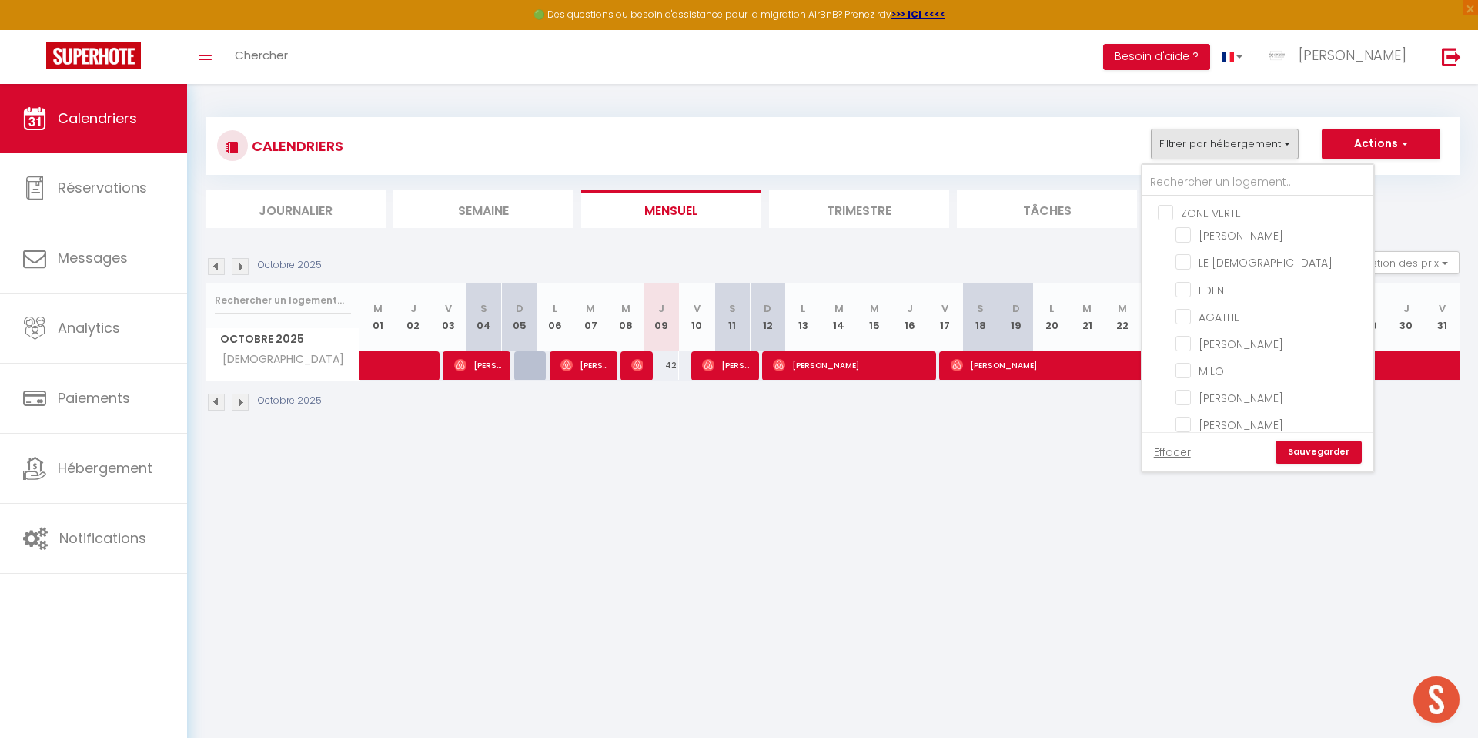
drag, startPoint x: 1163, startPoint y: 213, endPoint x: 1172, endPoint y: 266, distance: 53.2
click at [1163, 213] on input "ZONE VERTE" at bounding box center [1273, 211] width 231 height 15
click at [1159, 229] on input "ZONE JAUNE" at bounding box center [1273, 225] width 231 height 15
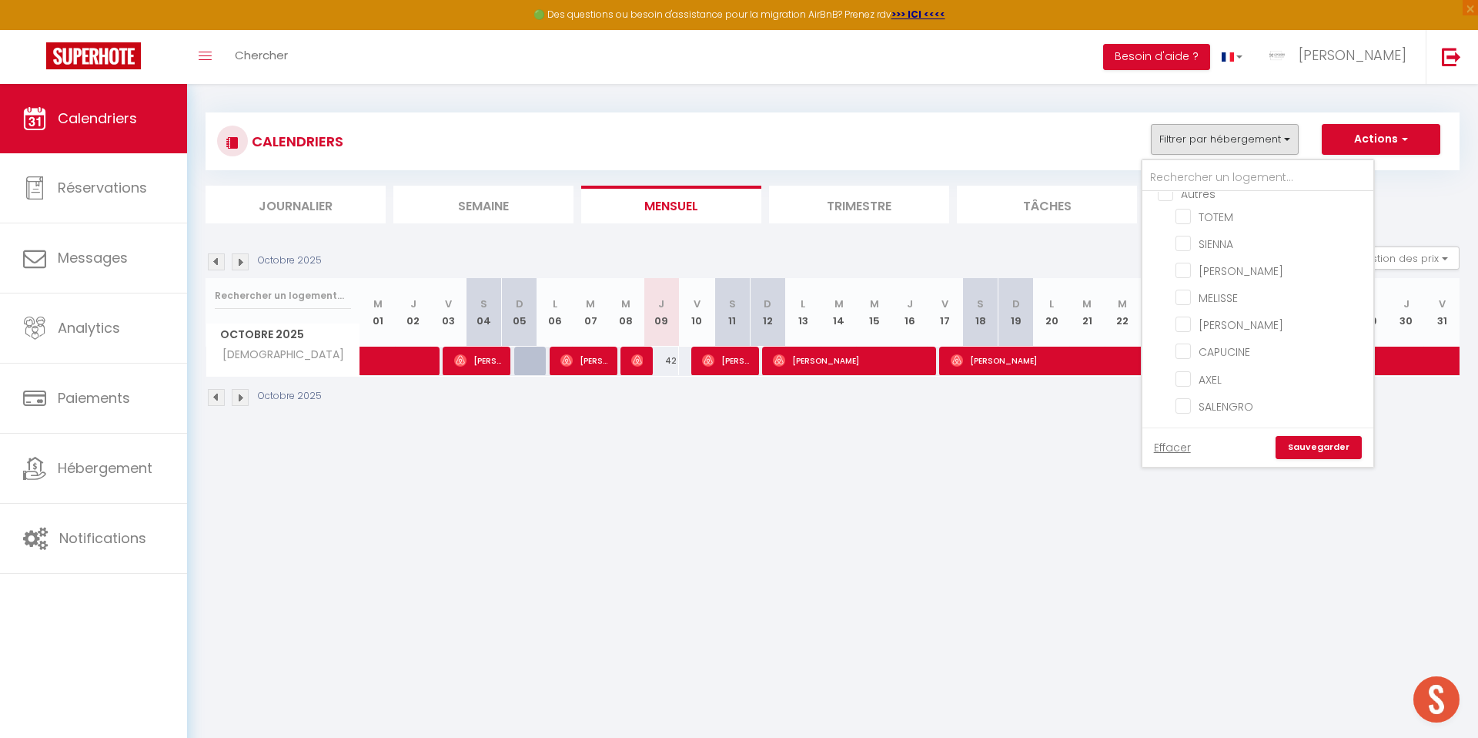
scroll to position [683, 0]
drag, startPoint x: 1167, startPoint y: 208, endPoint x: 1203, endPoint y: 310, distance: 107.6
click at [1167, 208] on input "Autres" at bounding box center [1273, 213] width 231 height 15
click at [1314, 452] on link "Sauvegarder" at bounding box center [1319, 447] width 86 height 23
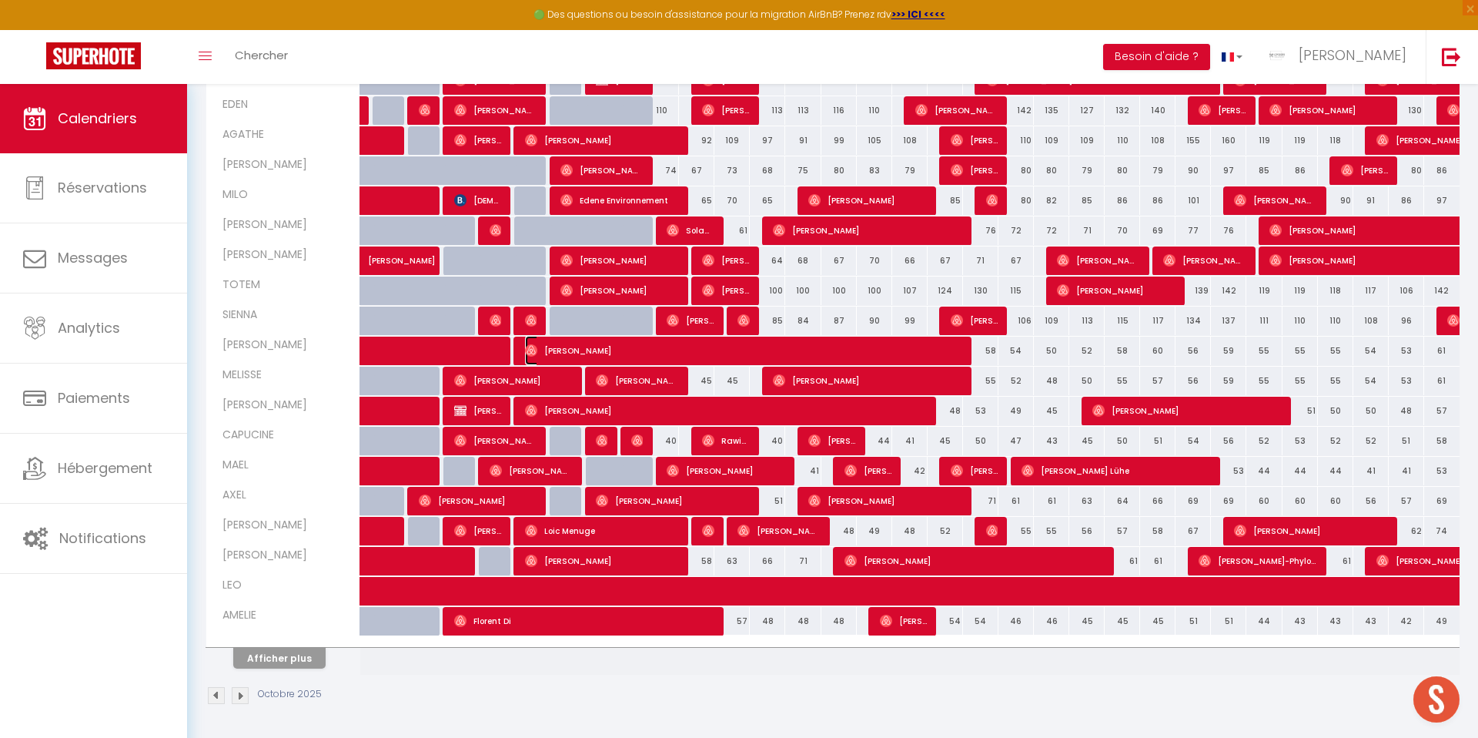
scroll to position [316, 0]
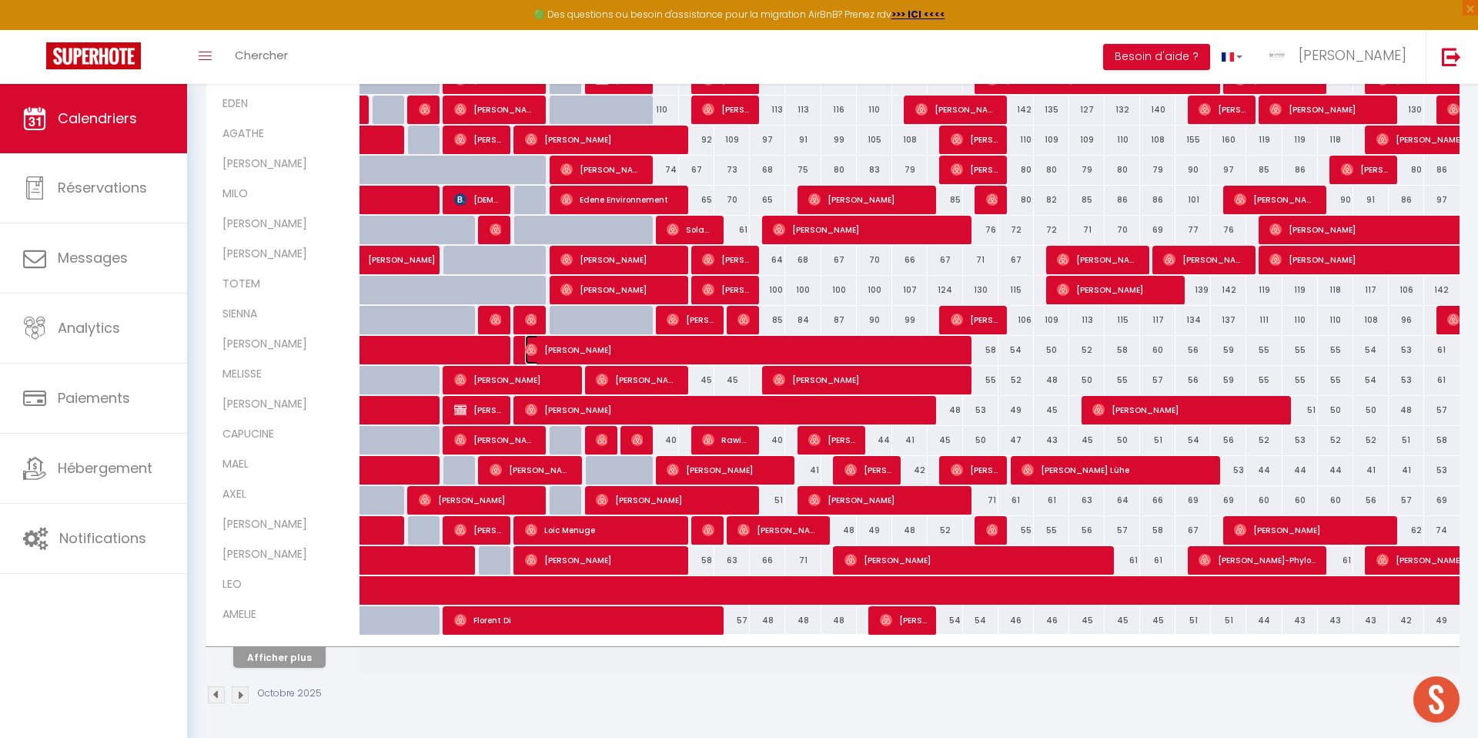
drag, startPoint x: 602, startPoint y: 368, endPoint x: 503, endPoint y: 449, distance: 128.1
click at [575, 360] on span "[PERSON_NAME]" at bounding box center [743, 349] width 437 height 29
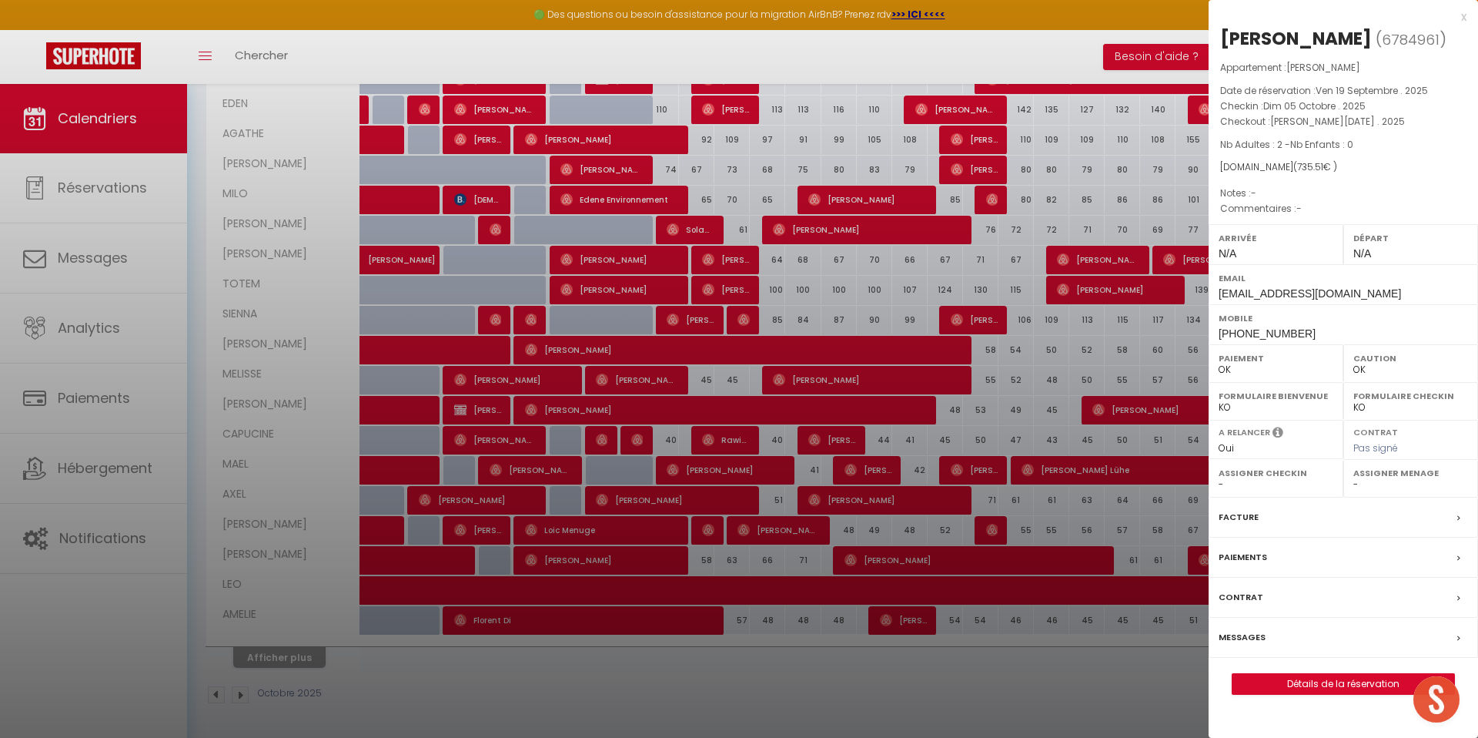
click at [1464, 16] on div "x" at bounding box center [1338, 17] width 258 height 18
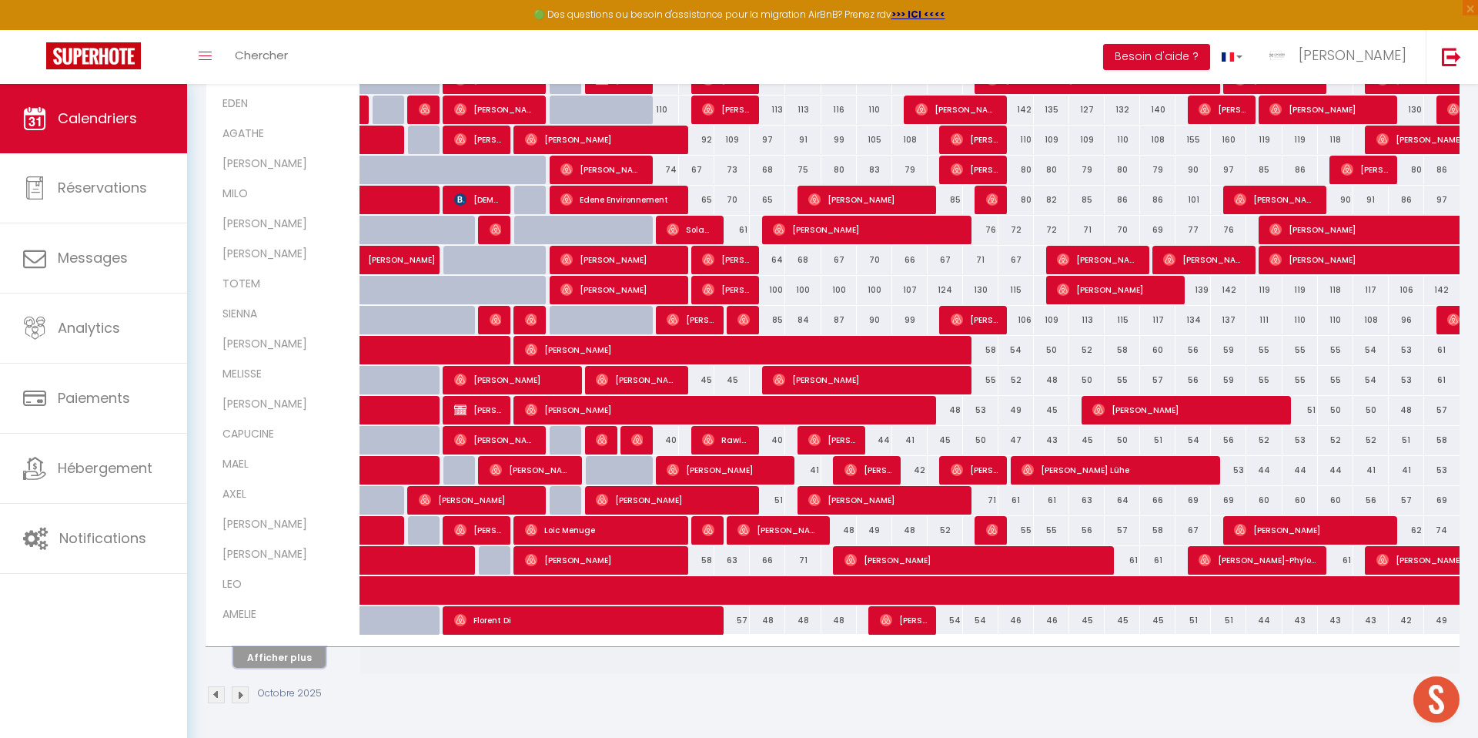
click at [273, 658] on button "Afficher plus" at bounding box center [279, 657] width 92 height 21
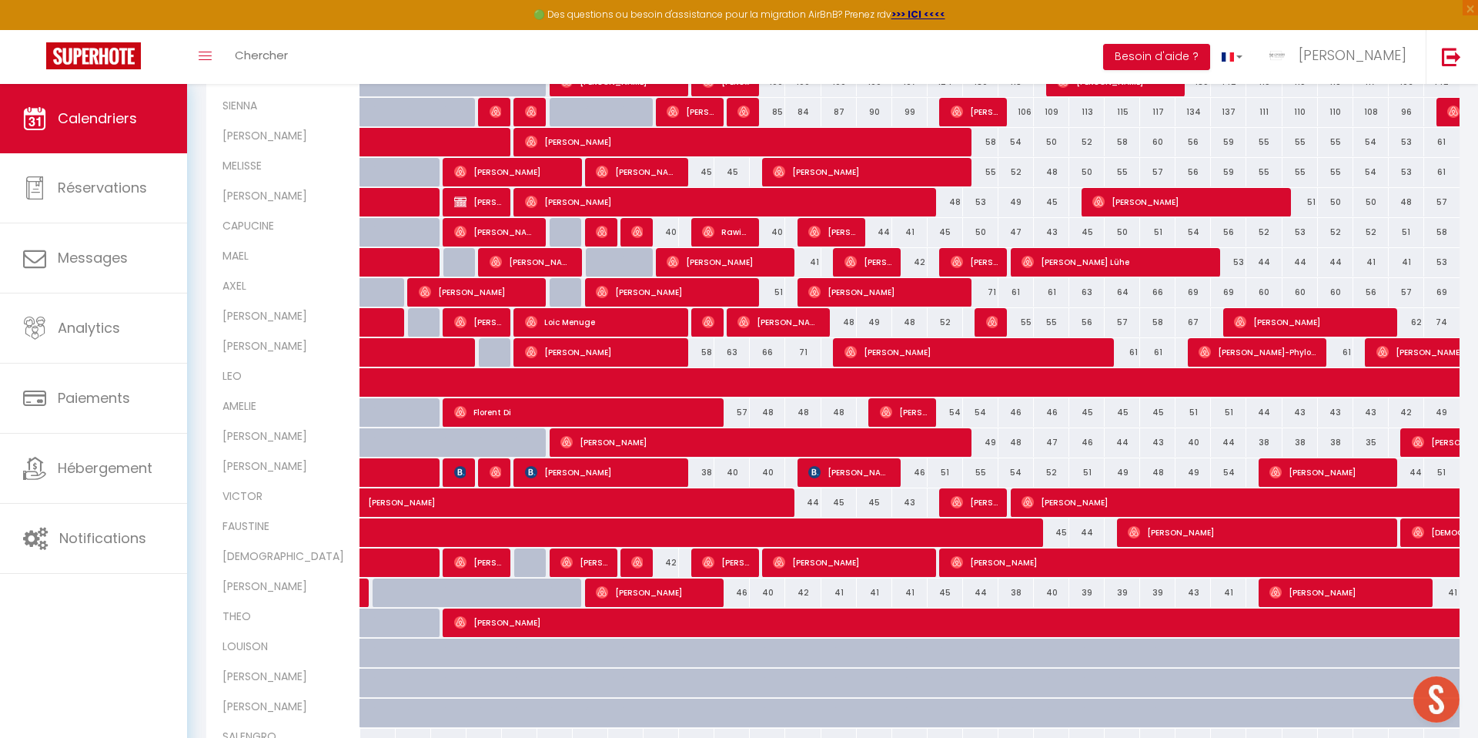
scroll to position [608, 0]
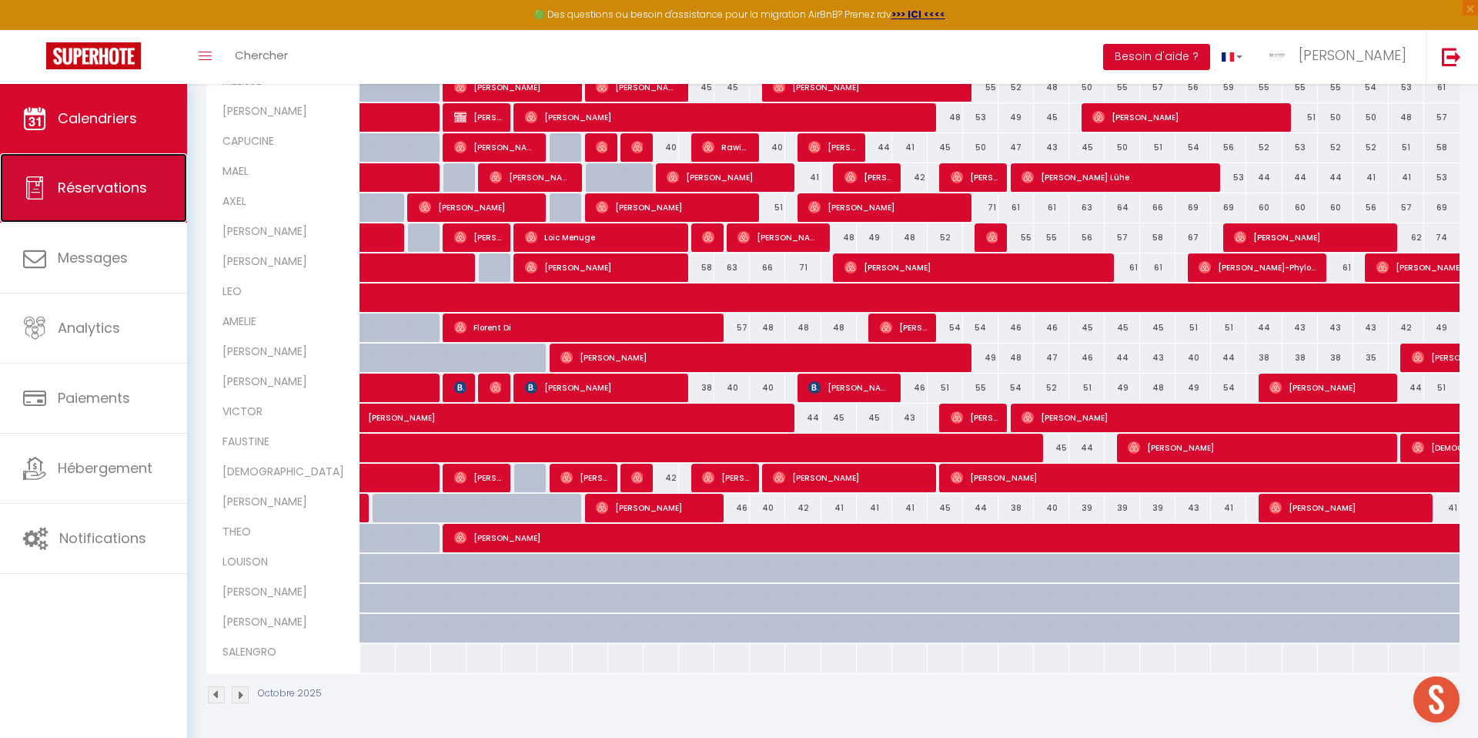
click at [99, 194] on span "Réservations" at bounding box center [102, 187] width 89 height 19
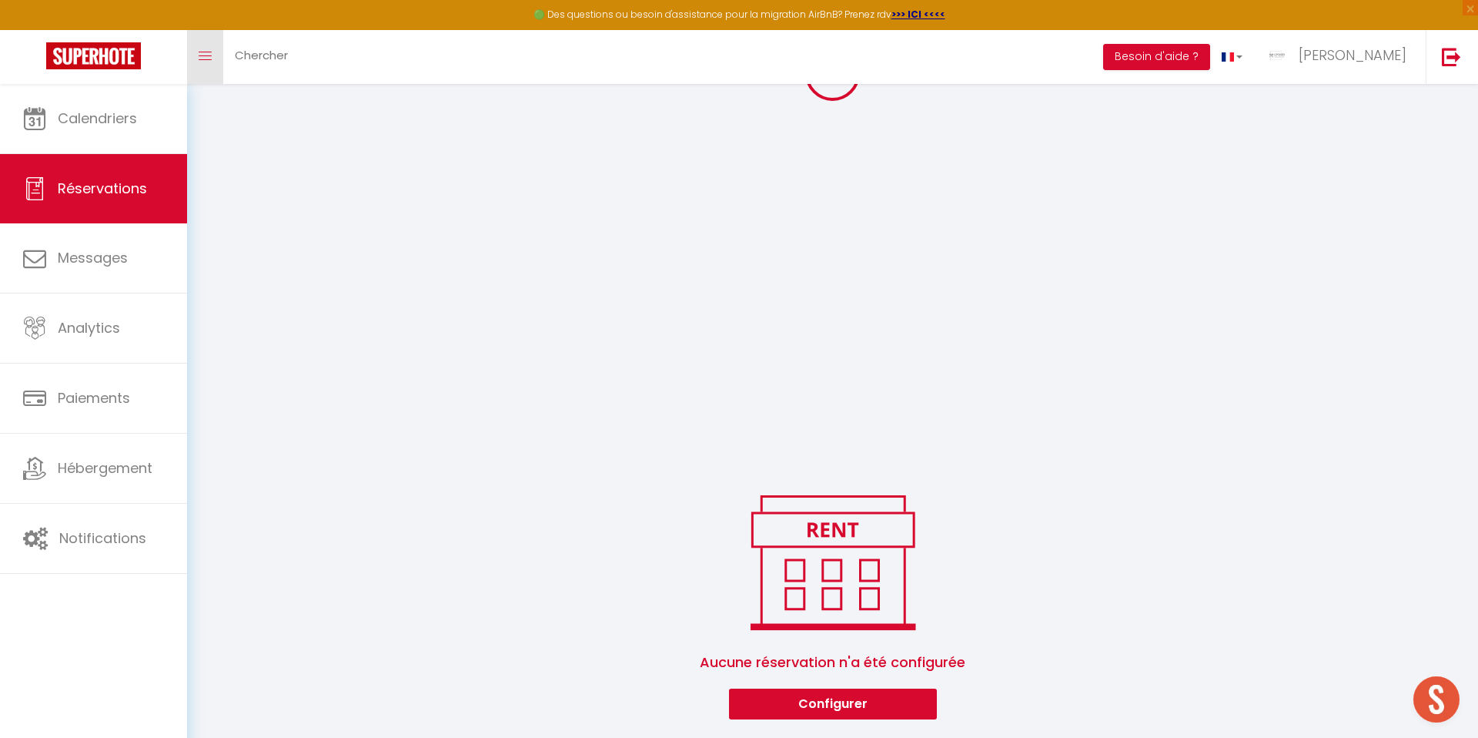
scroll to position [1675, 0]
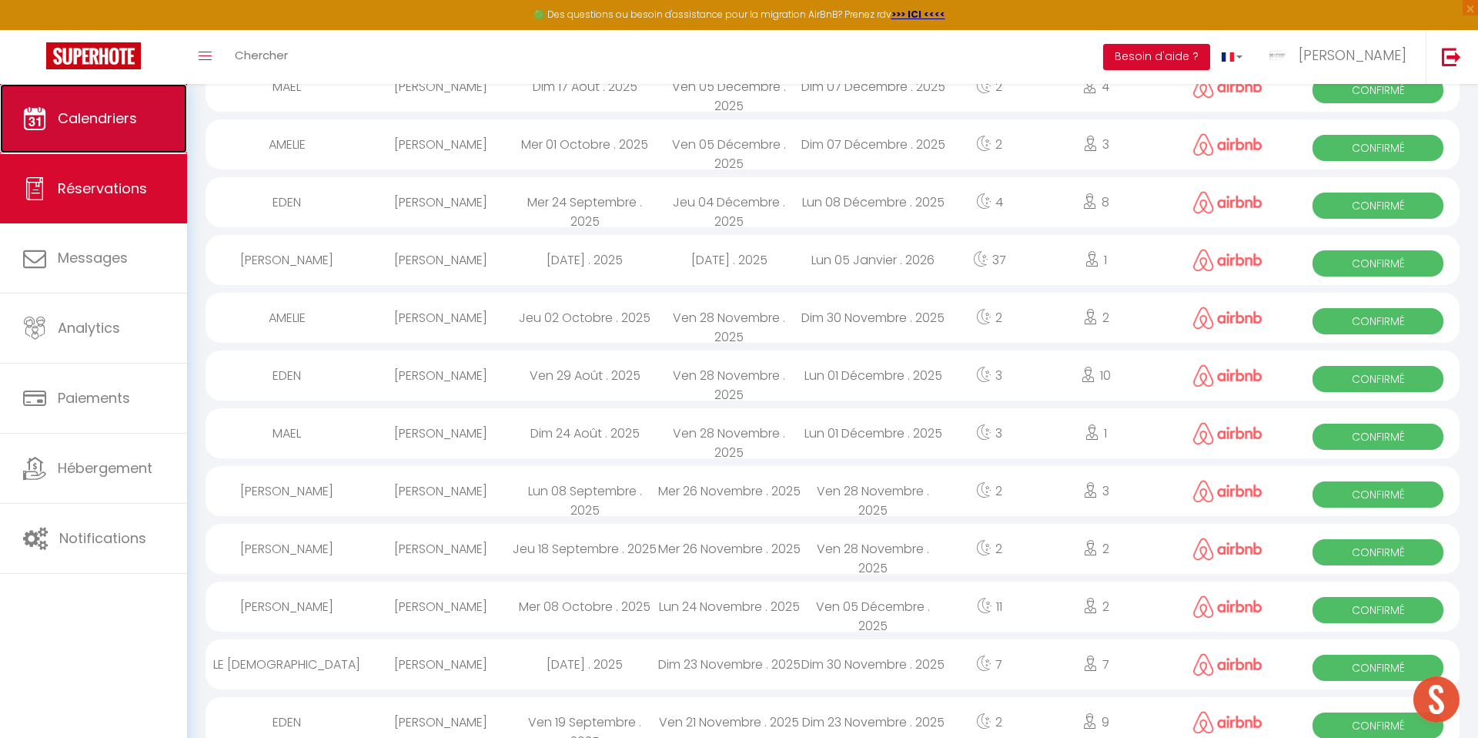
click at [122, 129] on link "Calendriers" at bounding box center [93, 118] width 187 height 69
